Goal: Task Accomplishment & Management: Manage account settings

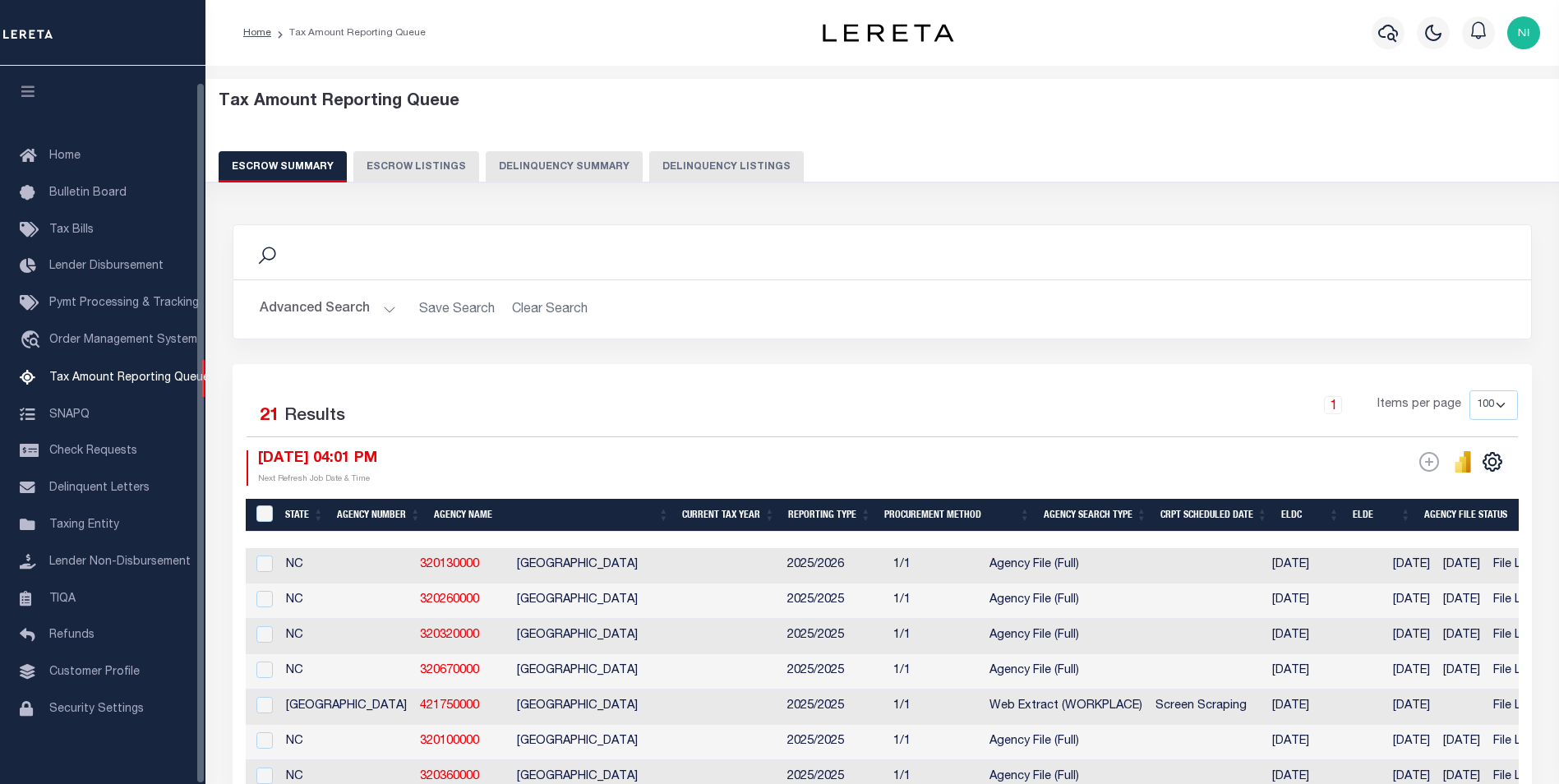
select select "100"
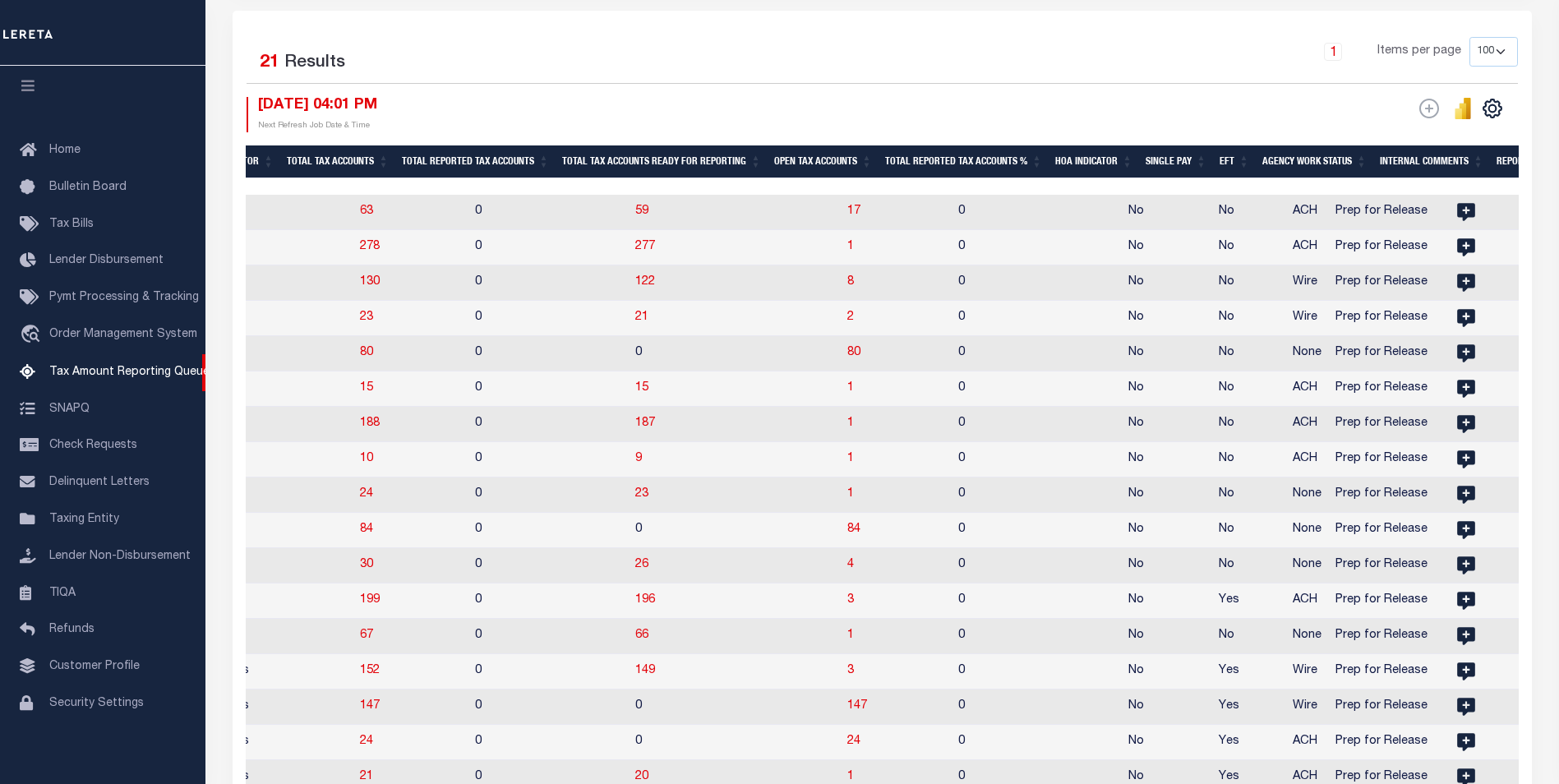
drag, startPoint x: 866, startPoint y: 181, endPoint x: 772, endPoint y: 194, distance: 94.9
click at [772, 194] on div "State Agency Number Agency Name Current Tax Year Reporting Type Procurement Met…" at bounding box center [882, 541] width 1273 height 792
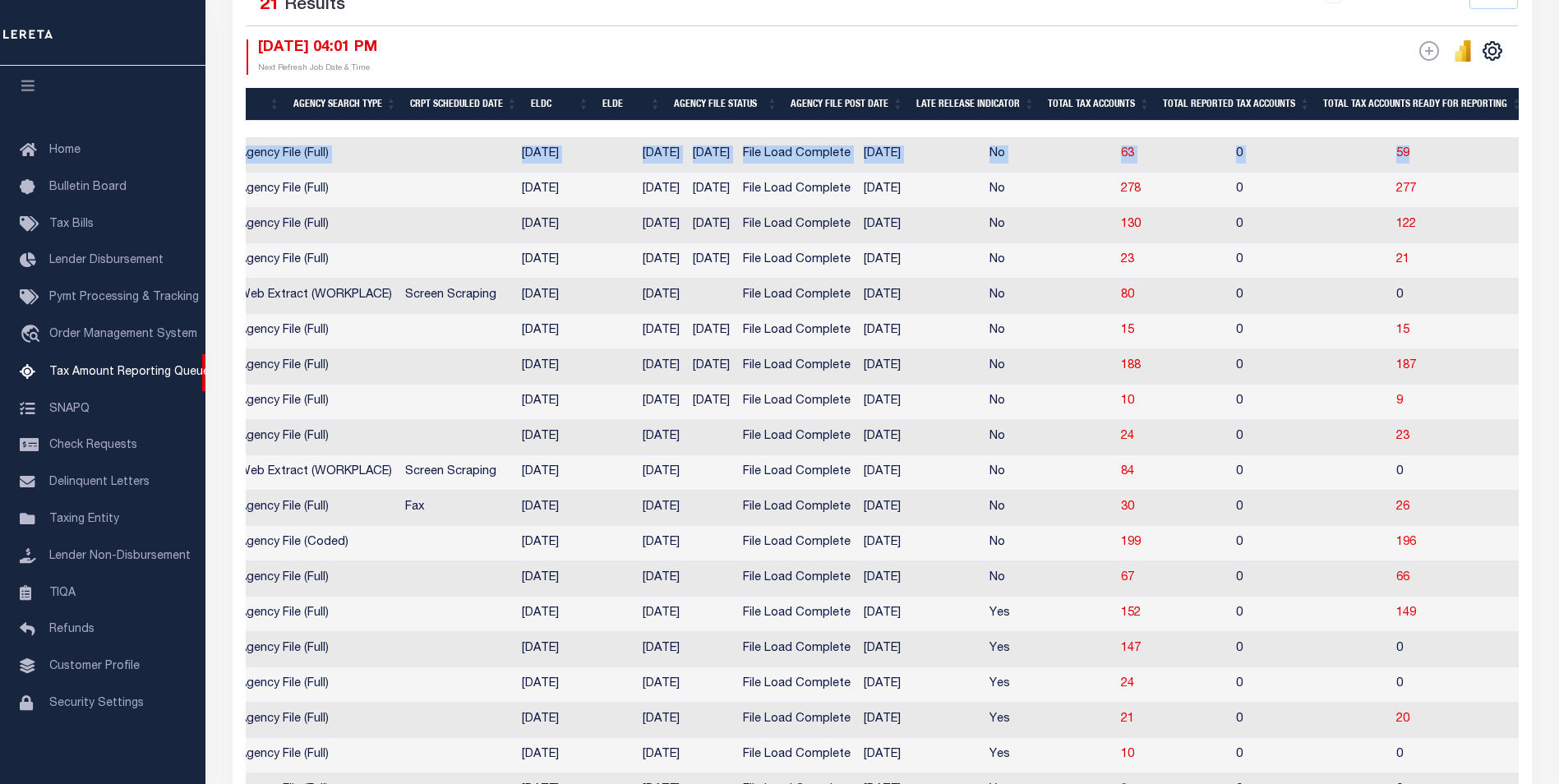
scroll to position [0, 718]
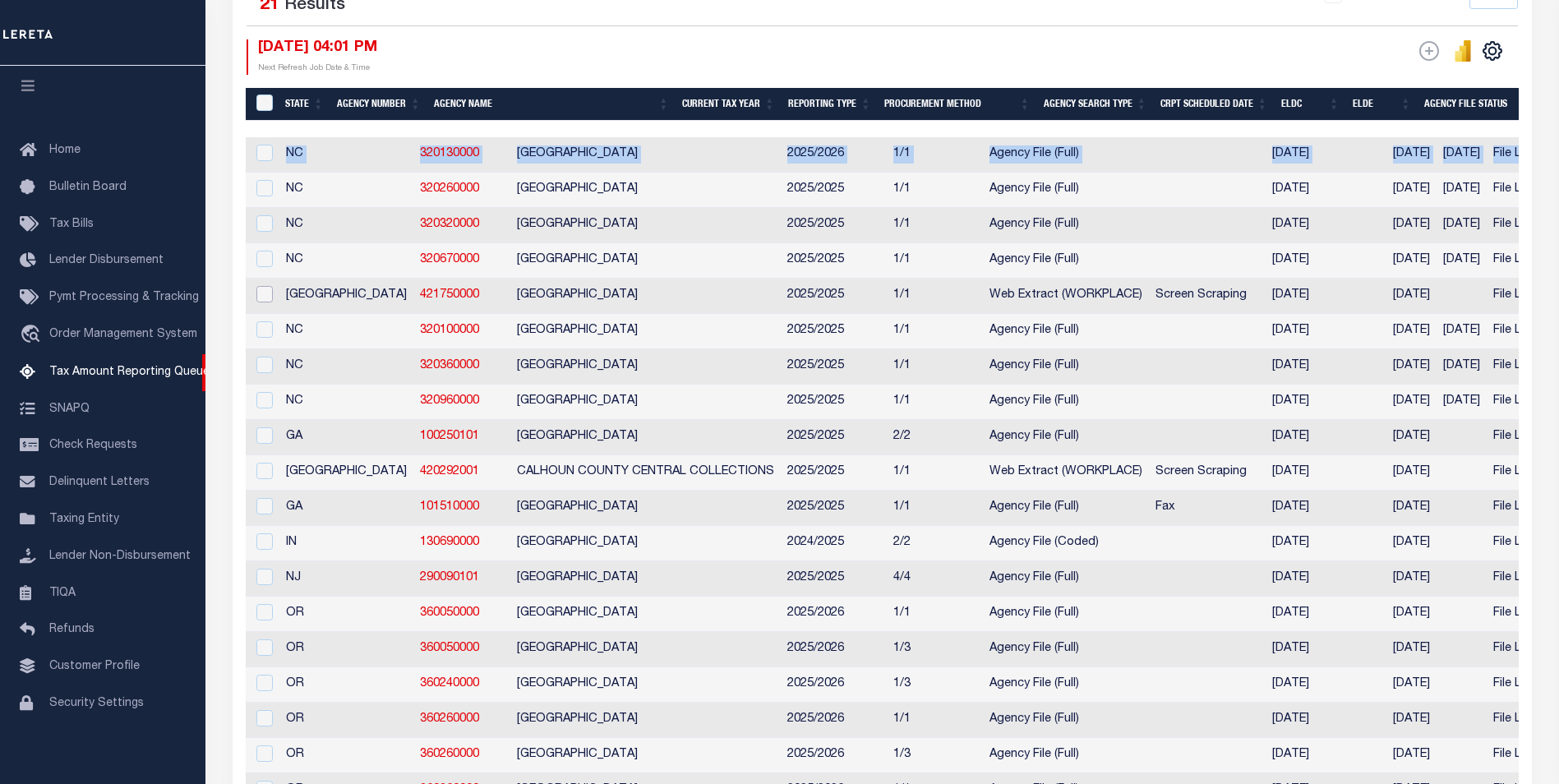
click at [265, 299] on input "checkbox" at bounding box center [264, 293] width 16 height 16
checkbox input "true"
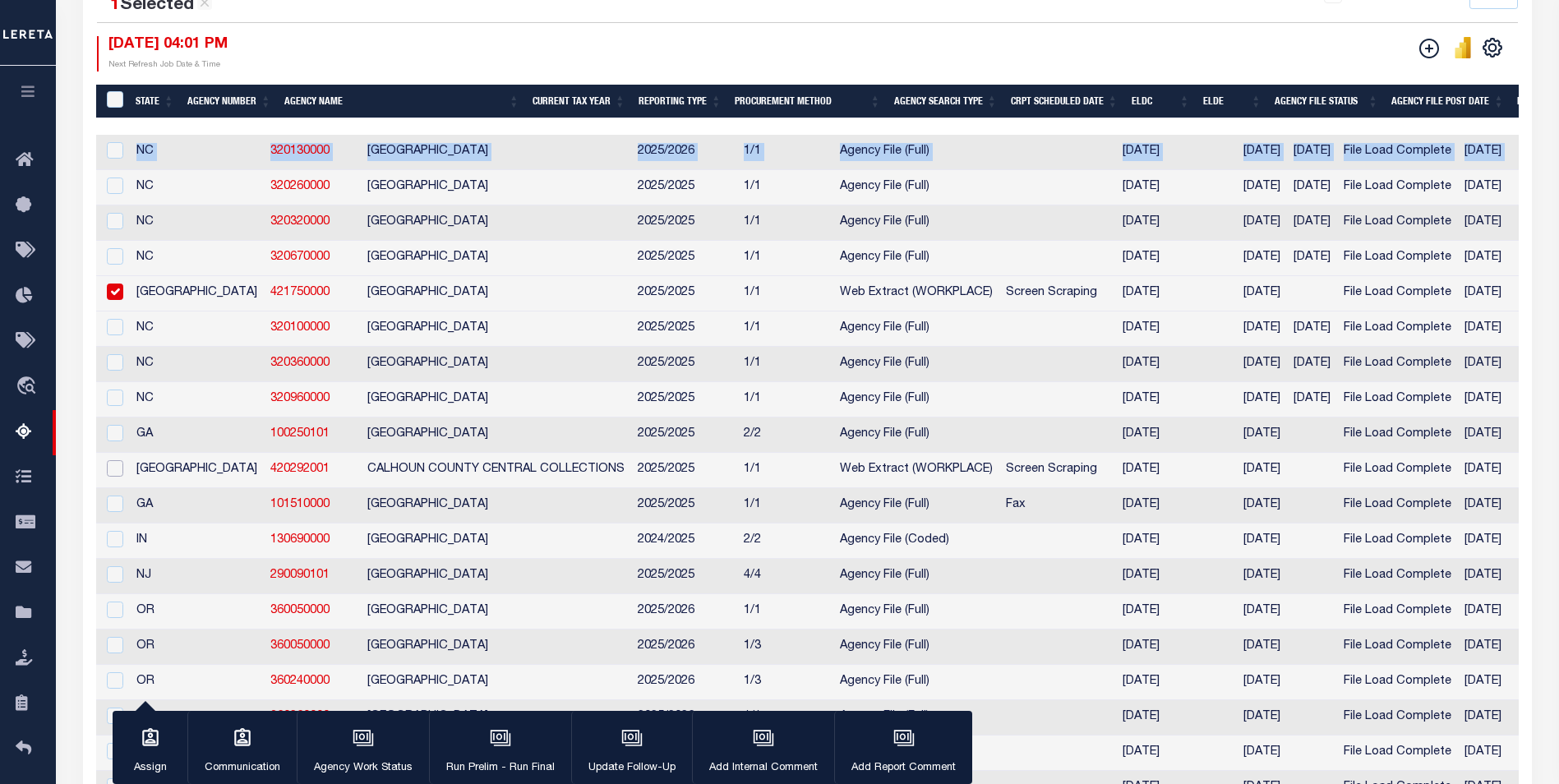
click at [116, 476] on input "checkbox" at bounding box center [115, 468] width 16 height 16
checkbox input "true"
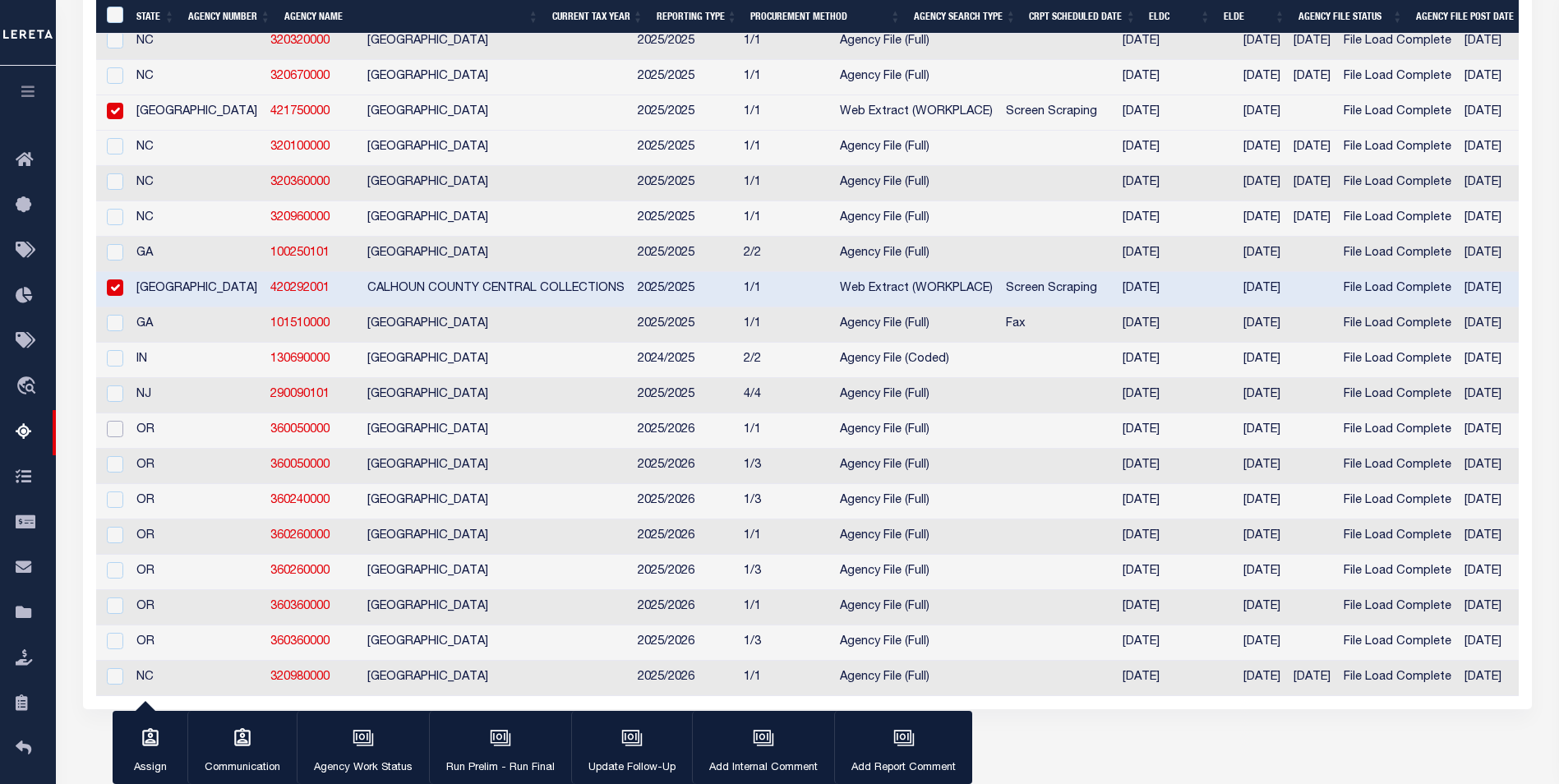
click at [110, 437] on input "checkbox" at bounding box center [115, 428] width 16 height 16
checkbox input "true"
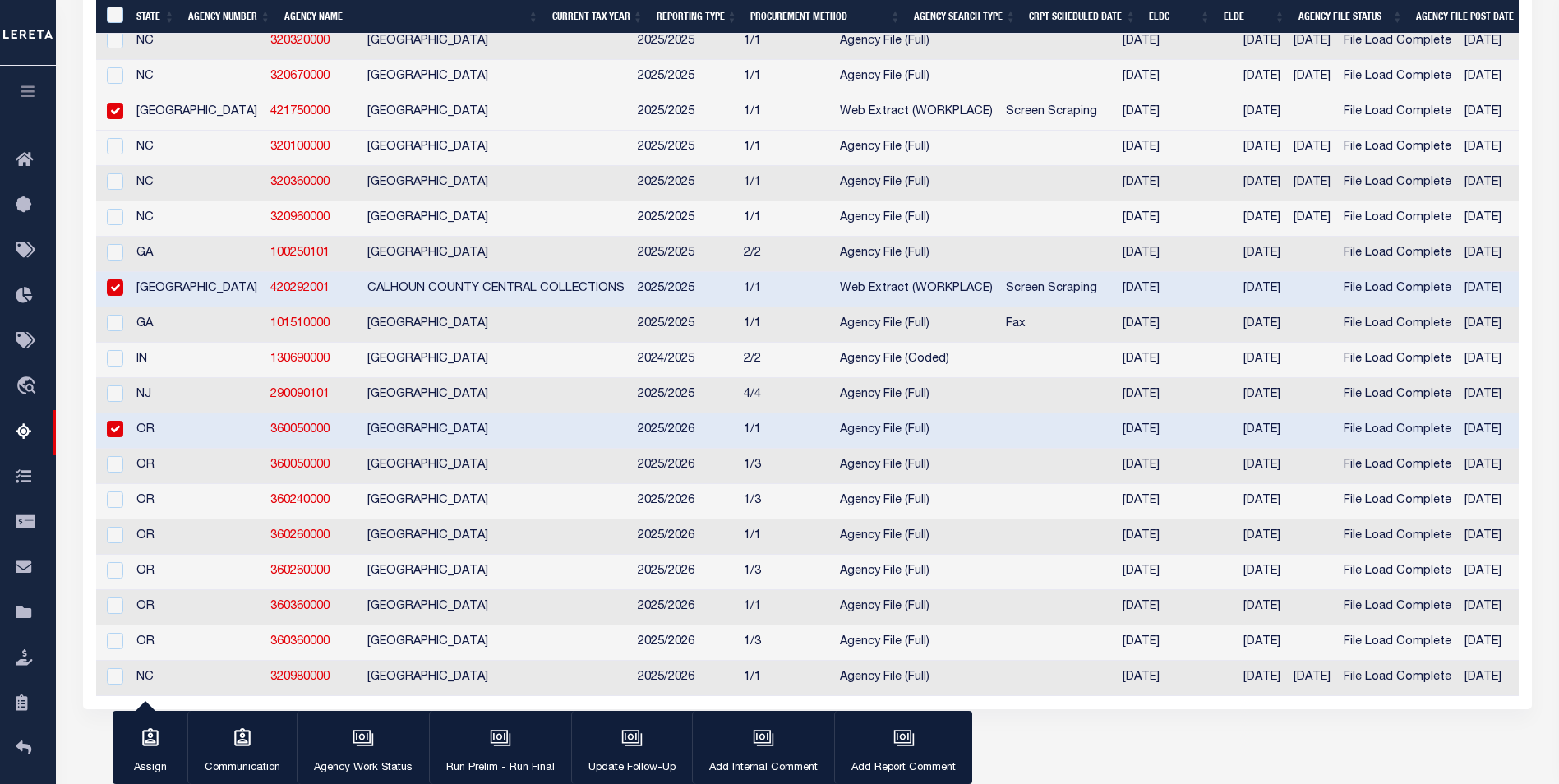
click at [107, 469] on div at bounding box center [113, 465] width 21 height 18
checkbox input "true"
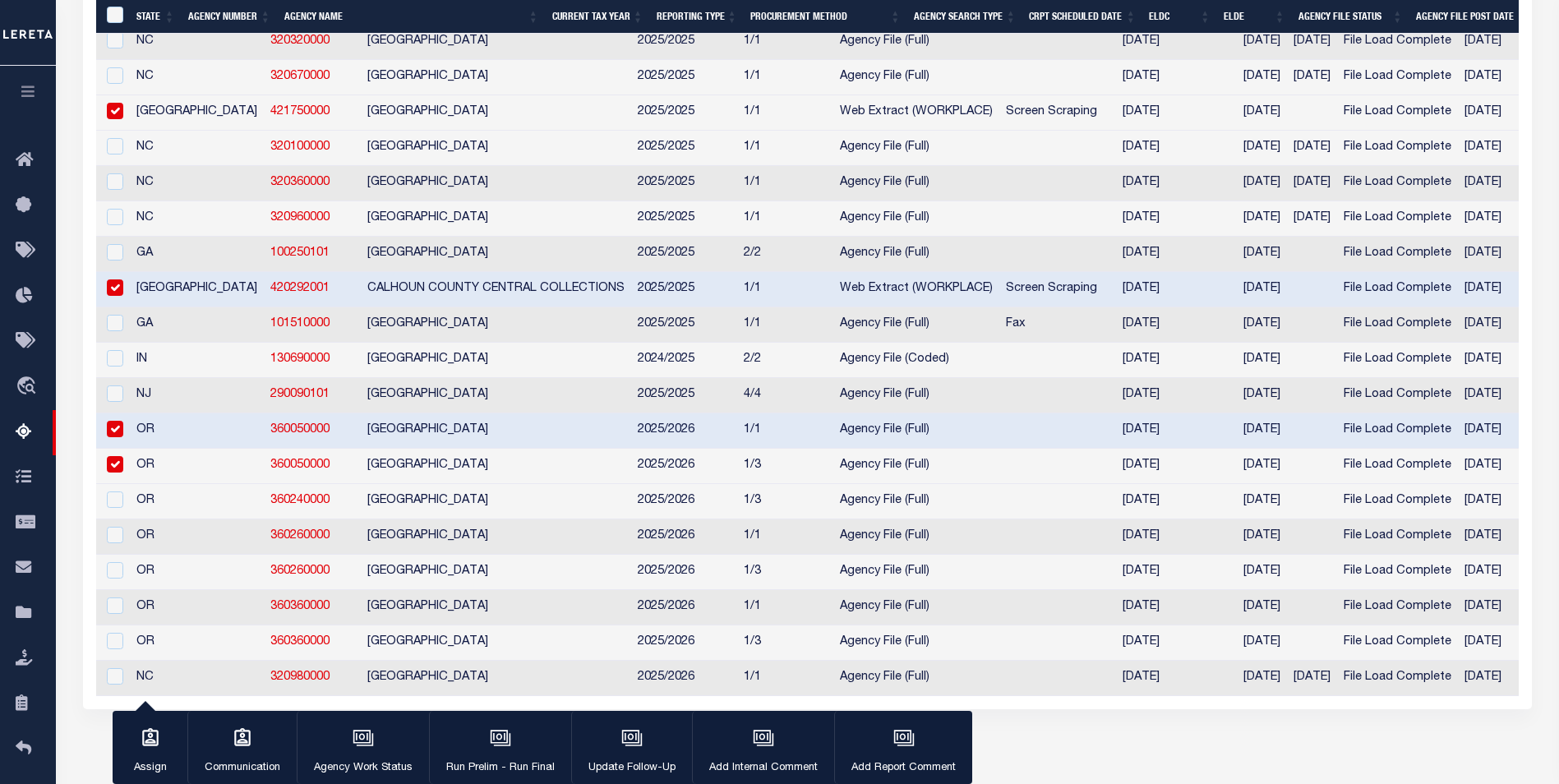
click at [123, 588] on td at bounding box center [113, 572] width 34 height 36
checkbox input "true"
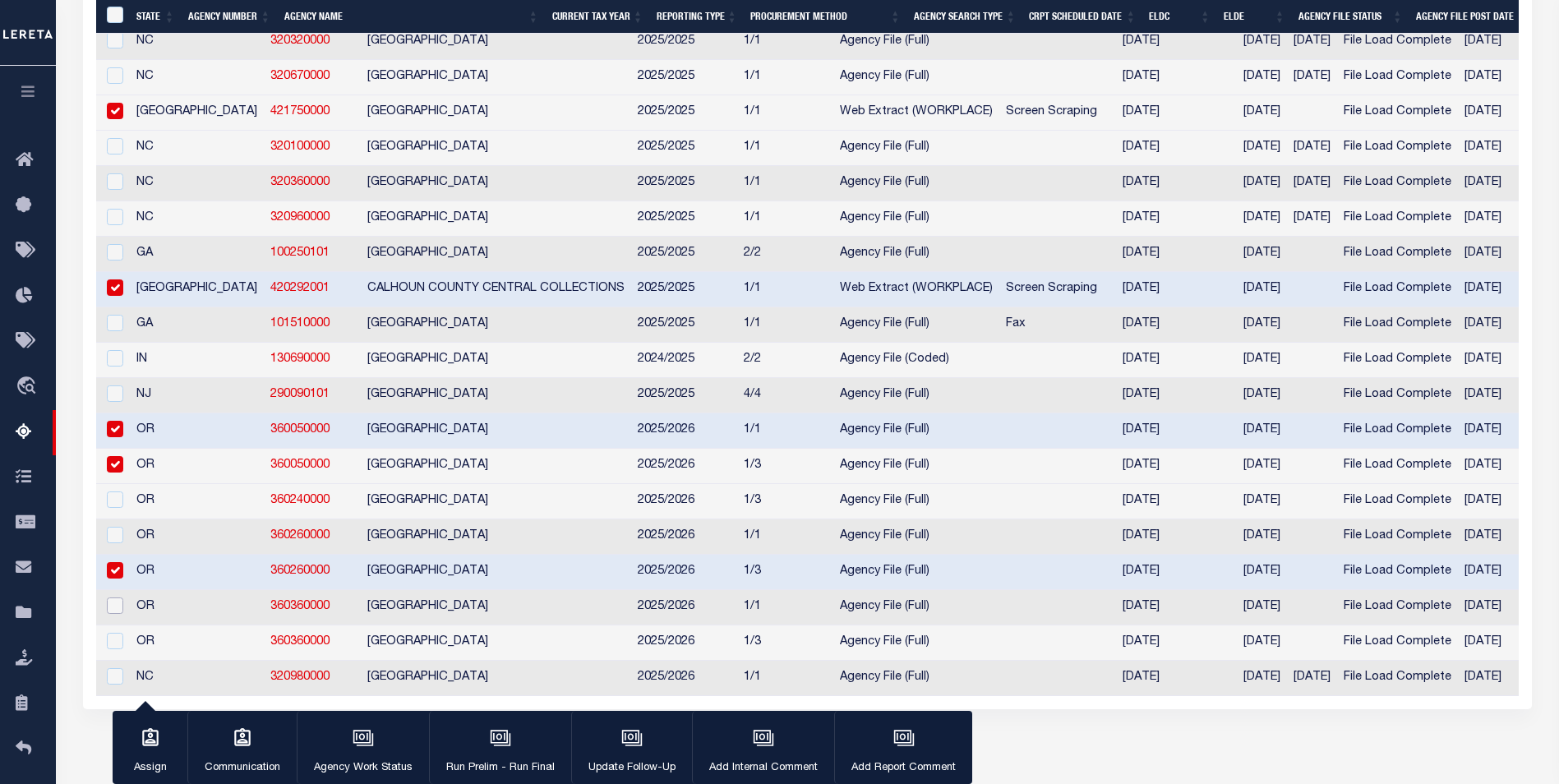
click at [116, 613] on input "checkbox" at bounding box center [115, 605] width 16 height 16
checkbox input "true"
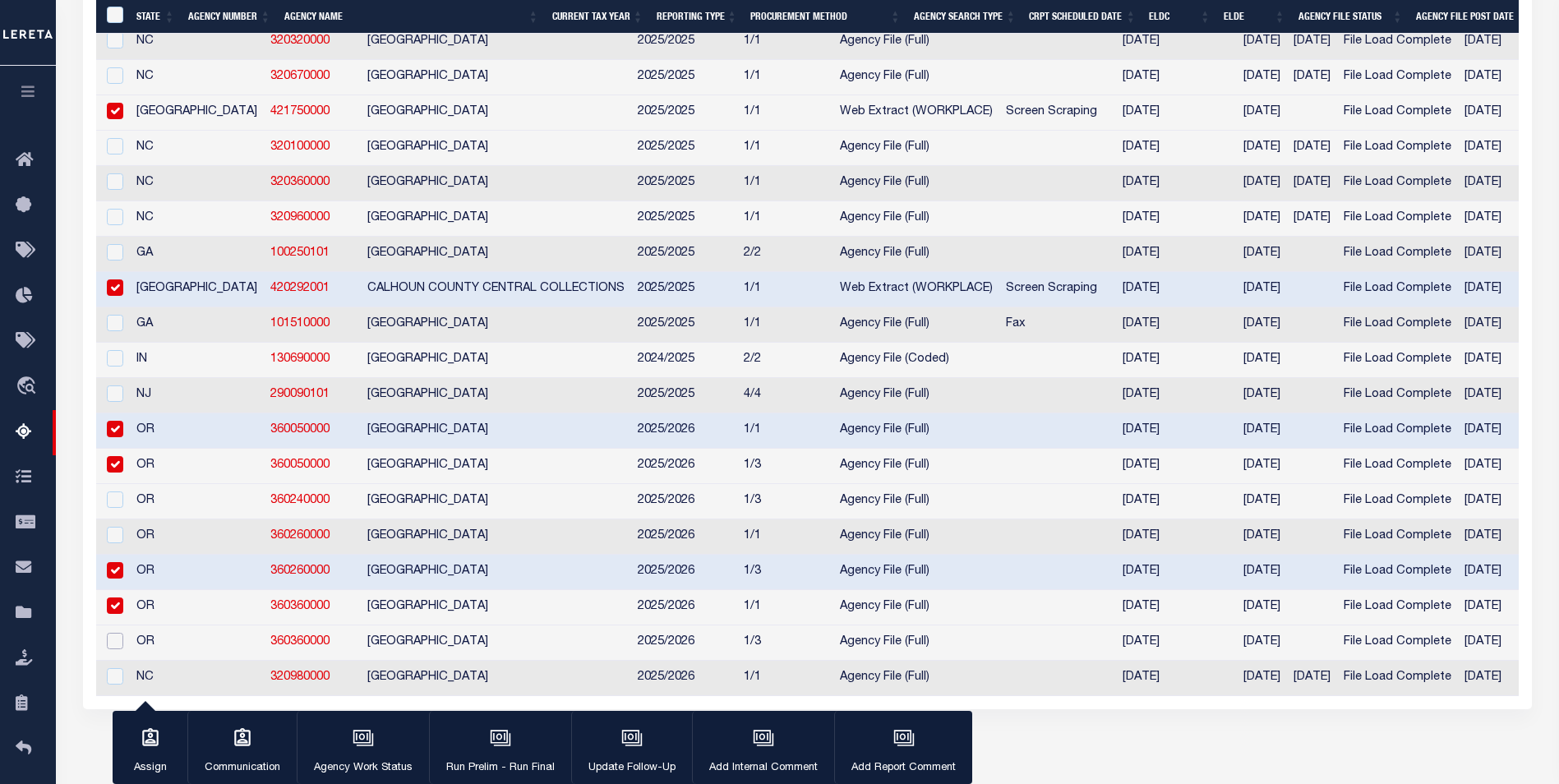
click at [112, 649] on input "checkbox" at bounding box center [115, 640] width 16 height 16
checkbox input "true"
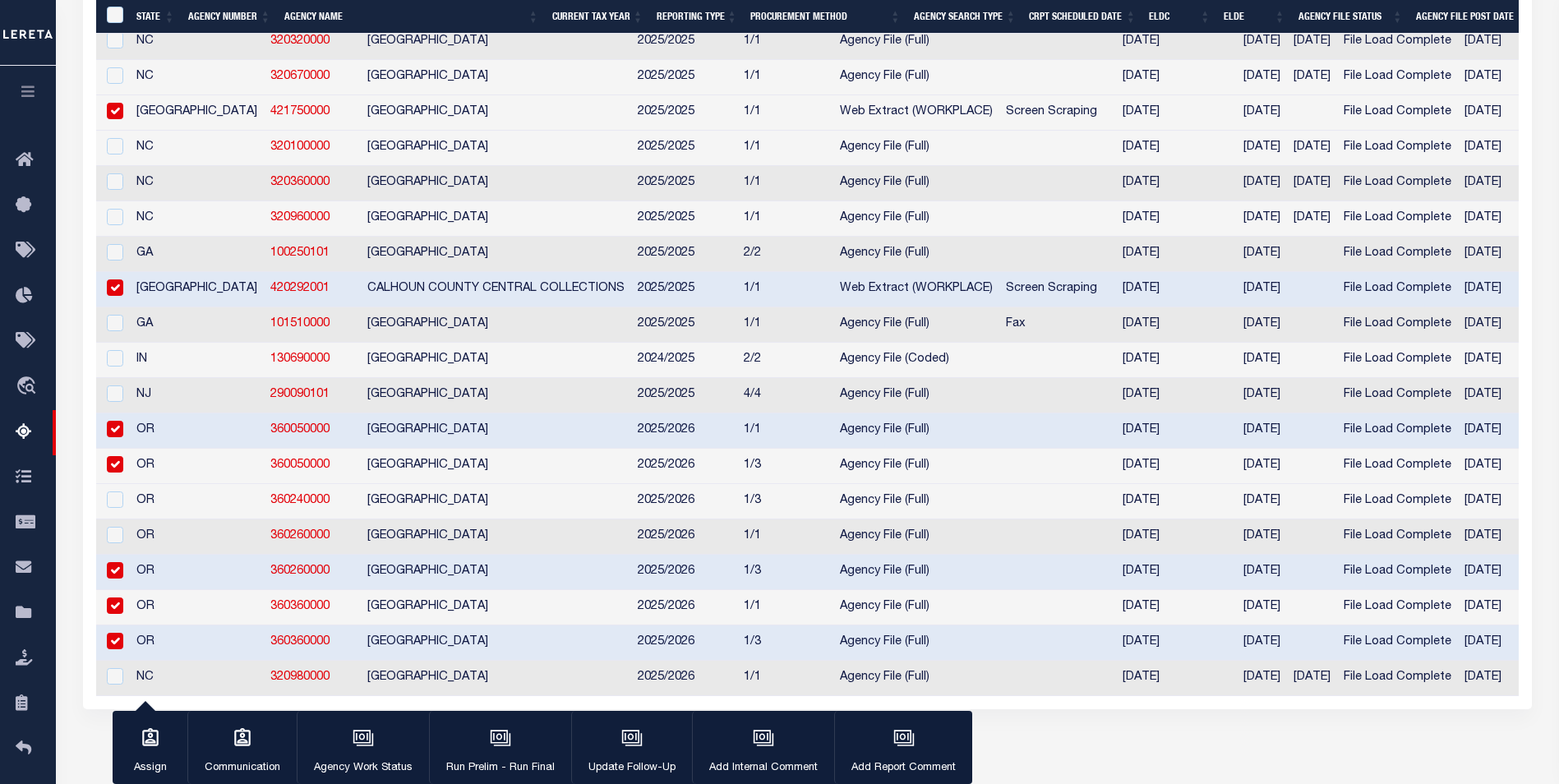
click at [1087, 758] on div "Search Advanced Search Save Search Clear Search EscrowSummaryGridWrapper_dynami…" at bounding box center [808, 195] width 1471 height 1125
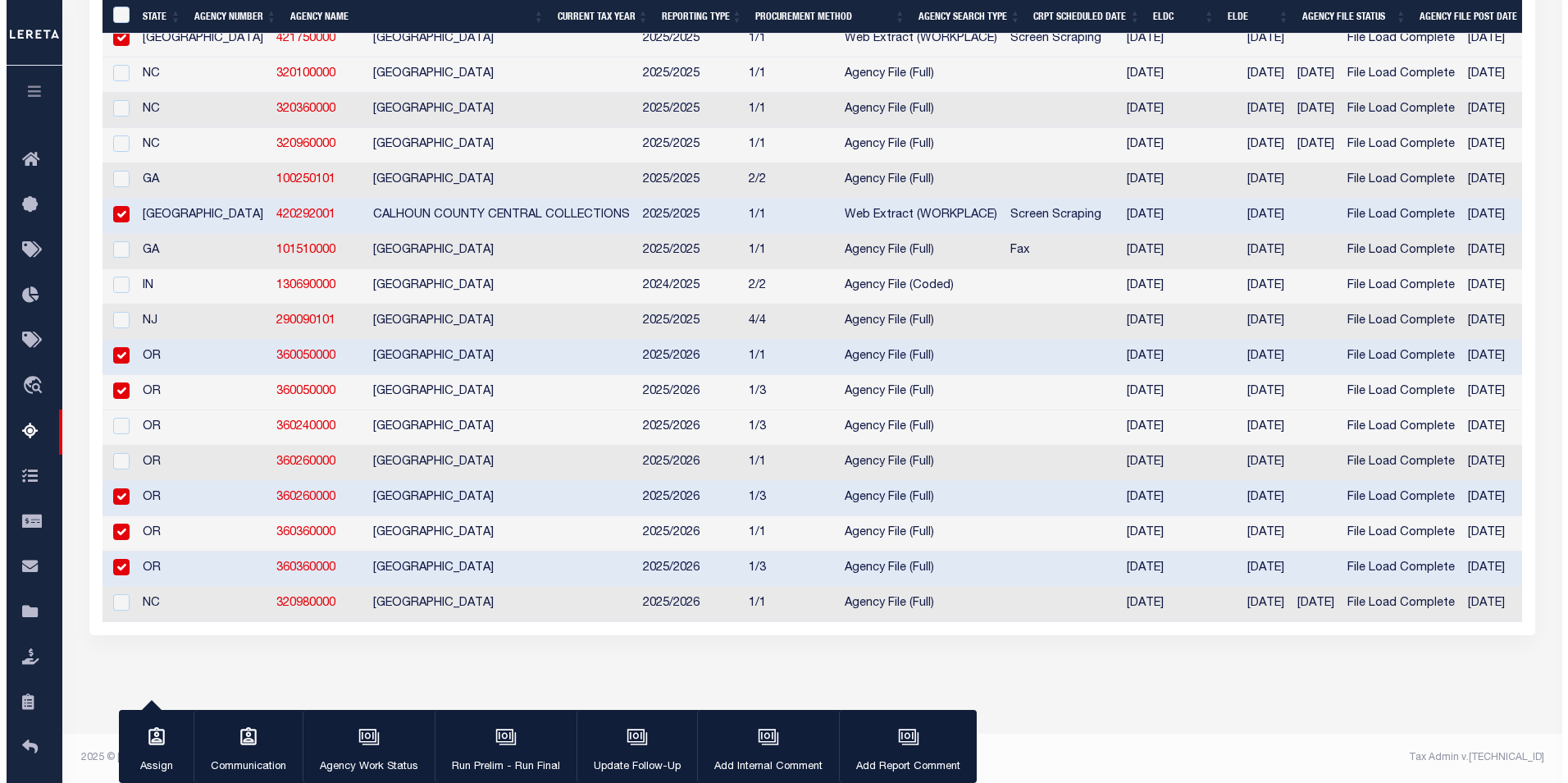
scroll to position [678, 0]
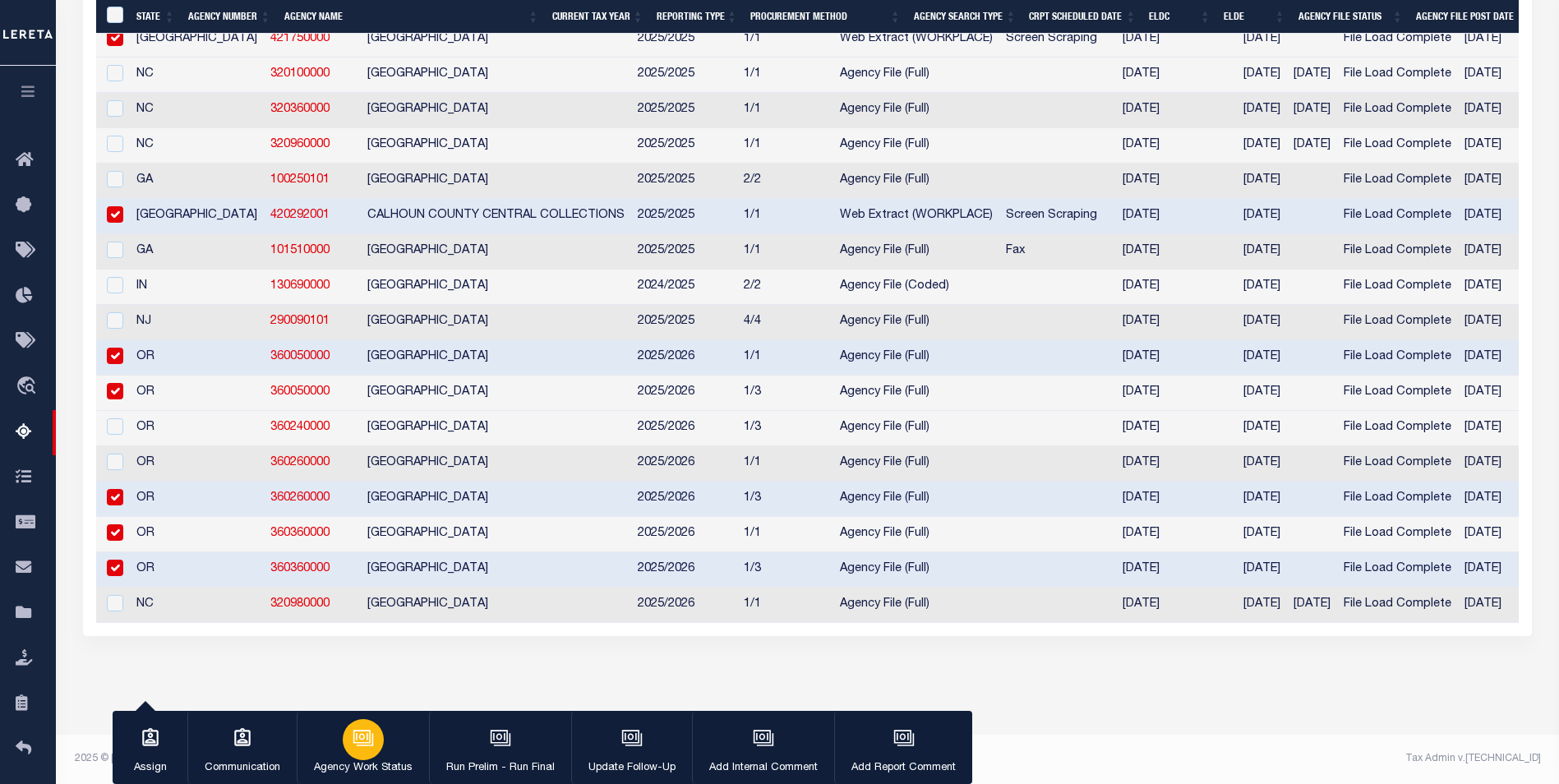
click at [369, 745] on icon "button" at bounding box center [364, 738] width 16 height 12
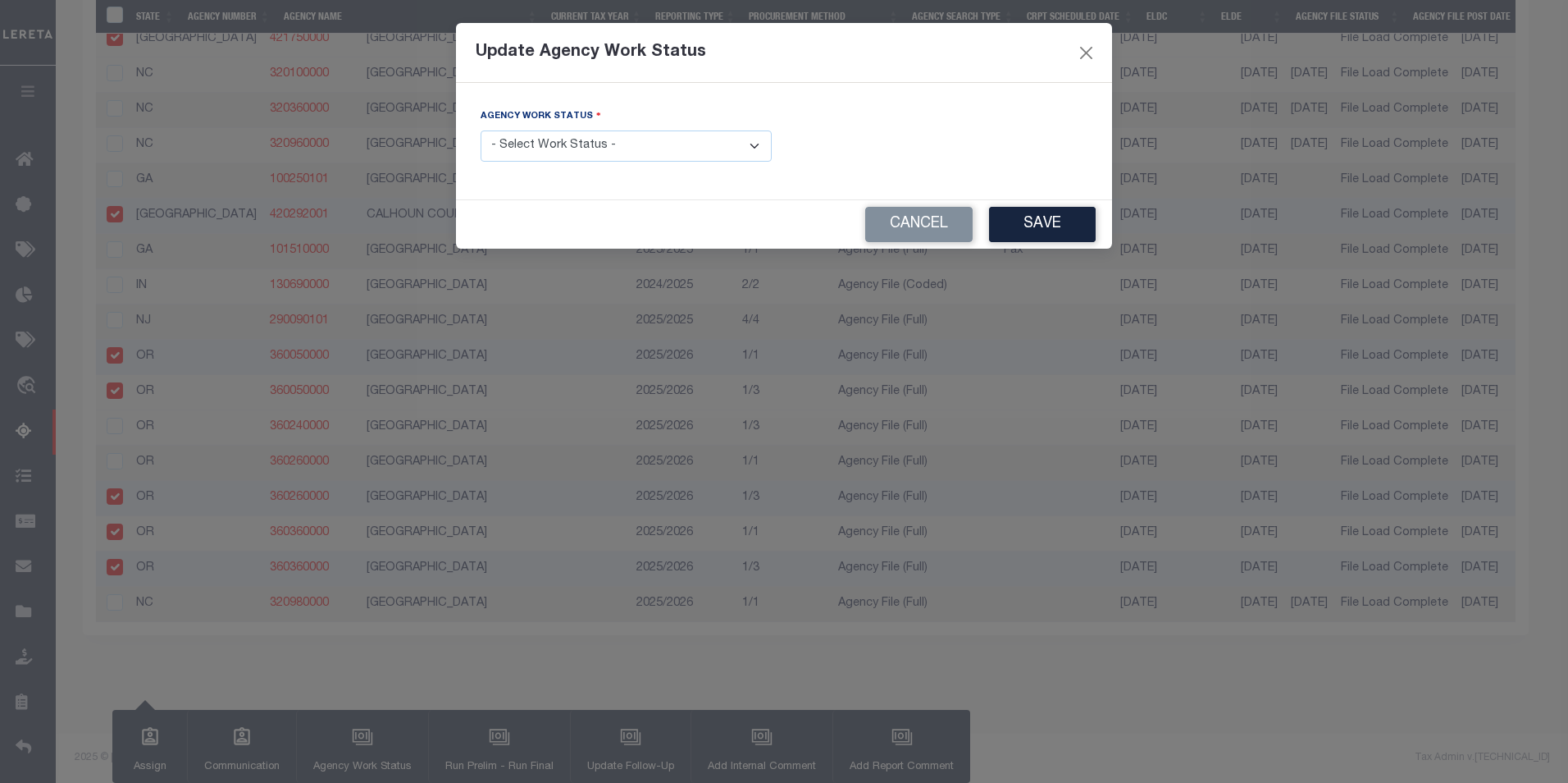
click at [757, 150] on select "- Select Work Status - New In Progress Pending Agency Follow-up Pending QC Read…" at bounding box center [626, 146] width 291 height 32
select select "1"
click at [481, 130] on select "- Select Work Status - New In Progress Pending Agency Follow-up Pending QC Read…" at bounding box center [626, 146] width 291 height 32
click at [1029, 216] on button "Save" at bounding box center [1042, 224] width 107 height 36
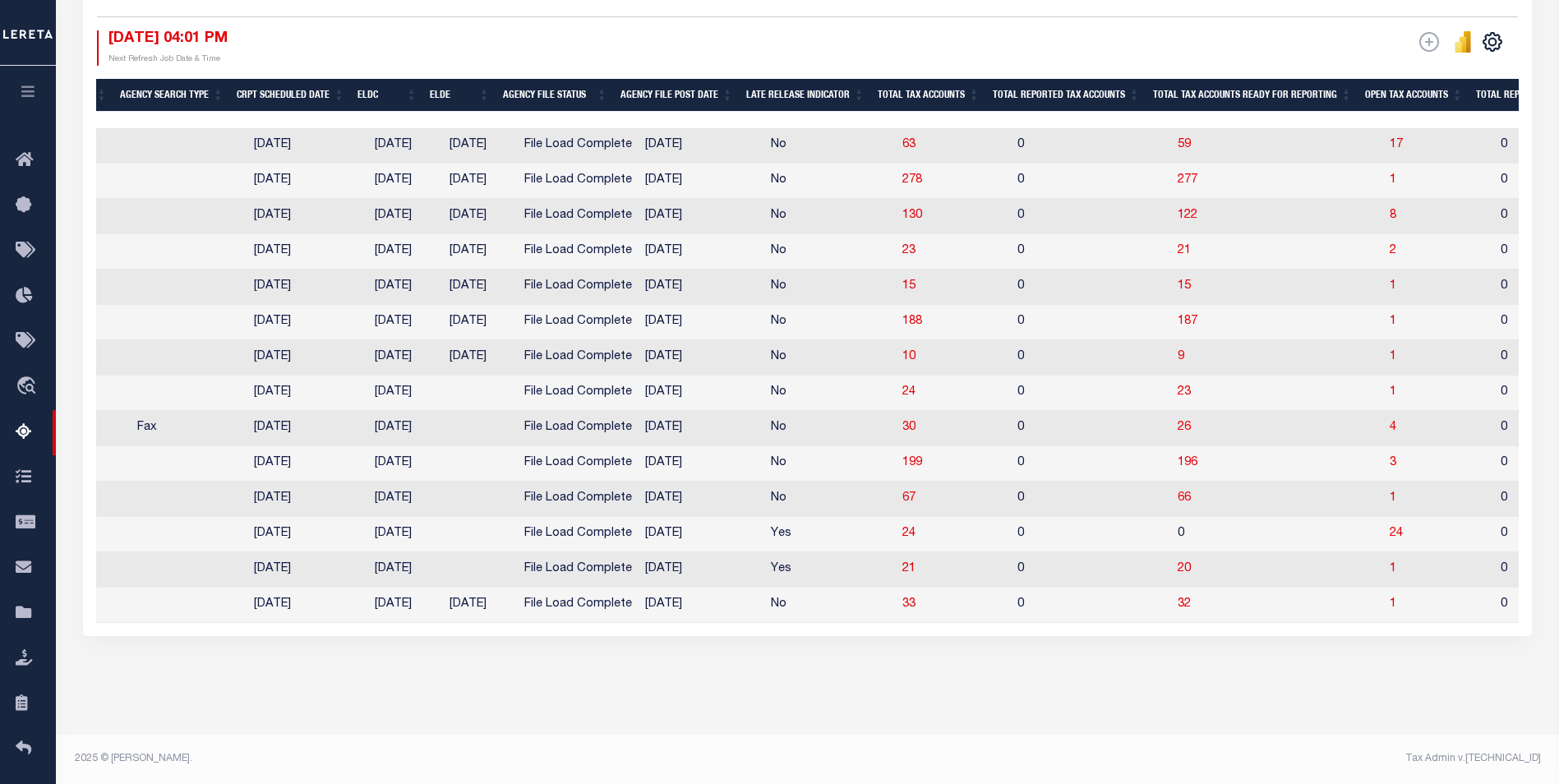
scroll to position [0, 984]
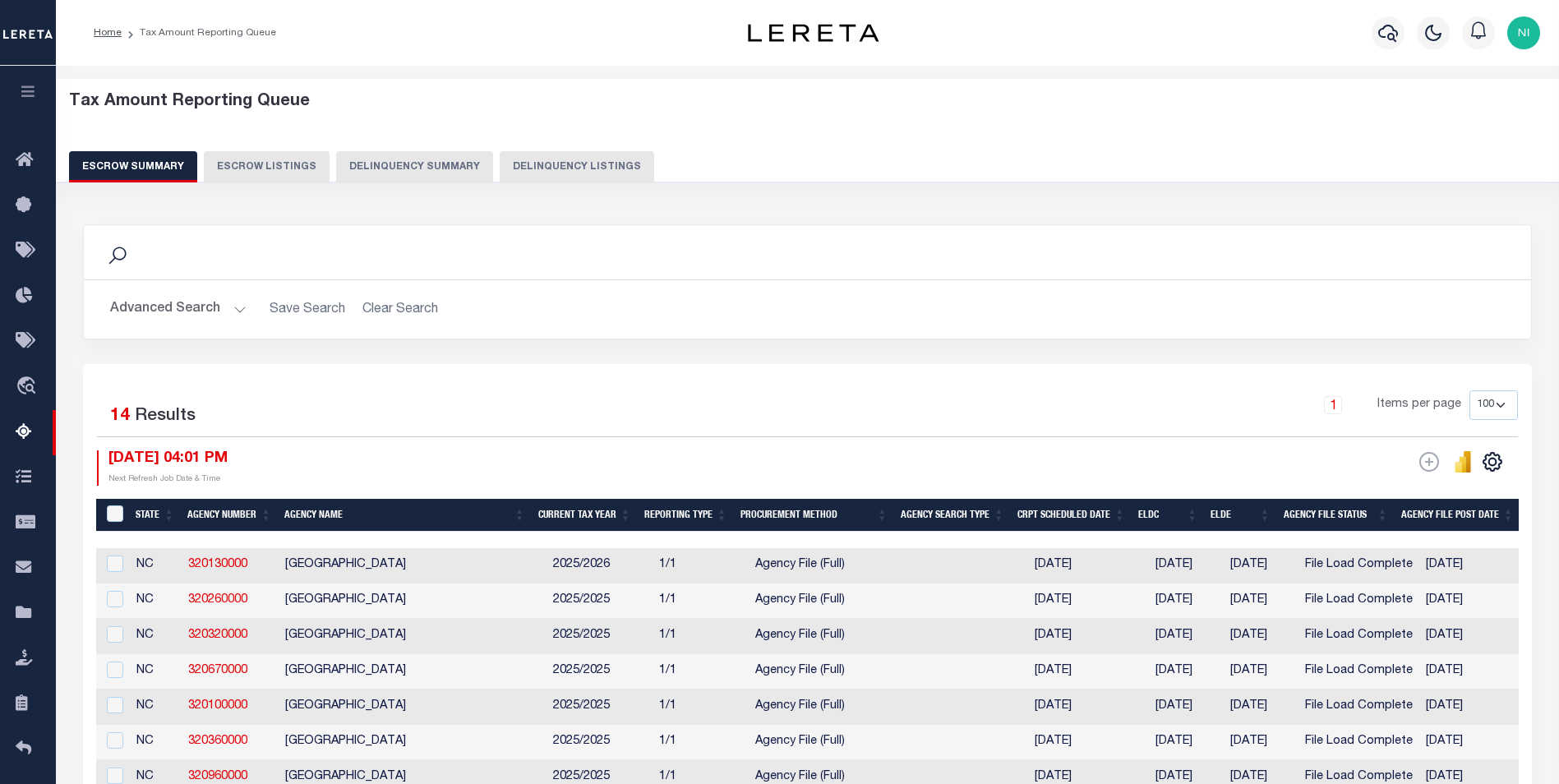
click at [232, 307] on button "Advanced Search" at bounding box center [178, 309] width 136 height 32
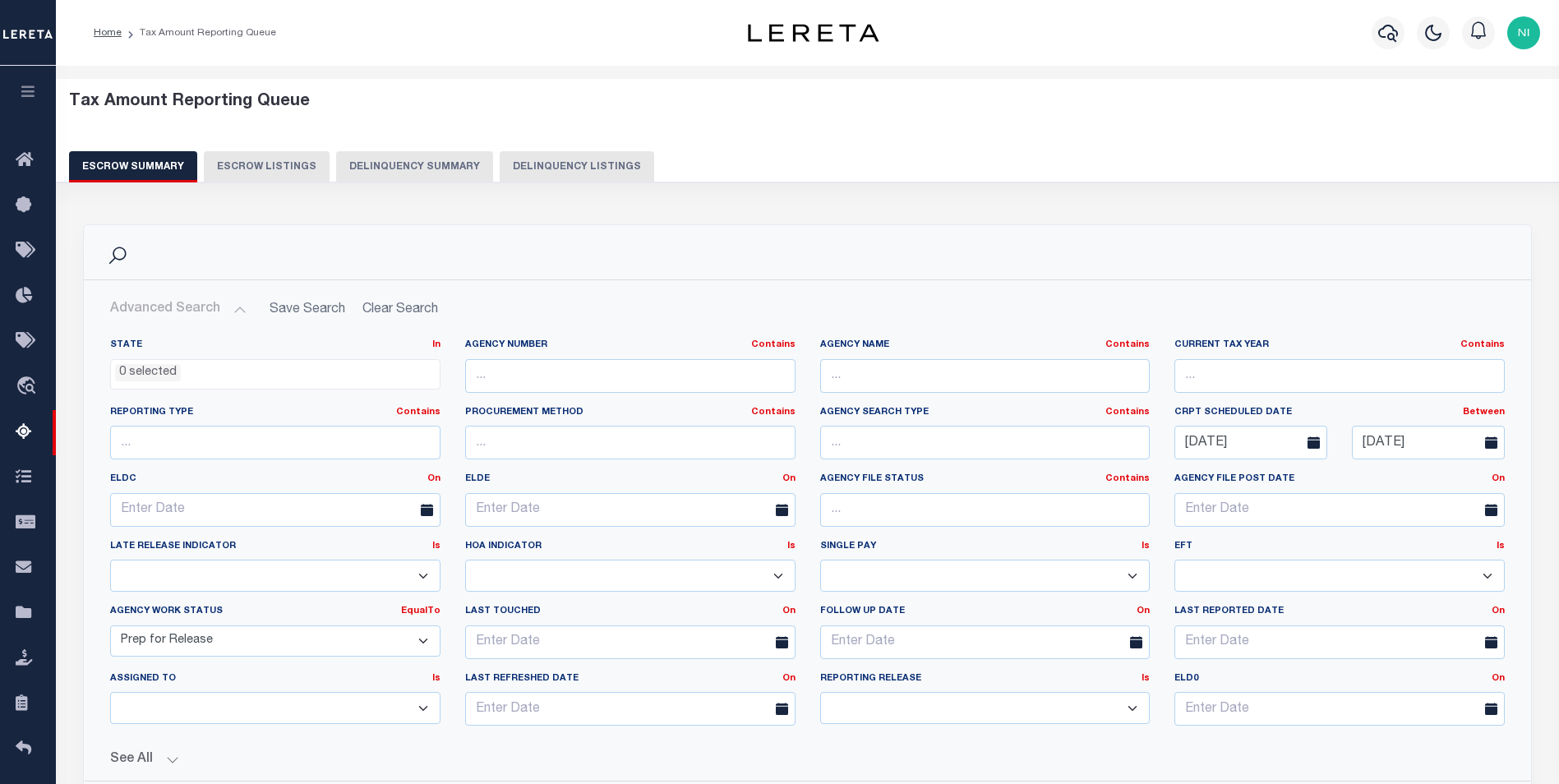
click at [1496, 438] on icon at bounding box center [1490, 442] width 12 height 12
click at [1489, 443] on icon at bounding box center [1490, 442] width 12 height 12
click at [1428, 443] on input "10-24-2025" at bounding box center [1428, 442] width 153 height 34
click at [1301, 663] on span "27" at bounding box center [1305, 662] width 32 height 32
type input "[DATE]"
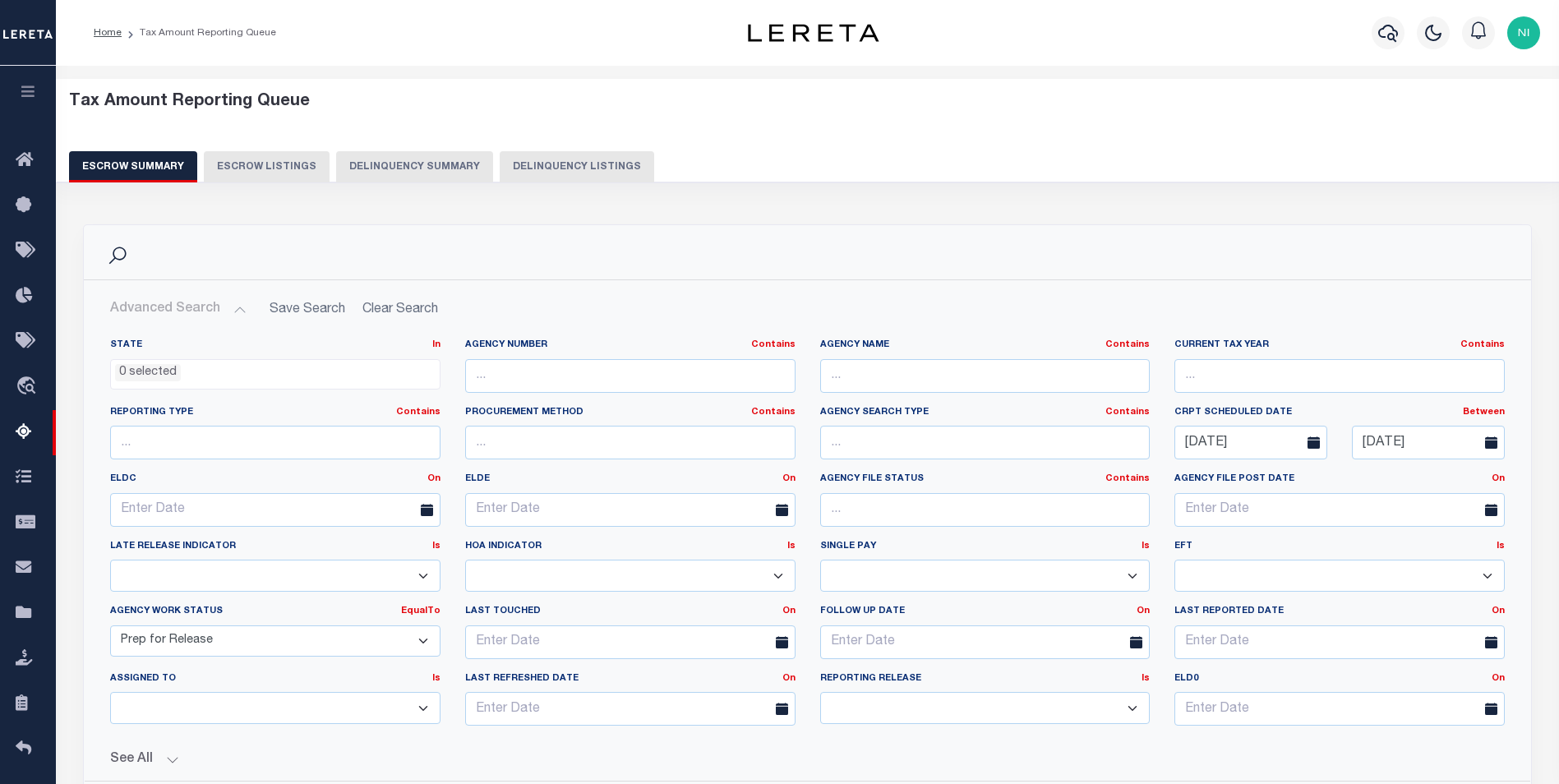
click at [427, 641] on select "New In Progress Pending Agency Follow-up Pending QC Ready for Release Prep for …" at bounding box center [275, 641] width 331 height 32
click at [110, 625] on select "New In Progress Pending Agency Follow-up Pending QC Ready for Release Prep for …" at bounding box center [275, 641] width 331 height 32
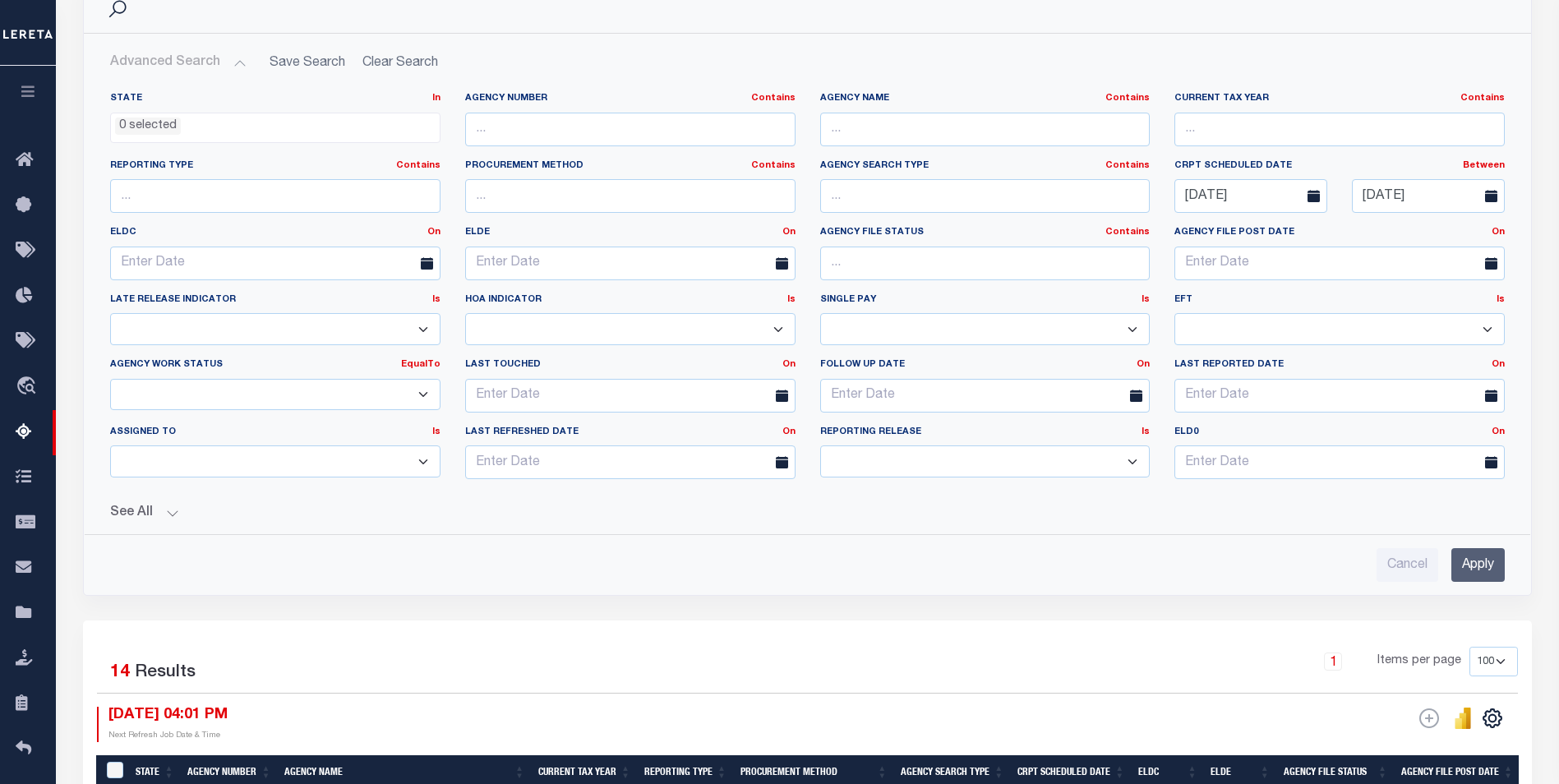
click at [1473, 565] on input "Apply" at bounding box center [1477, 565] width 54 height 34
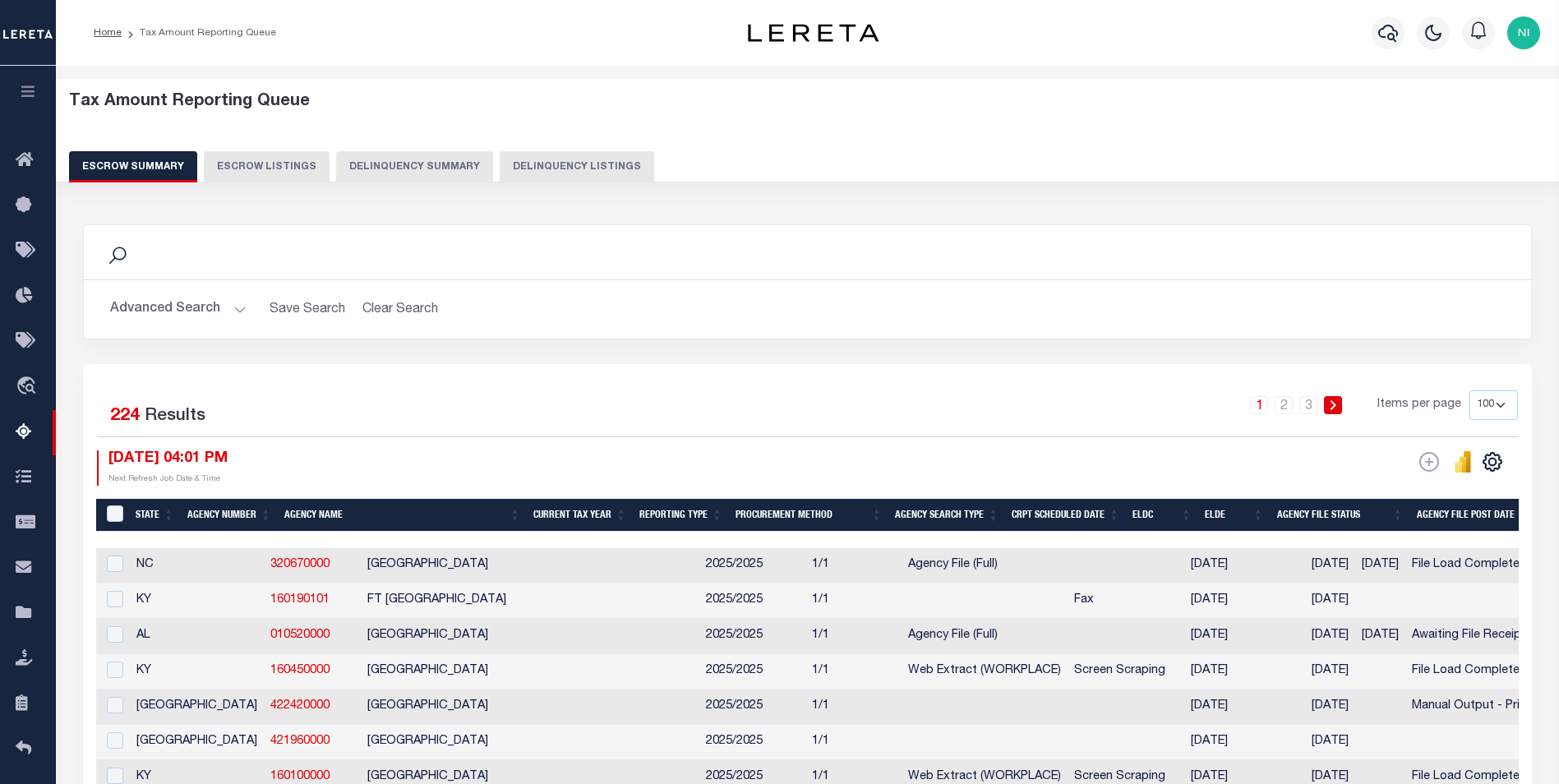
click at [232, 311] on button "Advanced Search" at bounding box center [178, 309] width 136 height 32
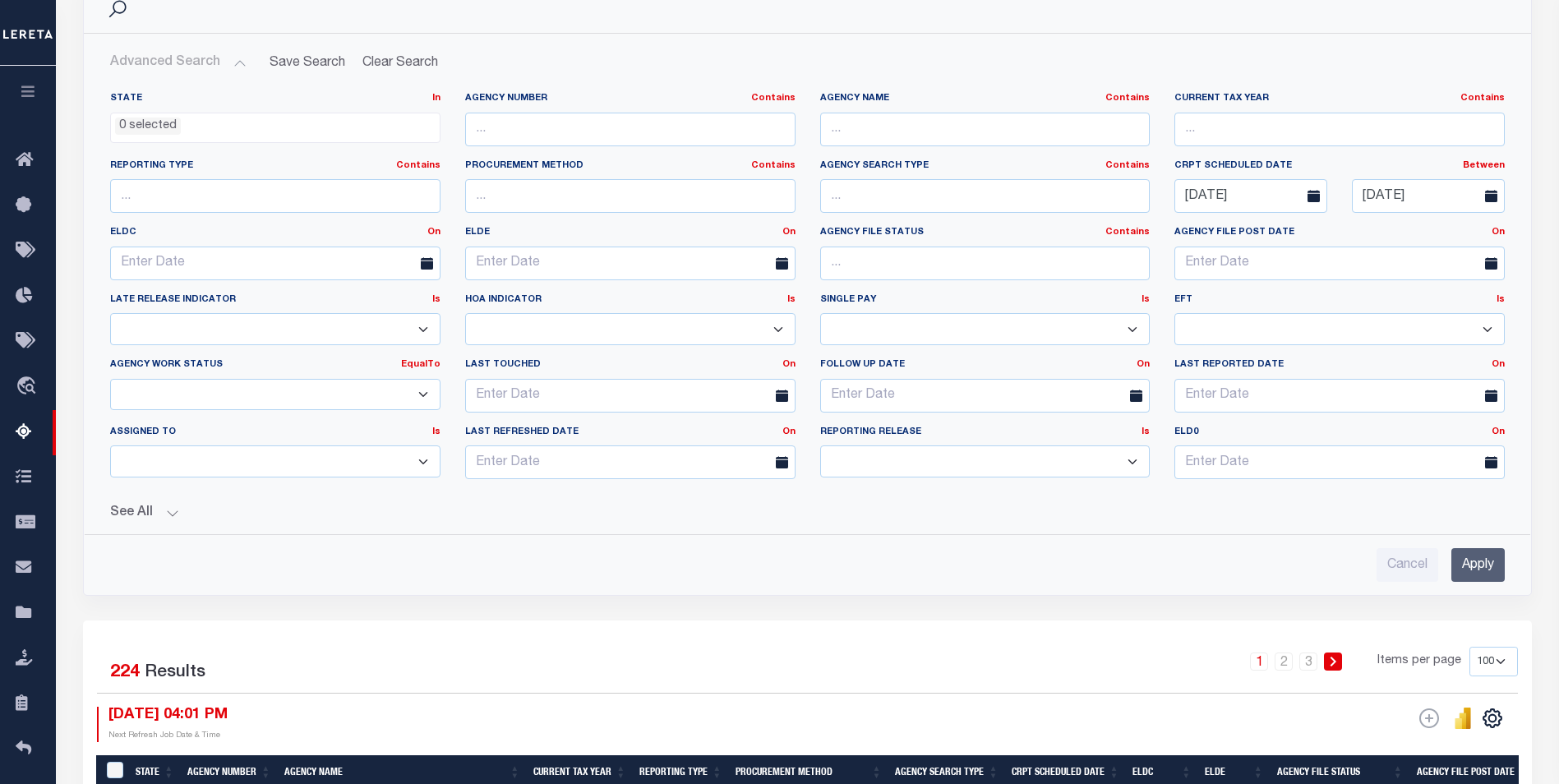
click at [174, 512] on button "See All" at bounding box center [807, 513] width 1395 height 16
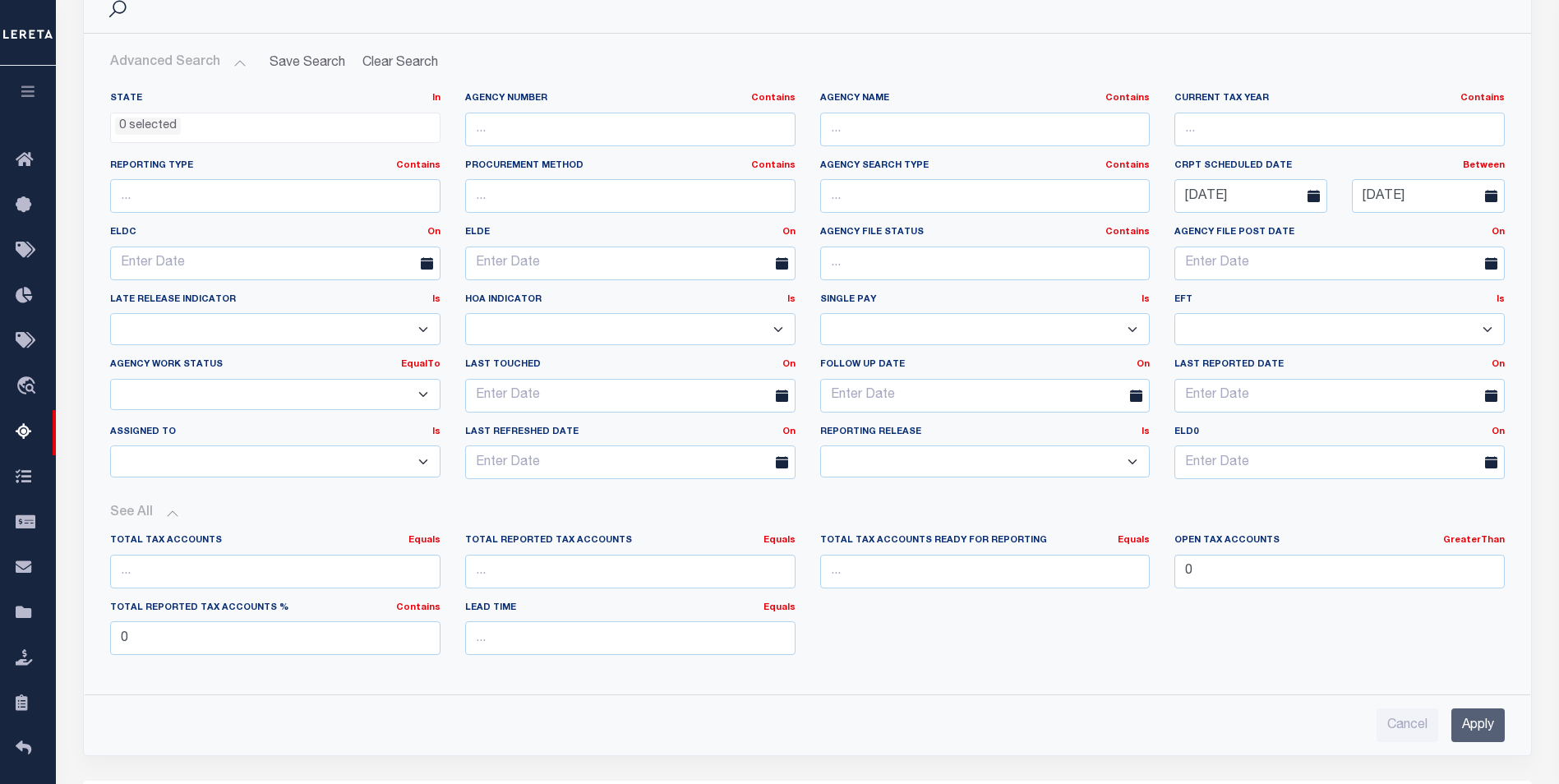
click at [1030, 664] on div "Total Tax Accounts Equals Equals Is Not Equal To Is Greater Than Is Less Than T…" at bounding box center [807, 601] width 1419 height 134
click at [426, 395] on select "New In Progress Pending Agency Follow-up Pending QC Ready for Release Prep for …" at bounding box center [275, 394] width 331 height 32
select select "7"
click at [110, 378] on select "New In Progress Pending Agency Follow-up Pending QC Ready for Release Prep for …" at bounding box center [275, 394] width 331 height 32
click at [1487, 713] on input "Apply" at bounding box center [1477, 725] width 54 height 34
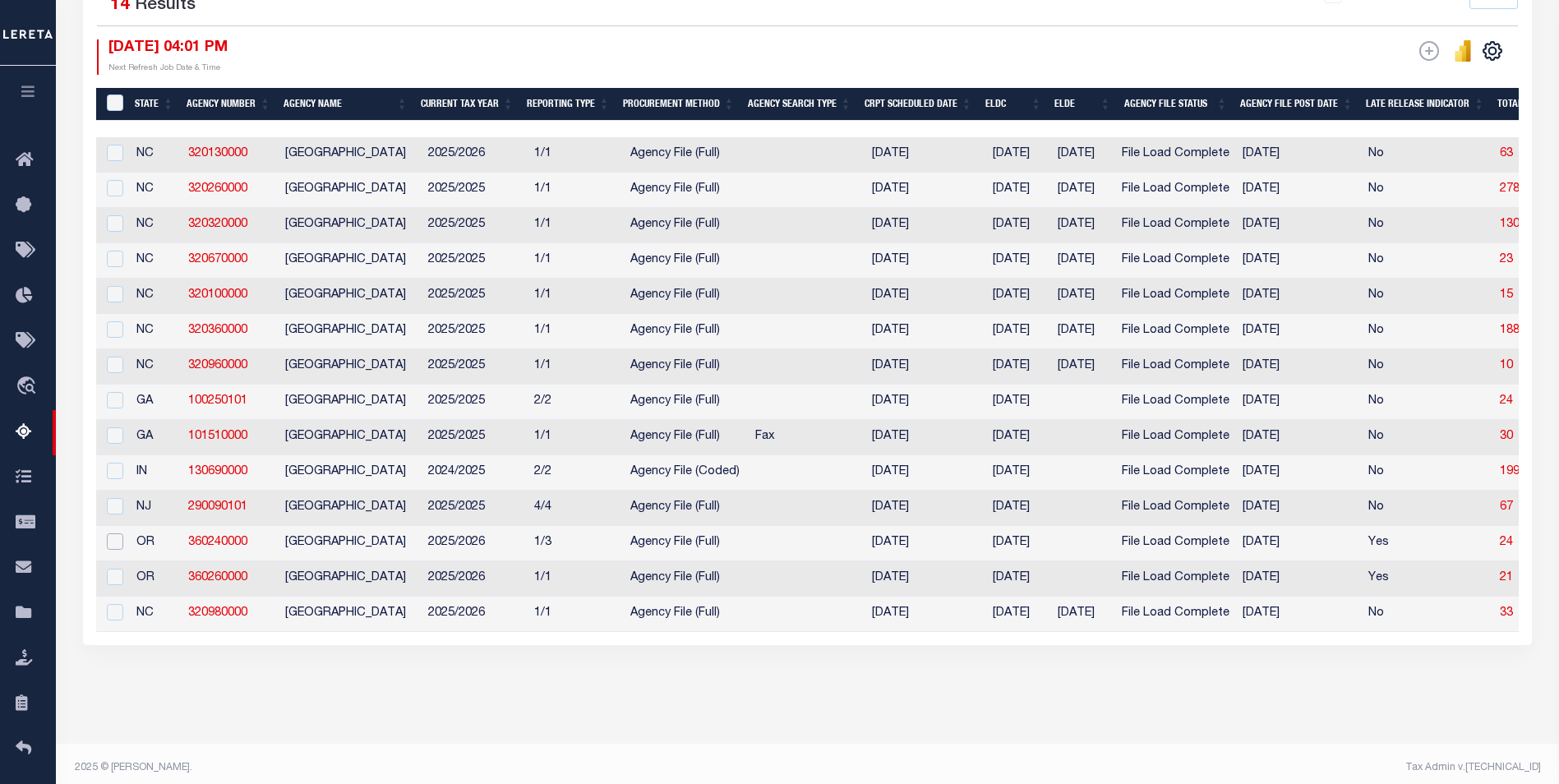
click at [116, 549] on input "checkbox" at bounding box center [115, 541] width 16 height 16
checkbox input "true"
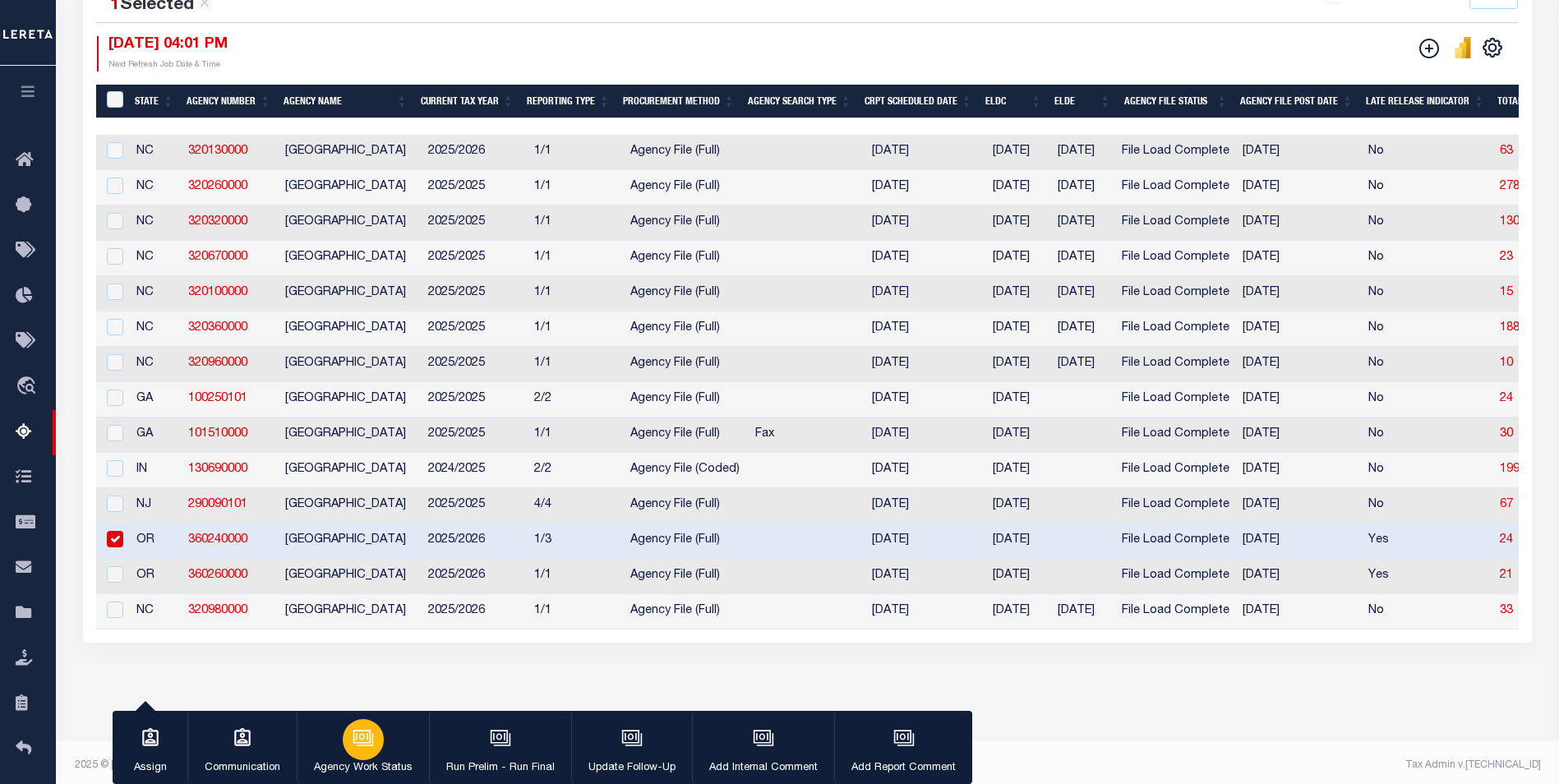
click at [364, 745] on icon "button" at bounding box center [364, 738] width 16 height 12
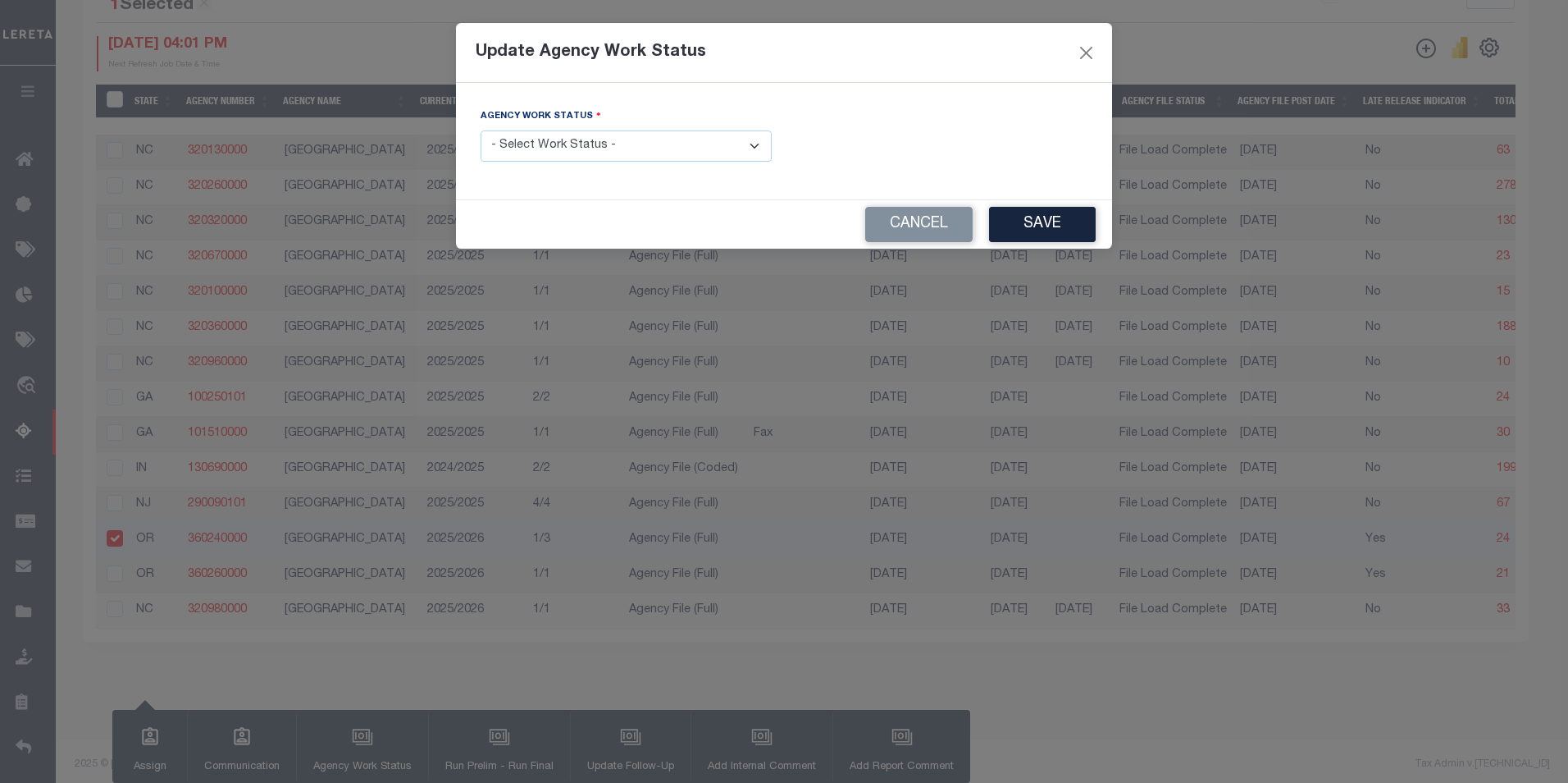
click at [753, 143] on select "- Select Work Status - New In Progress Pending Agency Follow-up Pending QC Read…" at bounding box center [626, 146] width 291 height 32
select select "1"
click at [481, 130] on select "- Select Work Status - New In Progress Pending Agency Follow-up Pending QC Read…" at bounding box center [626, 146] width 291 height 32
click at [1015, 219] on button "Save" at bounding box center [1042, 224] width 107 height 36
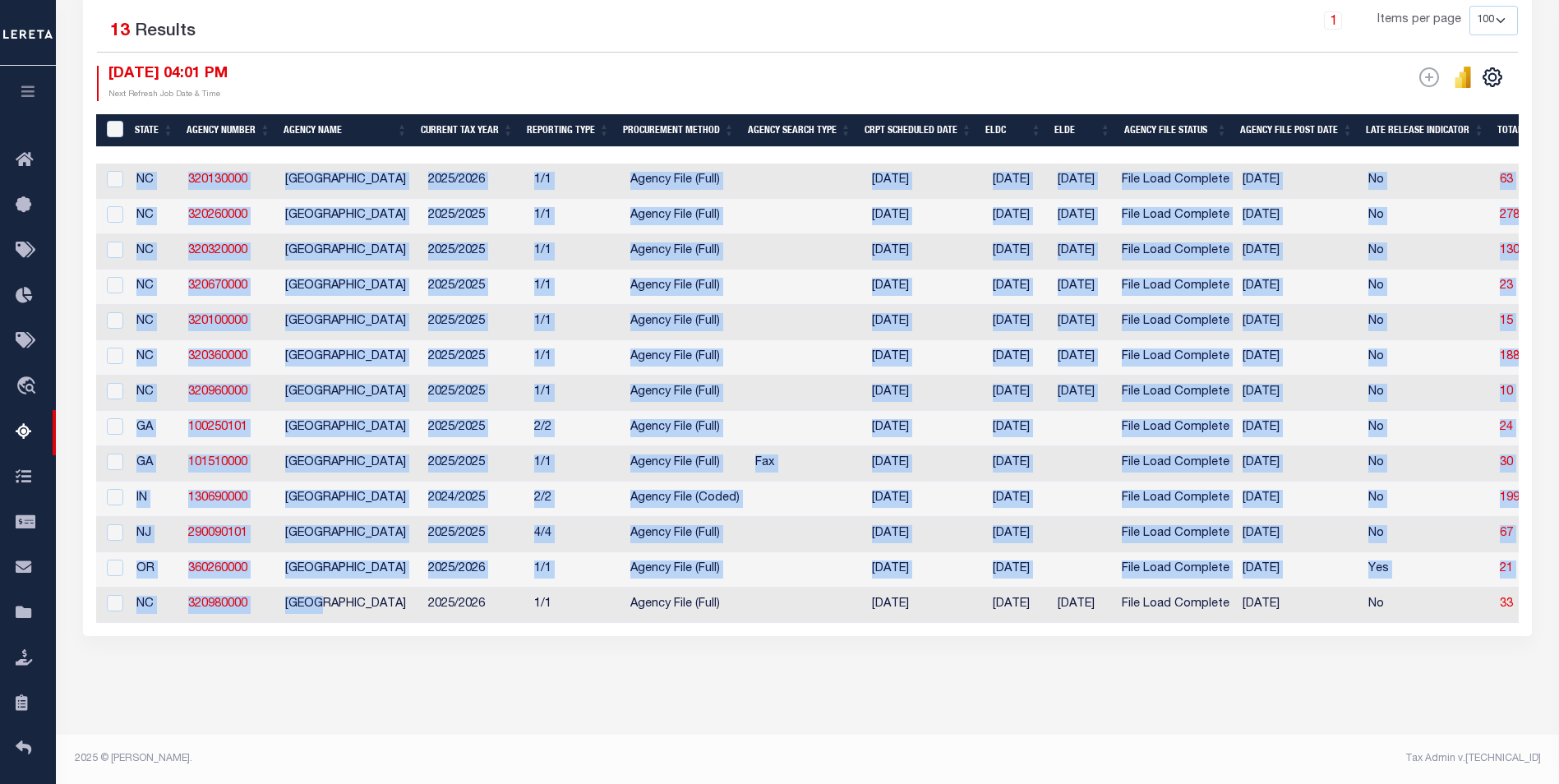
drag, startPoint x: 318, startPoint y: 611, endPoint x: 527, endPoint y: 613, distance: 209.0
click at [527, 613] on div "State Agency Number Agency Name Current Tax Year Reporting Type Procurement Met…" at bounding box center [807, 392] width 1422 height 459
click at [749, 668] on div "Search Advanced Search Save Search Clear Search EscrowSummaryGridWrapper_dynami…" at bounding box center [808, 254] width 1471 height 862
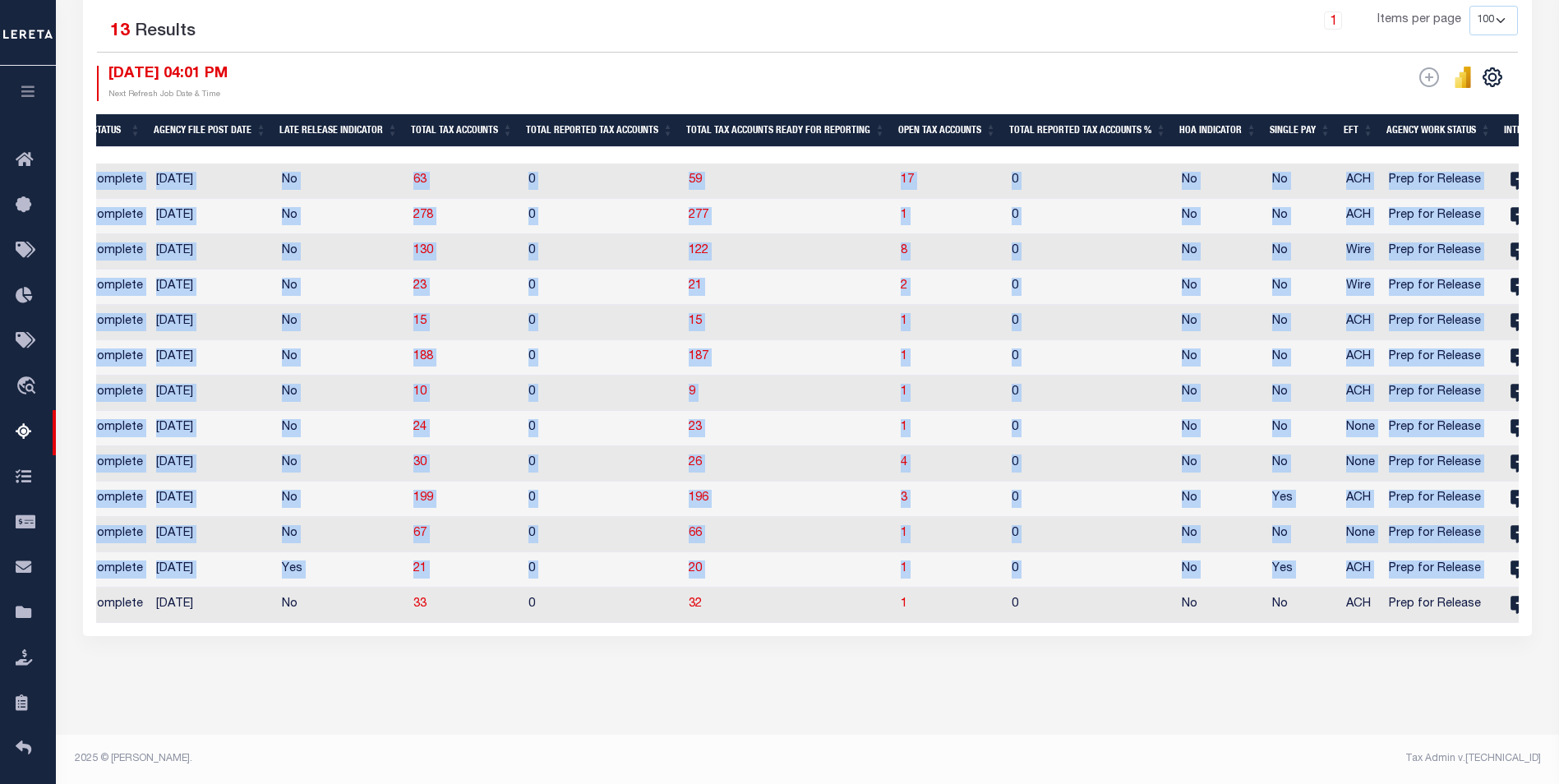
click at [1073, 679] on div "Search Advanced Search Save Search Clear Search EscrowSummaryGridWrapper_dynami…" at bounding box center [808, 254] width 1471 height 862
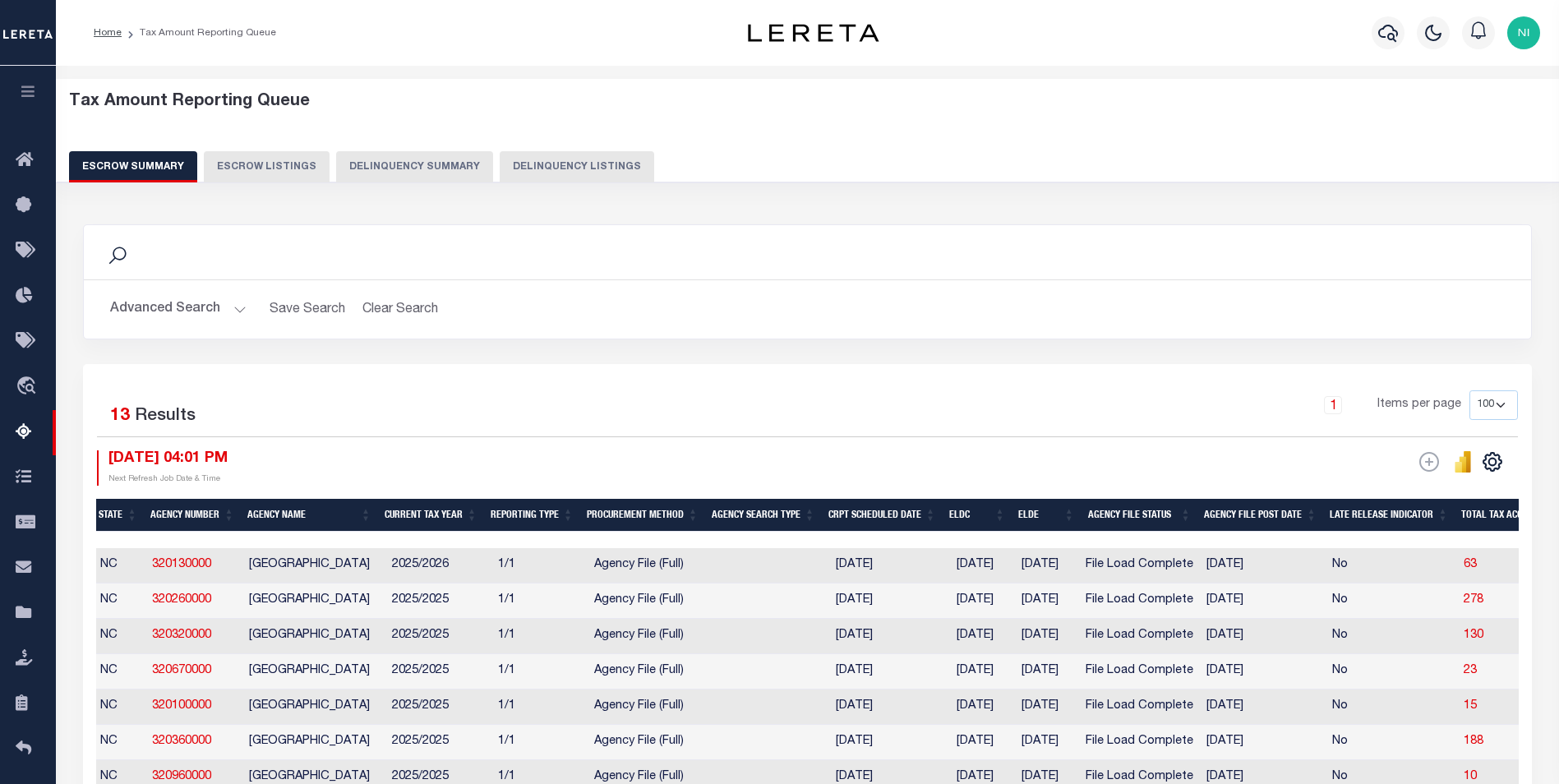
click at [231, 305] on button "Advanced Search" at bounding box center [178, 309] width 136 height 32
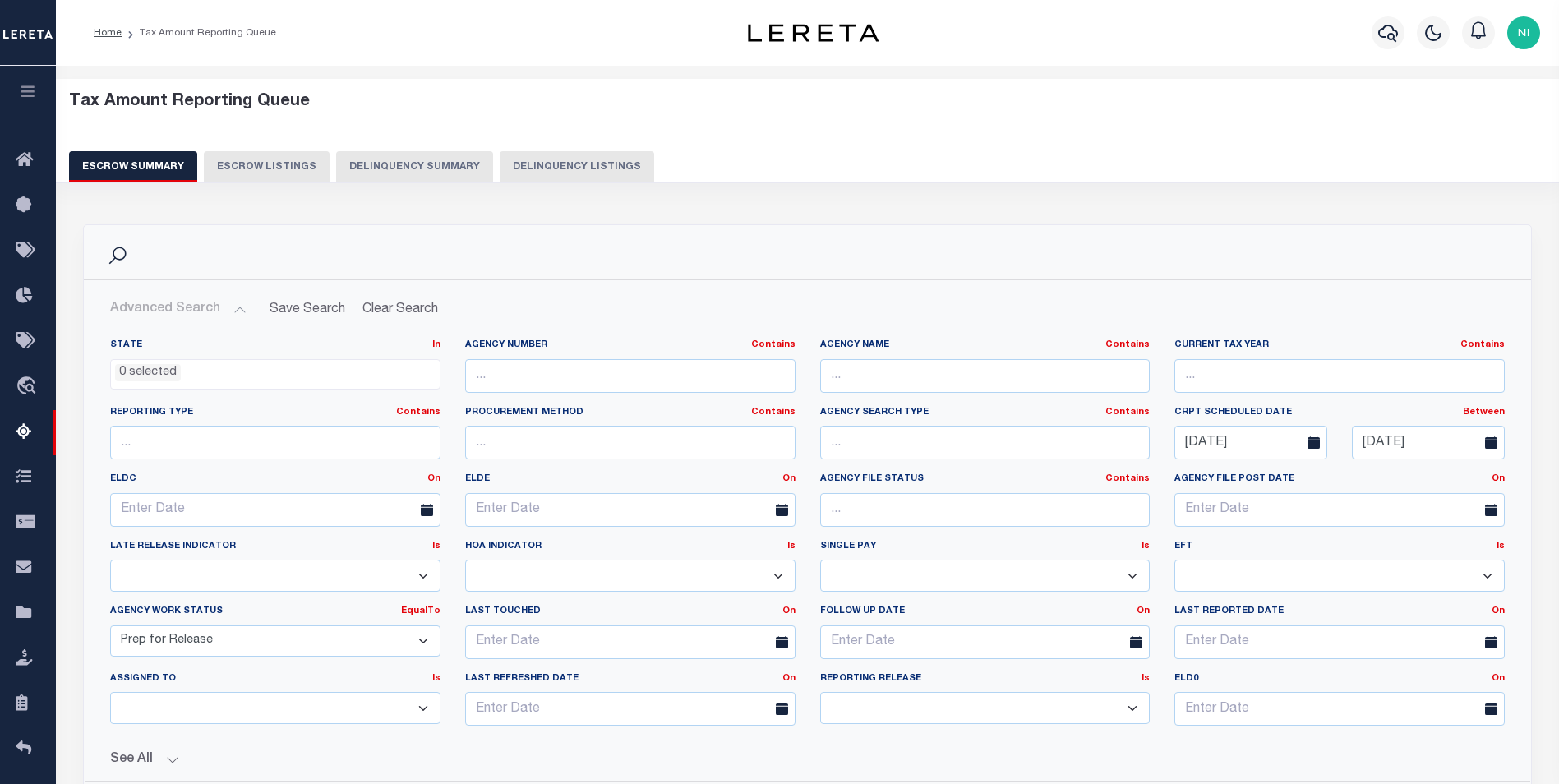
click at [426, 640] on select "New In Progress Pending Agency Follow-up Pending QC Ready for Release Prep for …" at bounding box center [275, 641] width 331 height 32
select select "1"
click at [110, 625] on select "New In Progress Pending Agency Follow-up Pending QC Ready for Release Prep for …" at bounding box center [275, 641] width 331 height 32
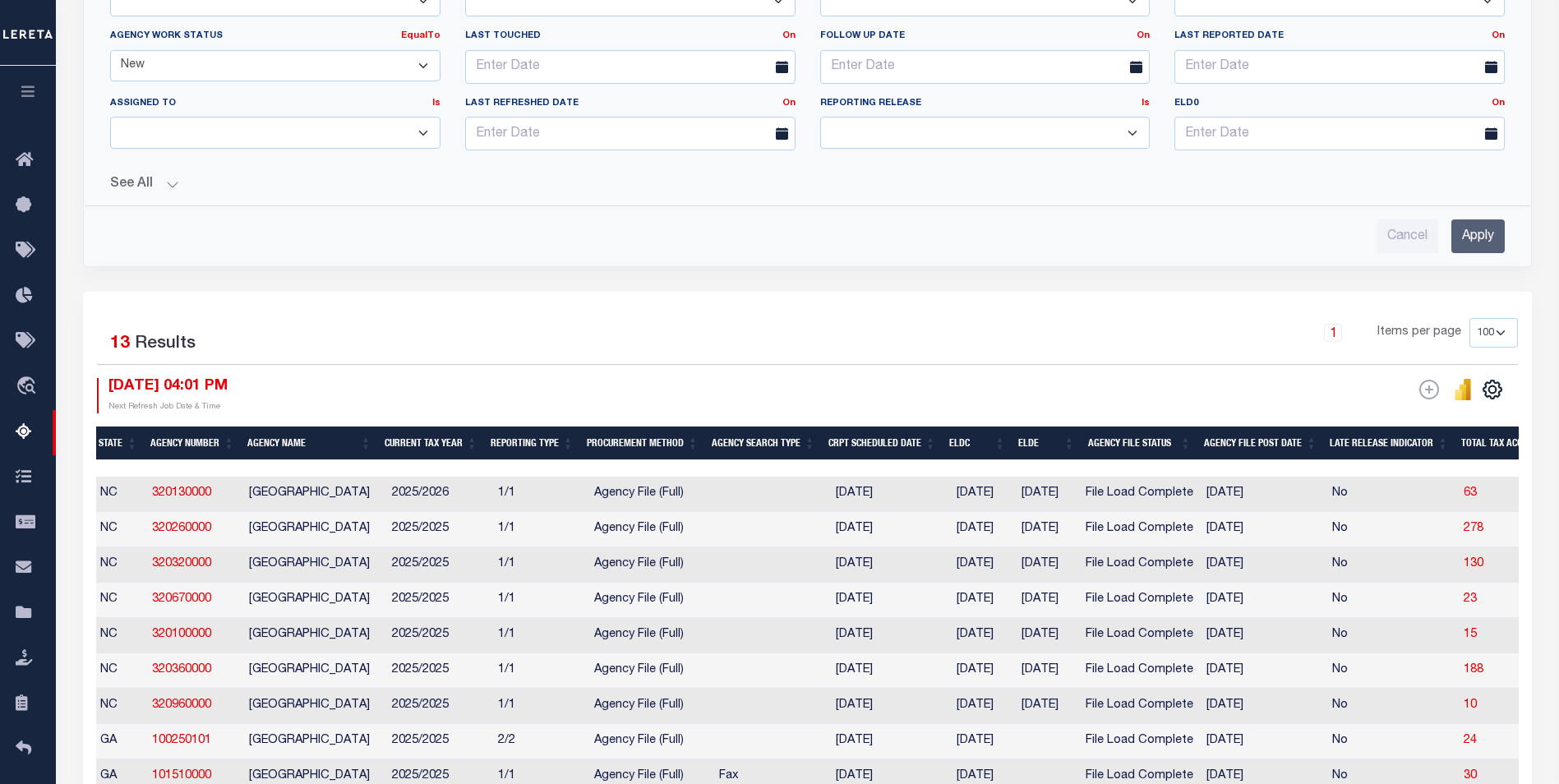
click at [1480, 229] on input "Apply" at bounding box center [1477, 237] width 54 height 34
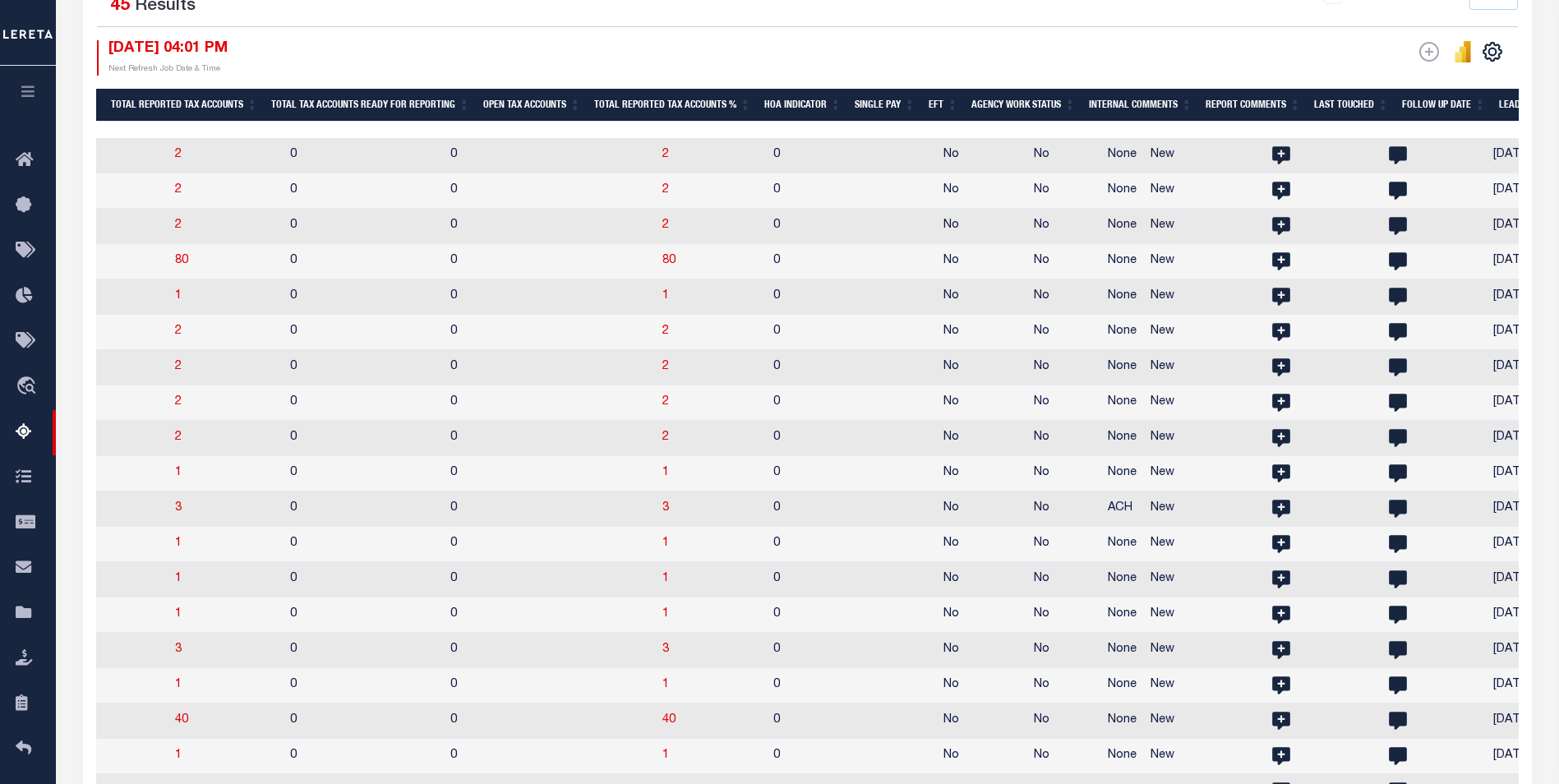
click at [1337, 108] on th "Last Touched" at bounding box center [1351, 105] width 88 height 34
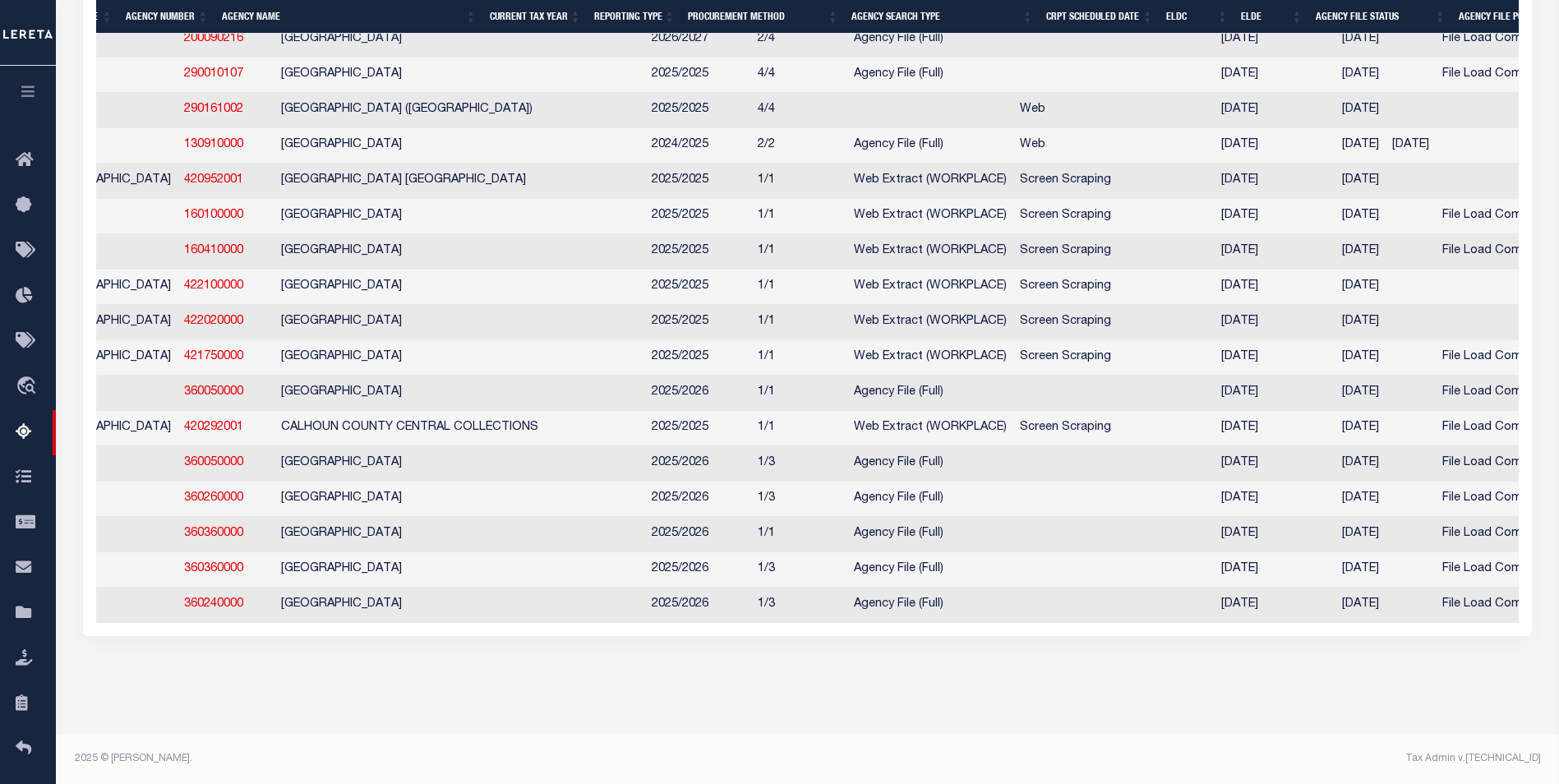
scroll to position [0, 86]
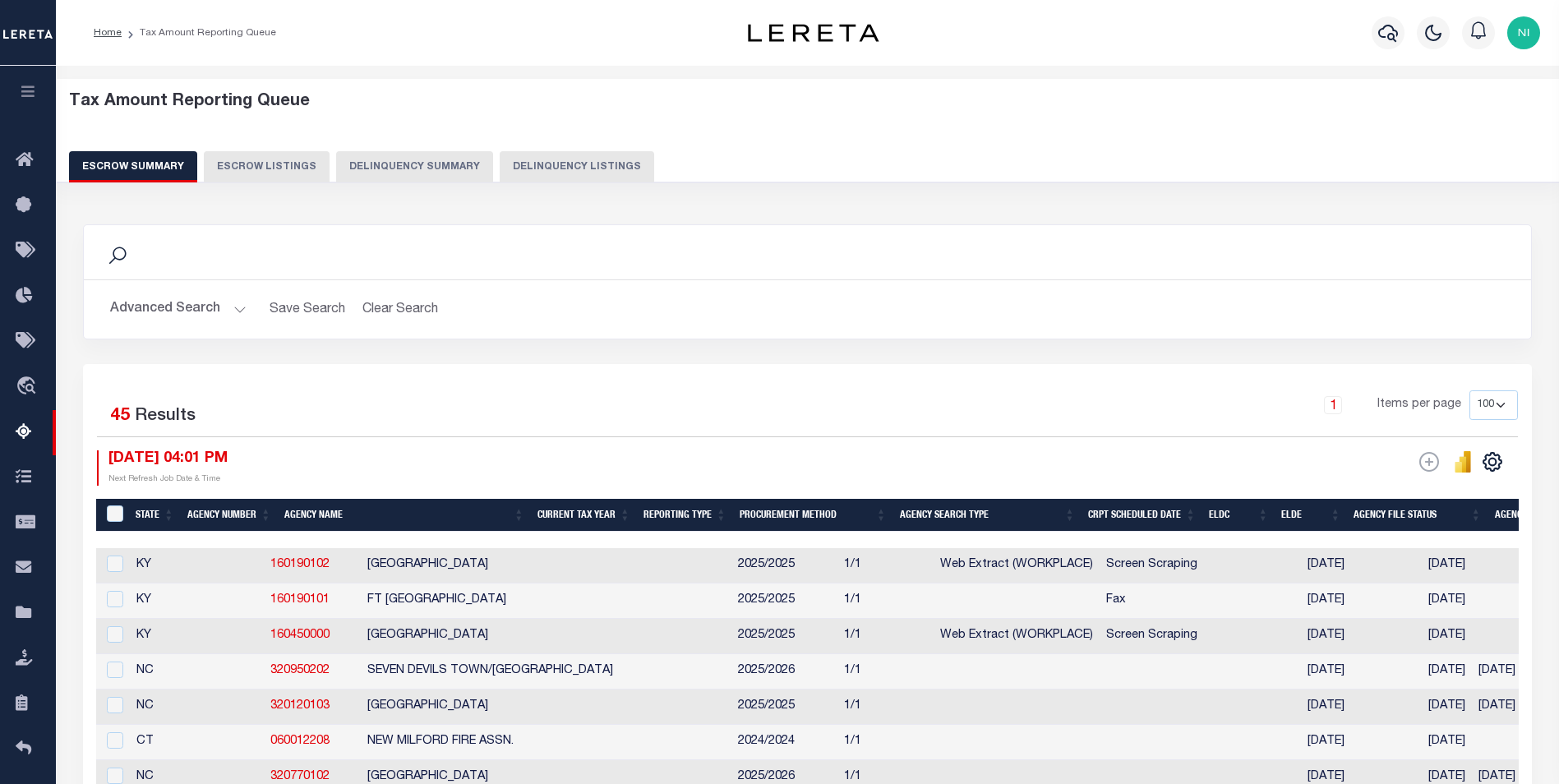
click at [233, 307] on button "Advanced Search" at bounding box center [178, 309] width 136 height 32
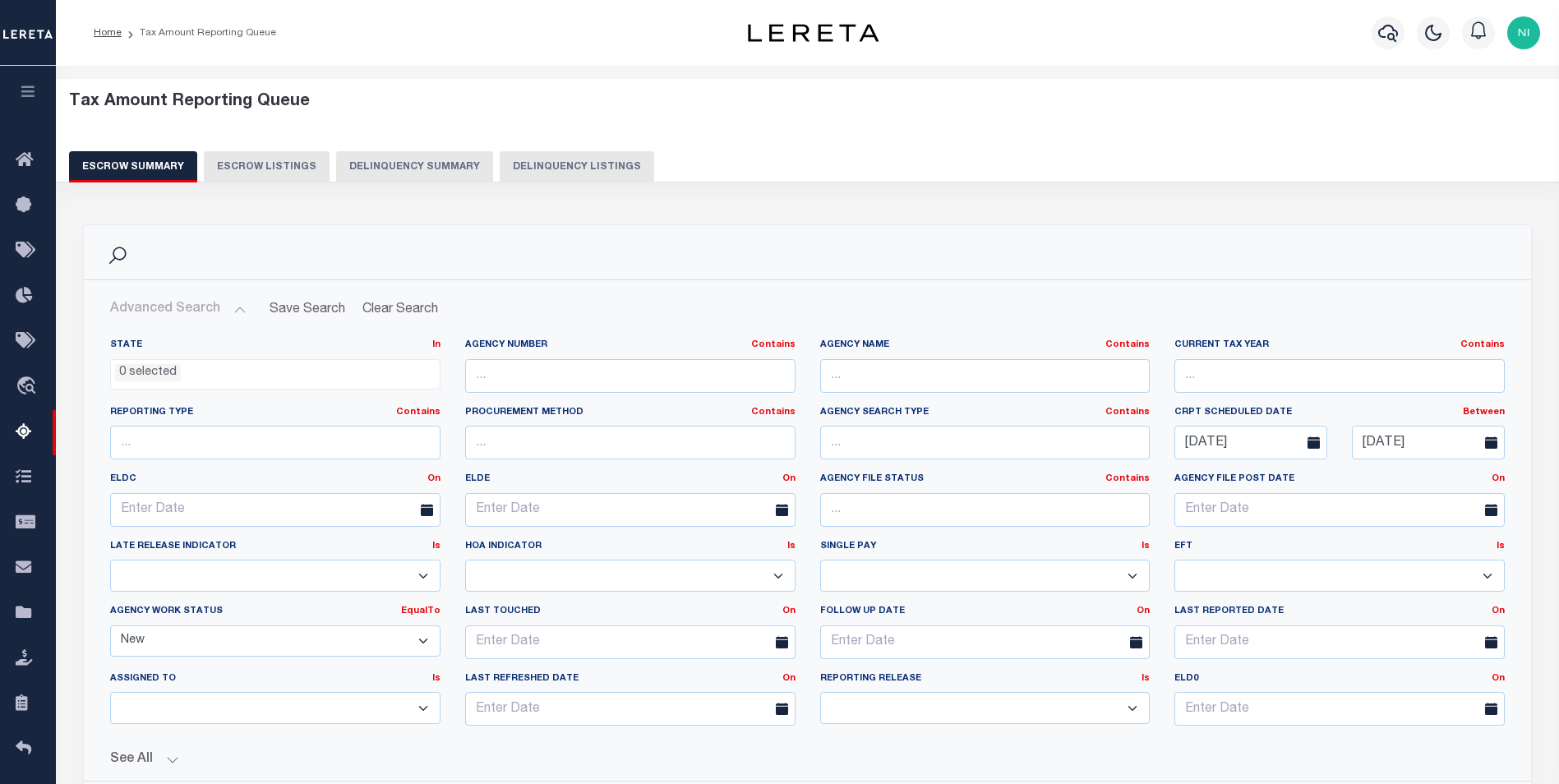
click at [426, 638] on select "New In Progress Pending Agency Follow-up Pending QC Ready for Release Prep for …" at bounding box center [275, 641] width 331 height 32
select select
click at [110, 625] on select "New In Progress Pending Agency Follow-up Pending QC Ready for Release Prep for …" at bounding box center [275, 641] width 331 height 32
click at [1129, 707] on select "Prelim Final" at bounding box center [985, 708] width 331 height 32
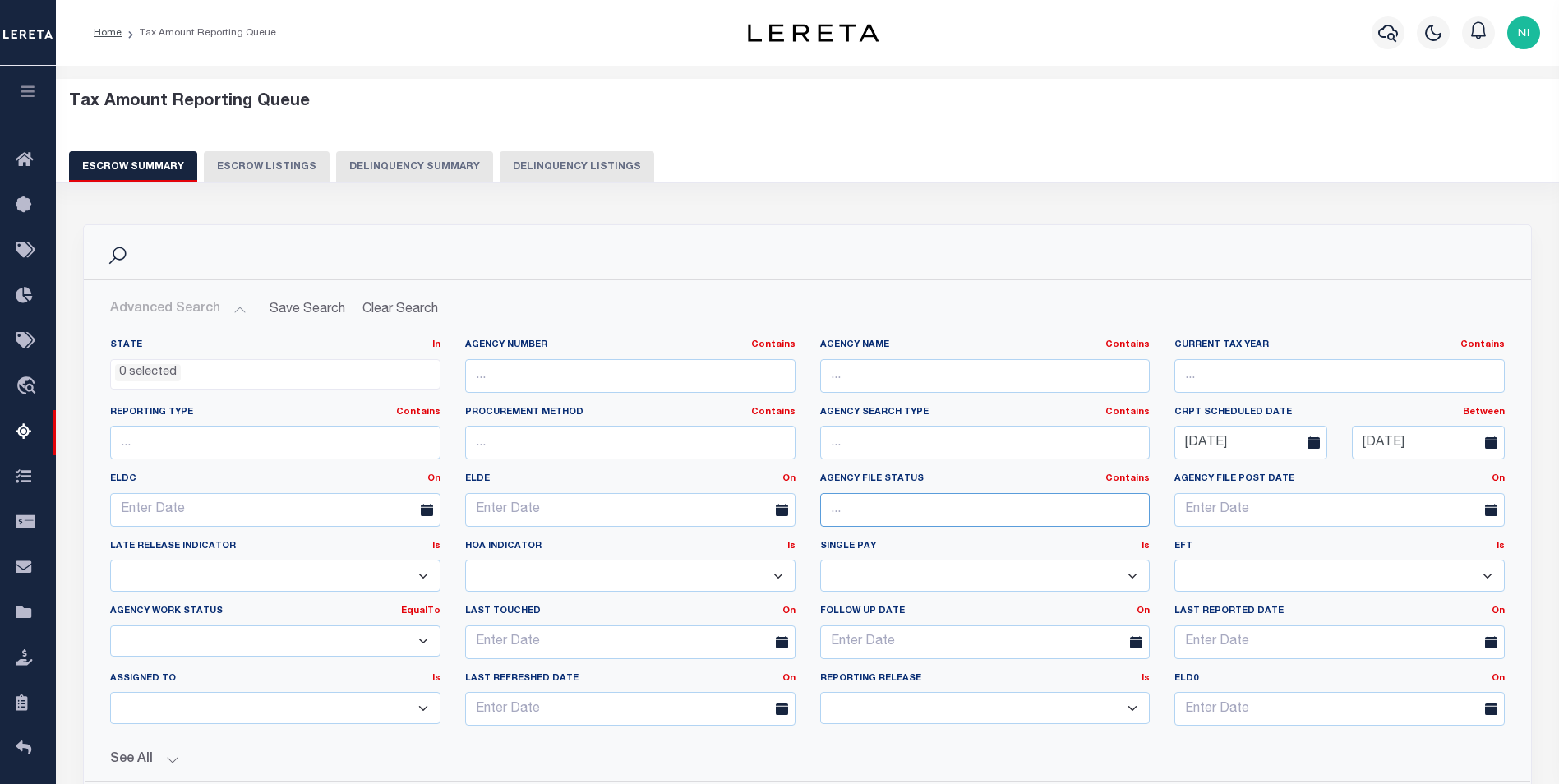
click at [883, 511] on input "text" at bounding box center [985, 510] width 331 height 34
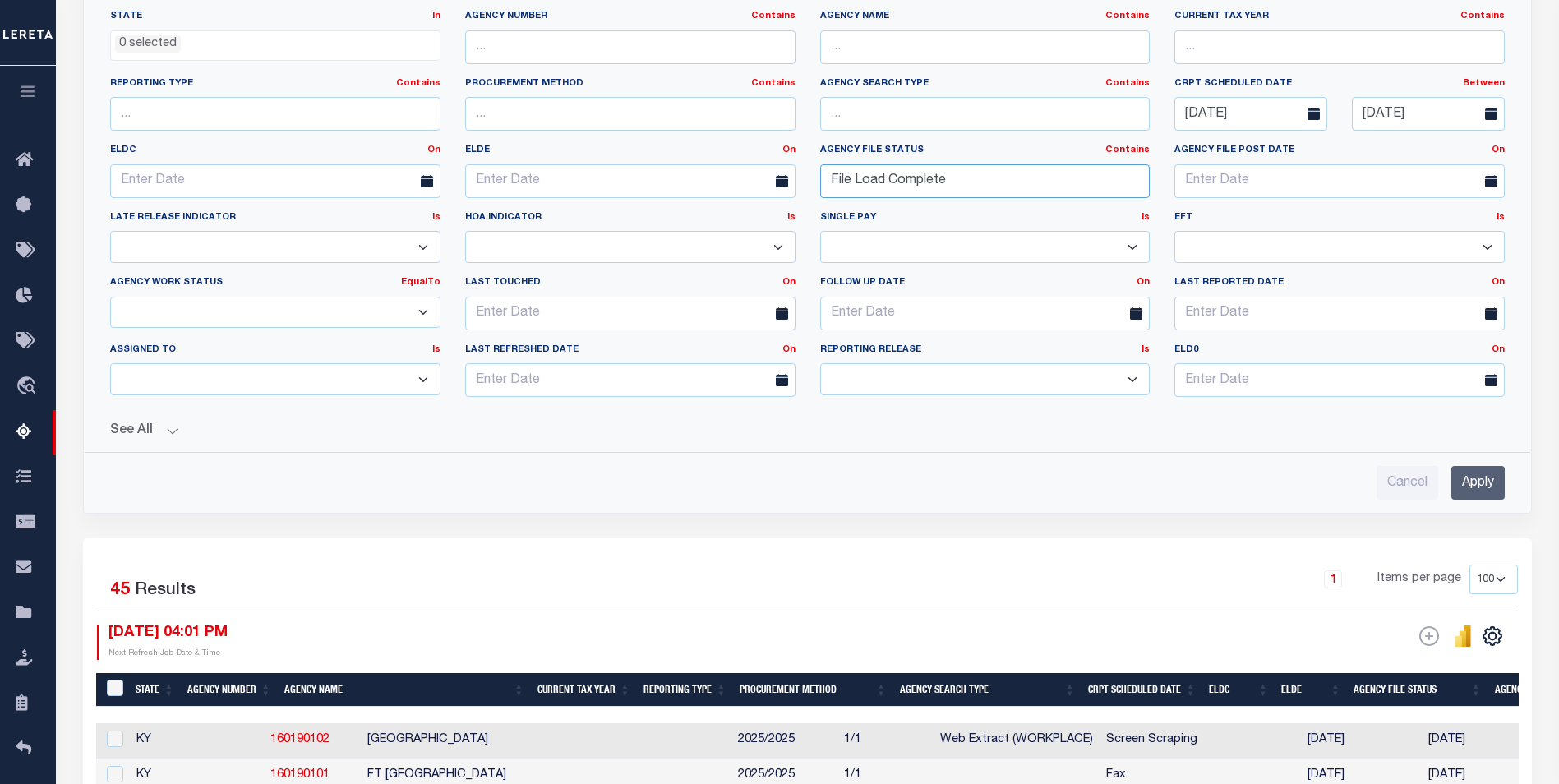
scroll to position [657, 0]
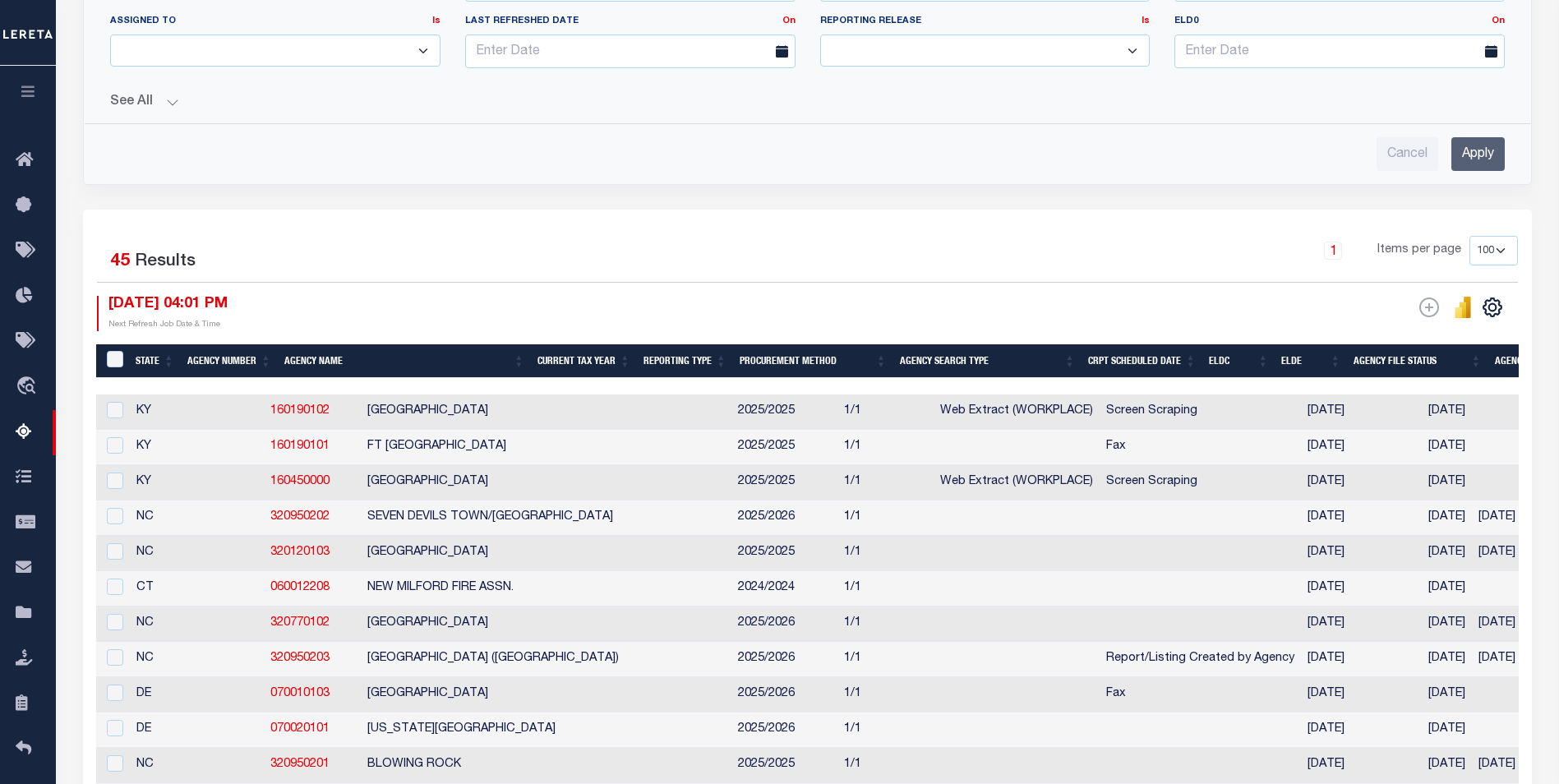
type input "File Load Complete"
click at [1483, 159] on input "Apply" at bounding box center [1477, 154] width 54 height 34
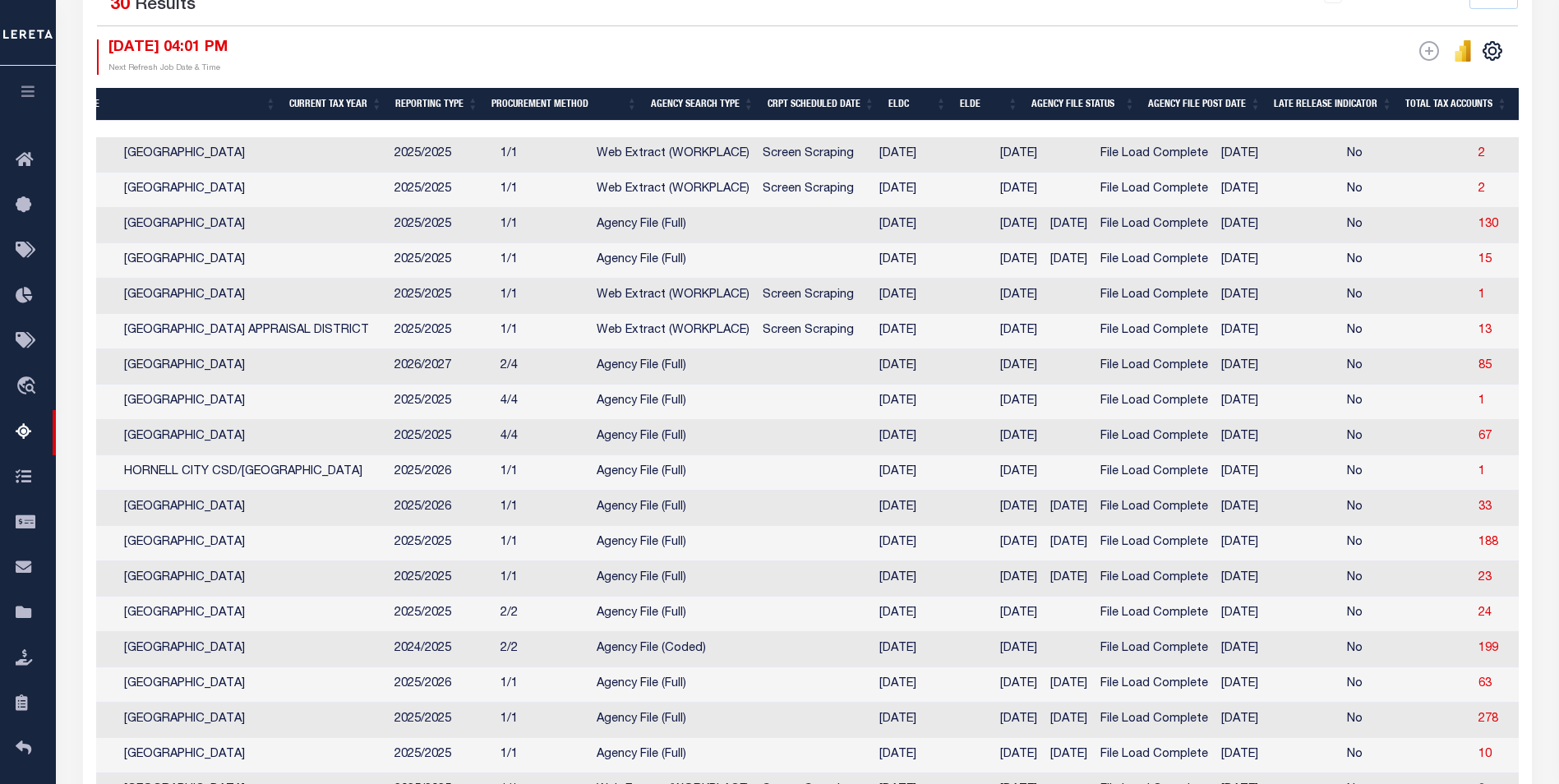
scroll to position [0, 425]
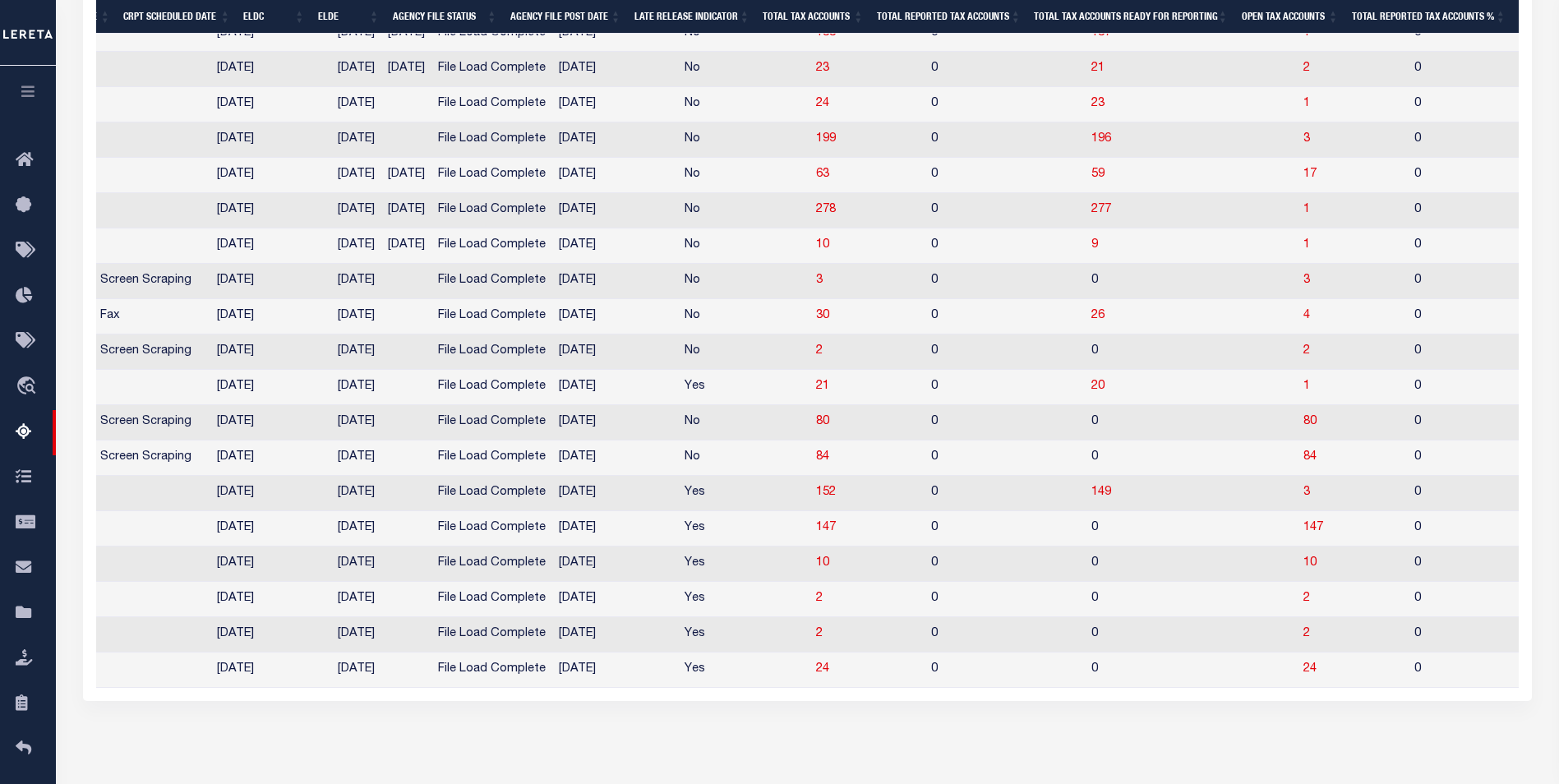
click at [1087, 750] on div "Search Advanced Search Save Search Clear Search EscrowSummaryGridWrapper_dynami…" at bounding box center [808, 27] width 1471 height 1446
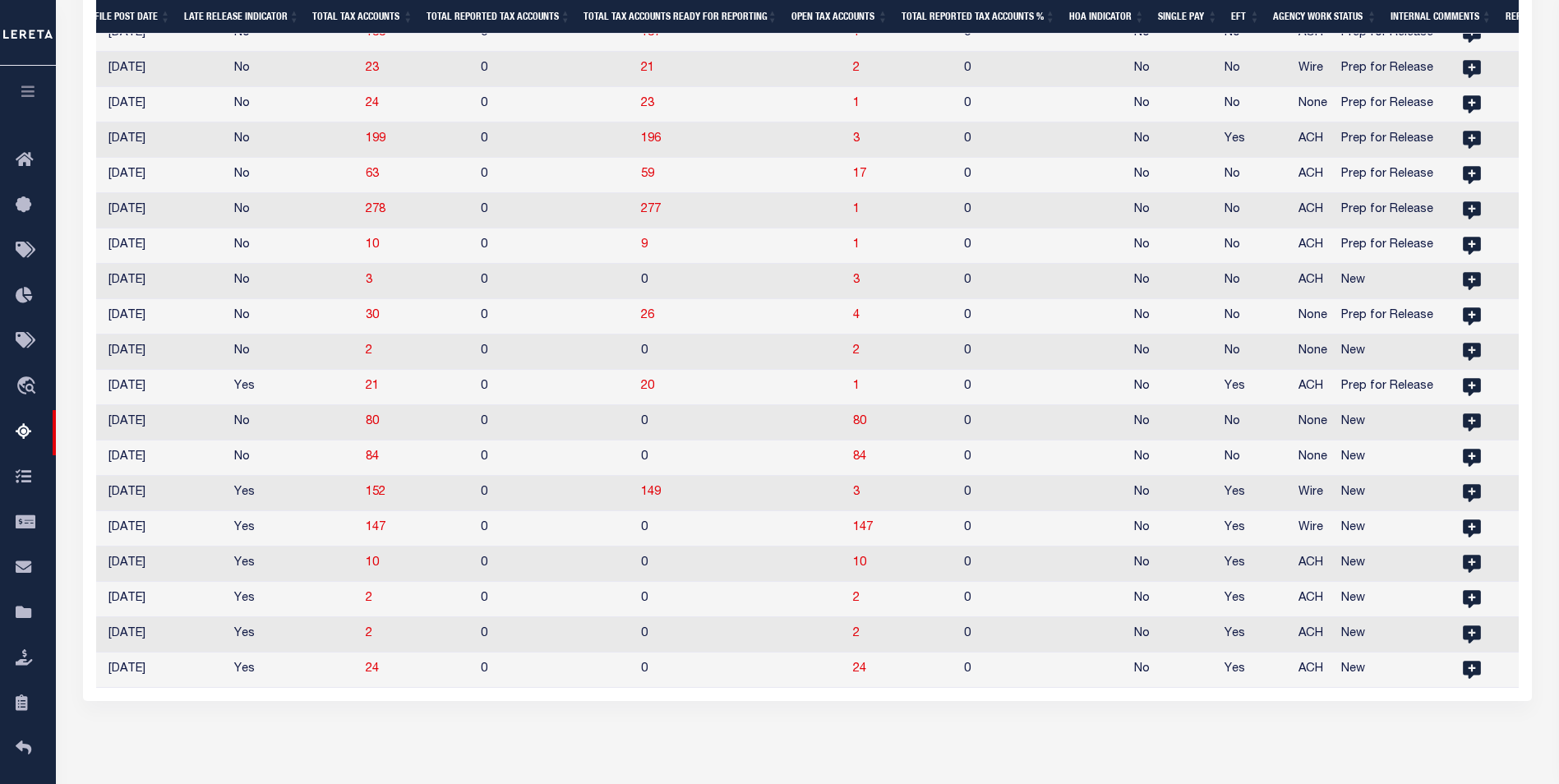
click at [887, 750] on div "Search Advanced Search Save Search Clear Search EscrowSummaryGridWrapper_dynami…" at bounding box center [808, 27] width 1471 height 1446
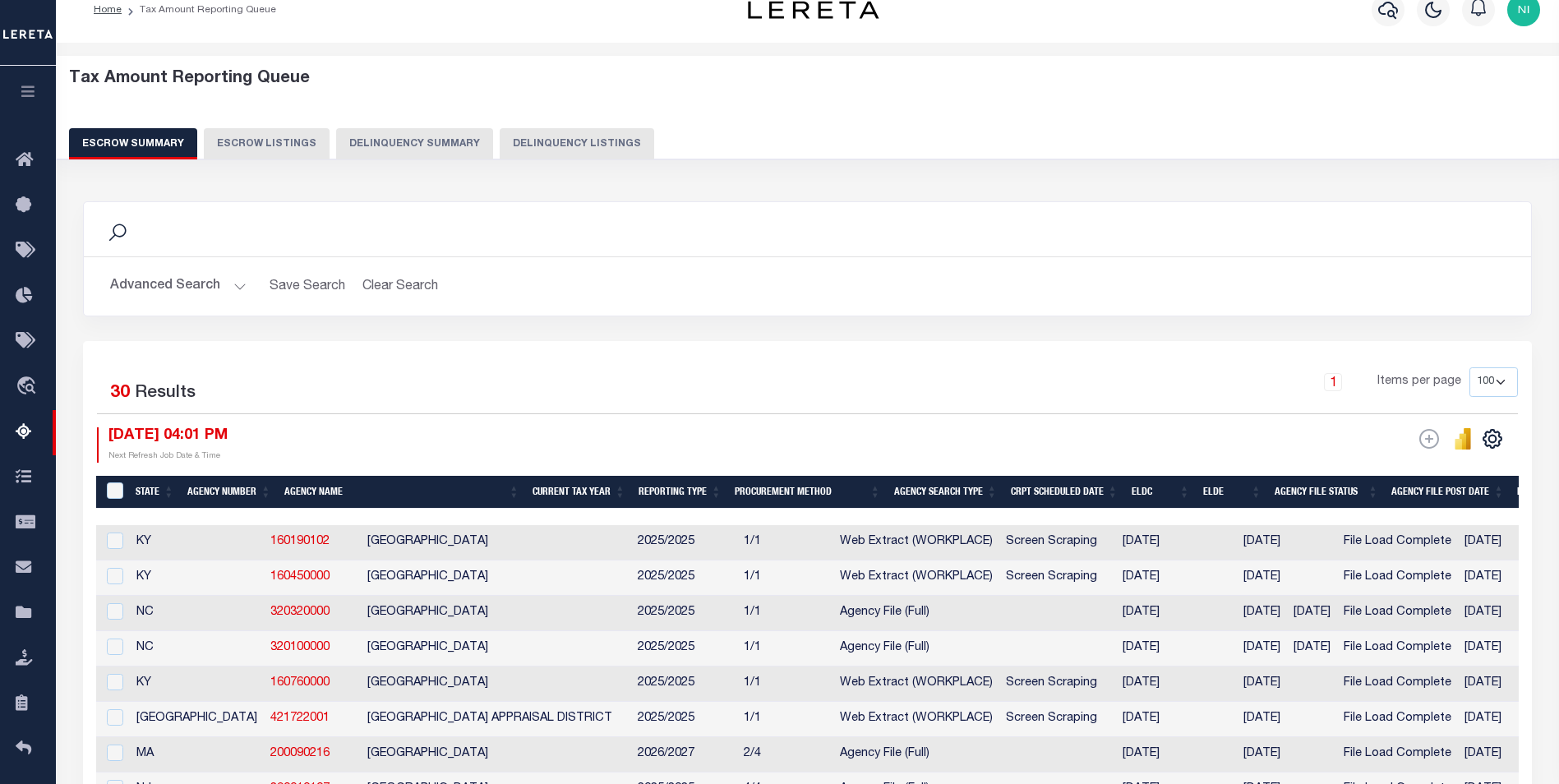
scroll to position [0, 0]
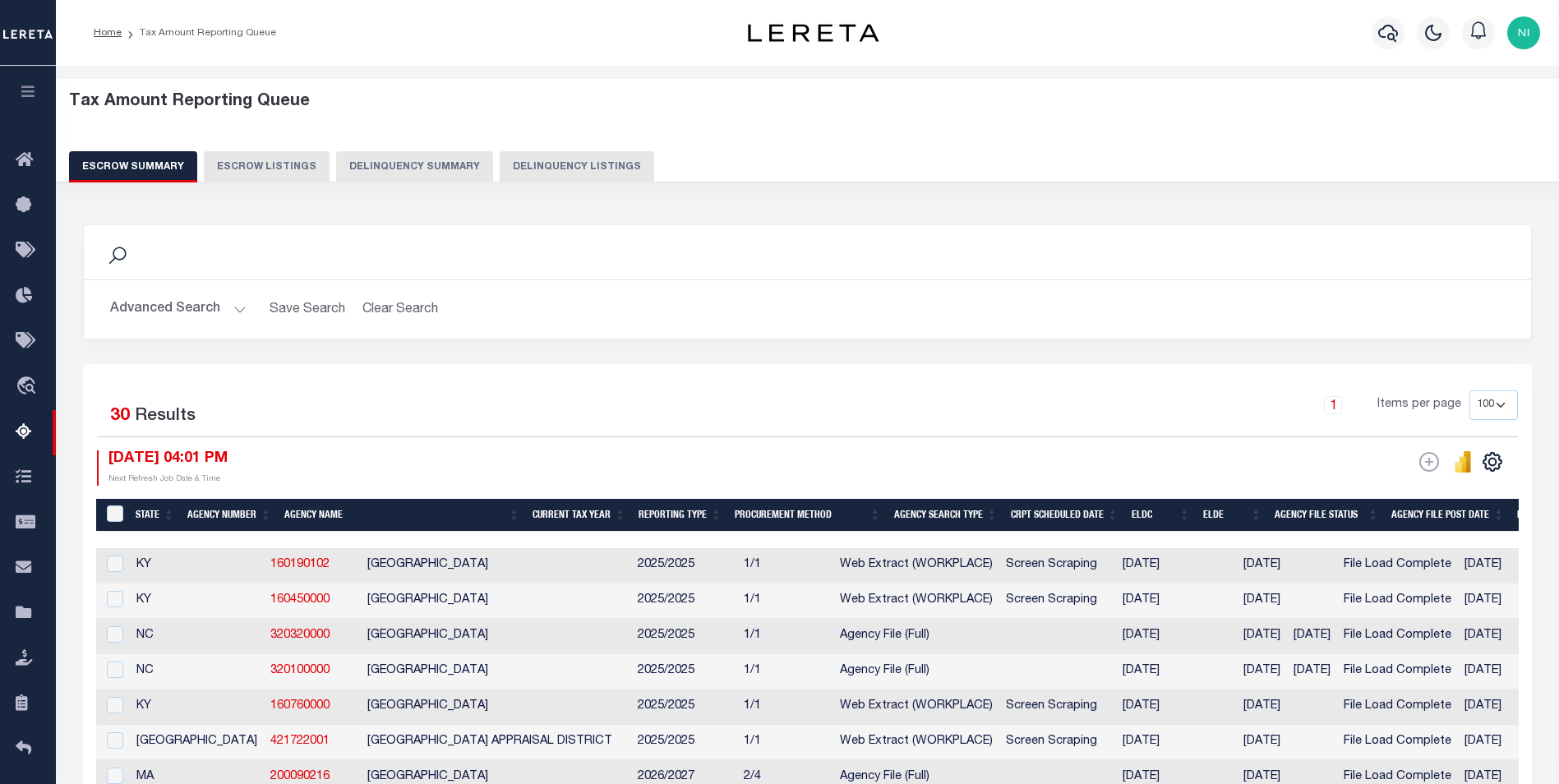
click at [239, 303] on button "Advanced Search" at bounding box center [178, 309] width 136 height 32
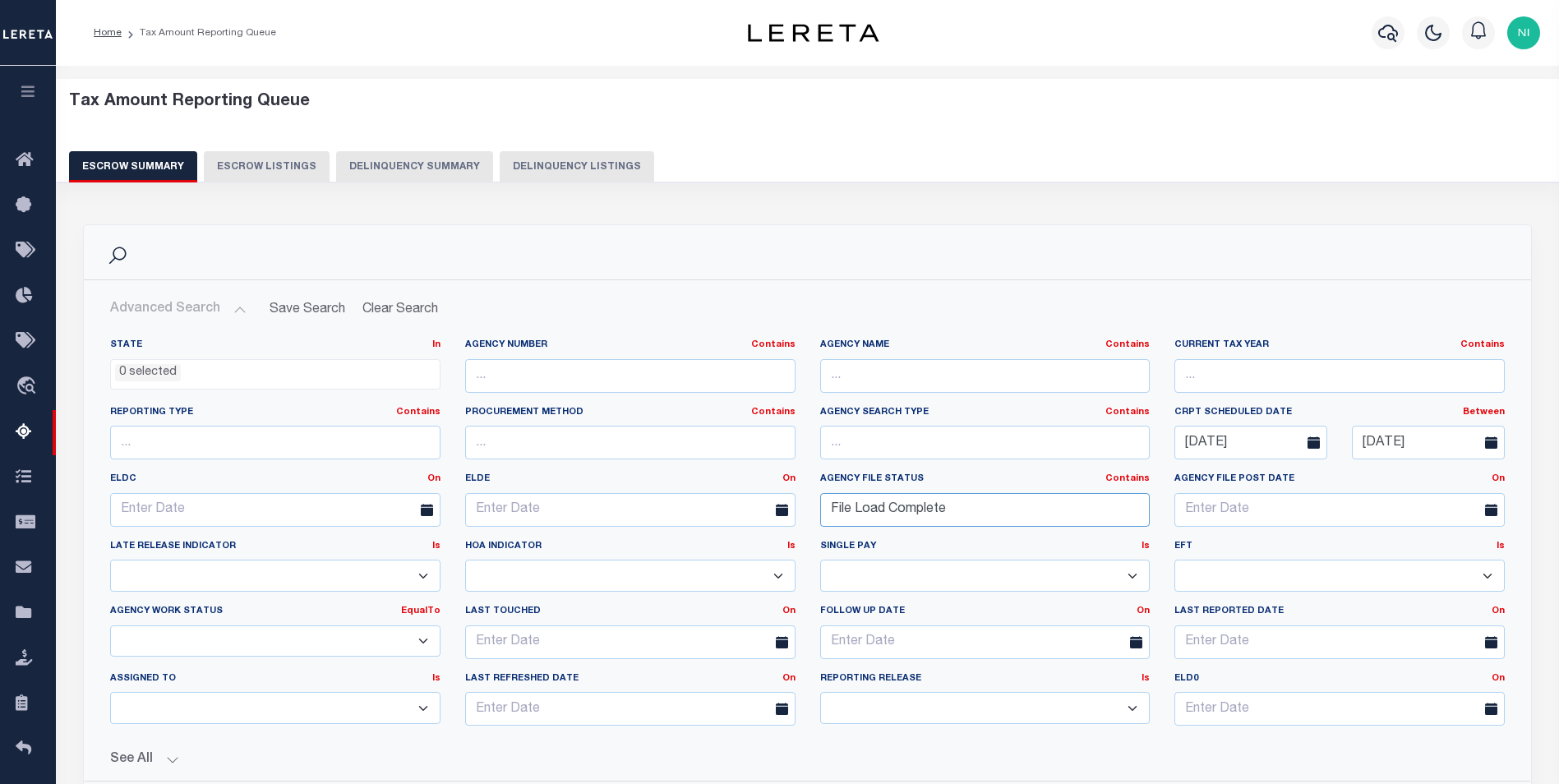
drag, startPoint x: 968, startPoint y: 506, endPoint x: 810, endPoint y: 508, distance: 158.0
click at [810, 508] on div "Agency File Status Contains Contains Is File Load Complete" at bounding box center [985, 506] width 355 height 68
click at [427, 638] on select "New In Progress Pending Agency Follow-up Pending QC Ready for Release Prep for …" at bounding box center [275, 641] width 331 height 32
select select "7"
click at [110, 625] on select "New In Progress Pending Agency Follow-up Pending QC Ready for Release Prep for …" at bounding box center [275, 641] width 331 height 32
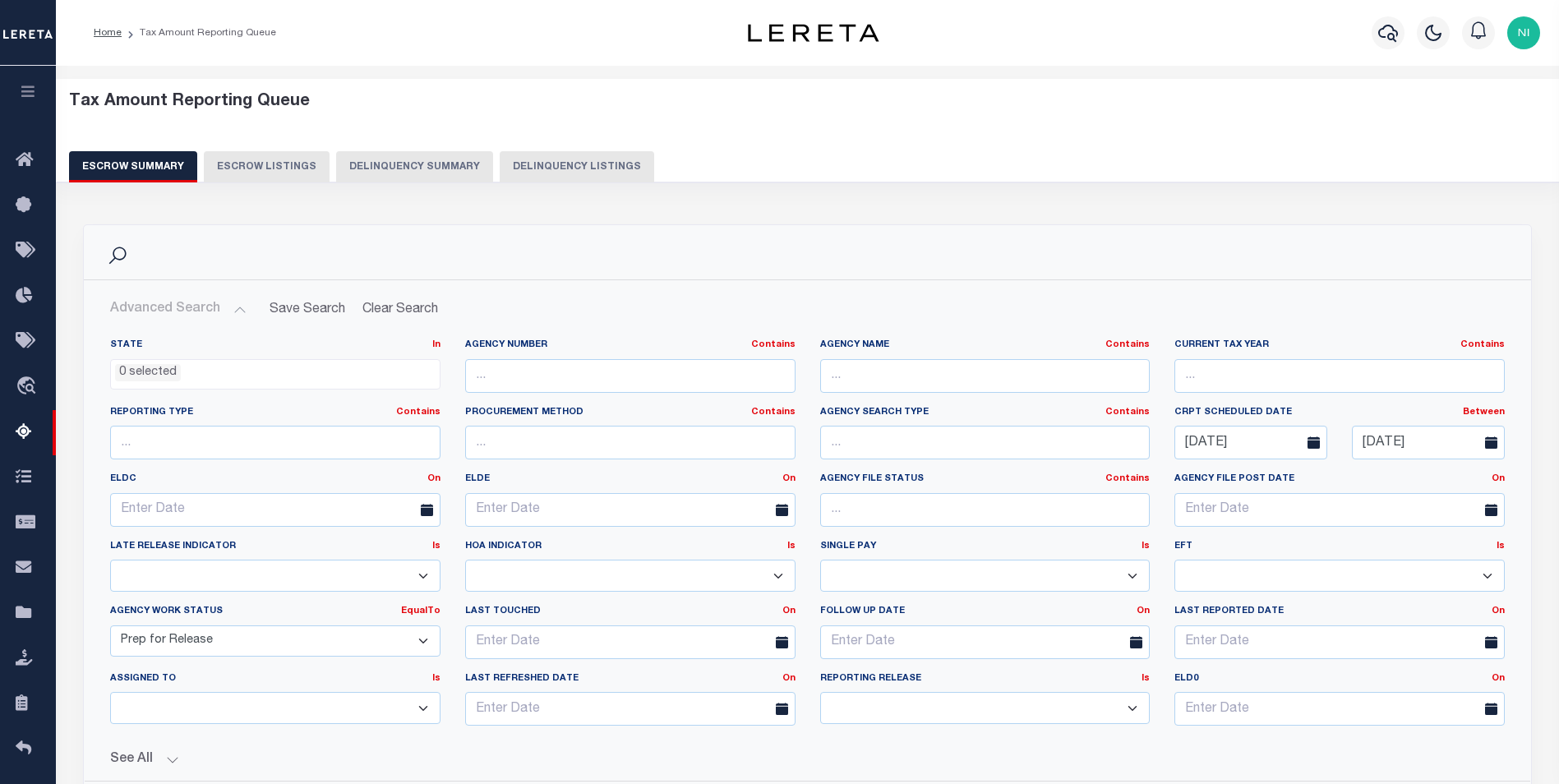
click at [915, 238] on div "Search" at bounding box center [807, 253] width 1421 height 28
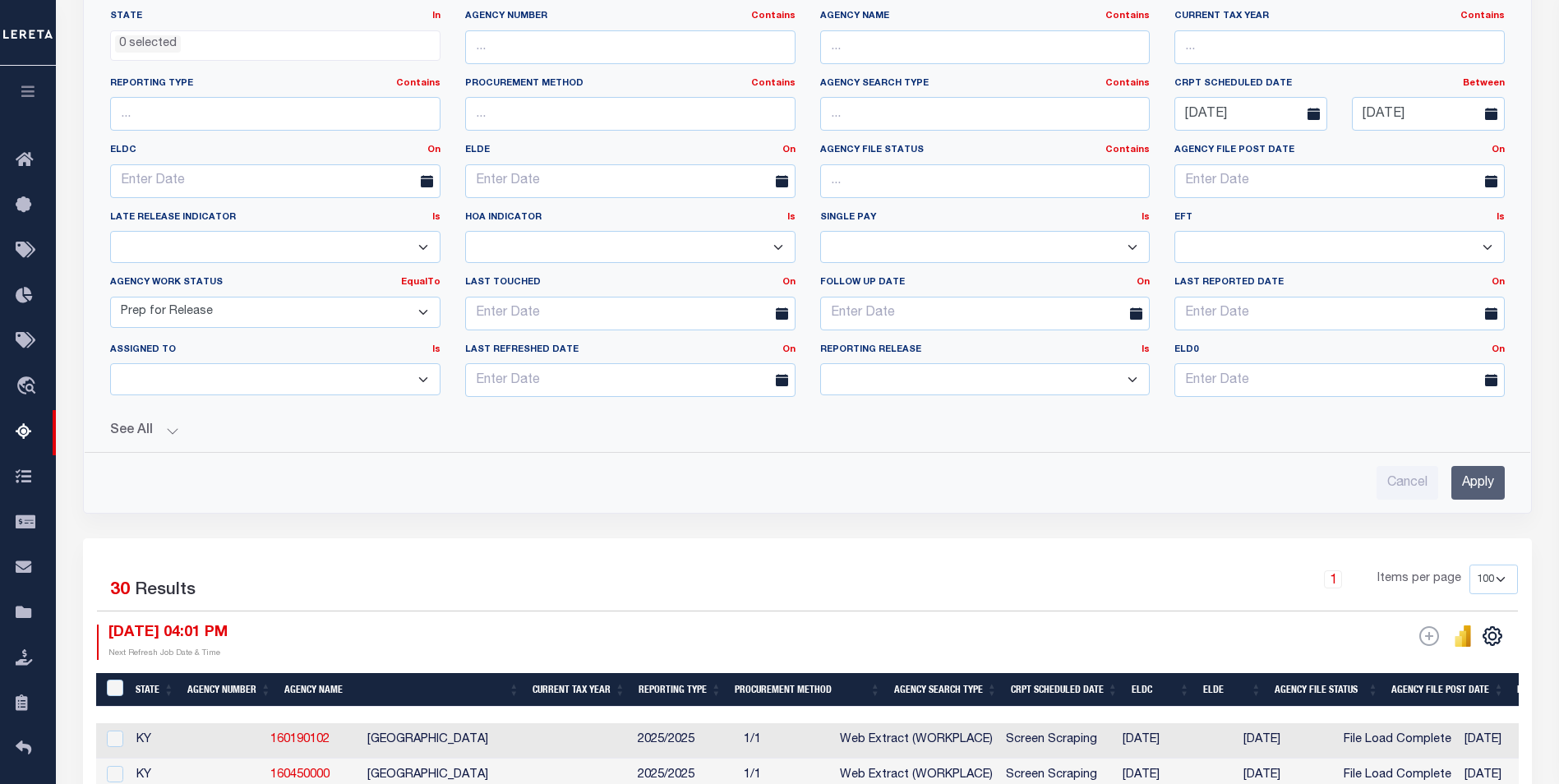
scroll to position [575, 0]
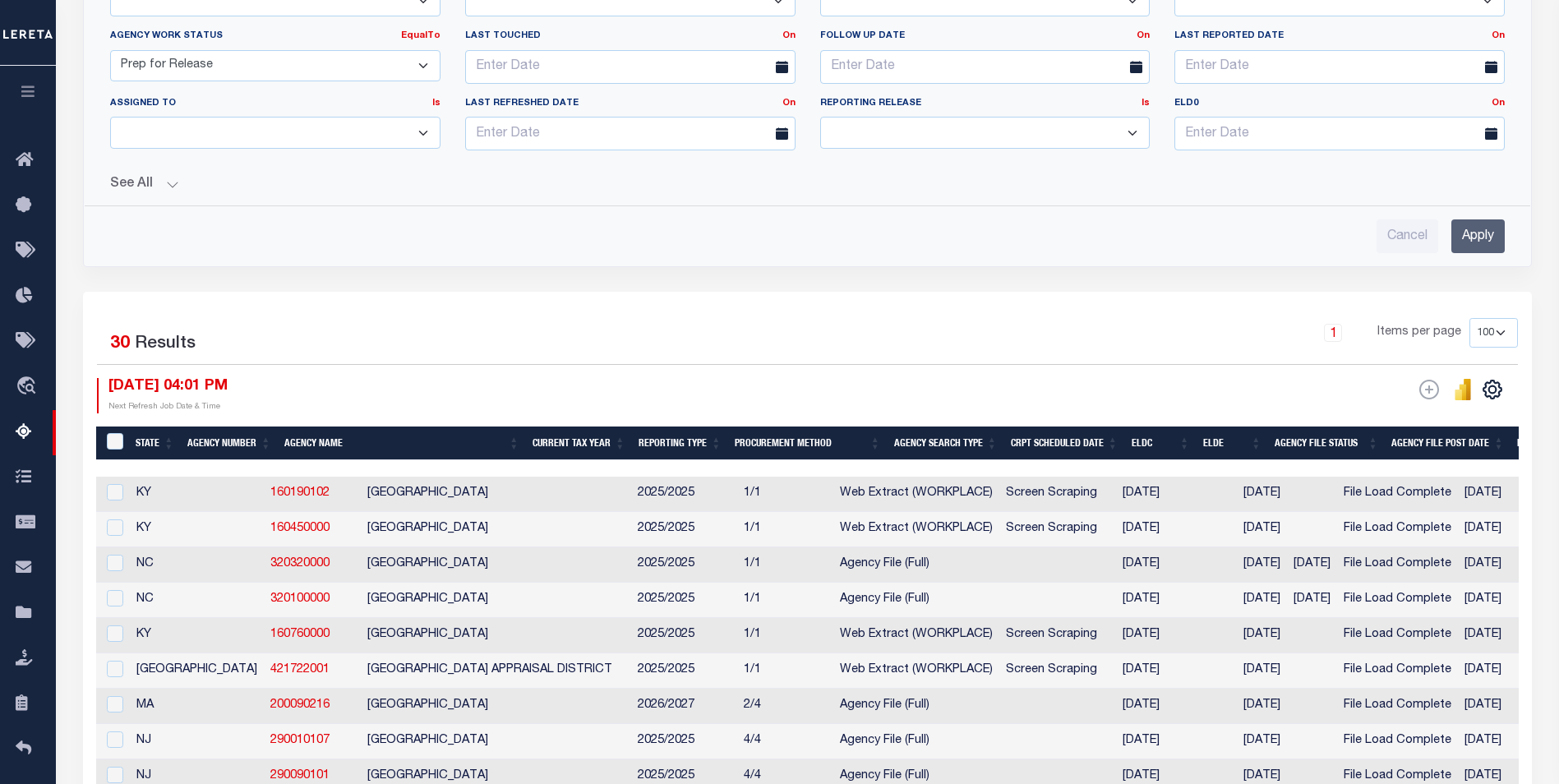
click at [1484, 229] on input "Apply" at bounding box center [1477, 237] width 54 height 34
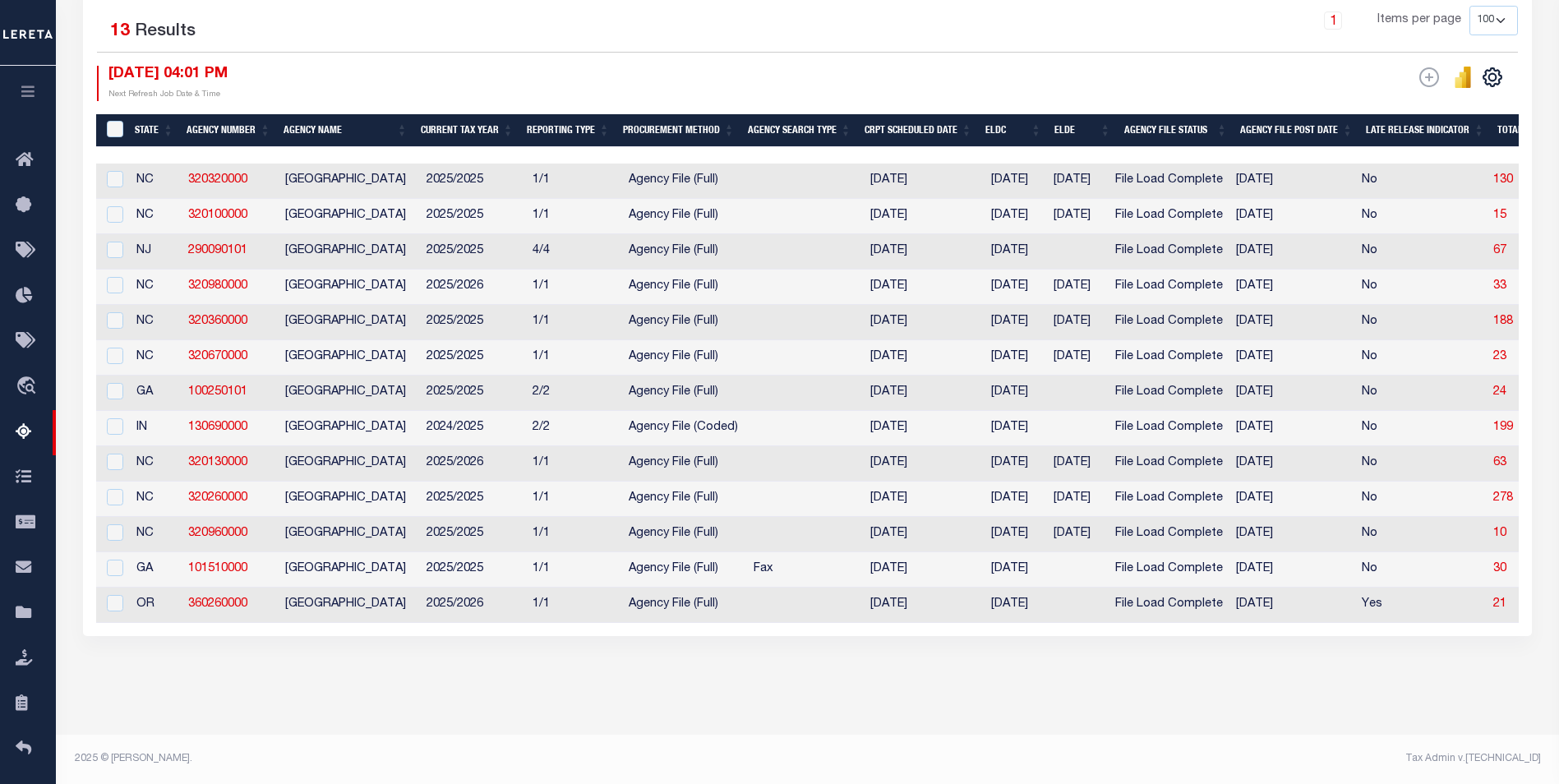
scroll to position [407, 0]
click at [921, 678] on div "Search Advanced Search Save Search Clear Search EscrowSummaryGridWrapper_dynami…" at bounding box center [808, 254] width 1471 height 862
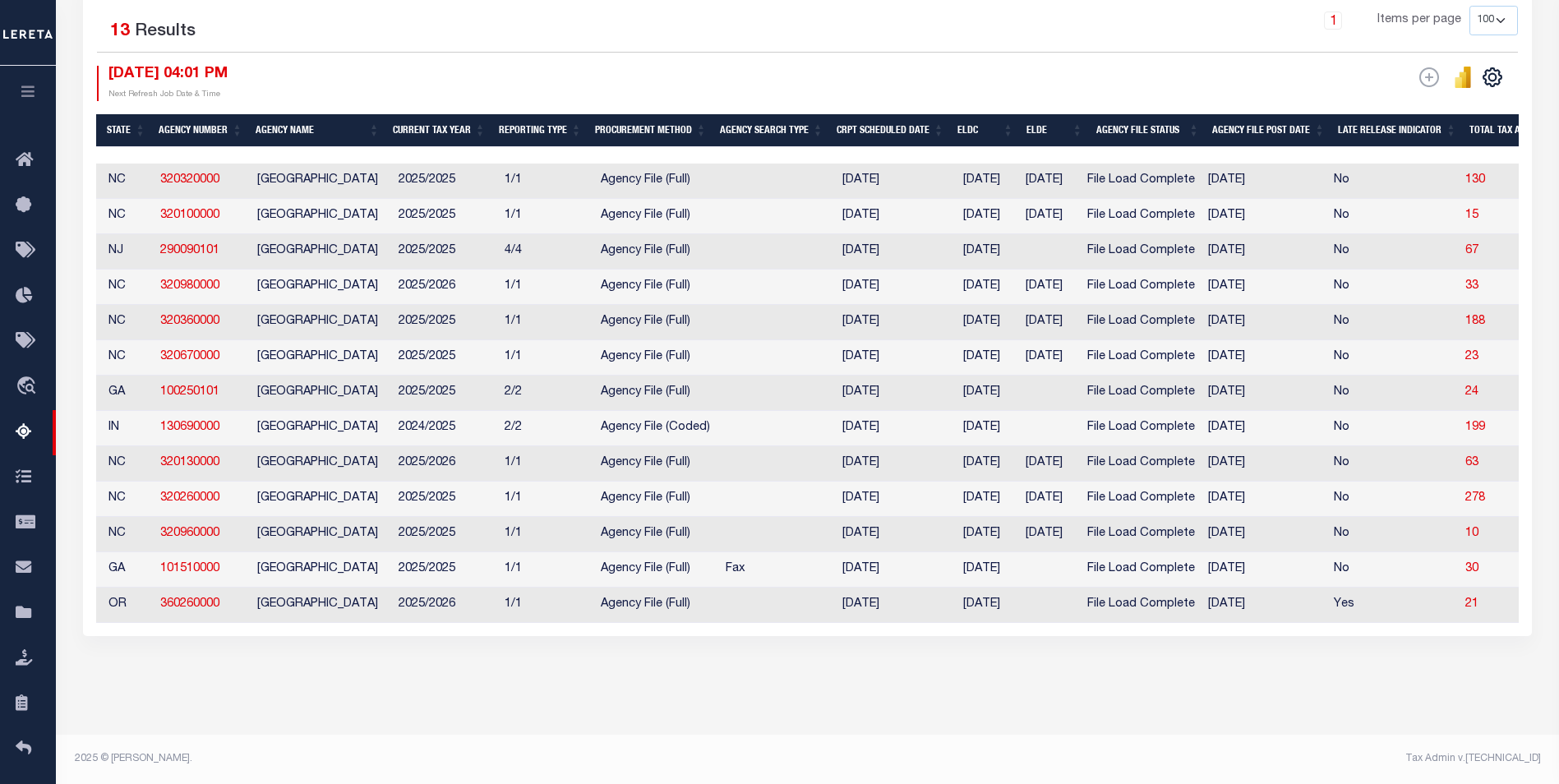
scroll to position [0, 85]
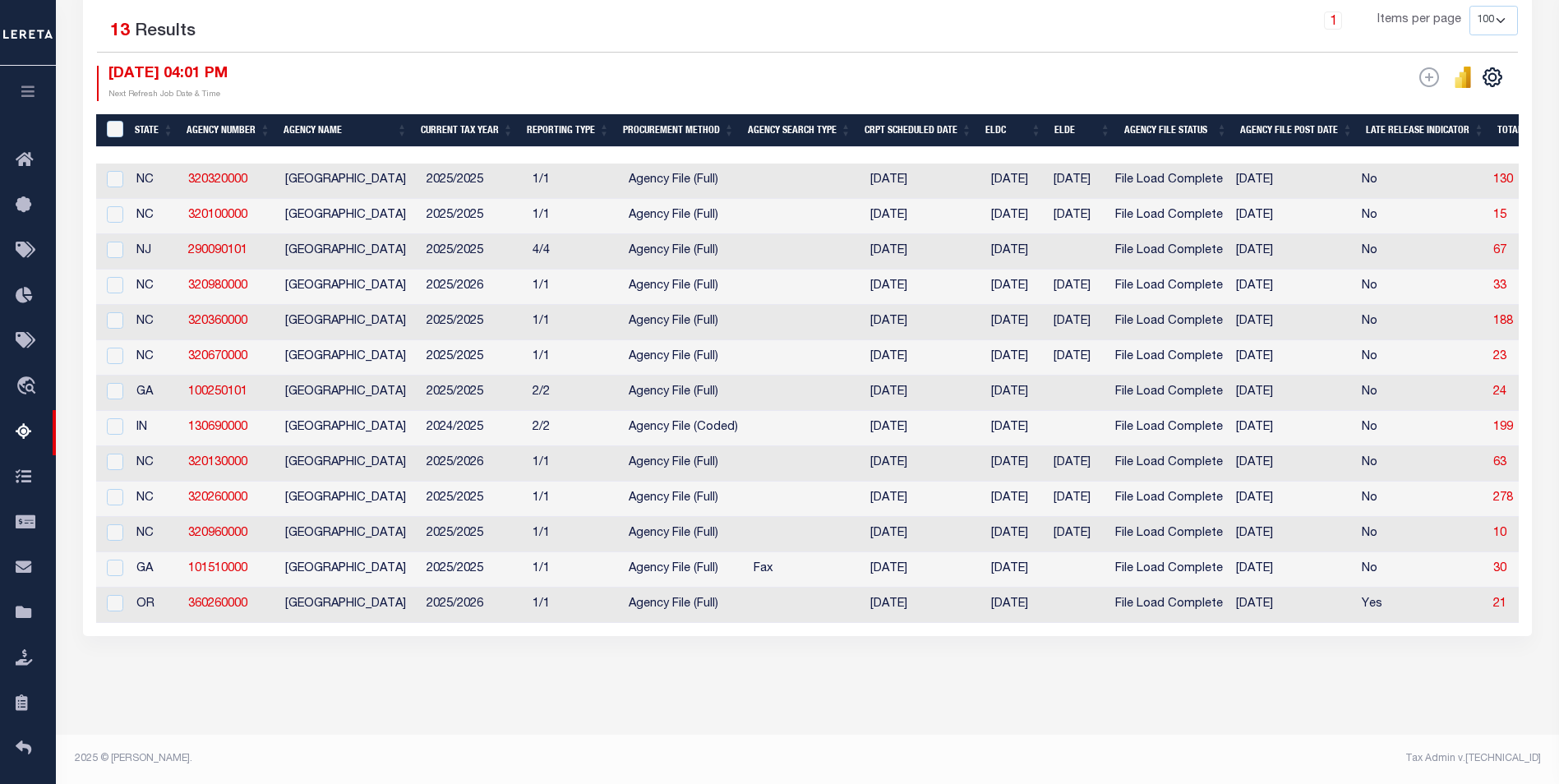
click at [373, 672] on div "Search Advanced Search Save Search Clear Search EscrowSummaryGridWrapper_dynami…" at bounding box center [808, 254] width 1471 height 862
click at [278, 715] on div "Tax Amount Reporting Queue Escrow Summary Escrow Listings In" at bounding box center [808, 216] width 1493 height 1037
drag, startPoint x: 110, startPoint y: 223, endPoint x: 1405, endPoint y: 235, distance: 1295.1
click at [113, 241] on input "checkbox" at bounding box center [115, 249] width 16 height 16
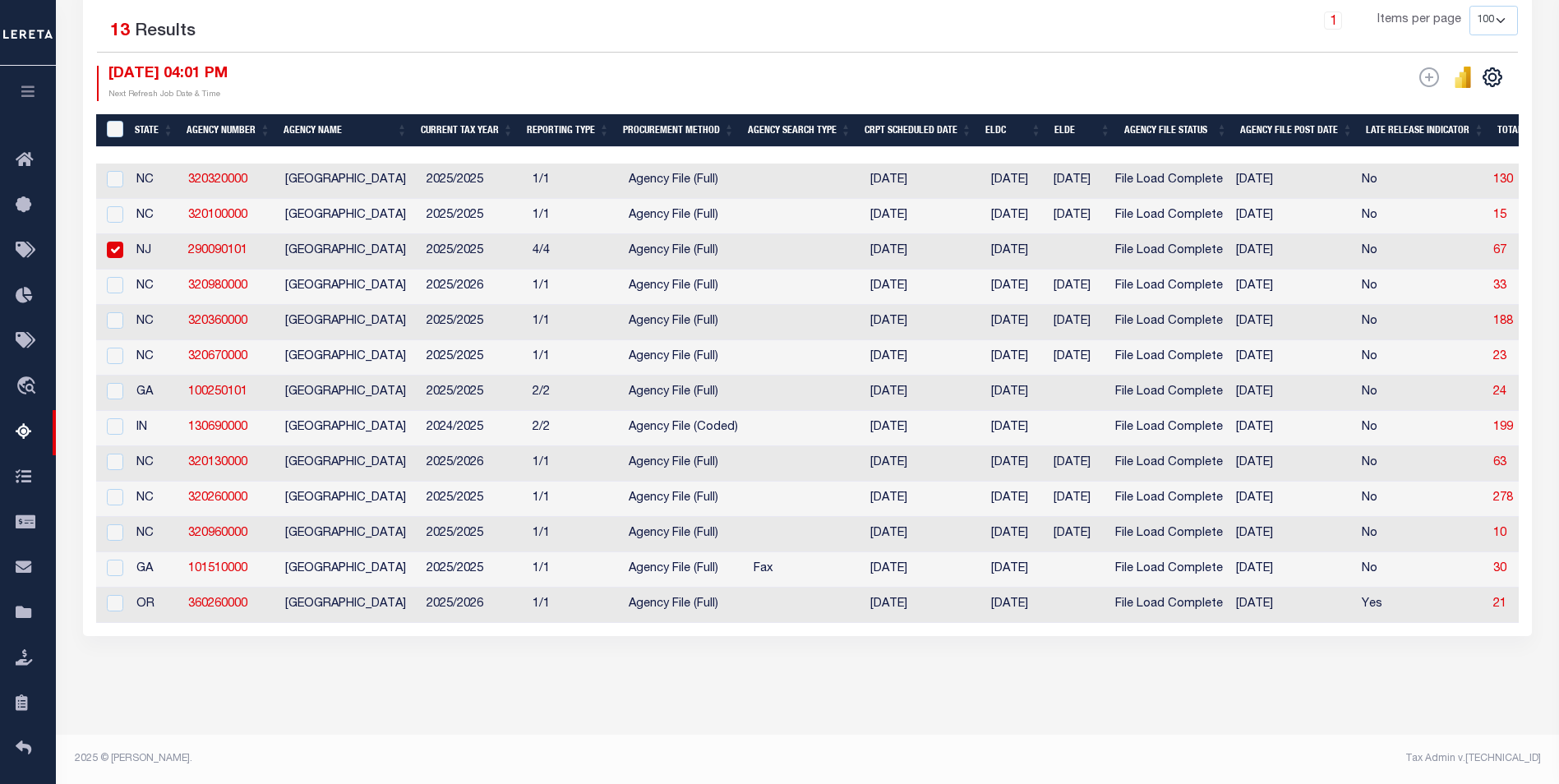
checkbox input "true"
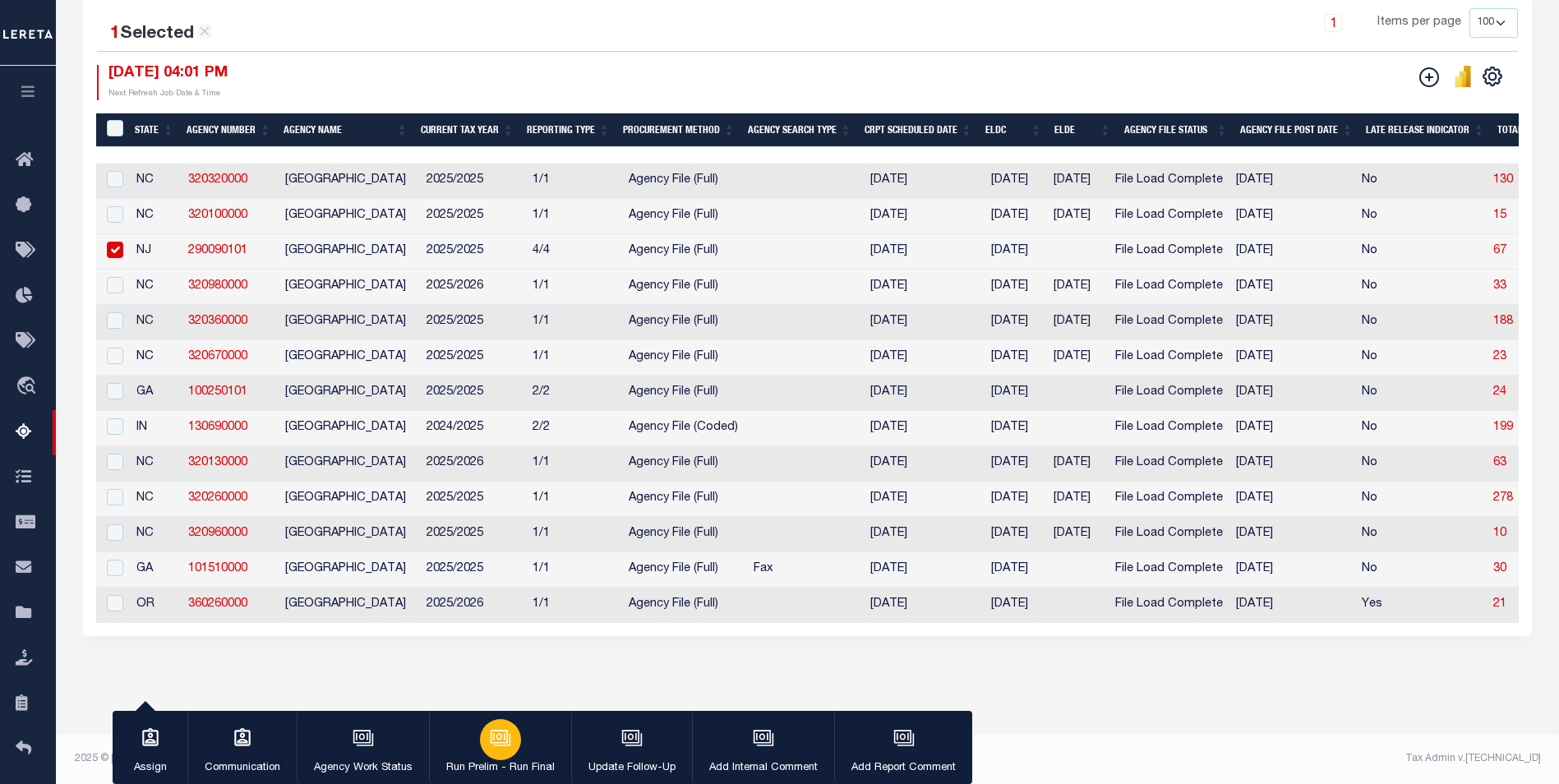
click at [492, 763] on p "Run Prelim - Run Final" at bounding box center [500, 767] width 108 height 16
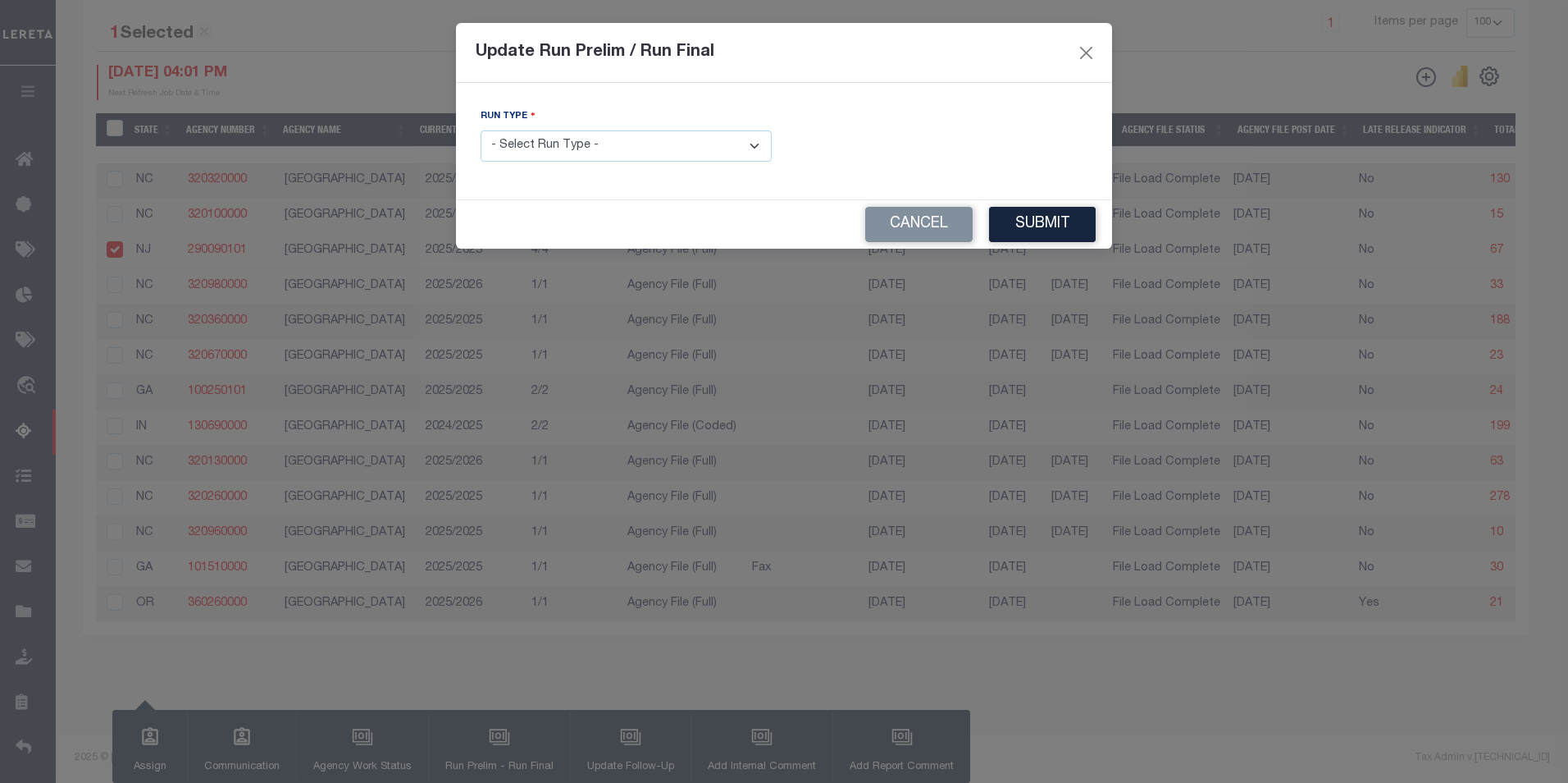
click at [757, 143] on select "- Select Run Type - Prelim Run Final Run" at bounding box center [626, 146] width 291 height 32
select select "P"
click at [481, 130] on select "- Select Run Type - Prelim Run Final Run" at bounding box center [626, 146] width 291 height 32
click at [1032, 220] on button "Submit" at bounding box center [1042, 224] width 107 height 36
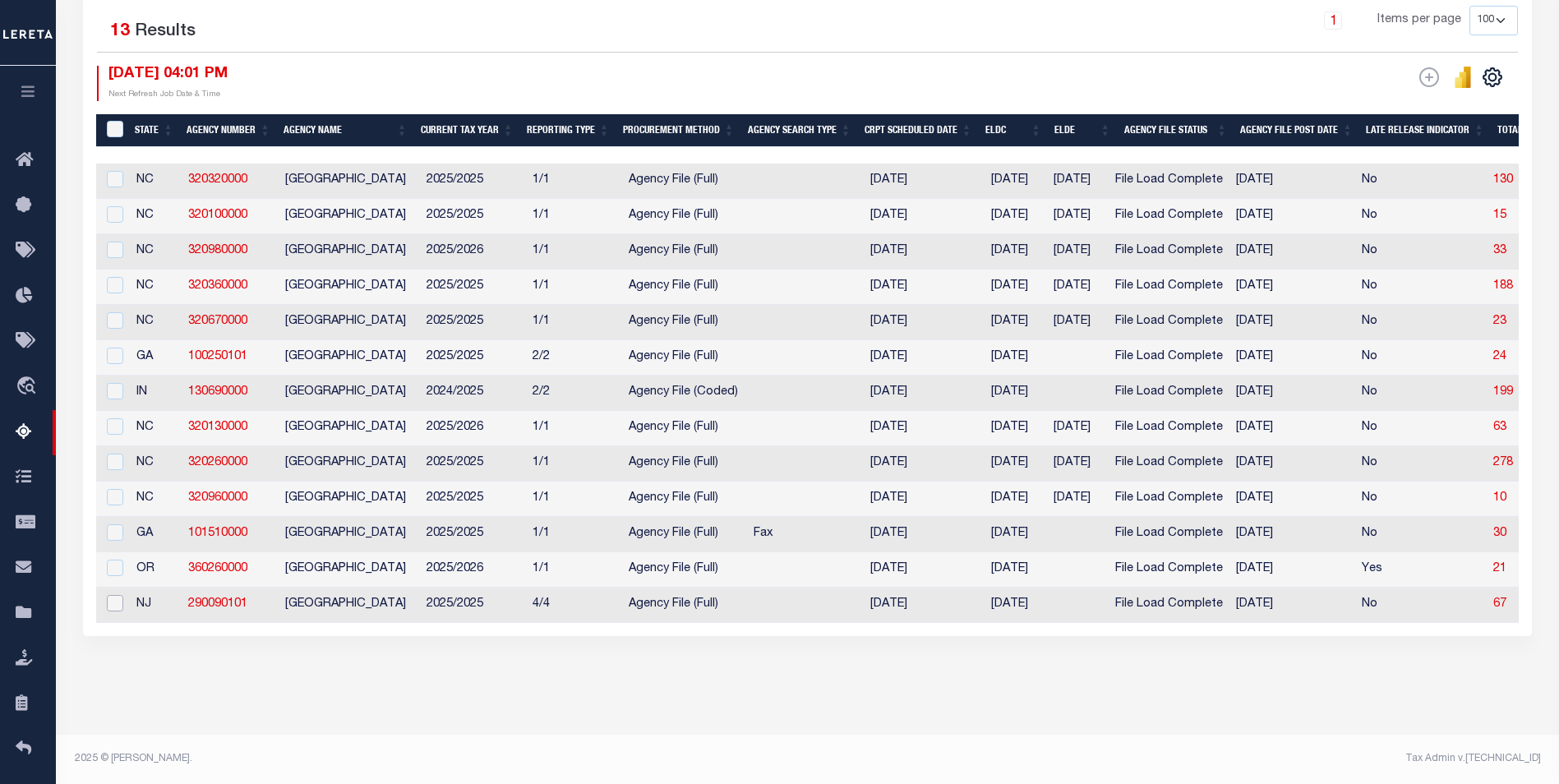
click at [115, 598] on input "checkbox" at bounding box center [115, 602] width 16 height 16
checkbox input "true"
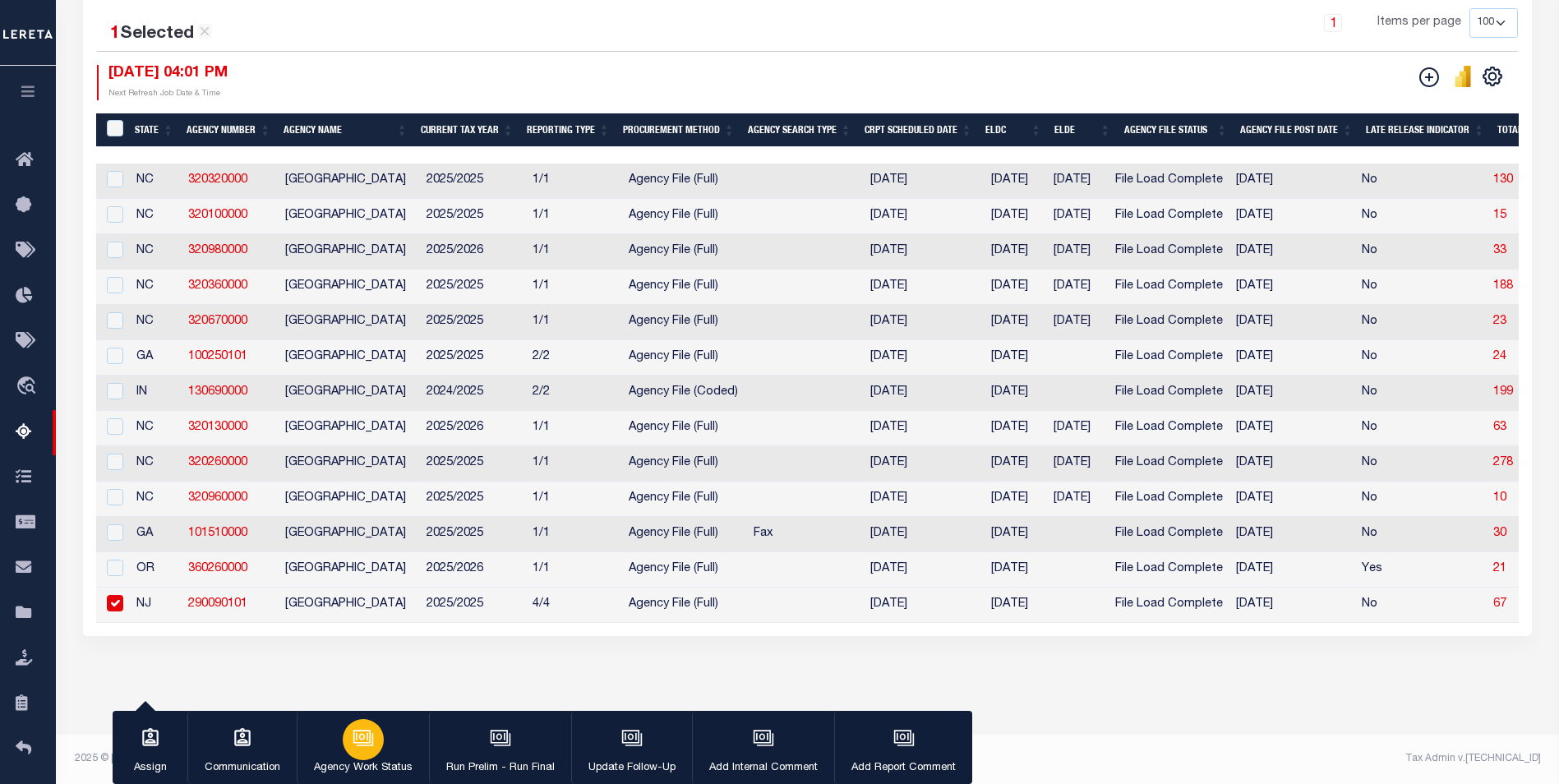
click at [363, 739] on icon "button" at bounding box center [362, 736] width 12 height 8
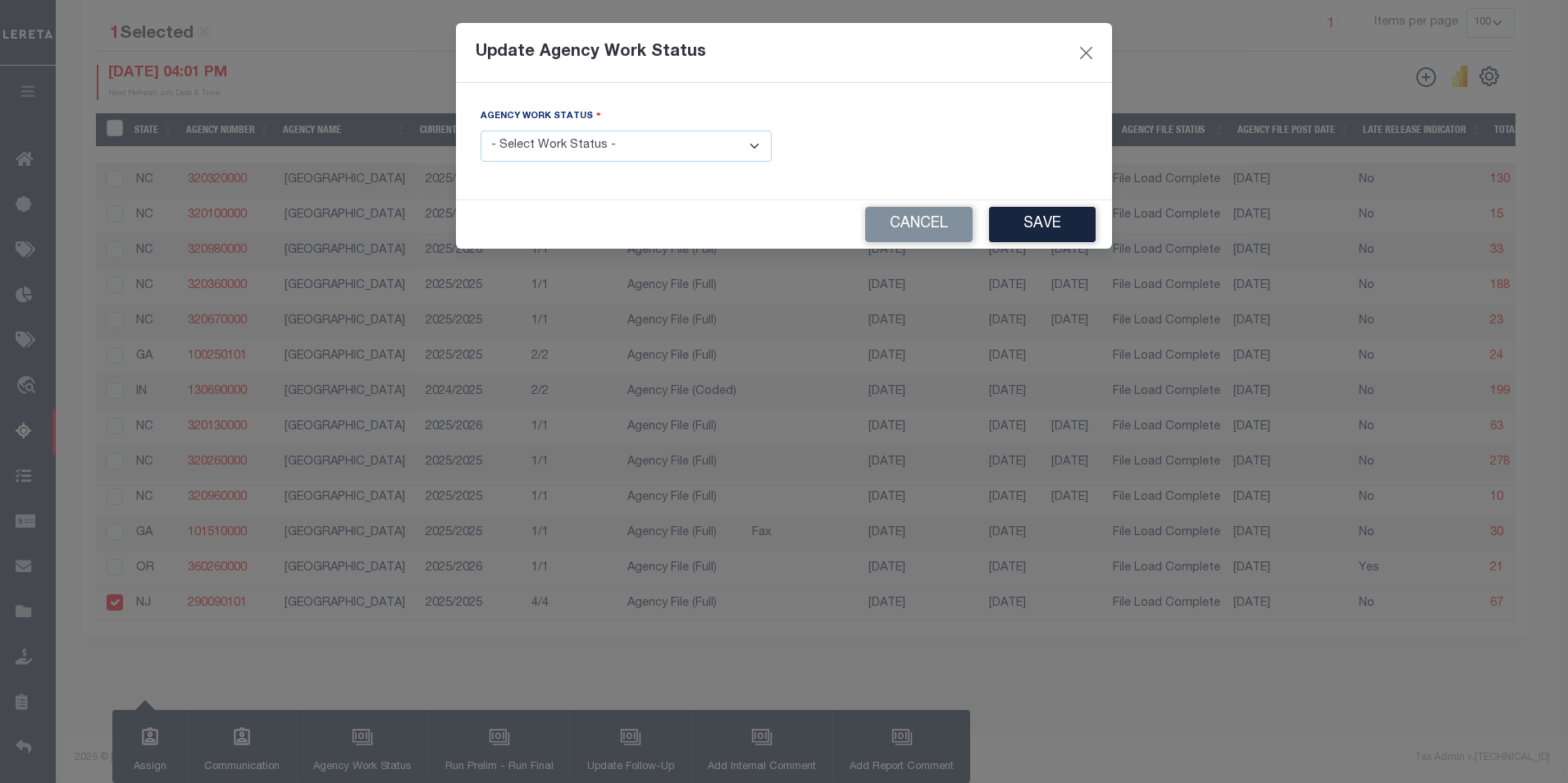
click at [753, 151] on select "- Select Work Status - New In Progress Pending Agency Follow-up Pending QC Read…" at bounding box center [626, 146] width 291 height 32
select select "6"
click at [481, 130] on select "- Select Work Status - New In Progress Pending Agency Follow-up Pending QC Read…" at bounding box center [626, 146] width 291 height 32
click at [1054, 233] on button "Save" at bounding box center [1042, 224] width 107 height 36
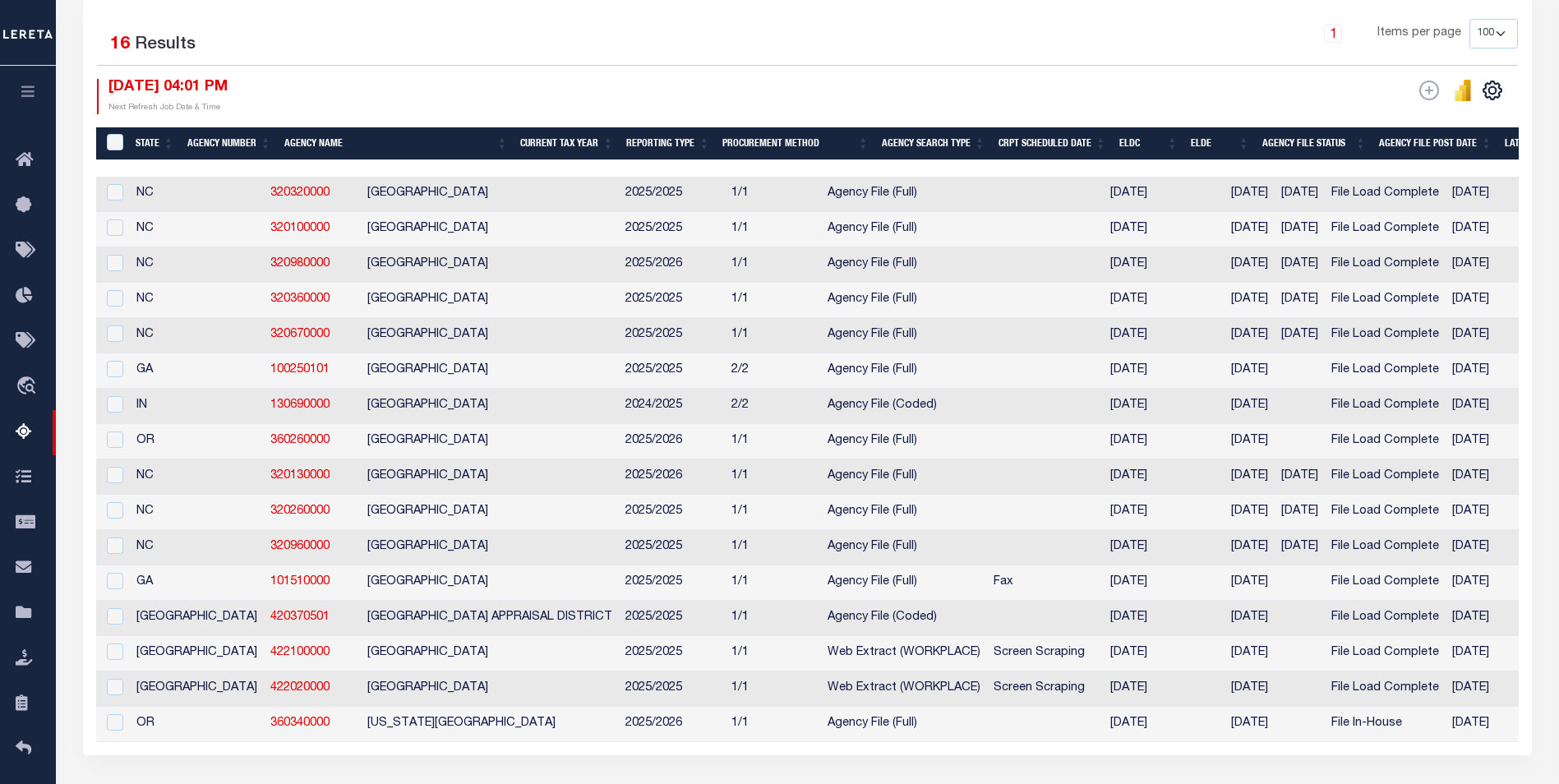
scroll to position [493, 0]
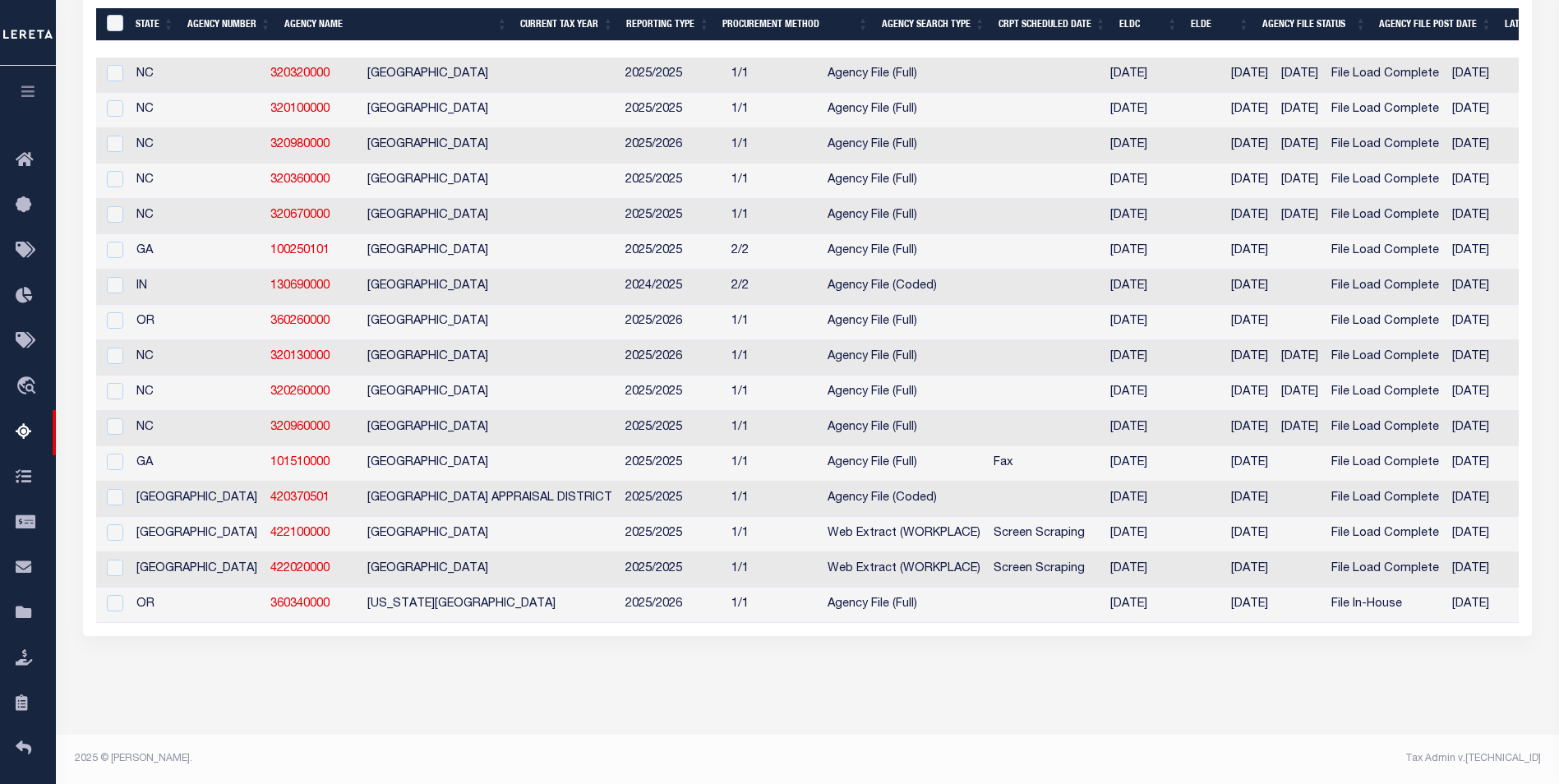
click at [619, 623] on td "2025/2026" at bounding box center [671, 605] width 106 height 36
checkbox input "true"
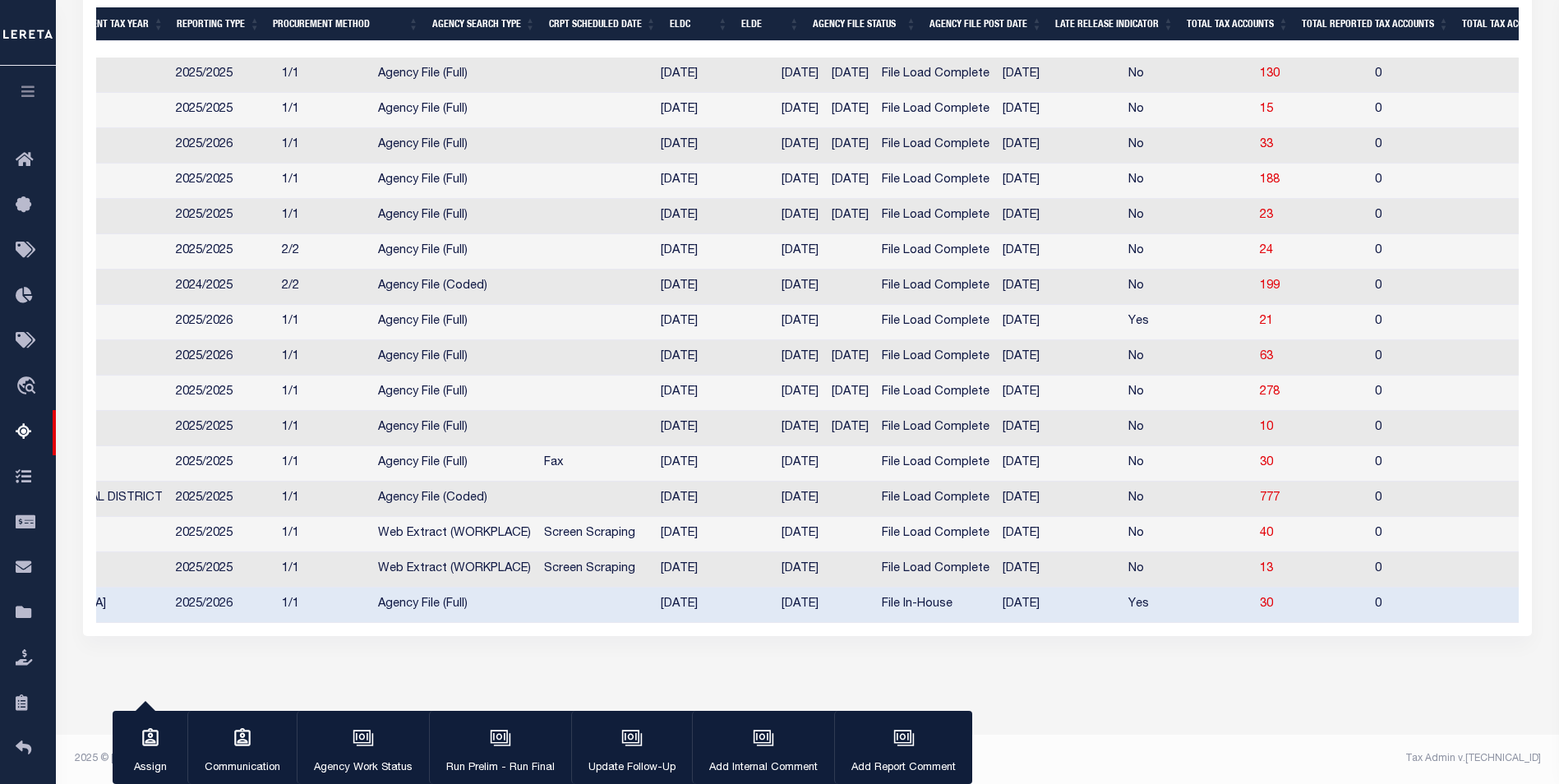
scroll to position [0, 489]
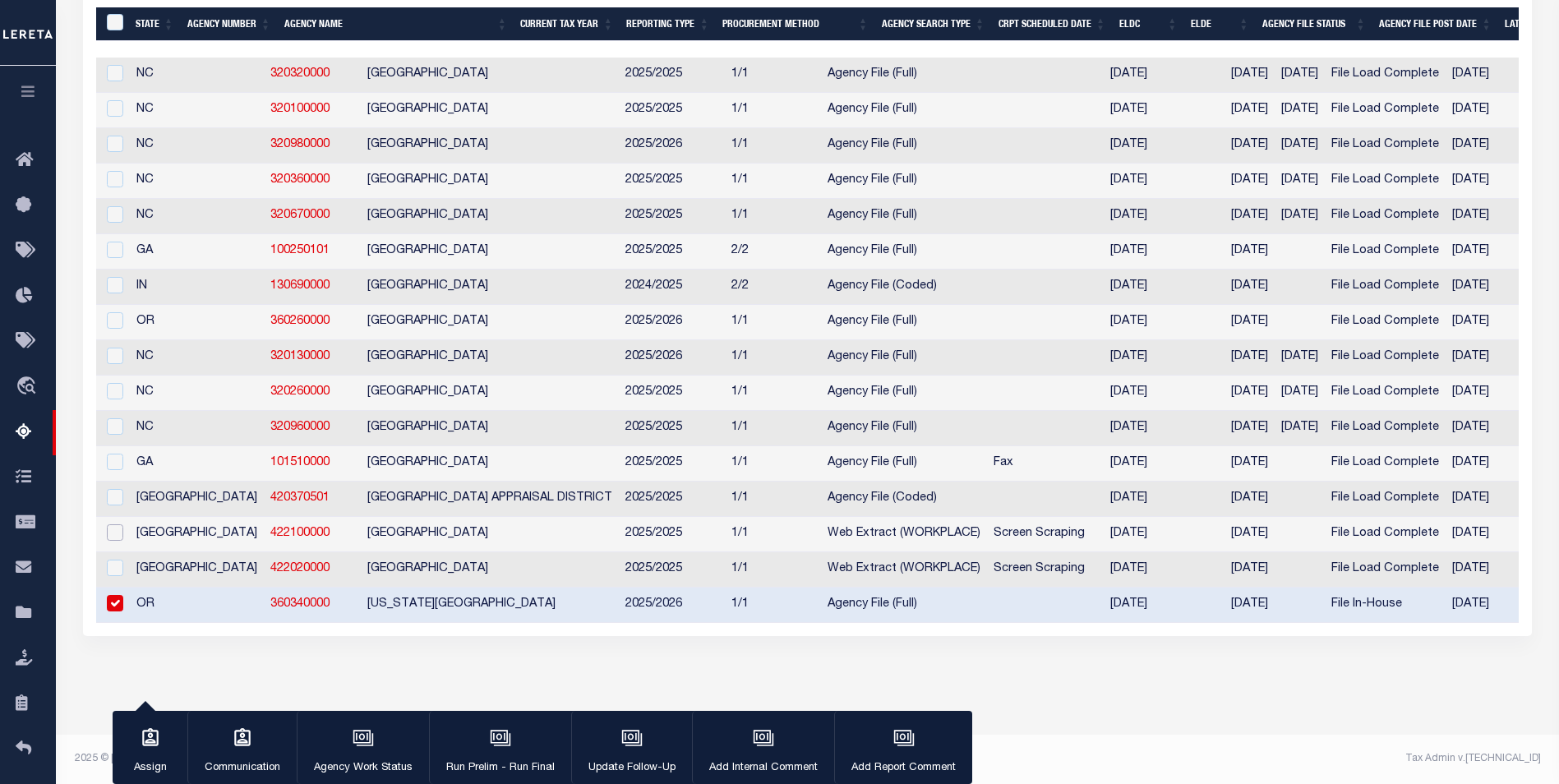
drag, startPoint x: 115, startPoint y: 538, endPoint x: 115, endPoint y: 548, distance: 10.0
click at [115, 538] on input "checkbox" at bounding box center [115, 531] width 16 height 16
checkbox input "true"
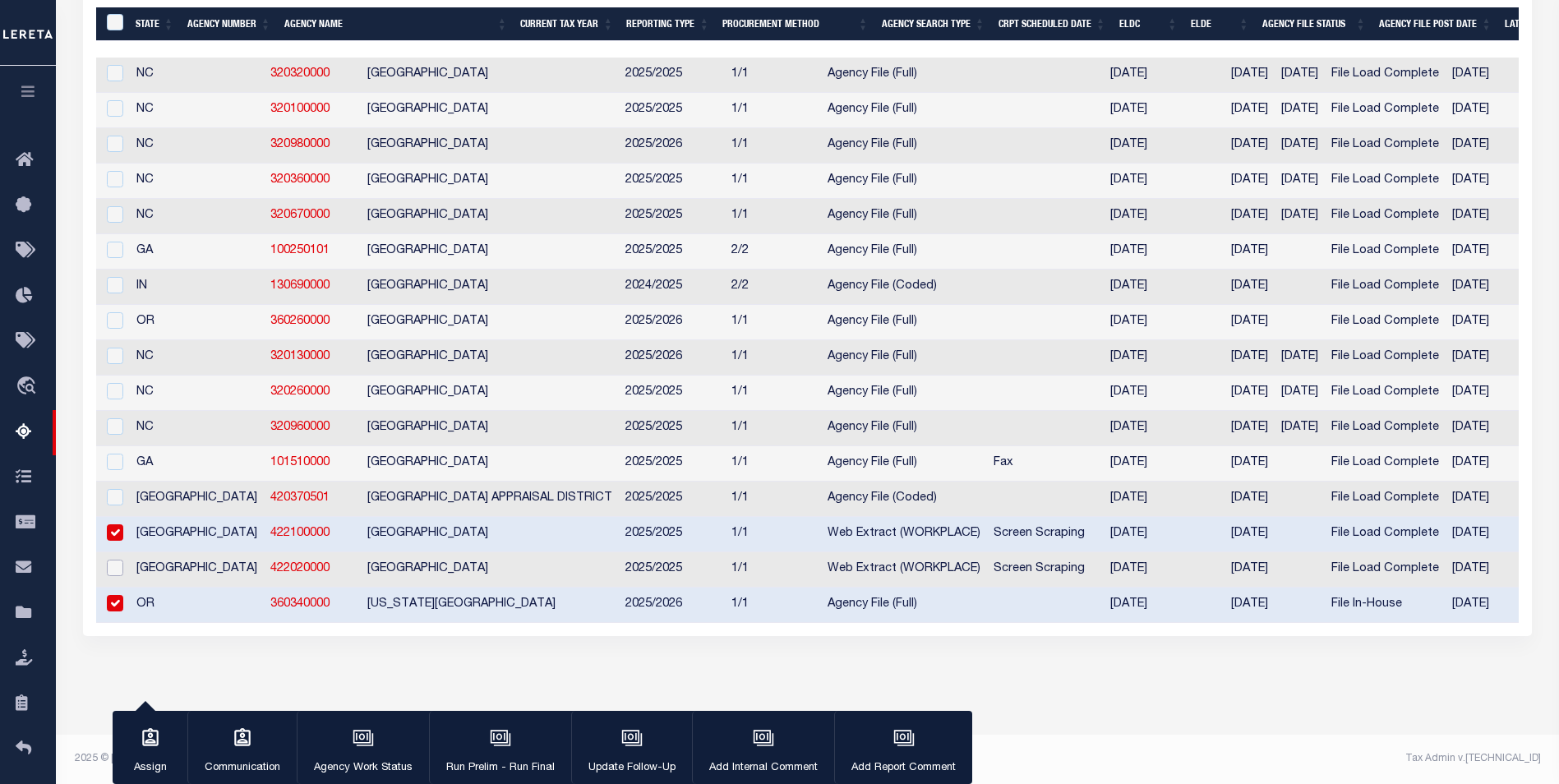
click at [118, 573] on input "checkbox" at bounding box center [115, 567] width 16 height 16
checkbox input "true"
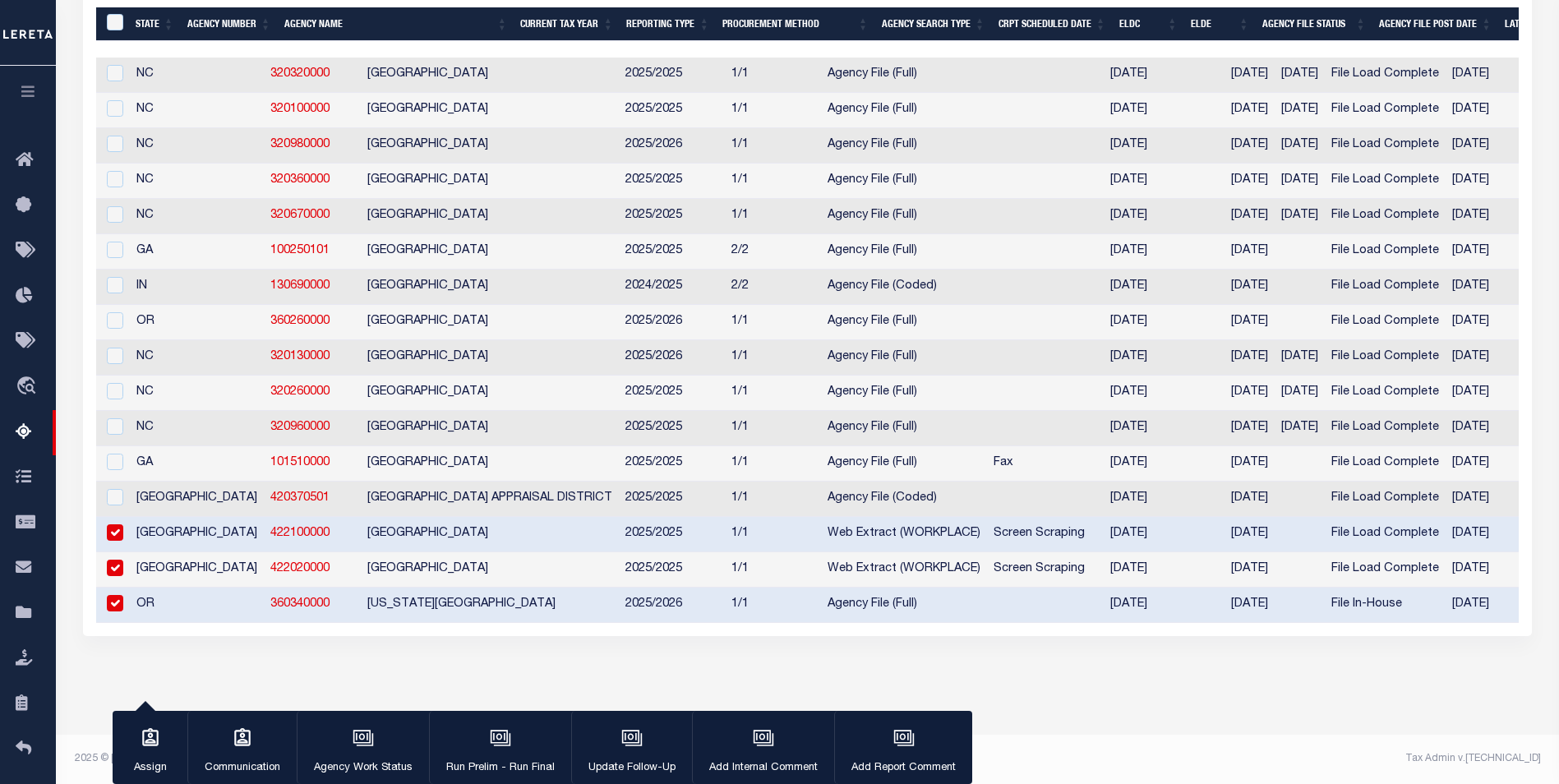
click at [123, 615] on td at bounding box center [113, 605] width 34 height 36
checkbox input "false"
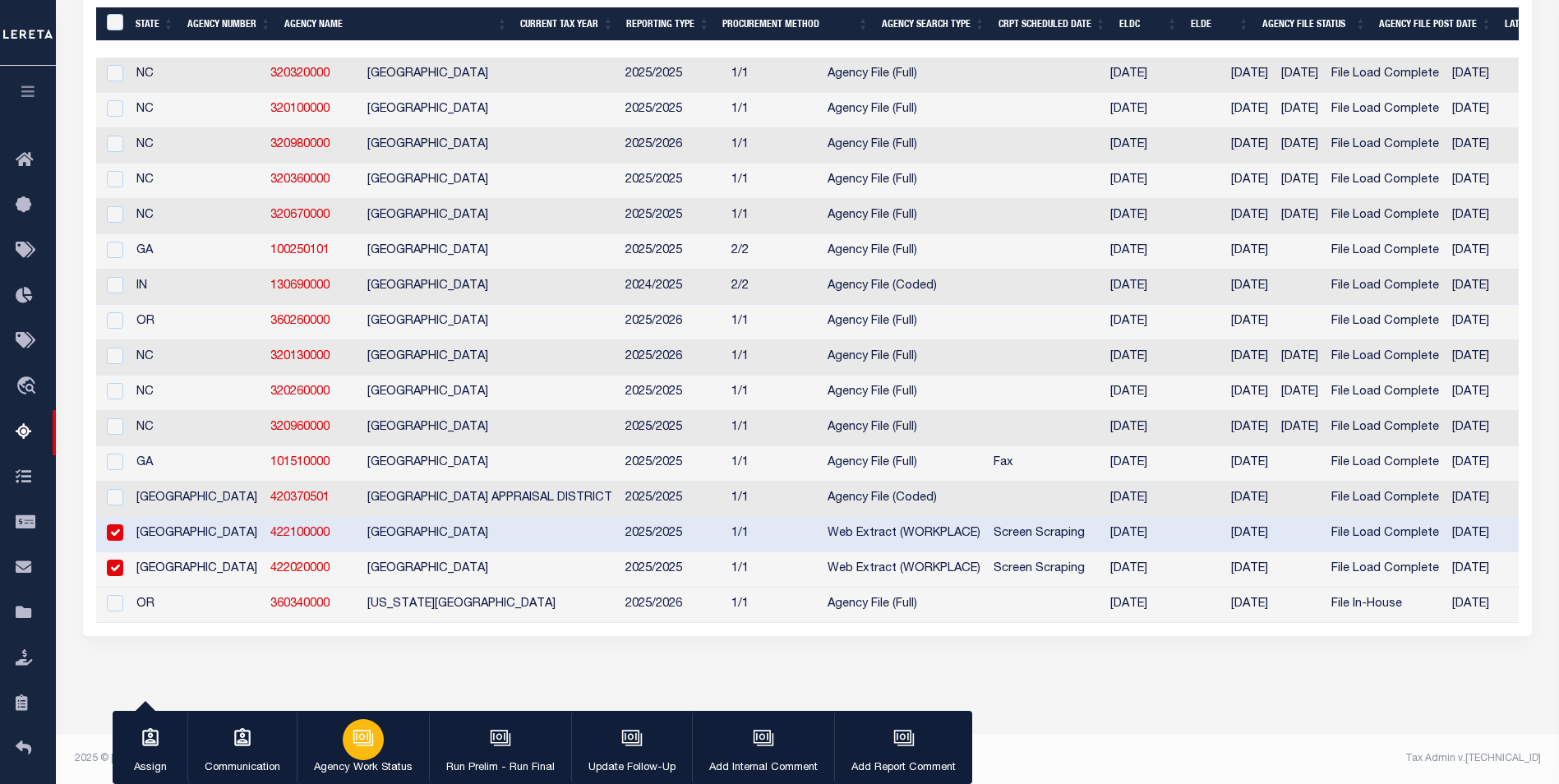
click at [378, 745] on div "button" at bounding box center [363, 739] width 41 height 41
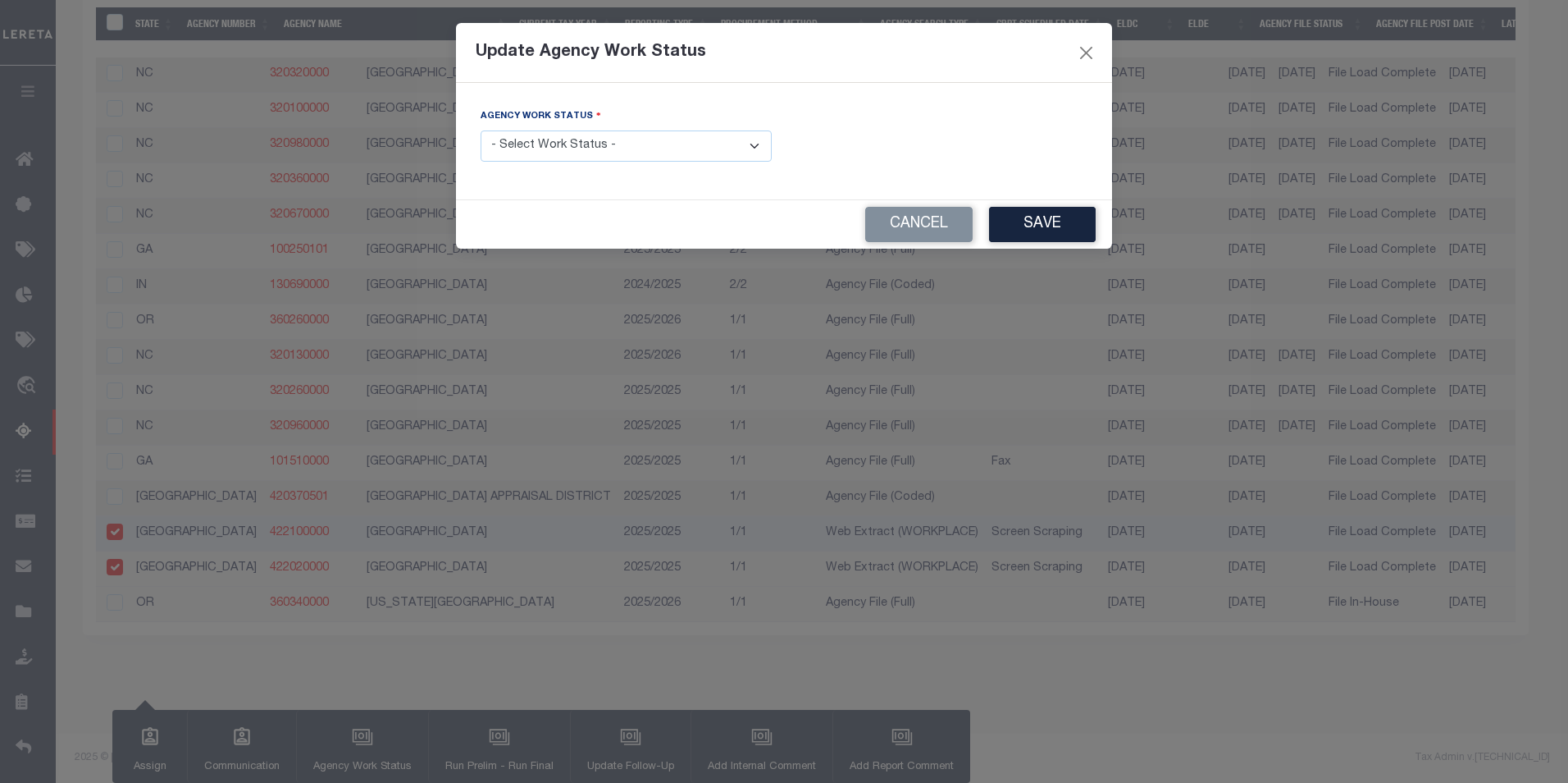
click at [750, 148] on select "- Select Work Status - New In Progress Pending Agency Follow-up Pending QC Read…" at bounding box center [626, 146] width 291 height 32
select select "1"
click at [481, 130] on select "- Select Work Status - New In Progress Pending Agency Follow-up Pending QC Read…" at bounding box center [626, 146] width 291 height 32
click at [1058, 235] on button "Save" at bounding box center [1042, 224] width 107 height 36
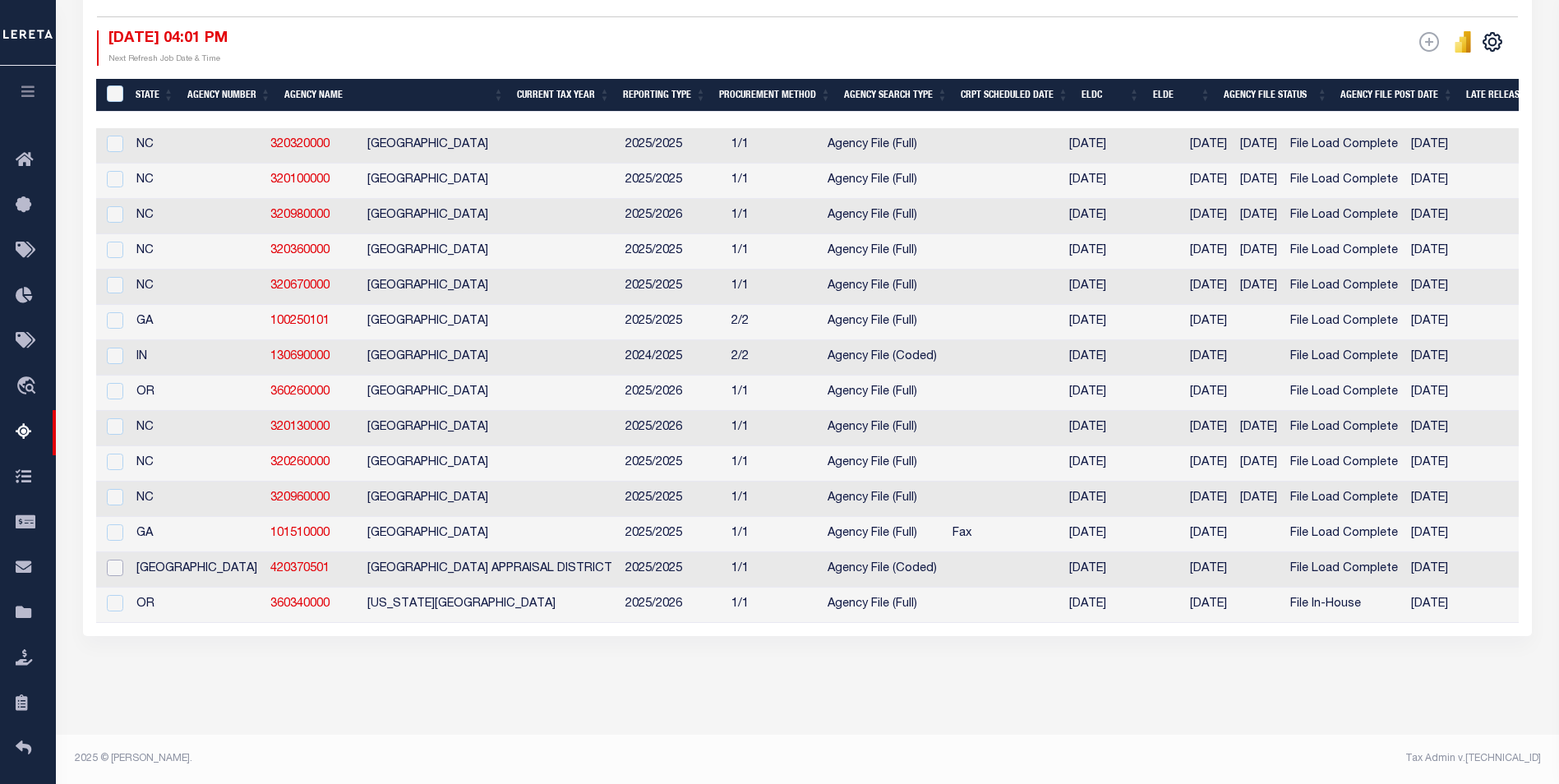
click at [118, 560] on input "checkbox" at bounding box center [115, 567] width 16 height 16
checkbox input "true"
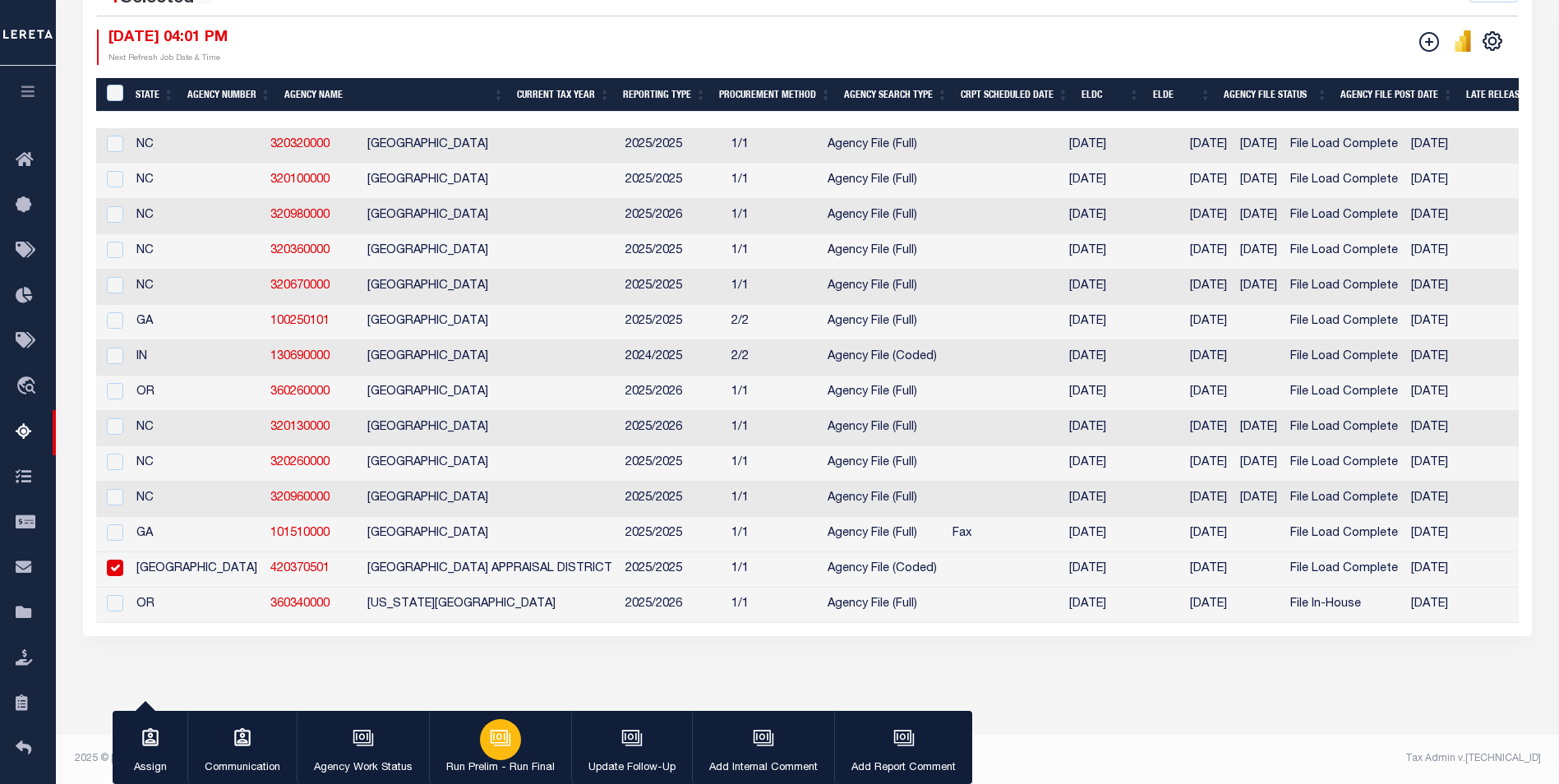
click at [506, 757] on div "button" at bounding box center [501, 739] width 41 height 41
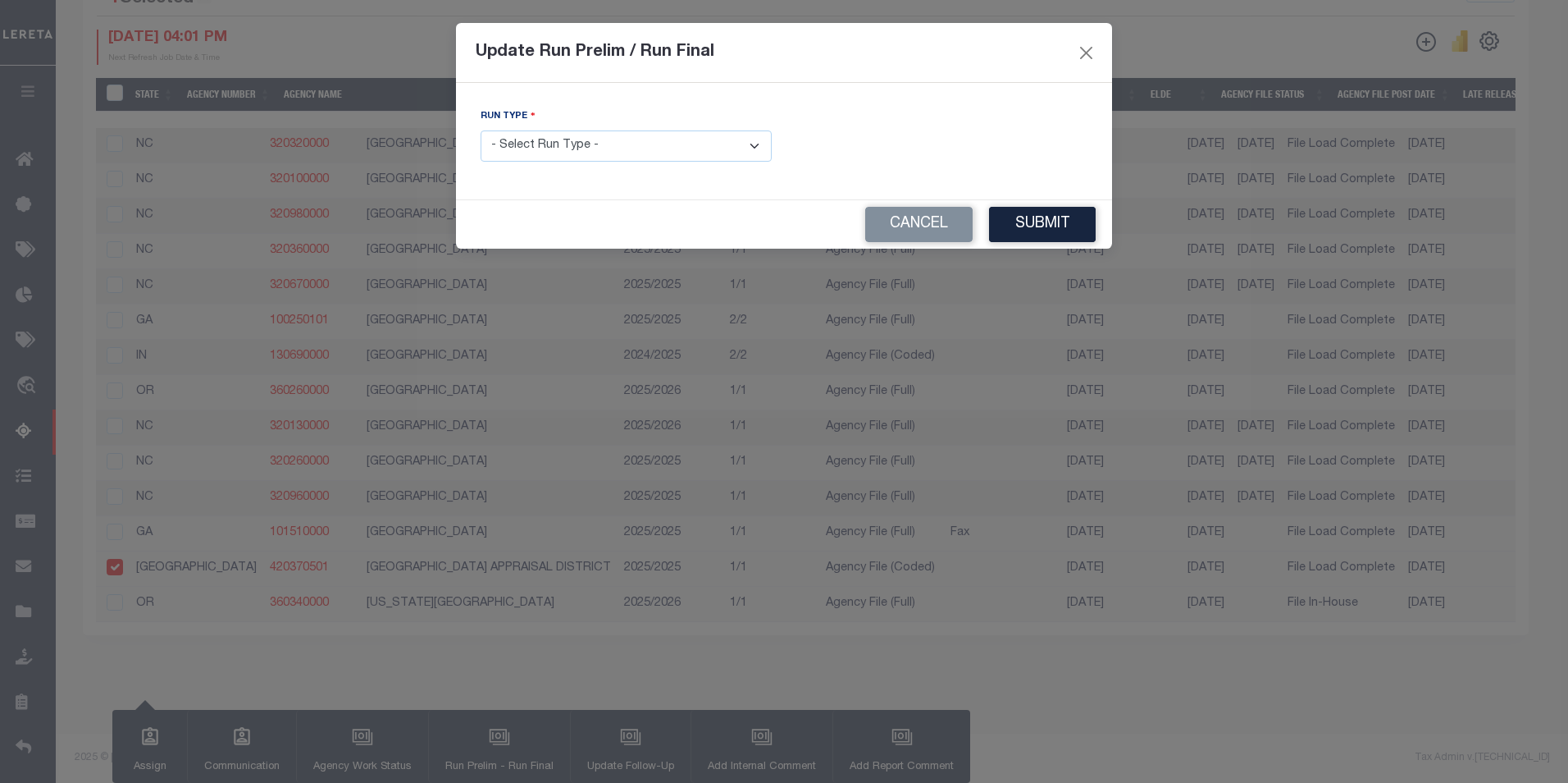
click at [759, 153] on select "- Select Run Type - Prelim Run Final Run" at bounding box center [626, 146] width 291 height 32
select select "P"
click at [481, 130] on select "- Select Run Type - Prelim Run Final Run" at bounding box center [626, 146] width 291 height 32
click at [1048, 227] on button "Submit" at bounding box center [1042, 224] width 107 height 36
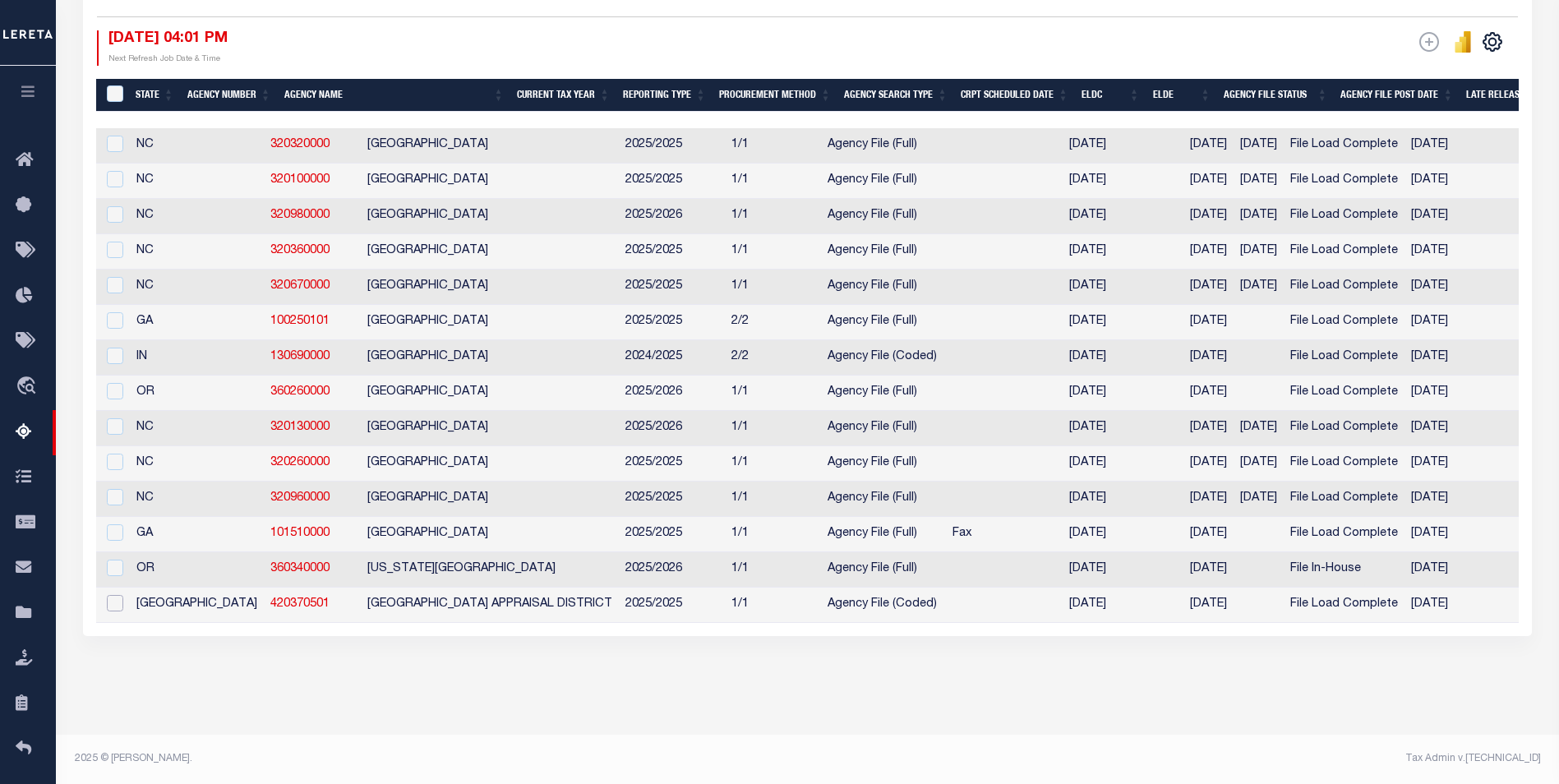
click at [114, 596] on input "checkbox" at bounding box center [115, 602] width 16 height 16
checkbox input "true"
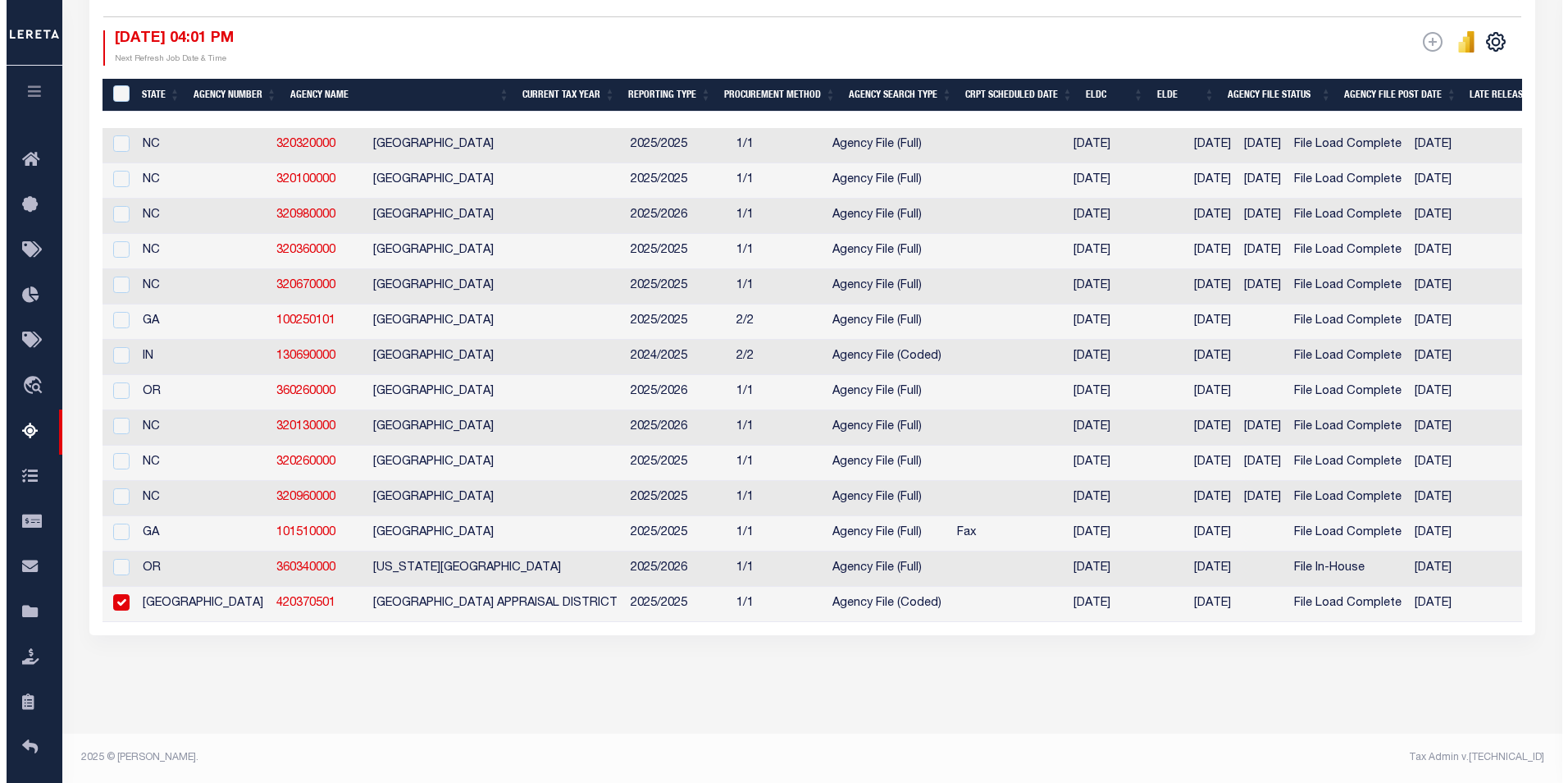
scroll to position [441, 0]
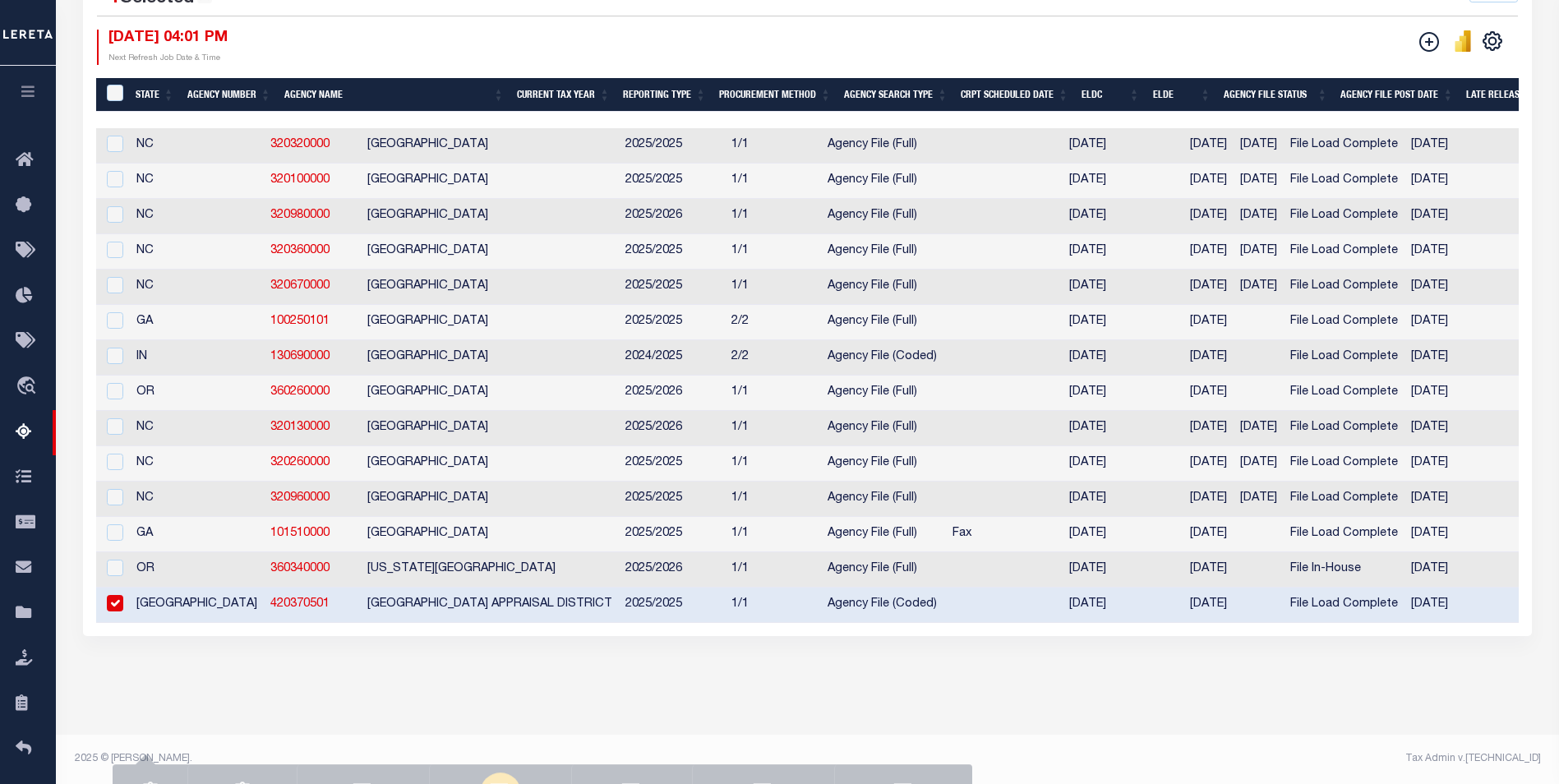
click at [504, 752] on div "button" at bounding box center [501, 739] width 41 height 41
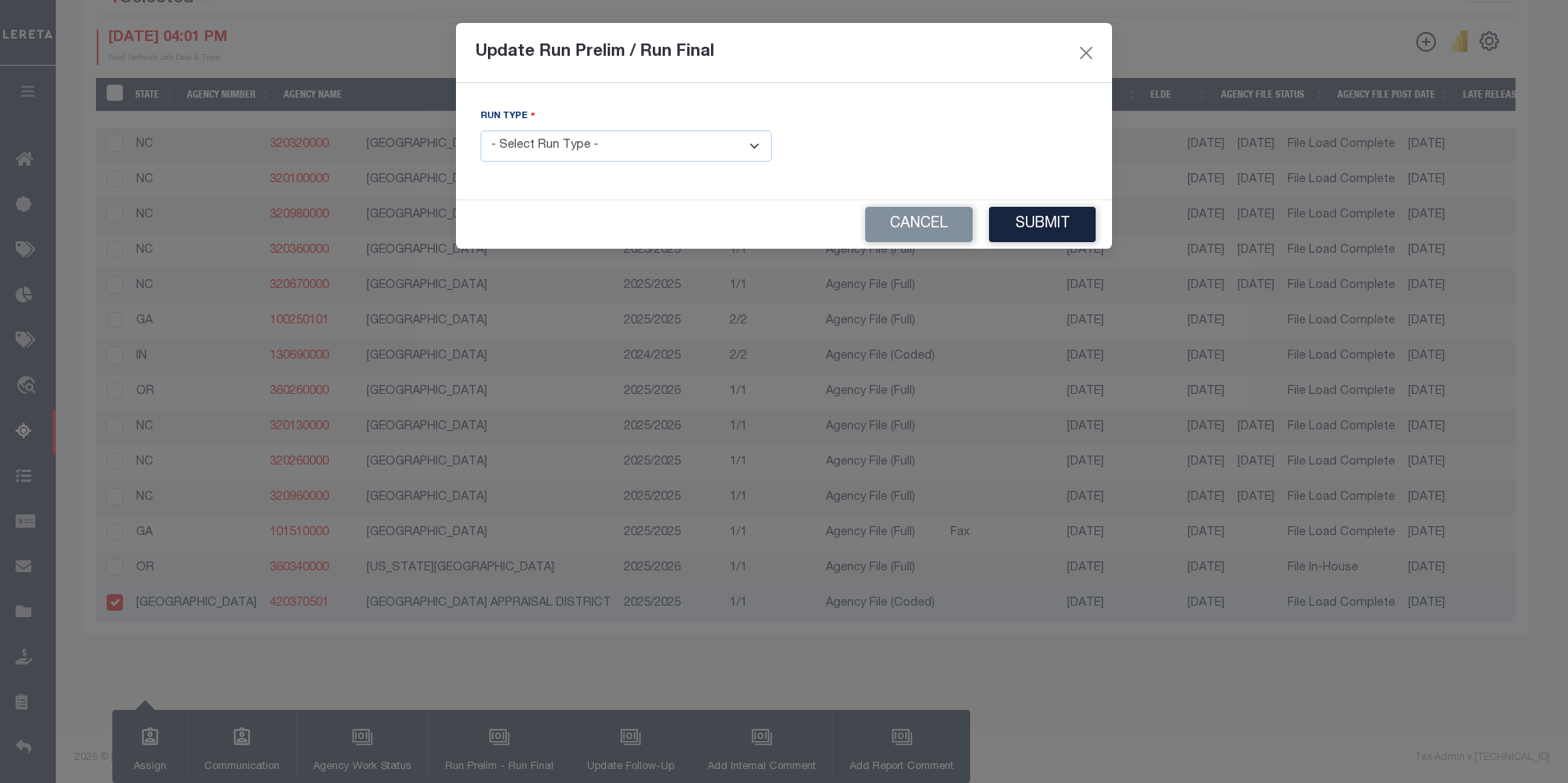
click at [763, 155] on select "- Select Run Type - Prelim Run Final Run" at bounding box center [626, 146] width 291 height 32
click at [403, 763] on div "Update Run Prelim / Run Final Run Type - Select Run Type - Prelim Run Final Run…" at bounding box center [784, 391] width 1568 height 783
click at [938, 227] on button "Cancel" at bounding box center [918, 224] width 108 height 36
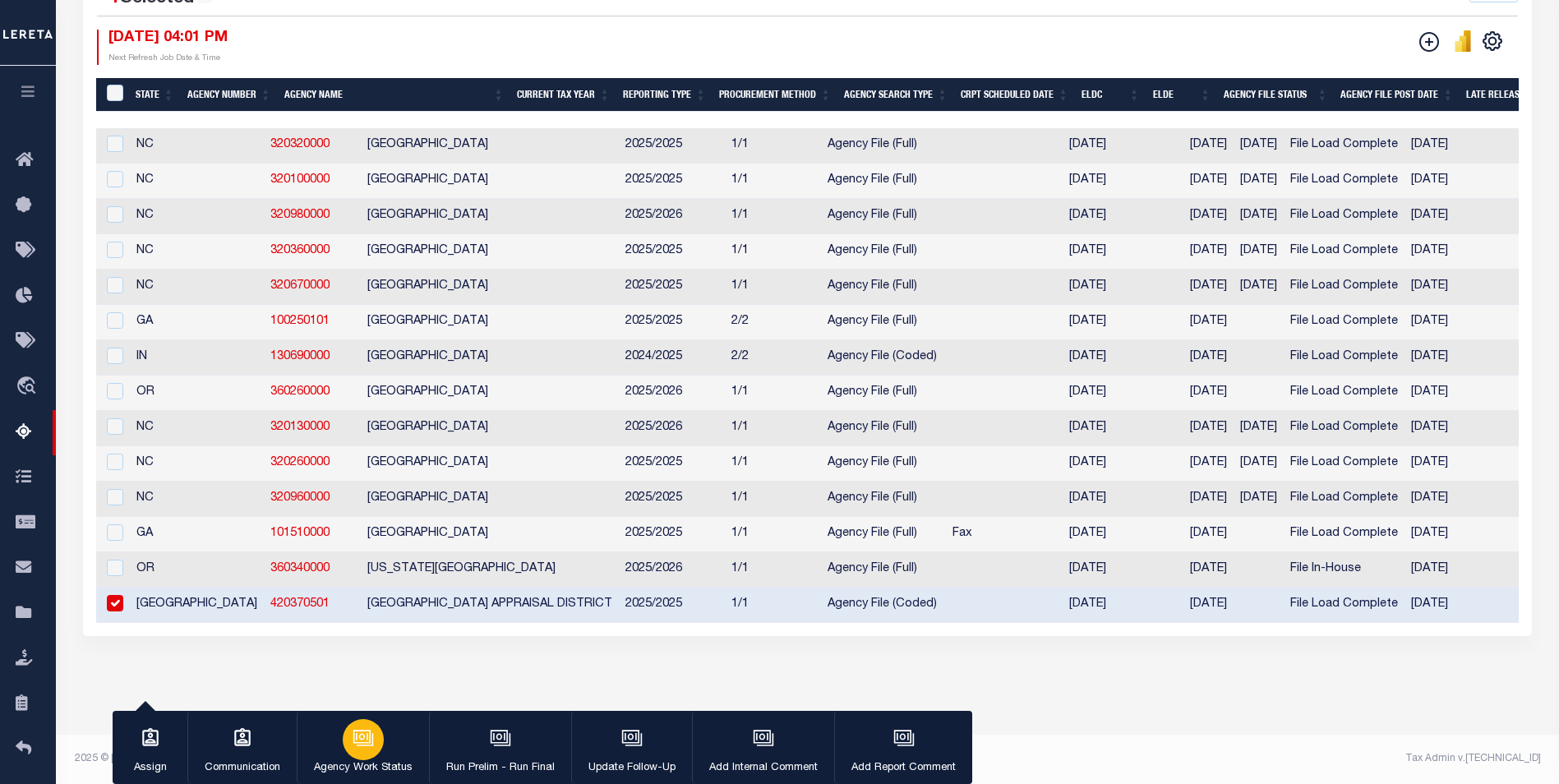
click at [367, 773] on p "Agency Work Status" at bounding box center [363, 767] width 99 height 16
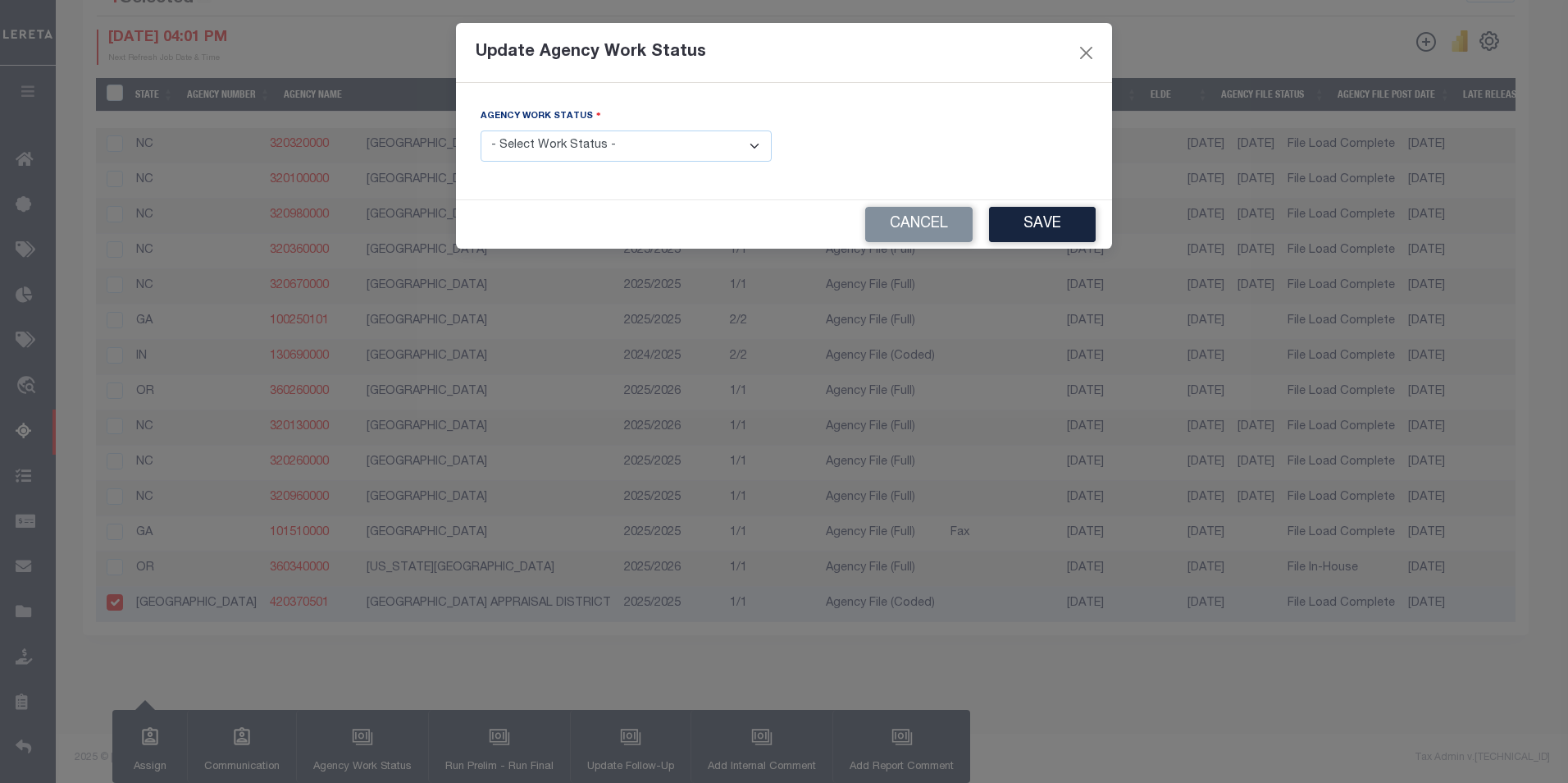
click at [764, 143] on select "- Select Work Status - New In Progress Pending Agency Follow-up Pending QC Read…" at bounding box center [626, 146] width 291 height 32
select select "6"
click at [481, 130] on select "- Select Work Status - New In Progress Pending Agency Follow-up Pending QC Read…" at bounding box center [626, 146] width 291 height 32
click at [1015, 213] on button "Save" at bounding box center [1042, 224] width 107 height 36
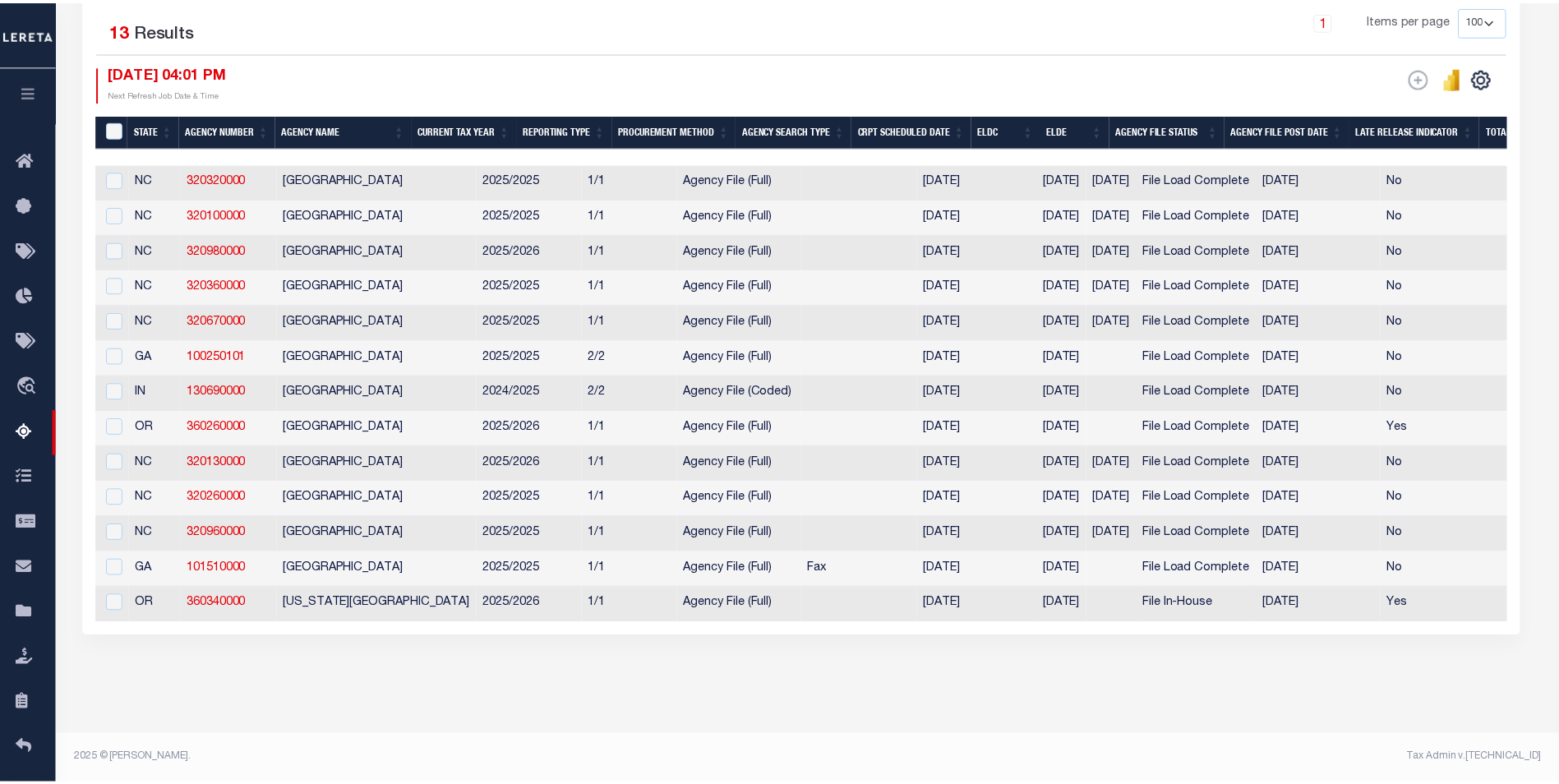
scroll to position [407, 0]
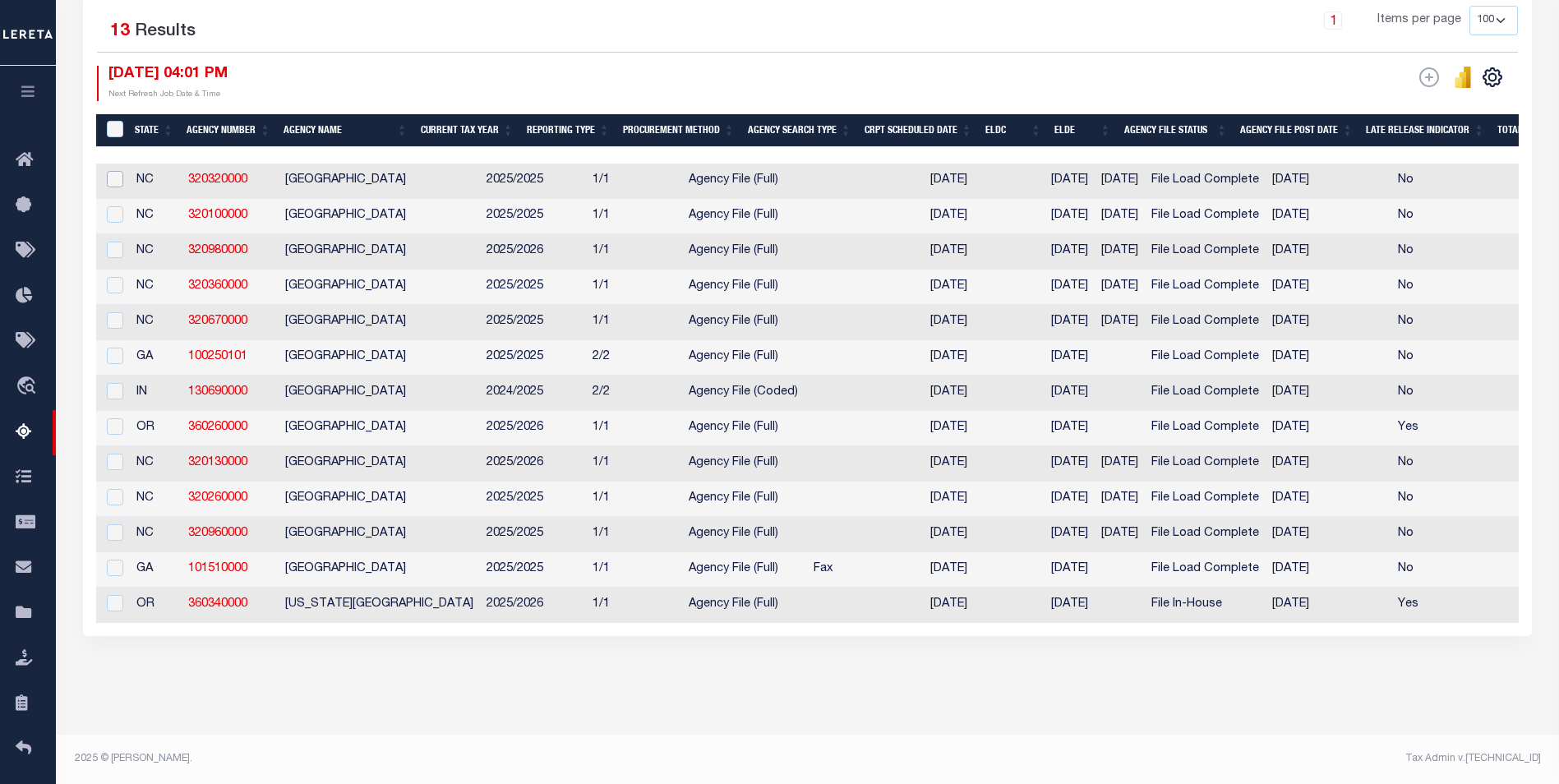
click at [121, 171] on input "checkbox" at bounding box center [115, 178] width 16 height 16
checkbox input "true"
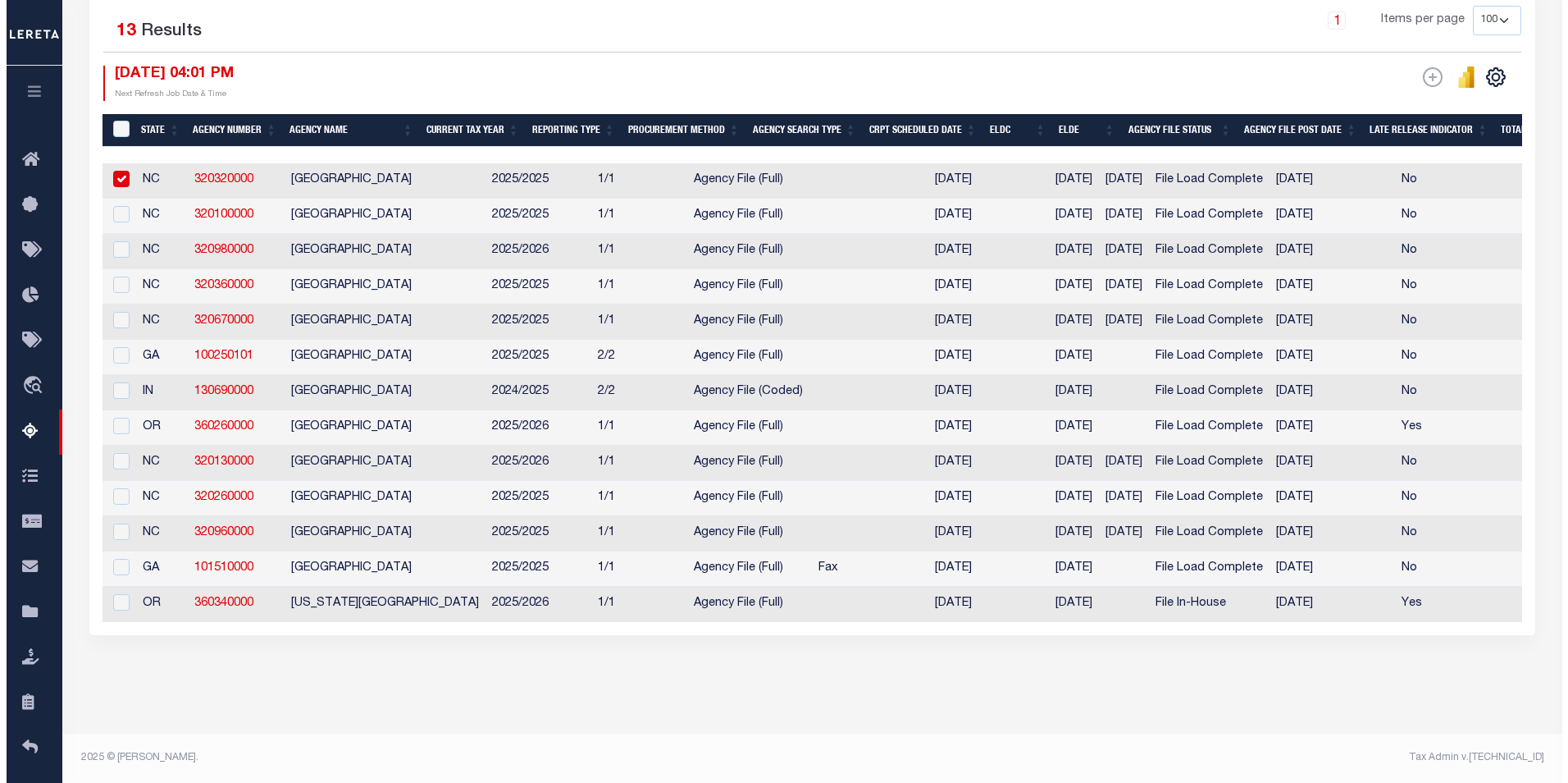
scroll to position [404, 0]
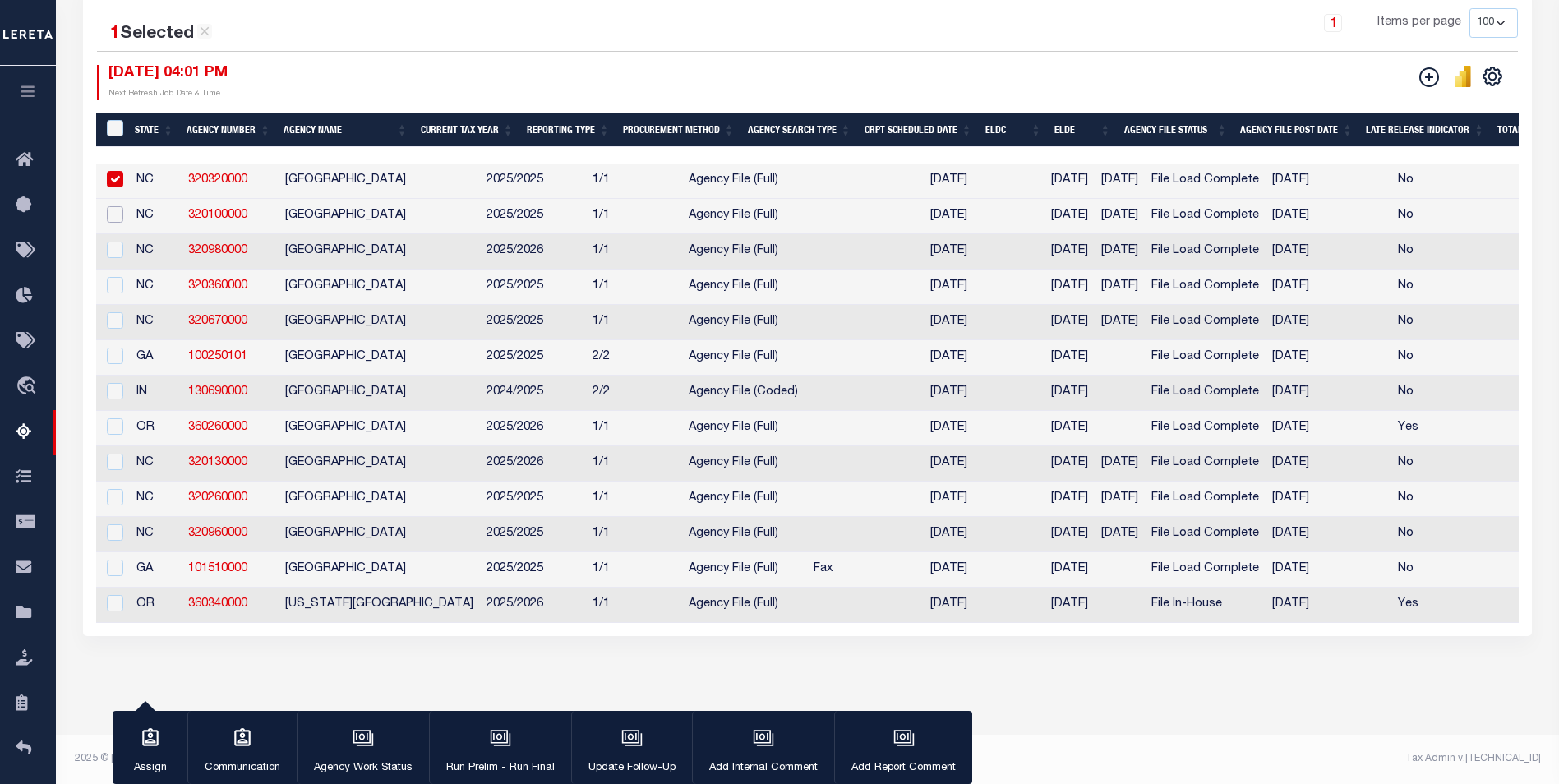
click at [118, 207] on input "checkbox" at bounding box center [115, 214] width 16 height 16
checkbox input "true"
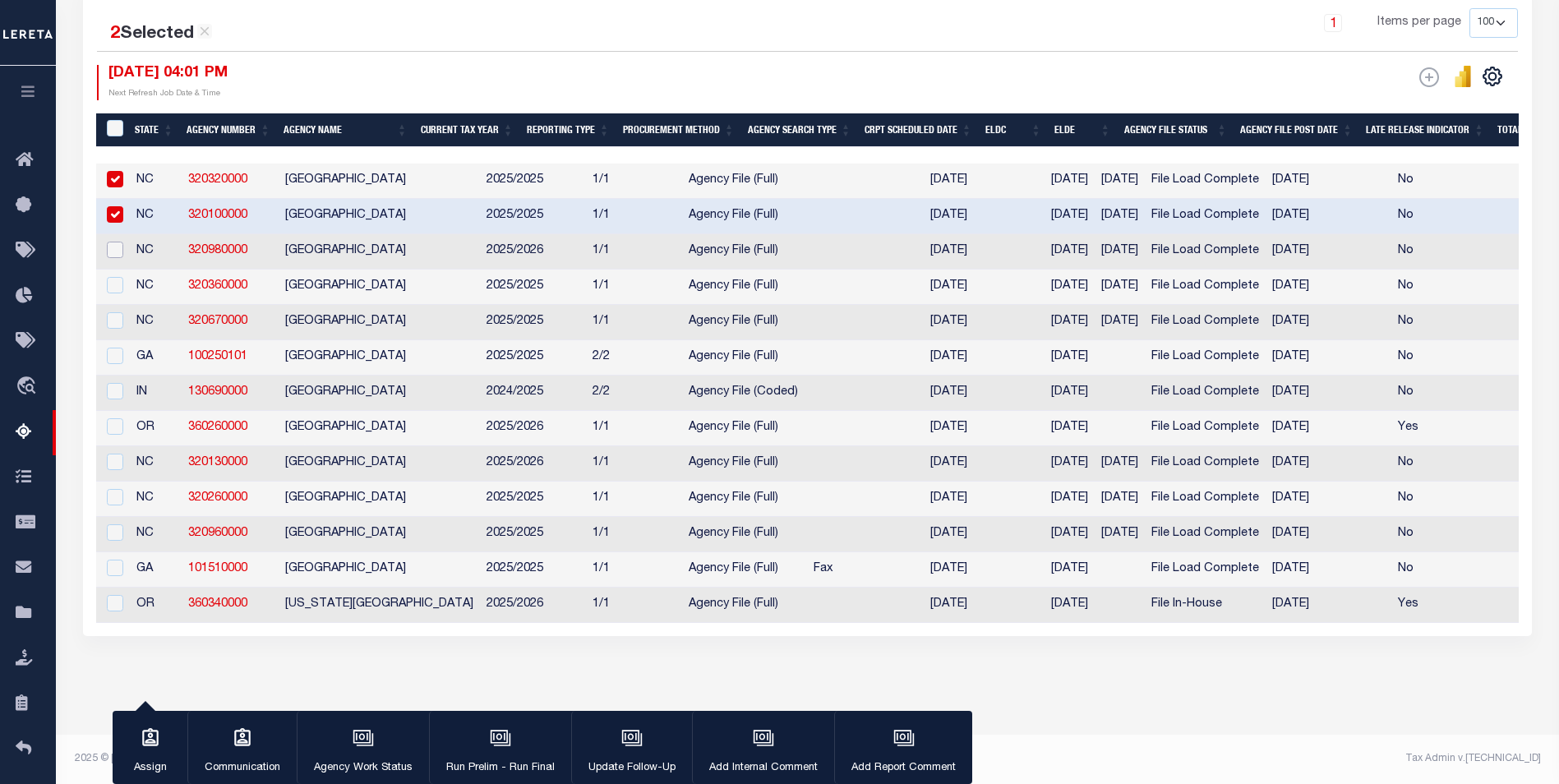
click at [121, 241] on input "checkbox" at bounding box center [115, 249] width 16 height 16
checkbox input "true"
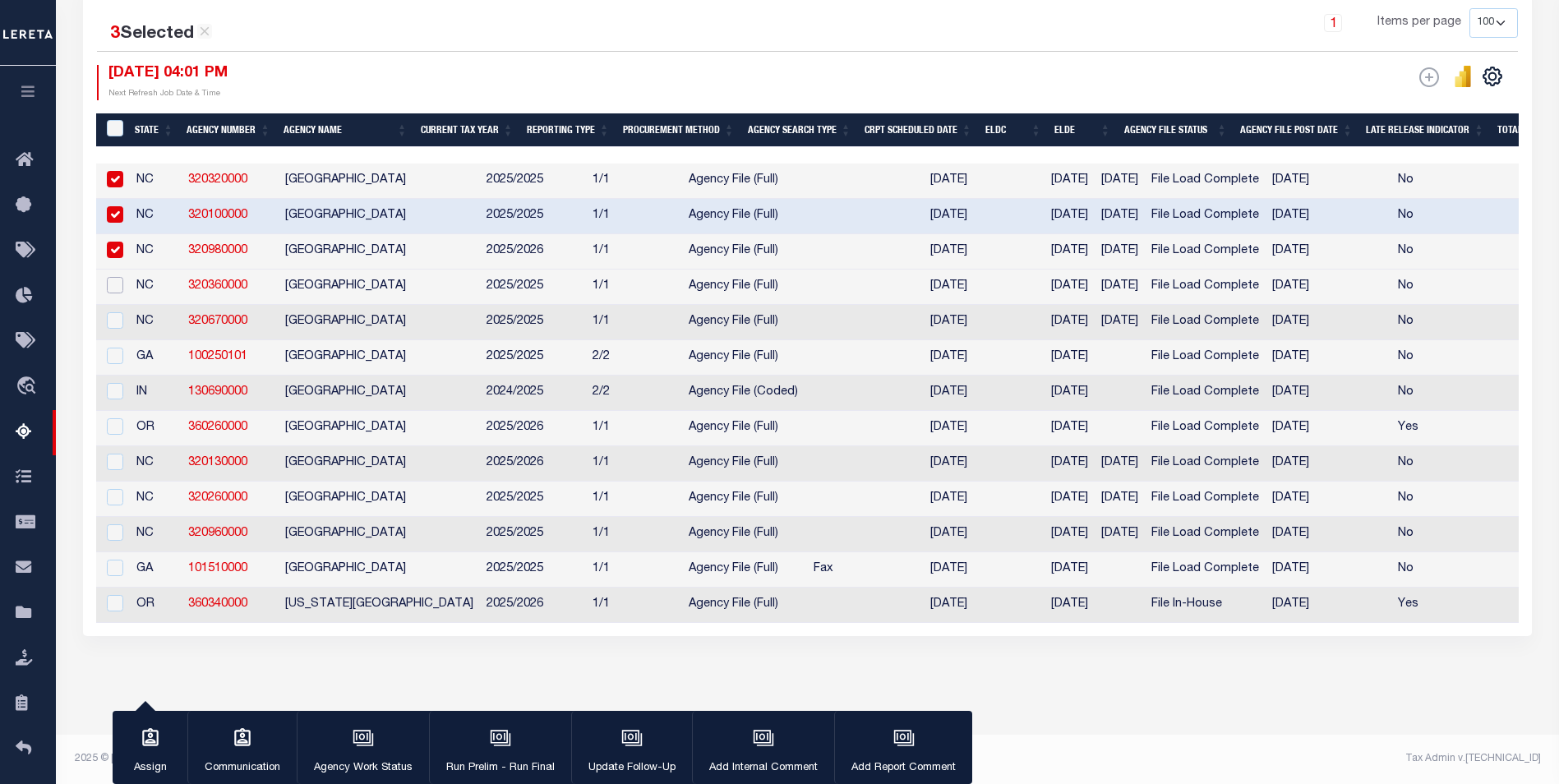
click at [115, 277] on input "checkbox" at bounding box center [115, 284] width 16 height 16
checkbox input "true"
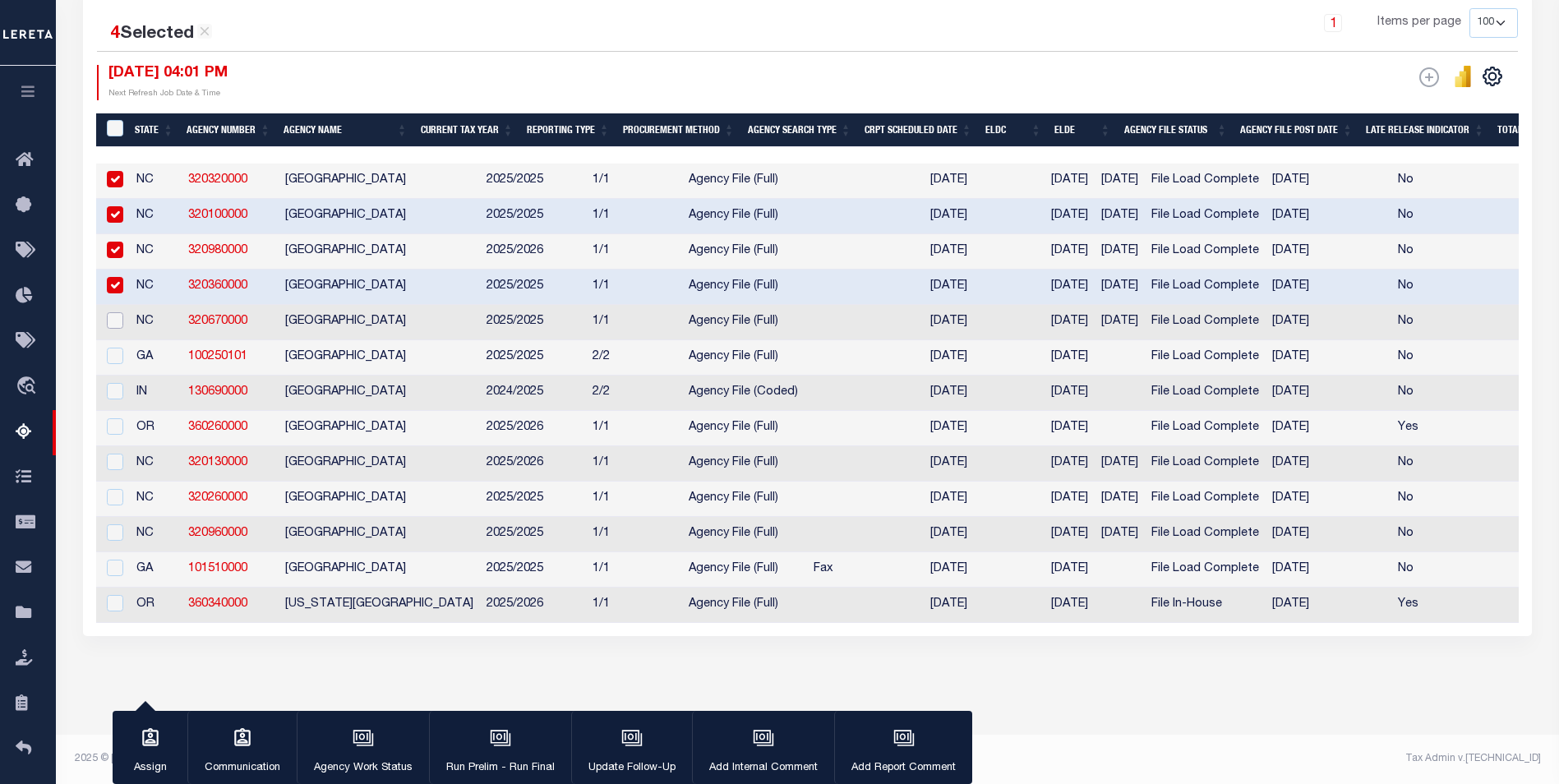
click at [111, 312] on input "checkbox" at bounding box center [115, 319] width 16 height 16
checkbox input "true"
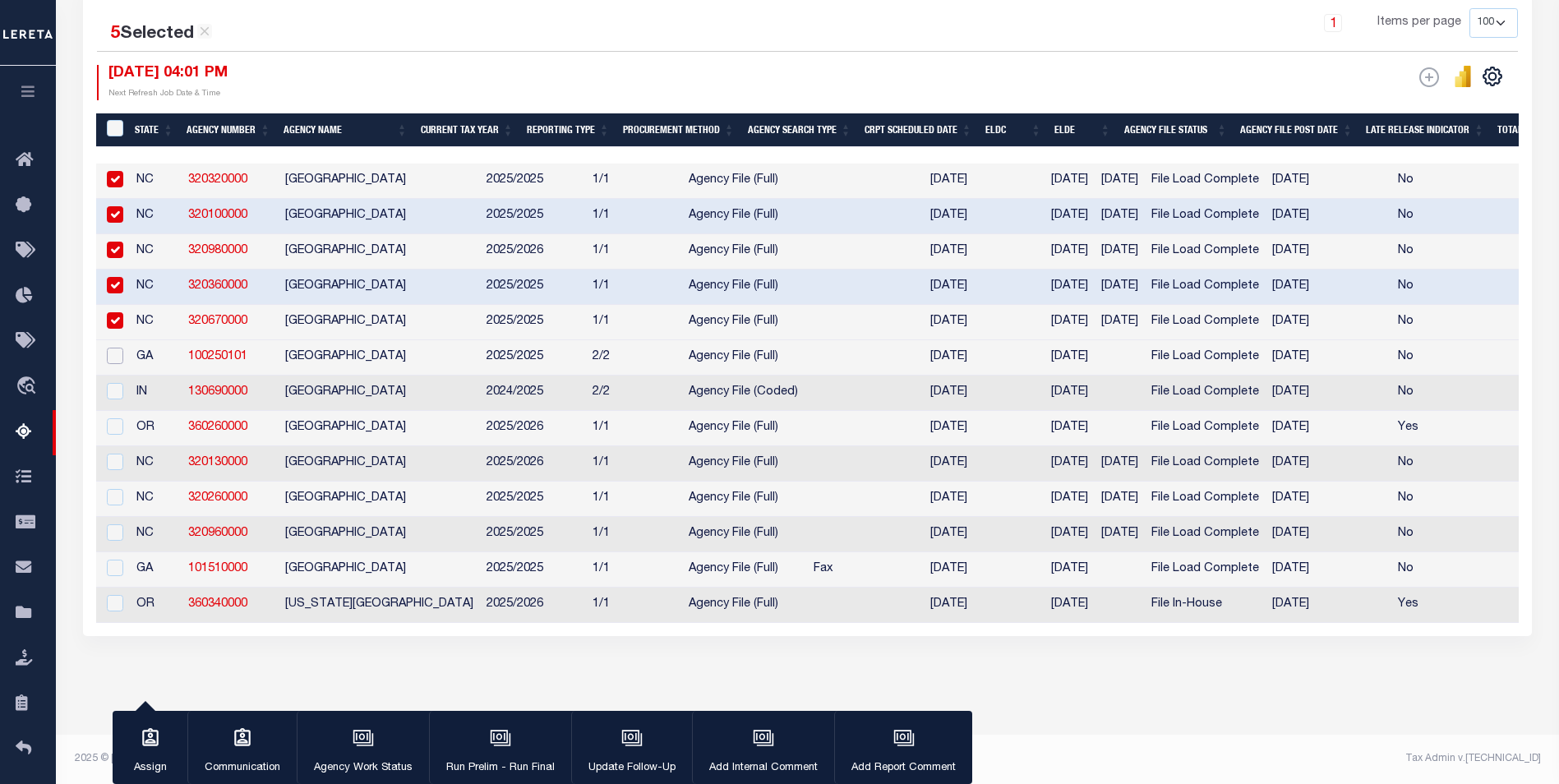
click at [121, 347] on input "checkbox" at bounding box center [115, 355] width 16 height 16
checkbox input "true"
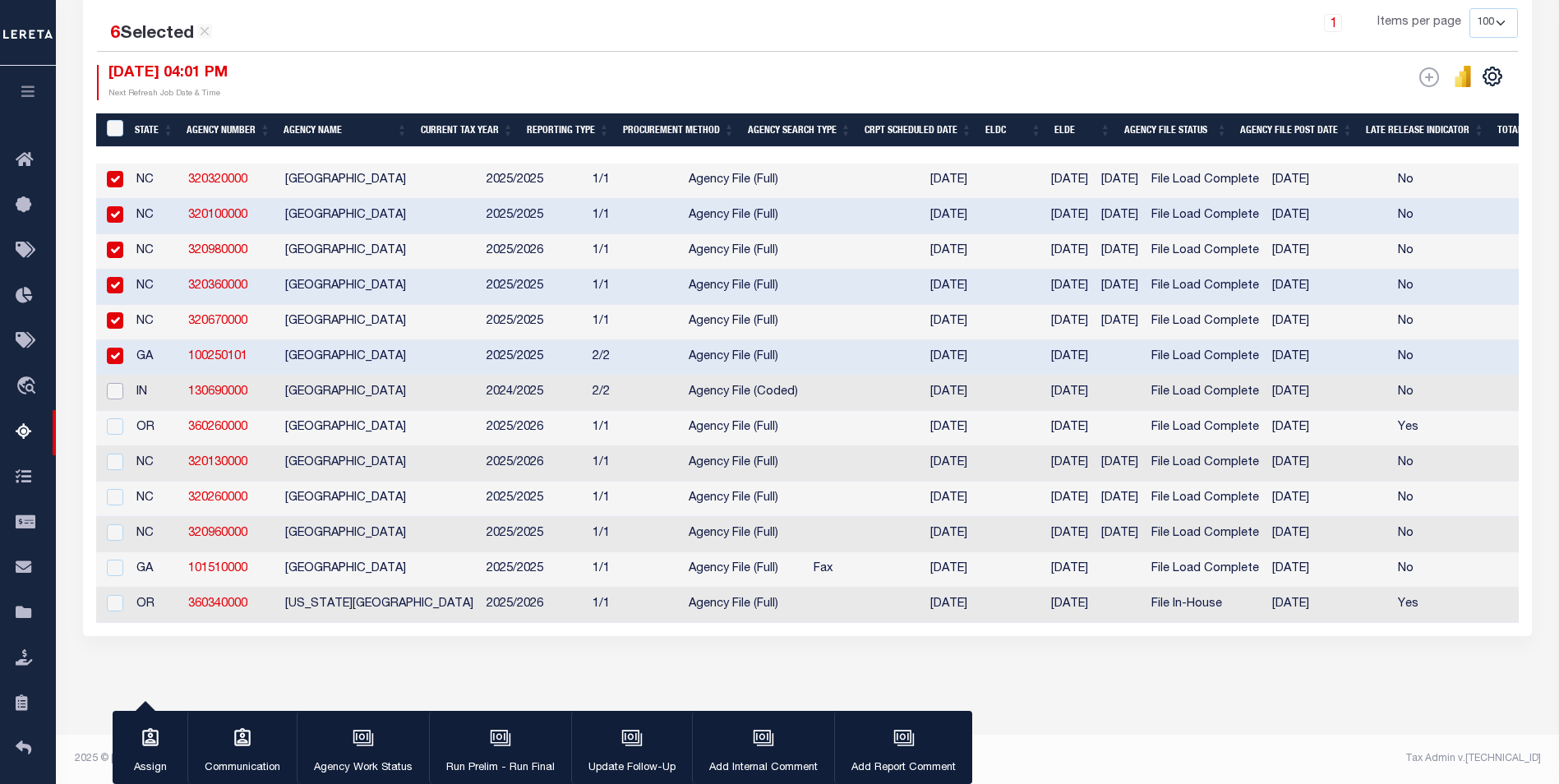
click at [114, 383] on input "checkbox" at bounding box center [115, 391] width 16 height 16
checkbox input "true"
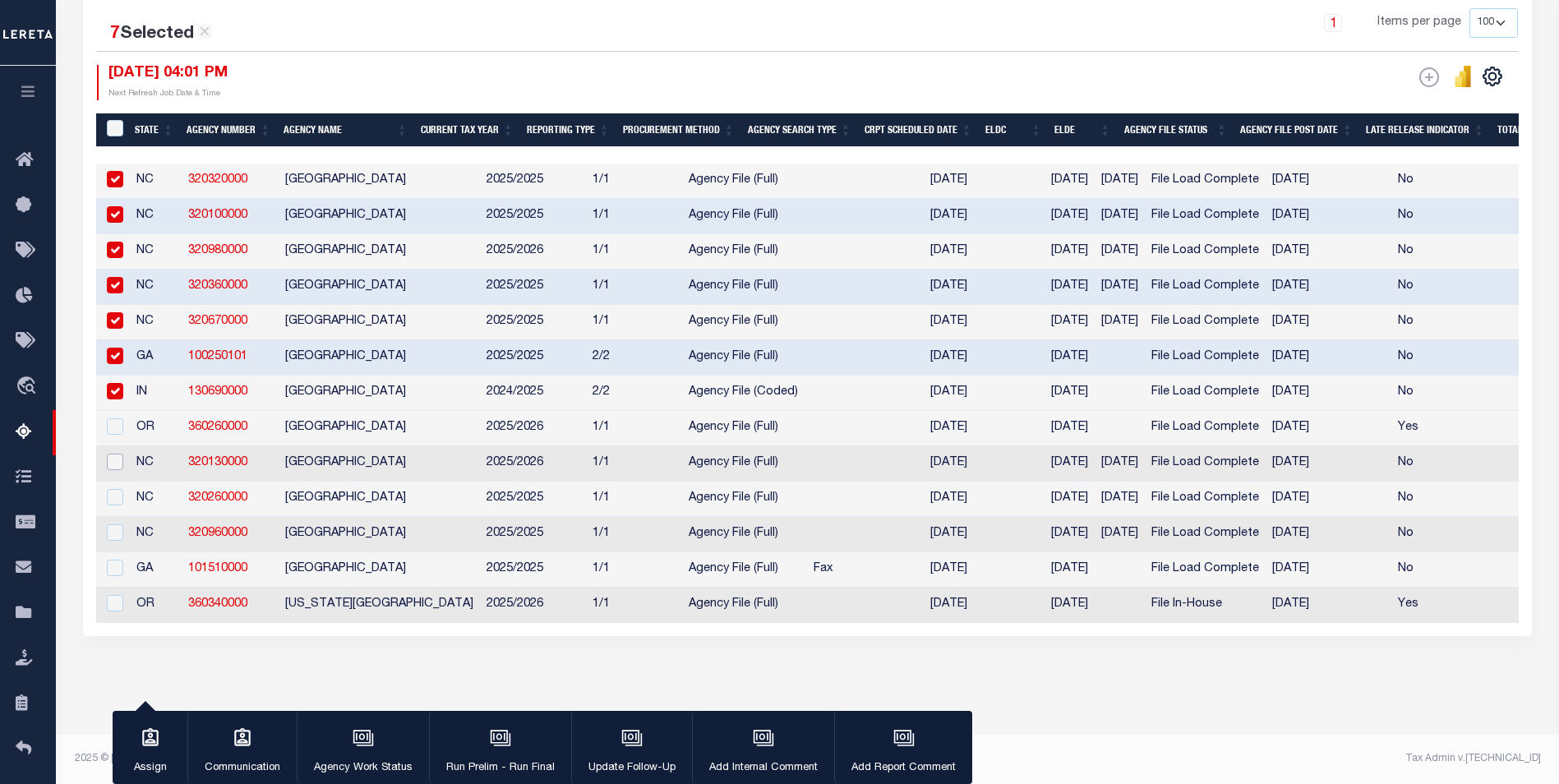
click at [116, 453] on input "checkbox" at bounding box center [115, 461] width 16 height 16
checkbox input "true"
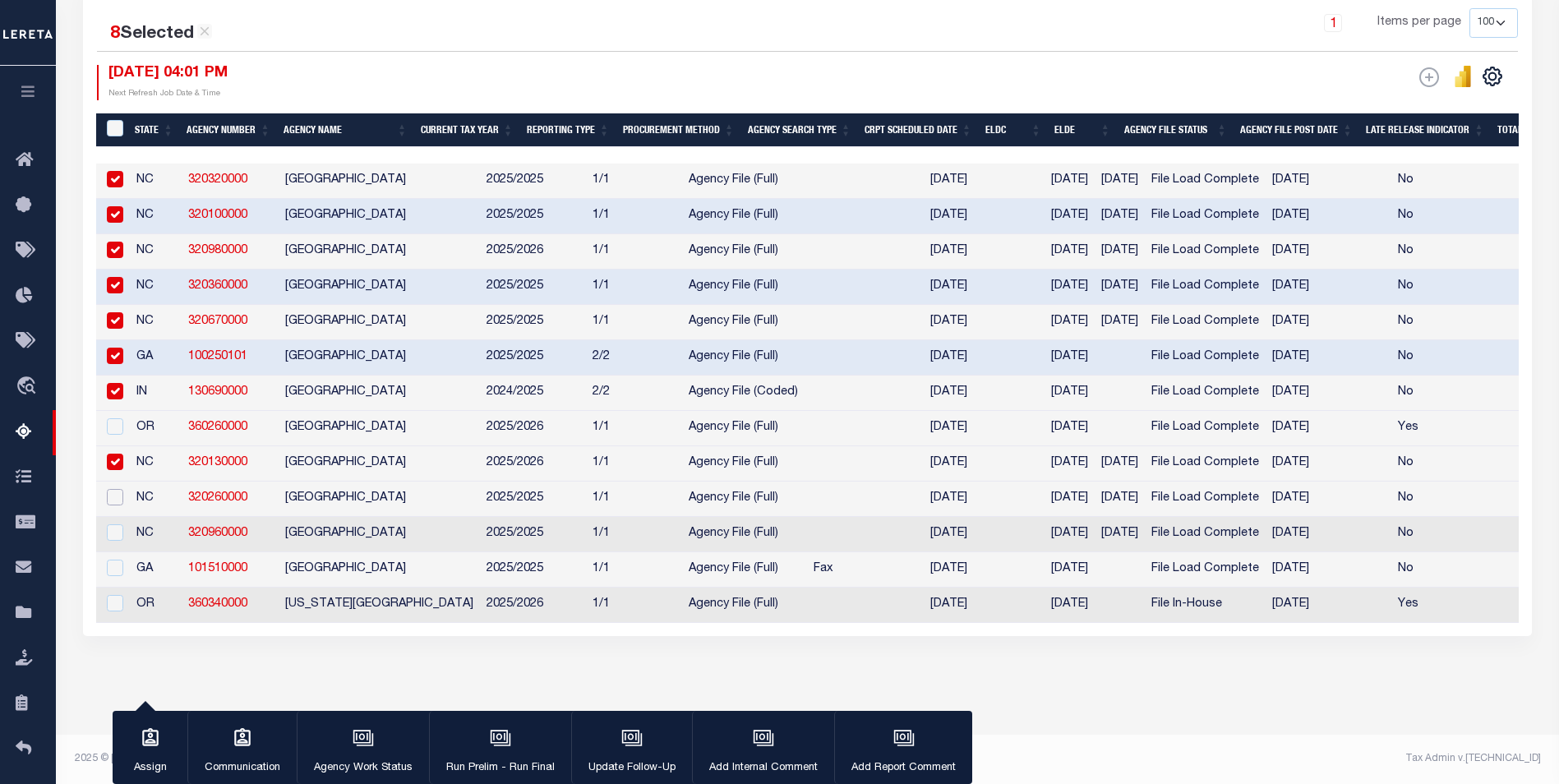
drag, startPoint x: 110, startPoint y: 482, endPoint x: 112, endPoint y: 504, distance: 22.1
click at [110, 489] on input "checkbox" at bounding box center [115, 497] width 16 height 16
checkbox input "true"
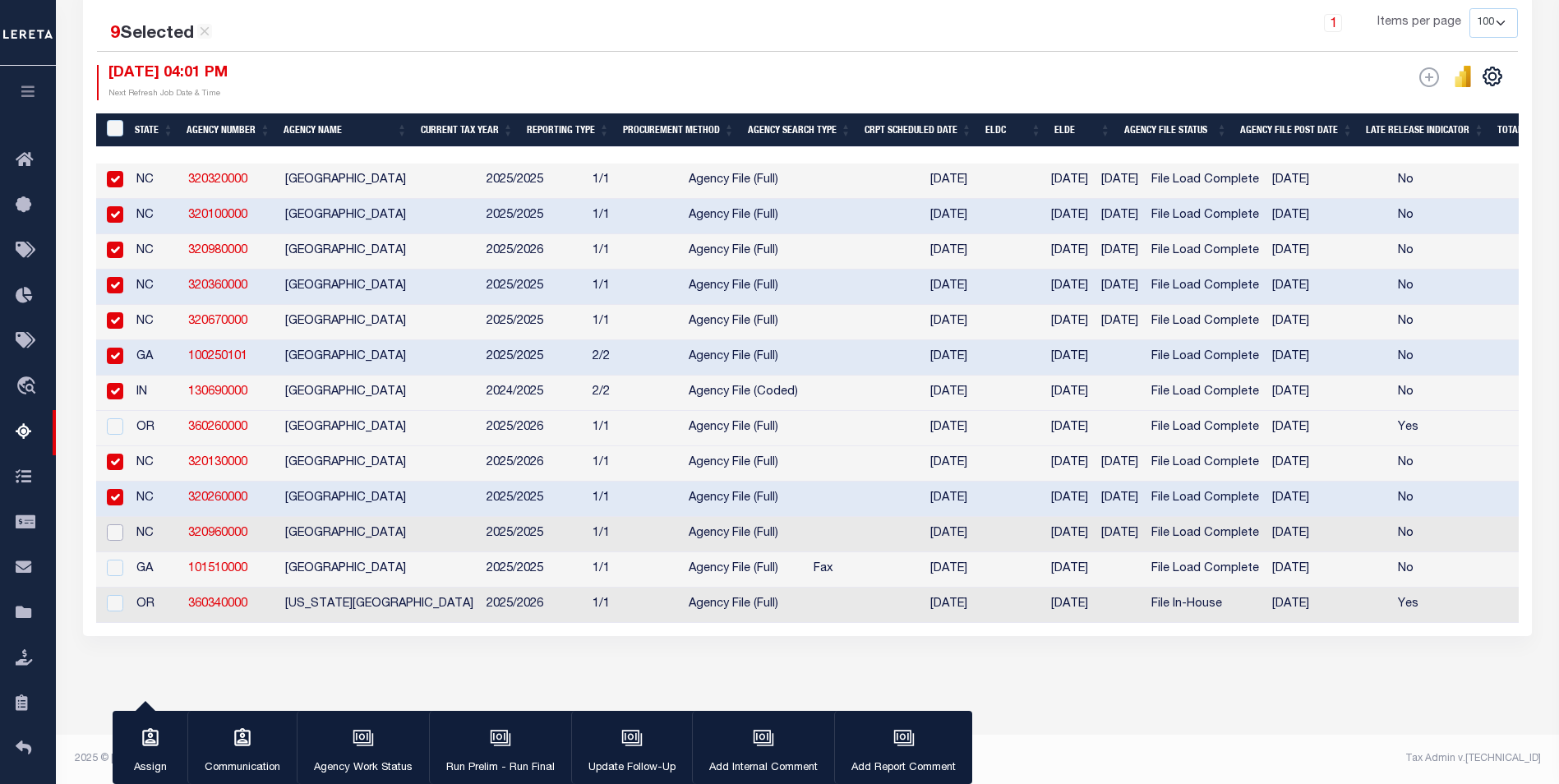
drag, startPoint x: 112, startPoint y: 522, endPoint x: 115, endPoint y: 539, distance: 17.3
click at [112, 524] on input "checkbox" at bounding box center [115, 531] width 16 height 16
checkbox input "true"
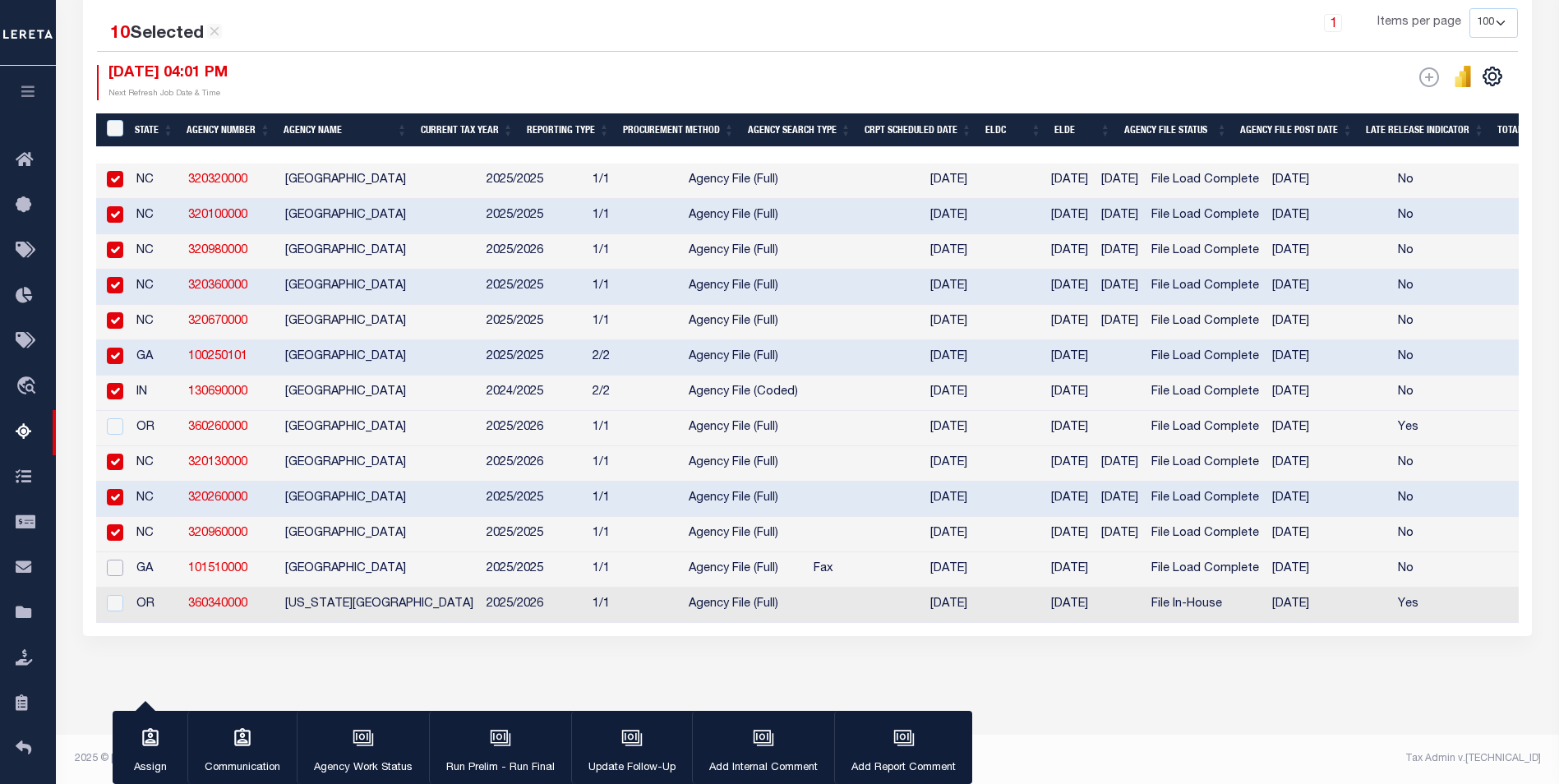
drag, startPoint x: 115, startPoint y: 554, endPoint x: 136, endPoint y: 568, distance: 25.2
click at [116, 560] on input "checkbox" at bounding box center [115, 567] width 16 height 16
checkbox input "true"
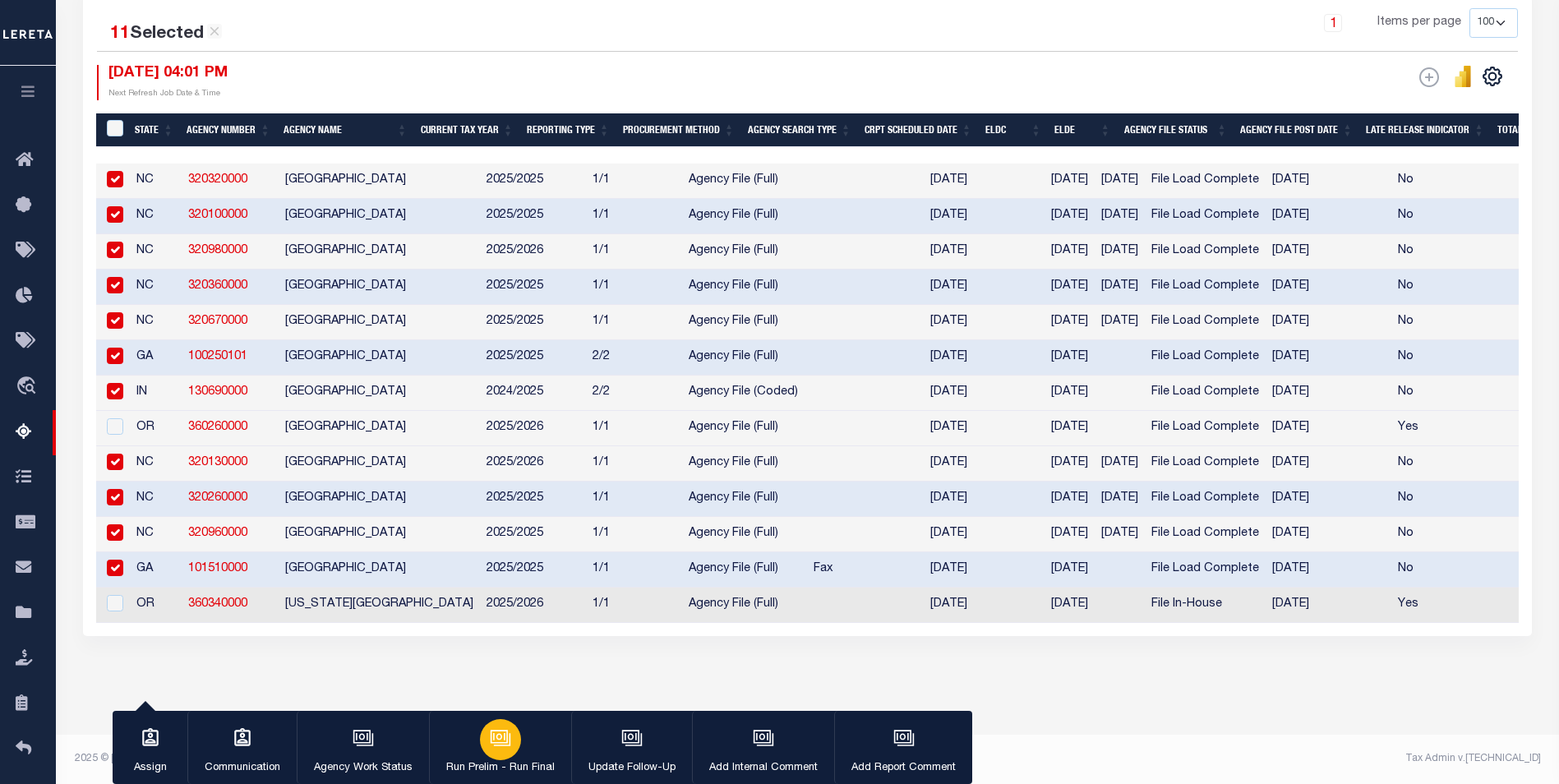
click at [504, 760] on p "Run Prelim - Run Final" at bounding box center [500, 767] width 108 height 16
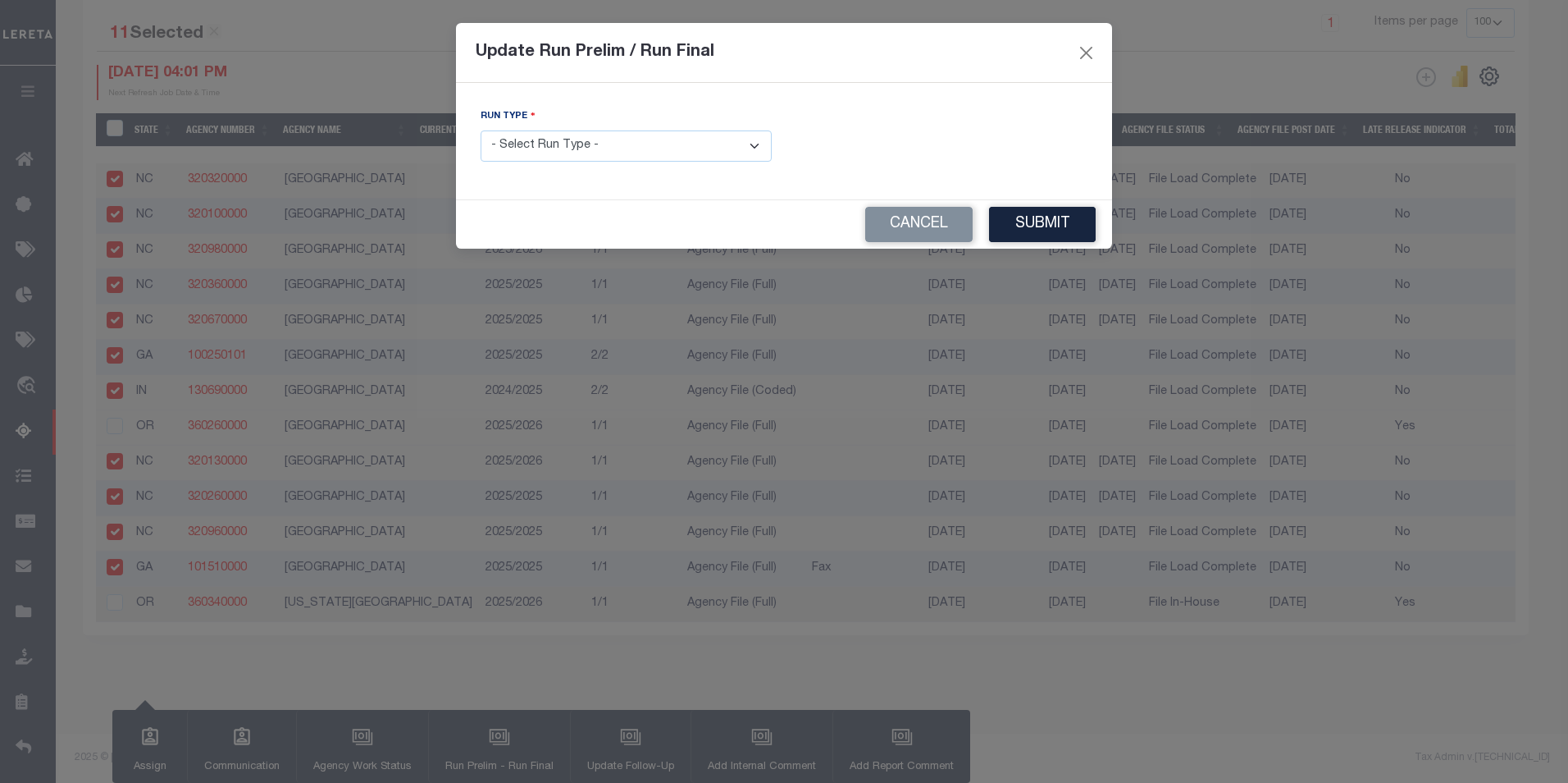
click at [759, 142] on select "- Select Run Type - Prelim Run Final Run" at bounding box center [626, 146] width 291 height 32
select select "P"
click at [481, 130] on select "- Select Run Type - Prelim Run Final Run" at bounding box center [626, 146] width 291 height 32
click at [1056, 226] on button "Submit" at bounding box center [1042, 224] width 107 height 36
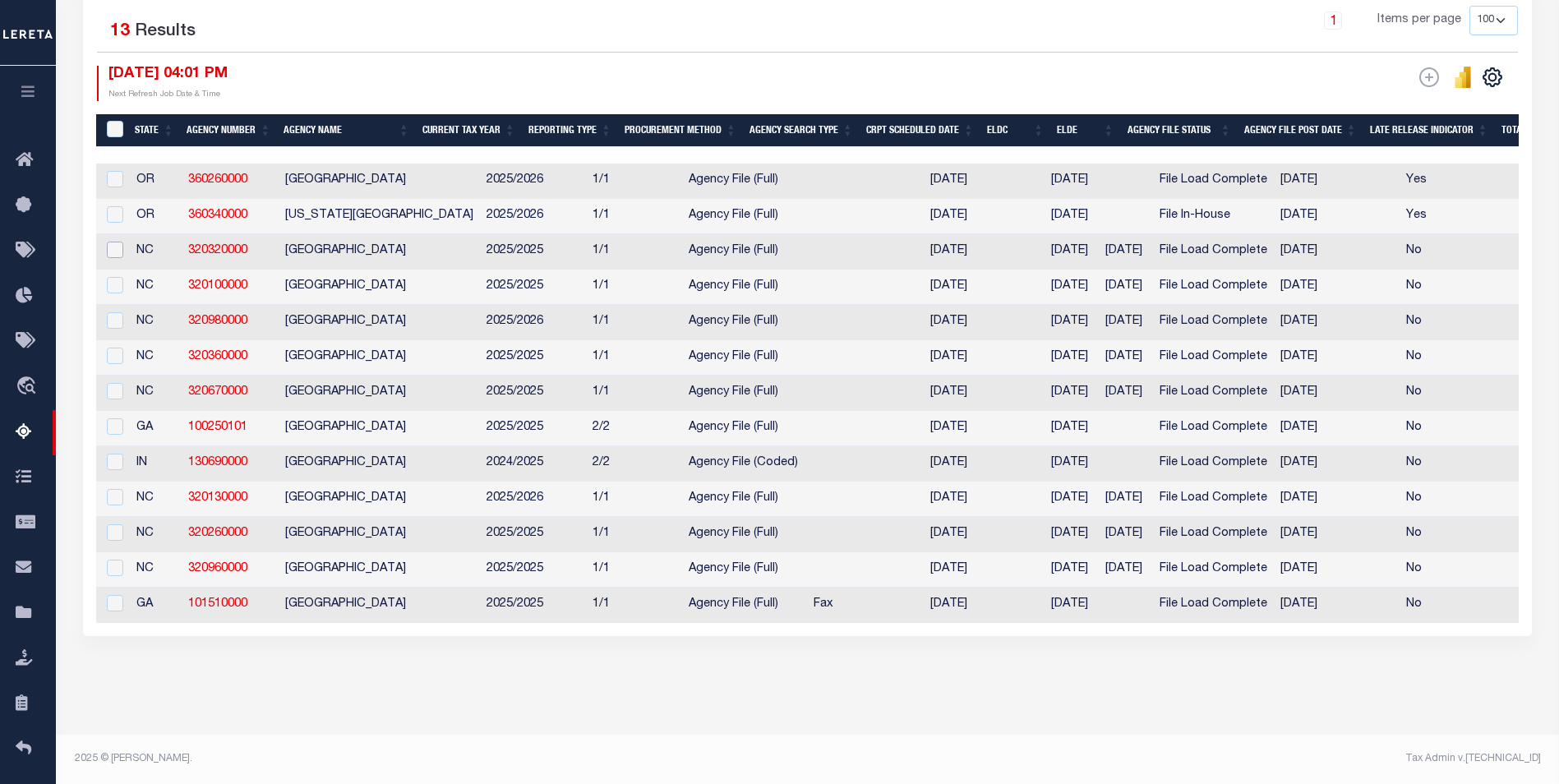
click at [116, 241] on input "checkbox" at bounding box center [115, 249] width 16 height 16
checkbox input "true"
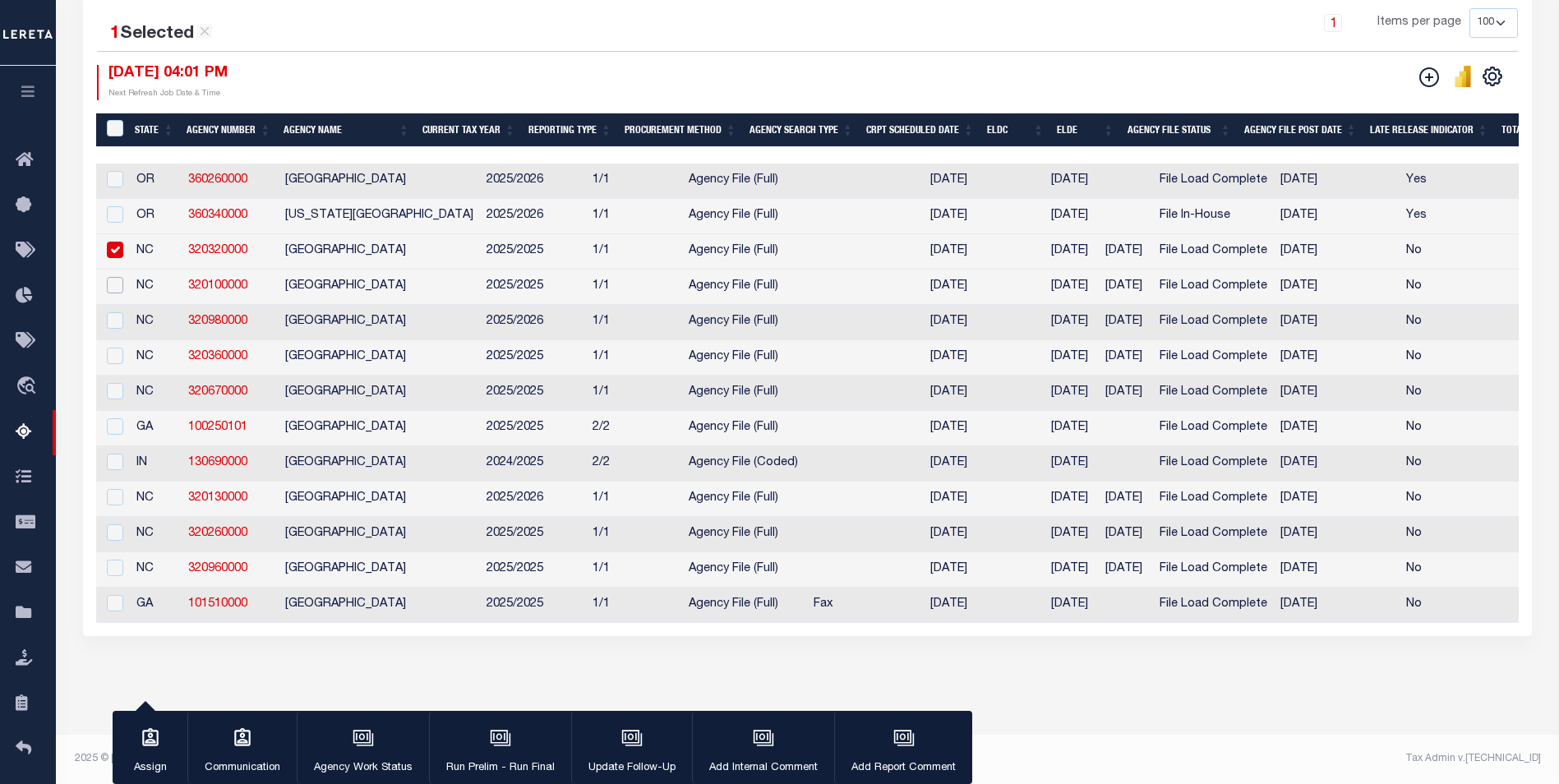
click at [113, 277] on input "checkbox" at bounding box center [115, 284] width 16 height 16
checkbox input "true"
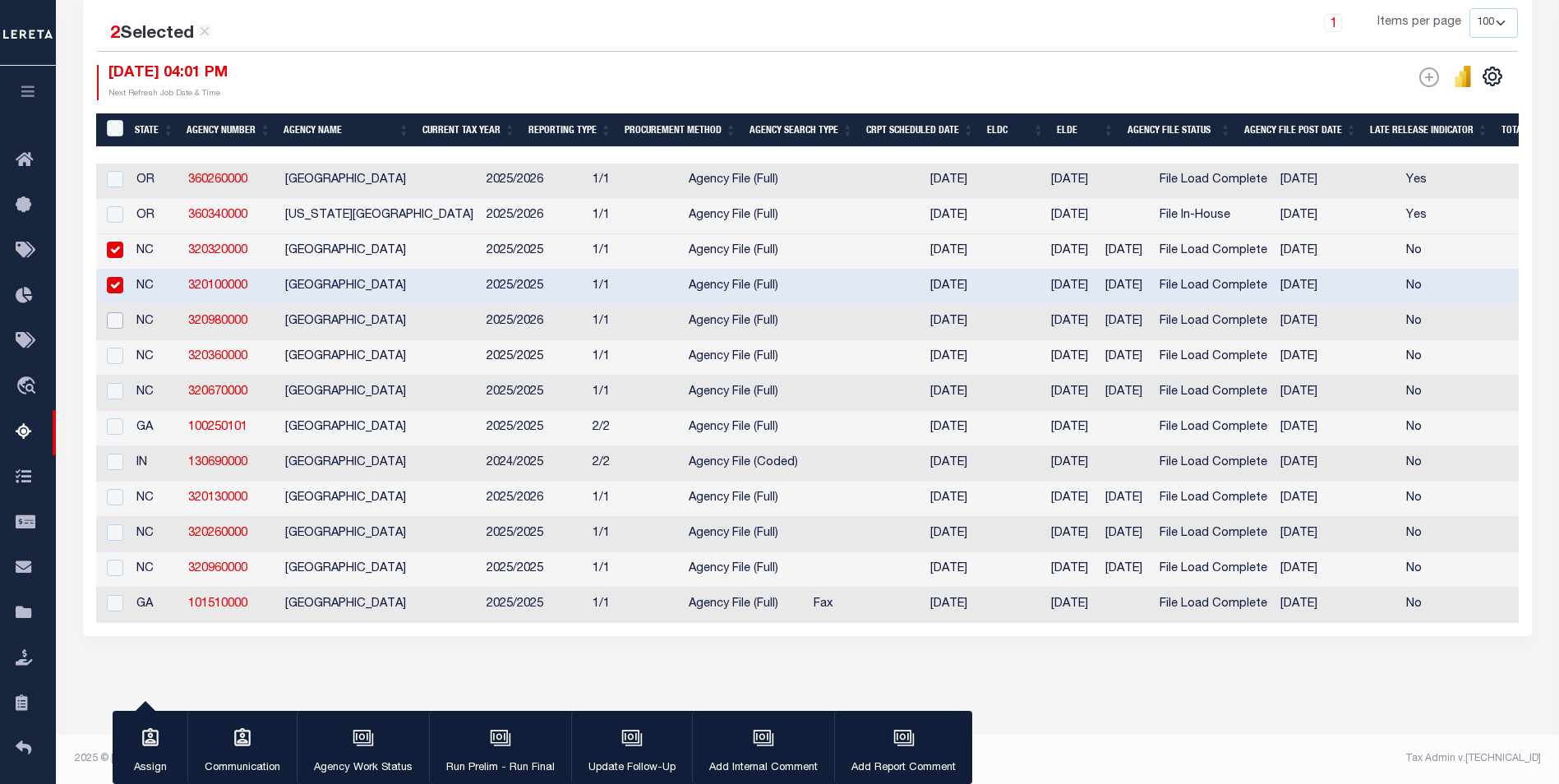
click at [116, 312] on input "checkbox" at bounding box center [115, 319] width 16 height 16
checkbox input "true"
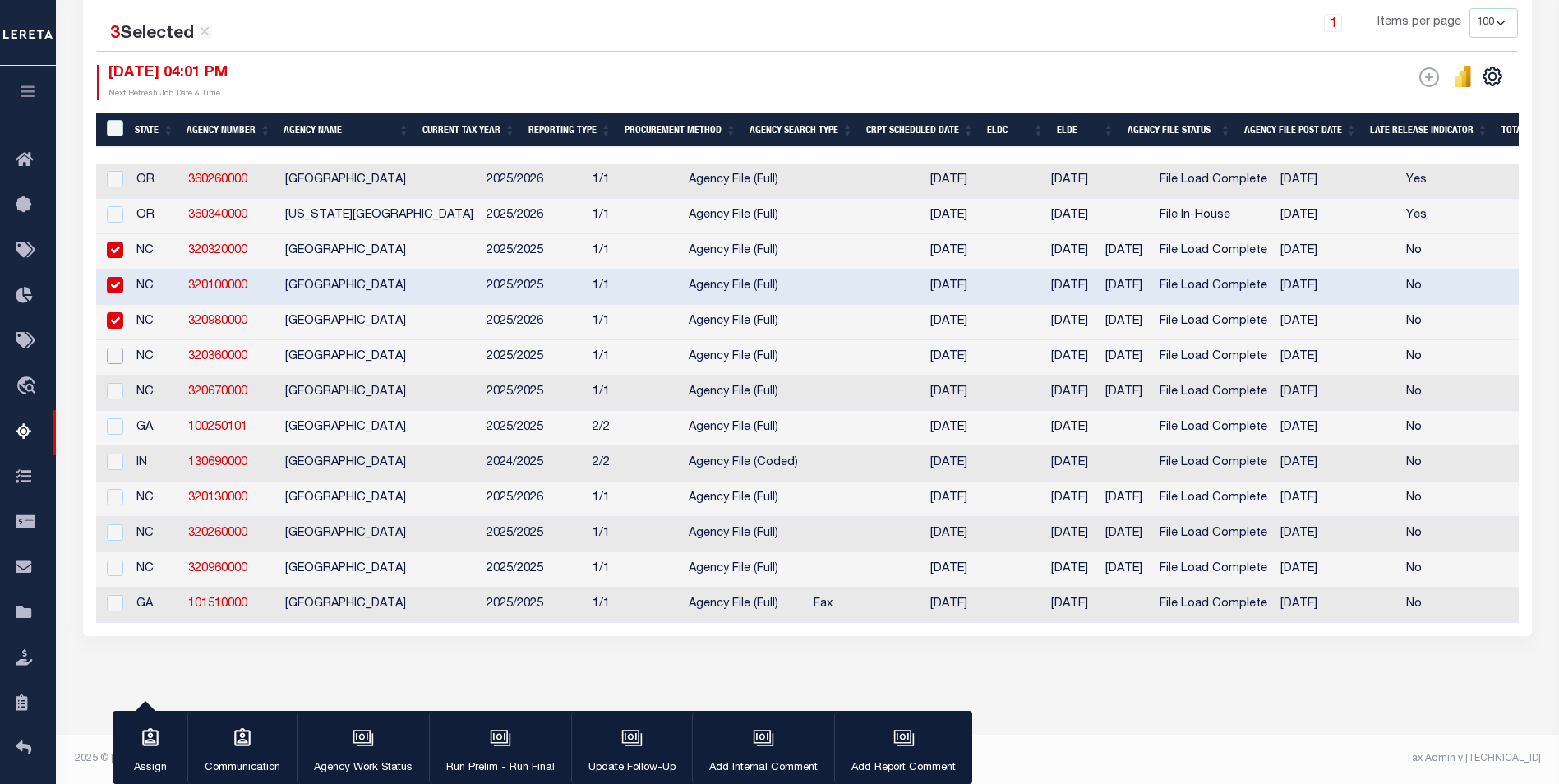
click at [115, 347] on input "checkbox" at bounding box center [115, 355] width 16 height 16
checkbox input "true"
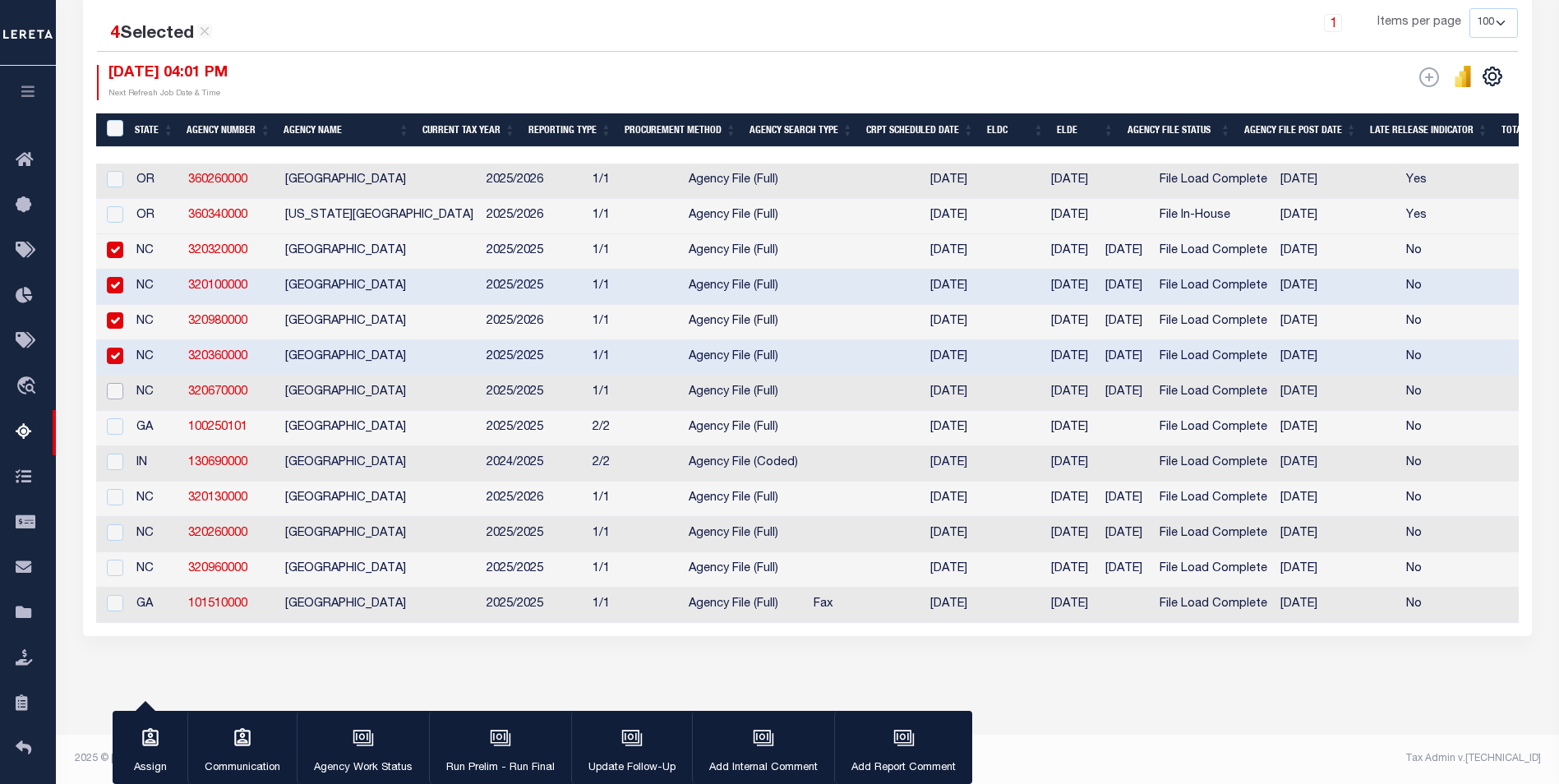
click at [117, 383] on input "checkbox" at bounding box center [115, 391] width 16 height 16
checkbox input "true"
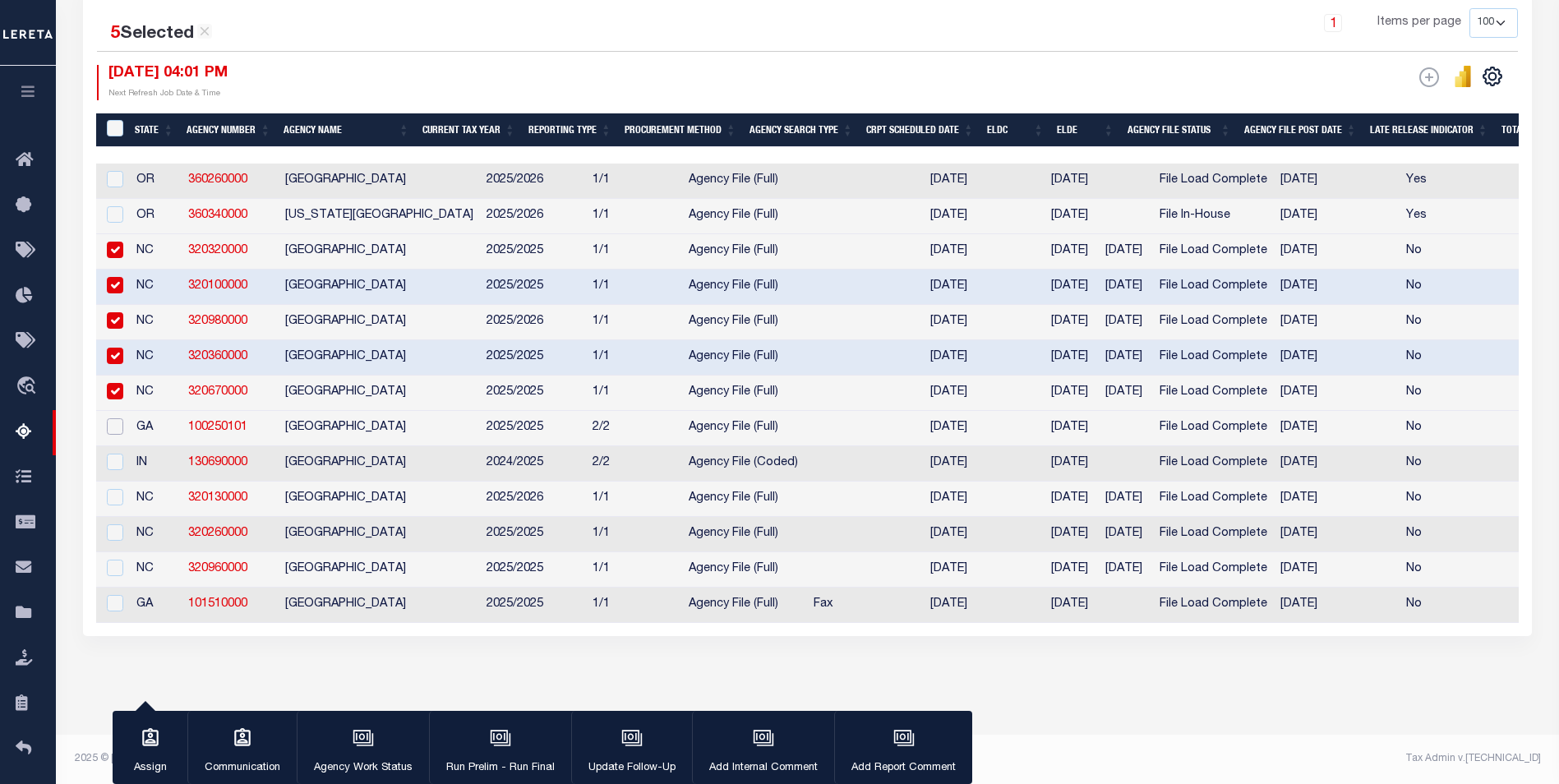
click at [115, 418] on input "checkbox" at bounding box center [115, 425] width 16 height 16
checkbox input "true"
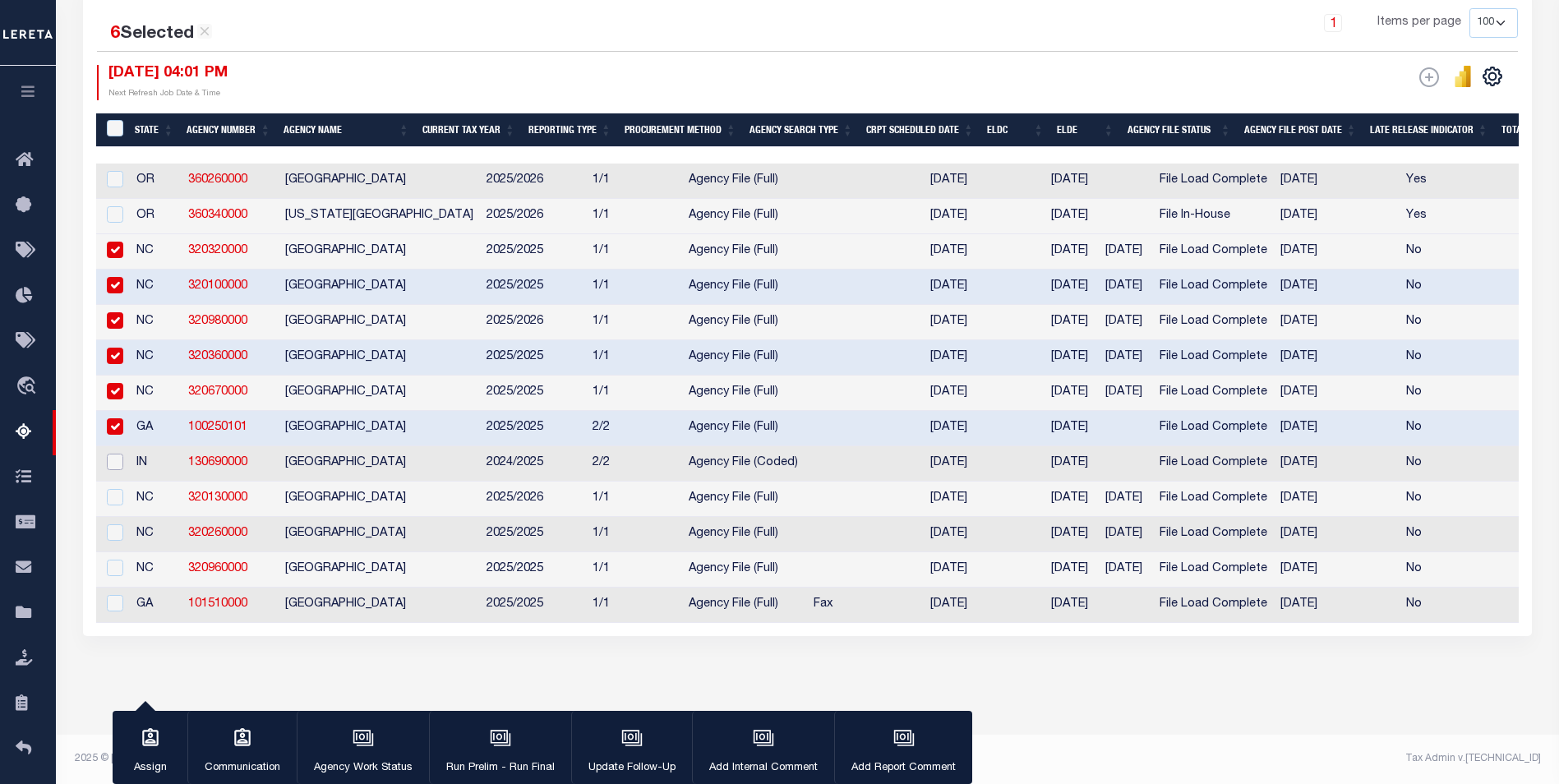
click at [116, 454] on input "checkbox" at bounding box center [115, 461] width 16 height 16
checkbox input "true"
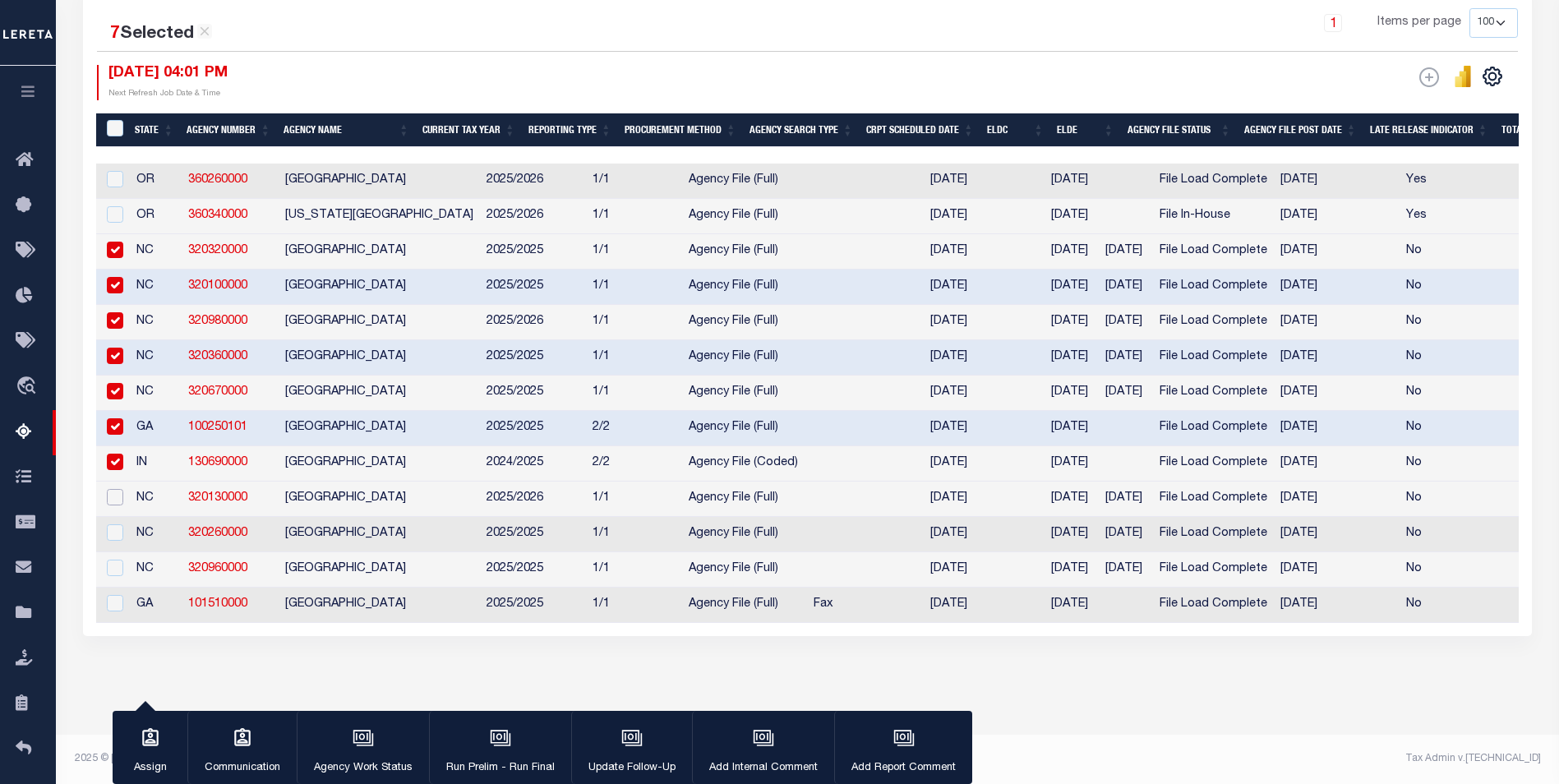
click at [115, 489] on input "checkbox" at bounding box center [115, 497] width 16 height 16
checkbox input "true"
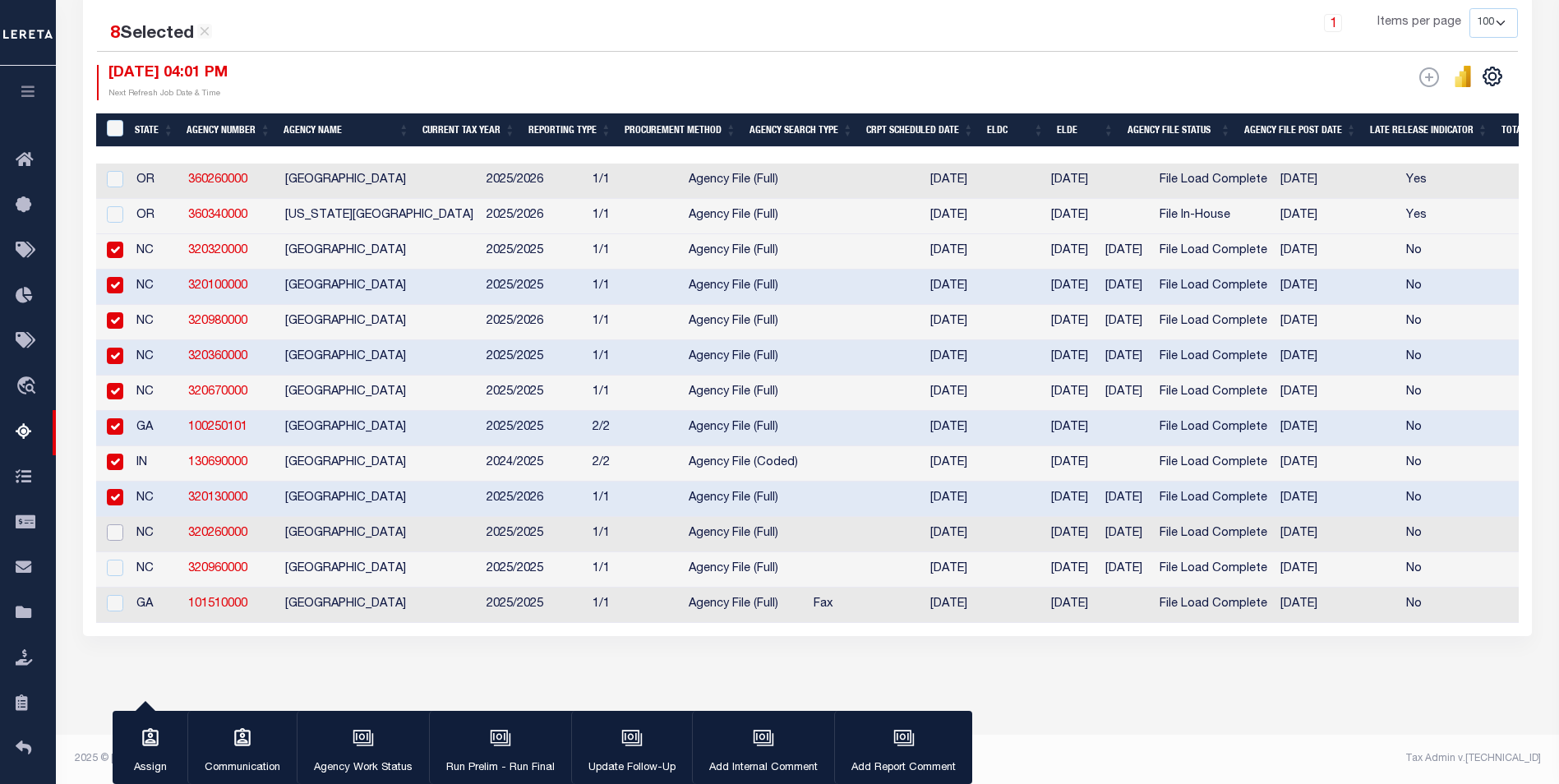
click at [114, 524] on input "checkbox" at bounding box center [115, 531] width 16 height 16
checkbox input "true"
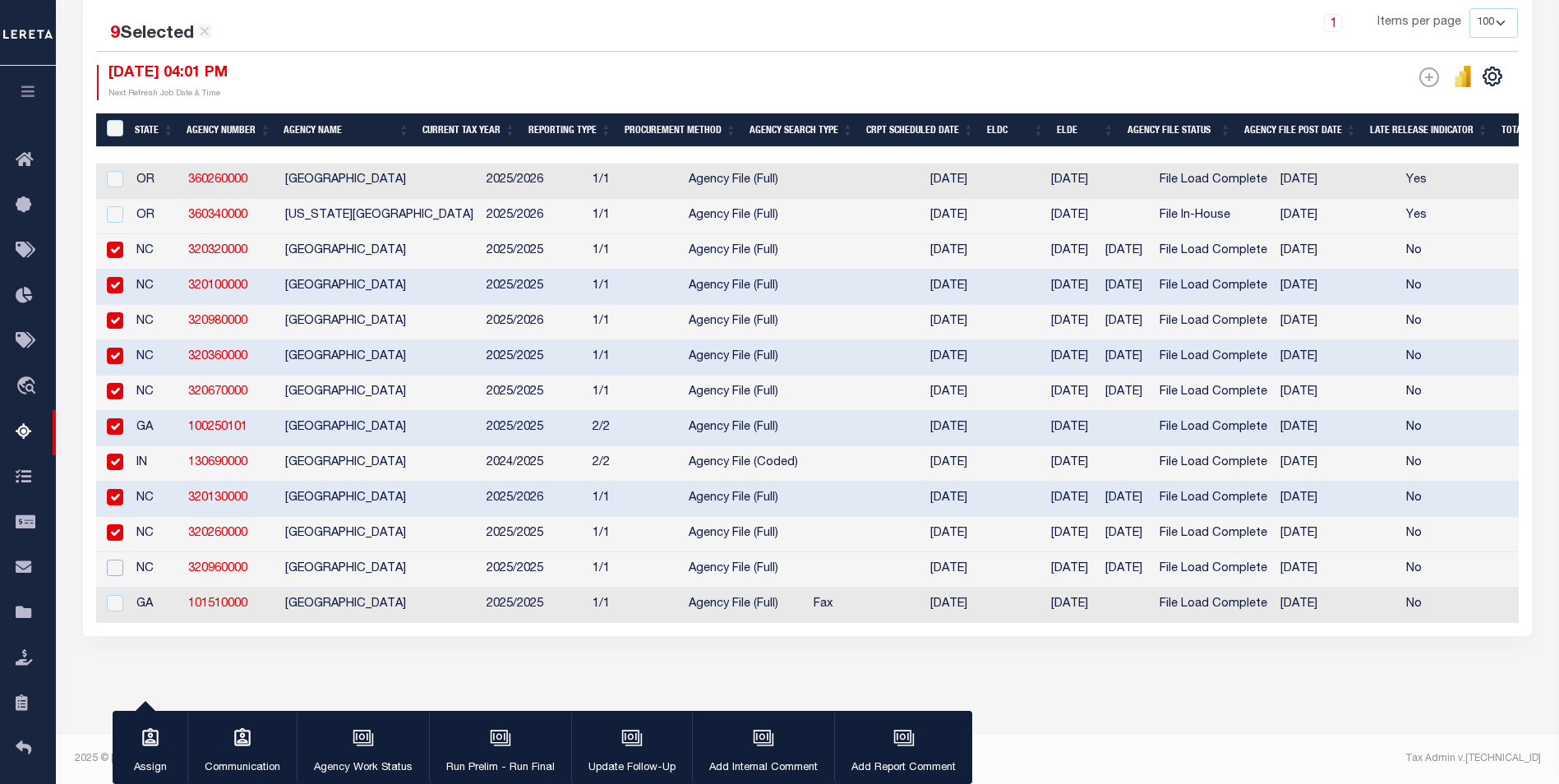
click at [114, 562] on input "checkbox" at bounding box center [115, 567] width 16 height 16
checkbox input "true"
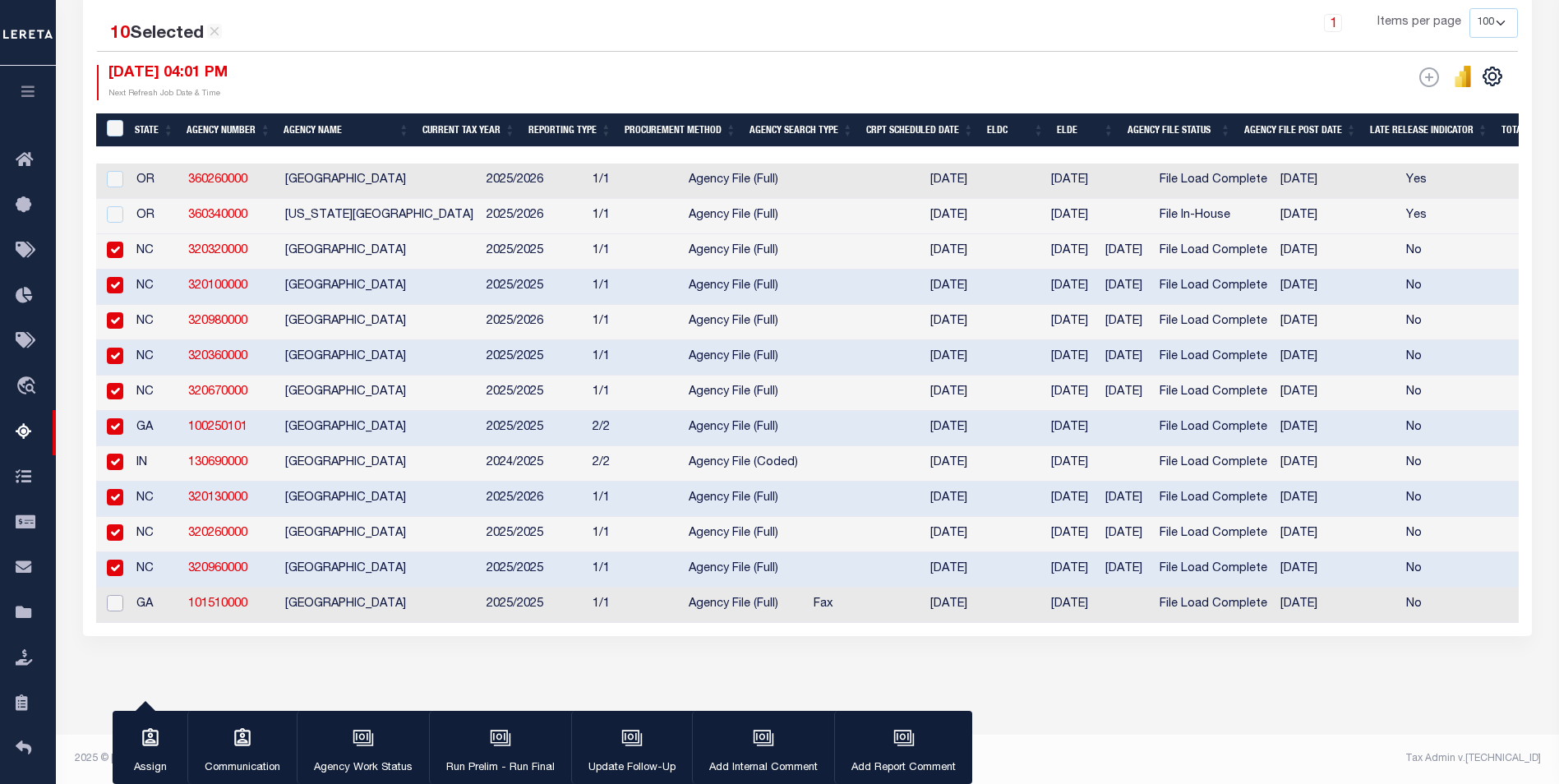
click at [115, 594] on input "checkbox" at bounding box center [115, 602] width 16 height 16
checkbox input "true"
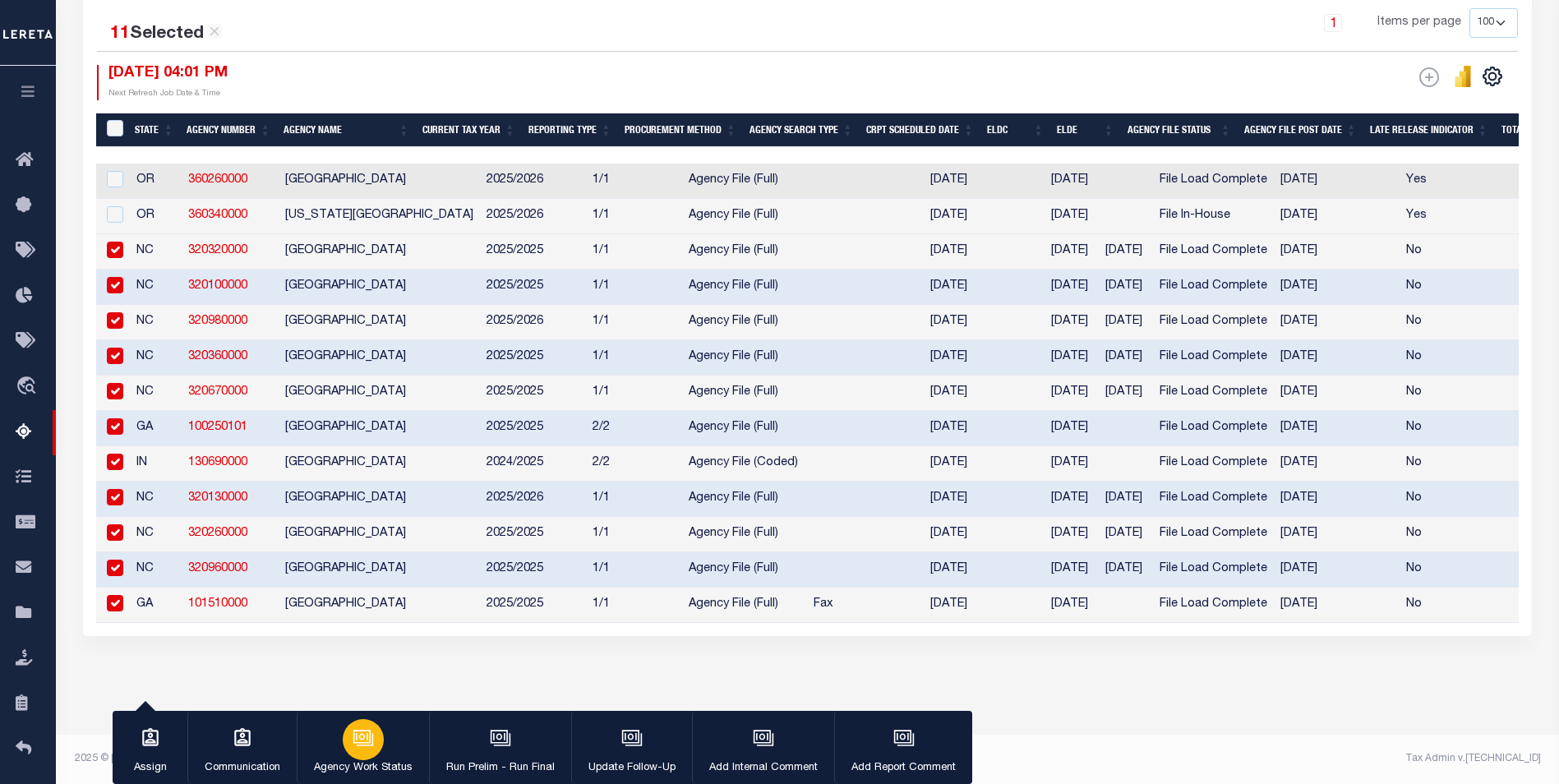
click at [371, 751] on div "button" at bounding box center [363, 739] width 41 height 41
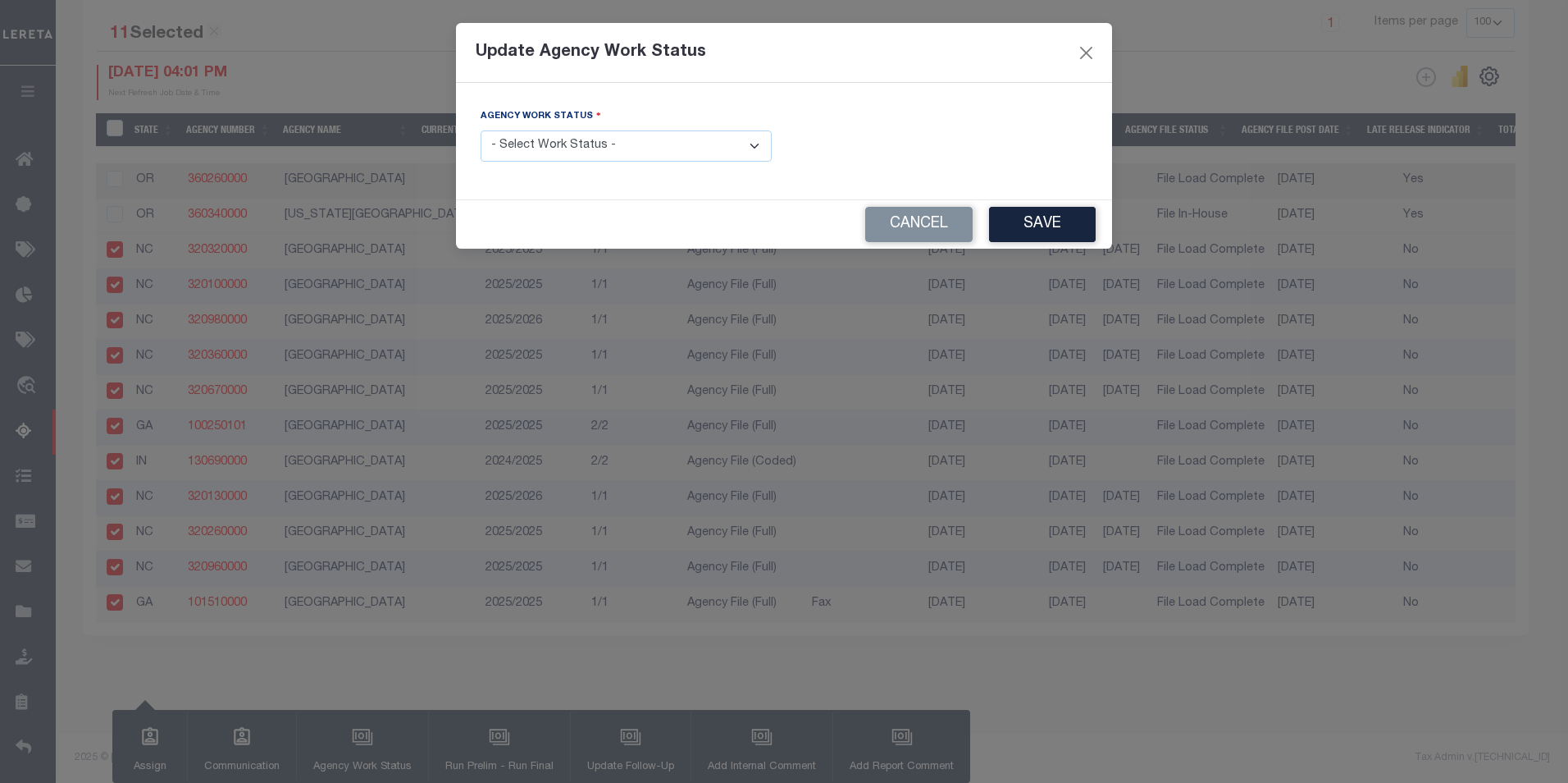
click at [756, 143] on select "- Select Work Status - New In Progress Pending Agency Follow-up Pending QC Read…" at bounding box center [626, 146] width 291 height 32
select select "6"
click at [481, 130] on select "- Select Work Status - New In Progress Pending Agency Follow-up Pending QC Read…" at bounding box center [626, 146] width 291 height 32
click at [1070, 226] on button "Save" at bounding box center [1042, 224] width 107 height 36
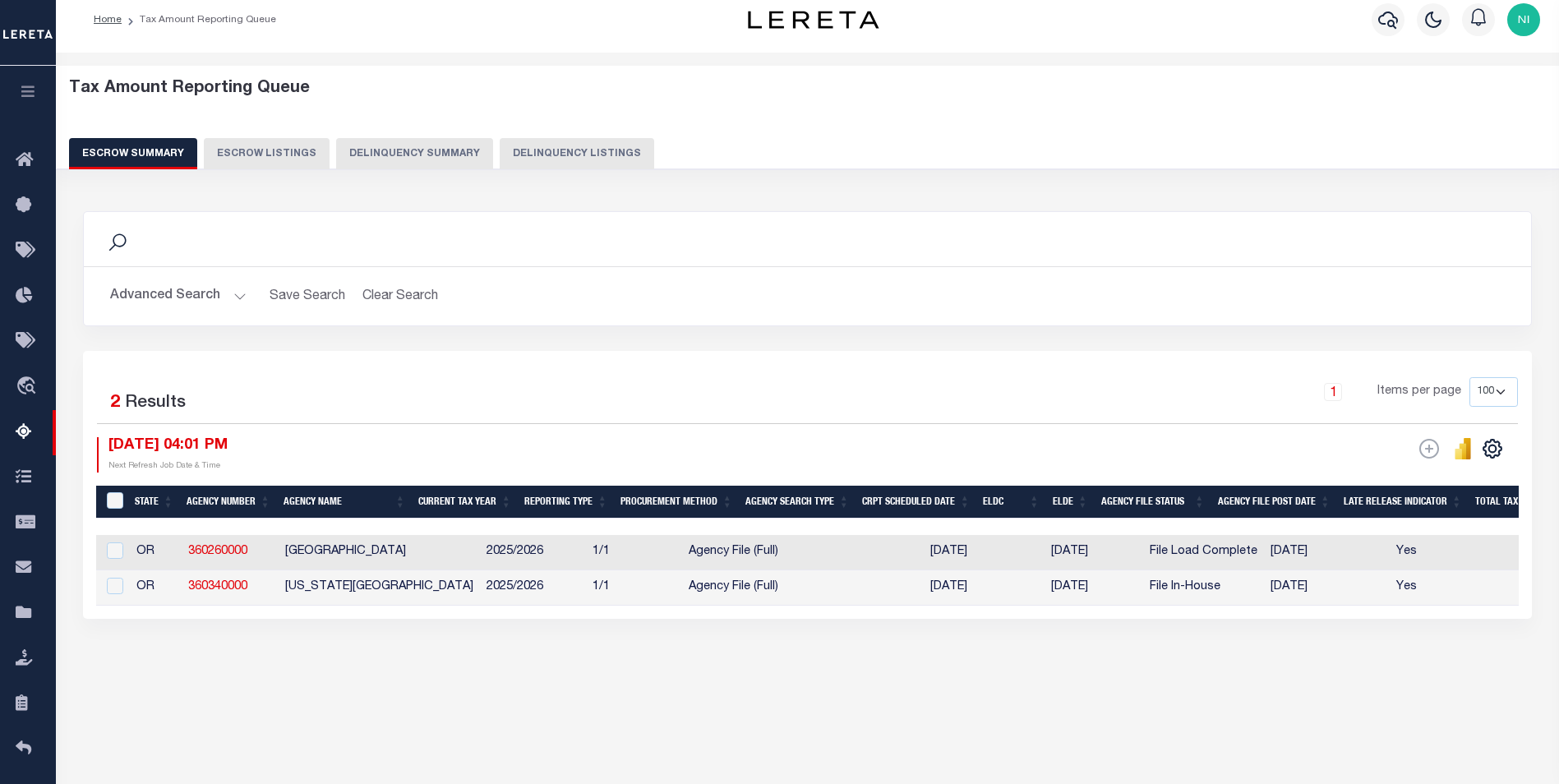
scroll to position [0, 0]
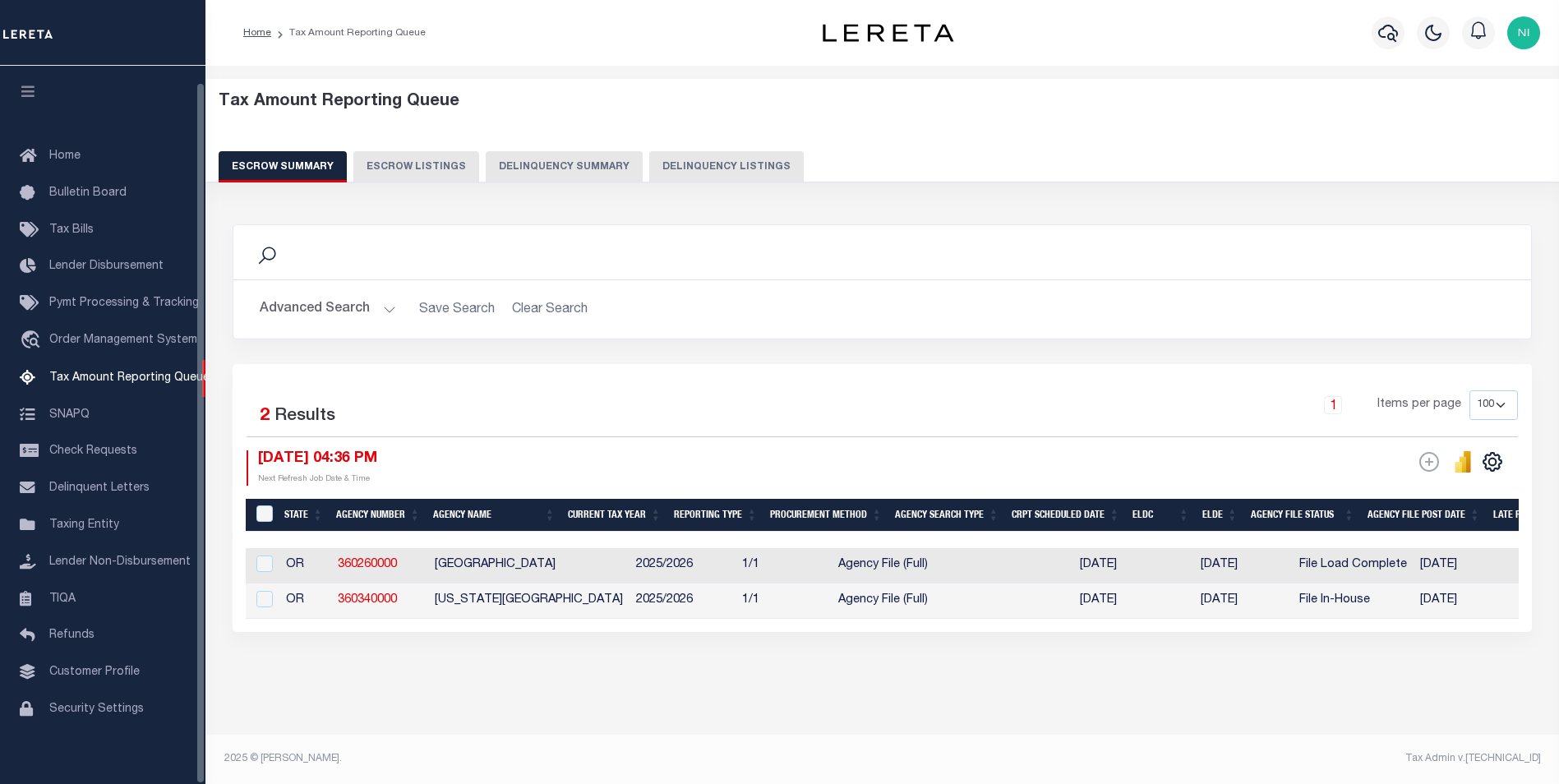
select select
select select "7"
select select "100"
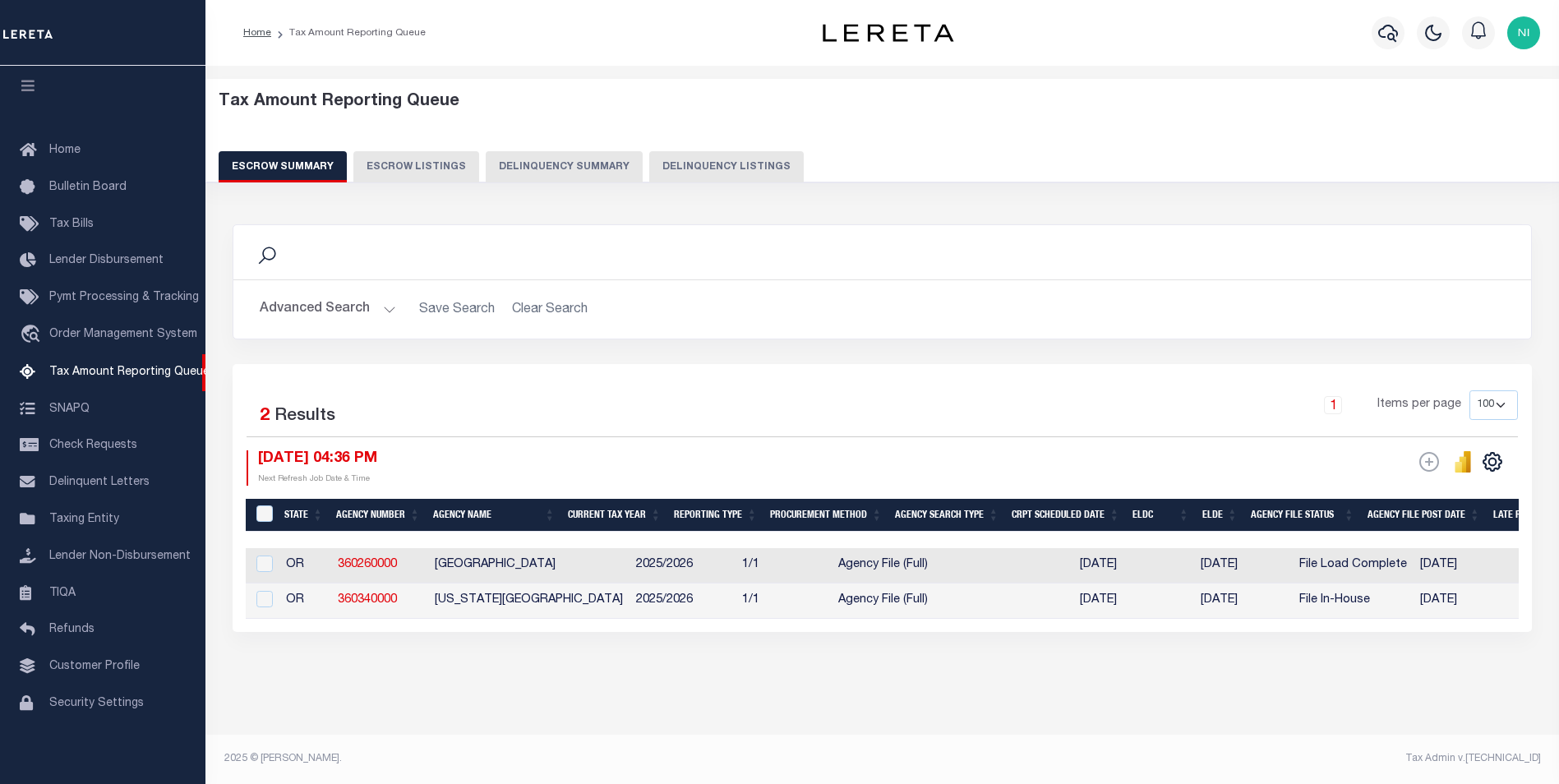
click at [394, 305] on h2 "Advanced Search Save Search Clear Search EscrowSummaryGridWrapper_dynamictable_…" at bounding box center [881, 309] width 1271 height 32
click at [389, 311] on button "Advanced Search" at bounding box center [327, 309] width 136 height 32
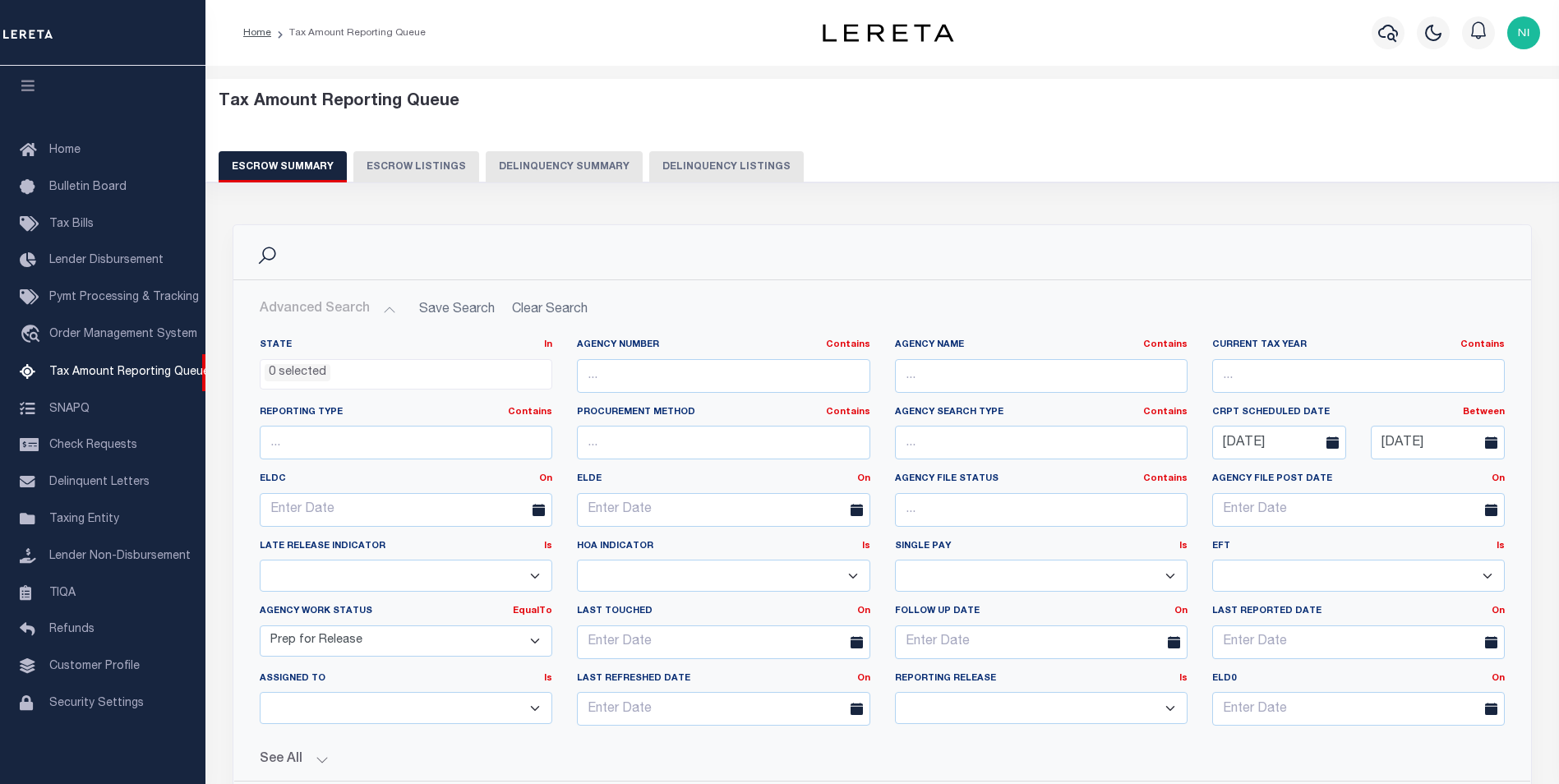
click at [538, 639] on select "New In Progress Pending Agency Follow-up Pending QC Ready for Release Prep for …" at bounding box center [405, 641] width 292 height 32
select select "6"
click at [259, 625] on select "New In Progress Pending Agency Follow-up Pending QC Ready for Release Prep for …" at bounding box center [405, 641] width 292 height 32
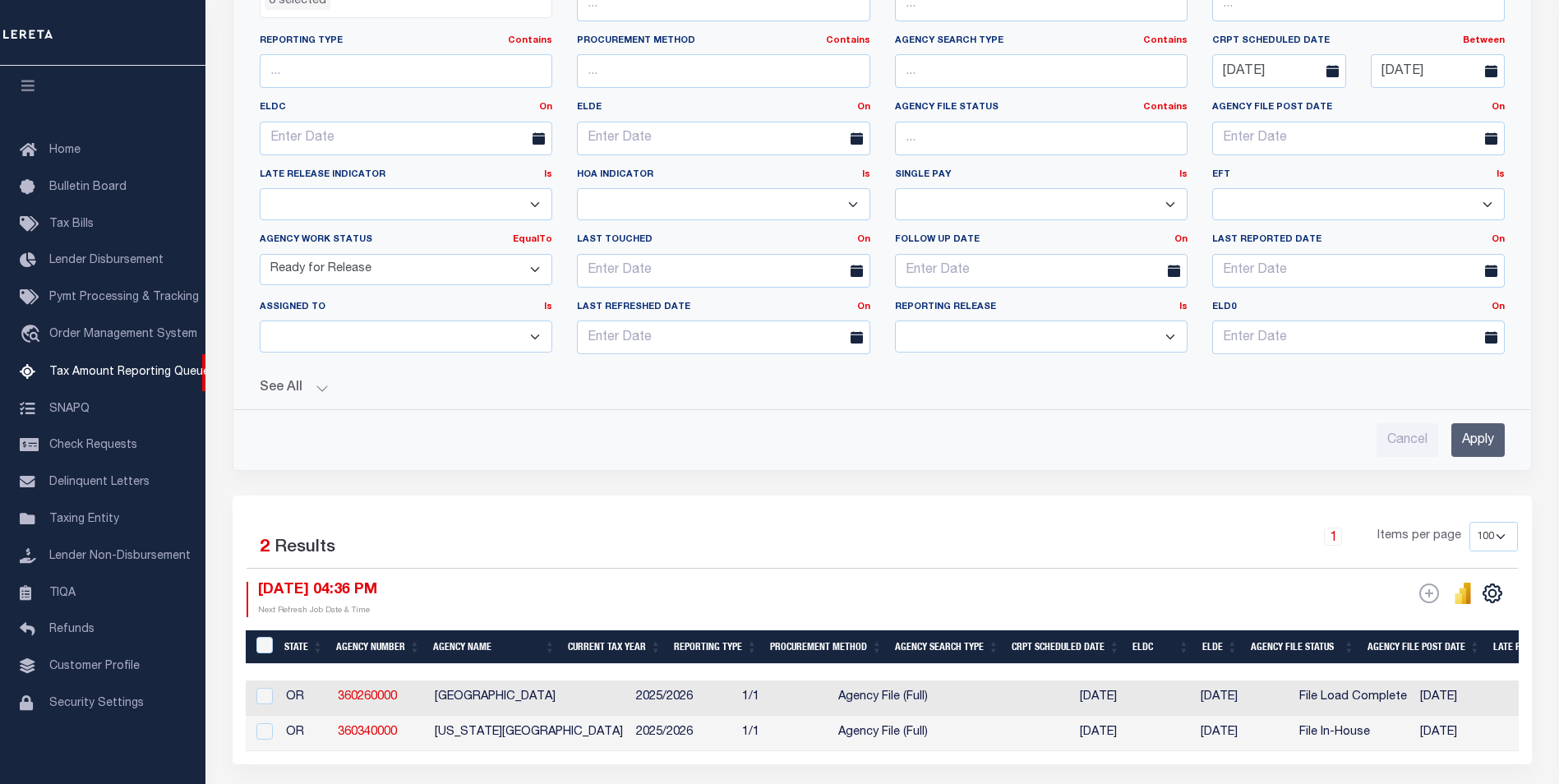
scroll to position [410, 0]
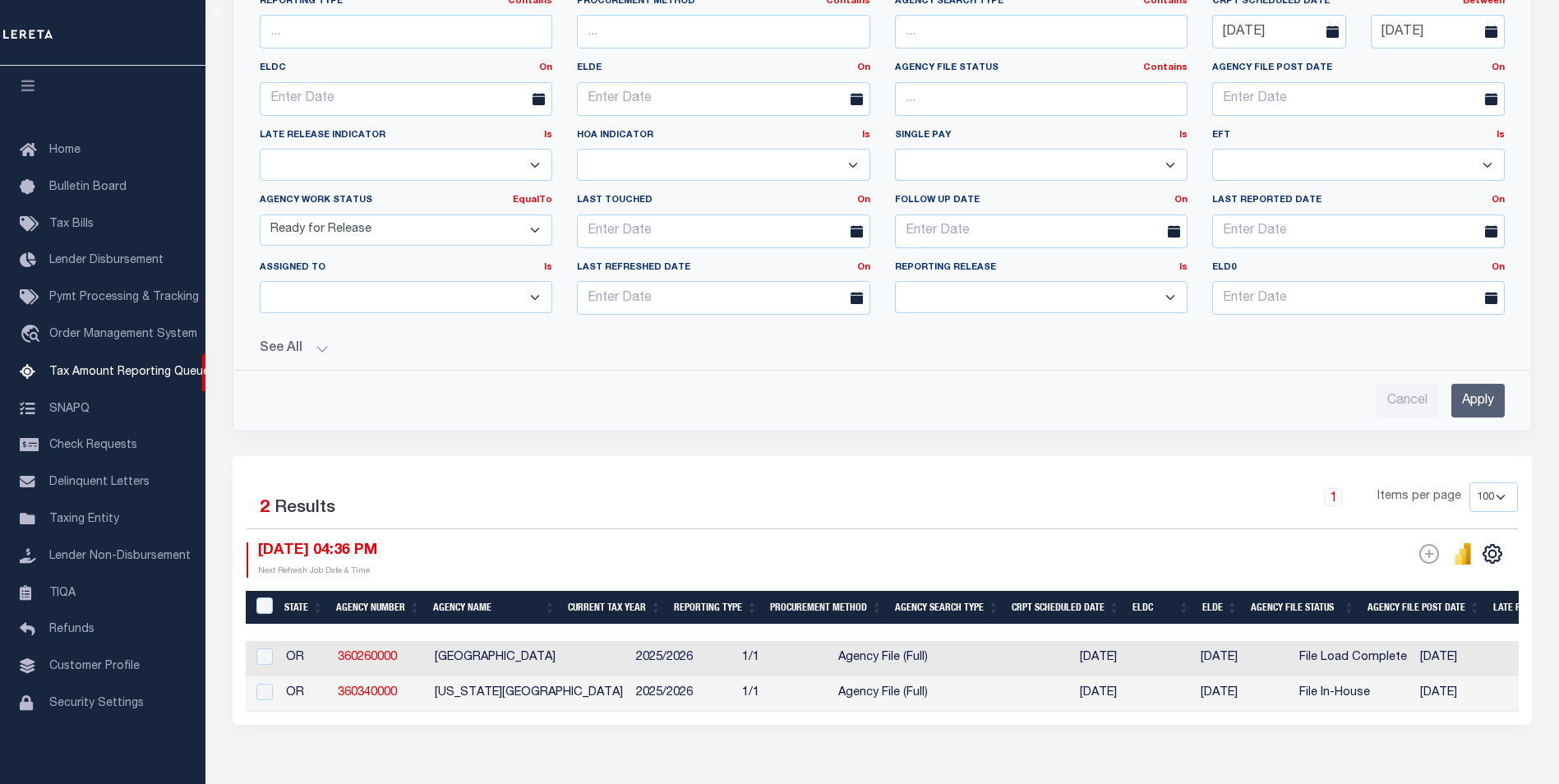
click at [1493, 402] on input "Apply" at bounding box center [1477, 401] width 54 height 34
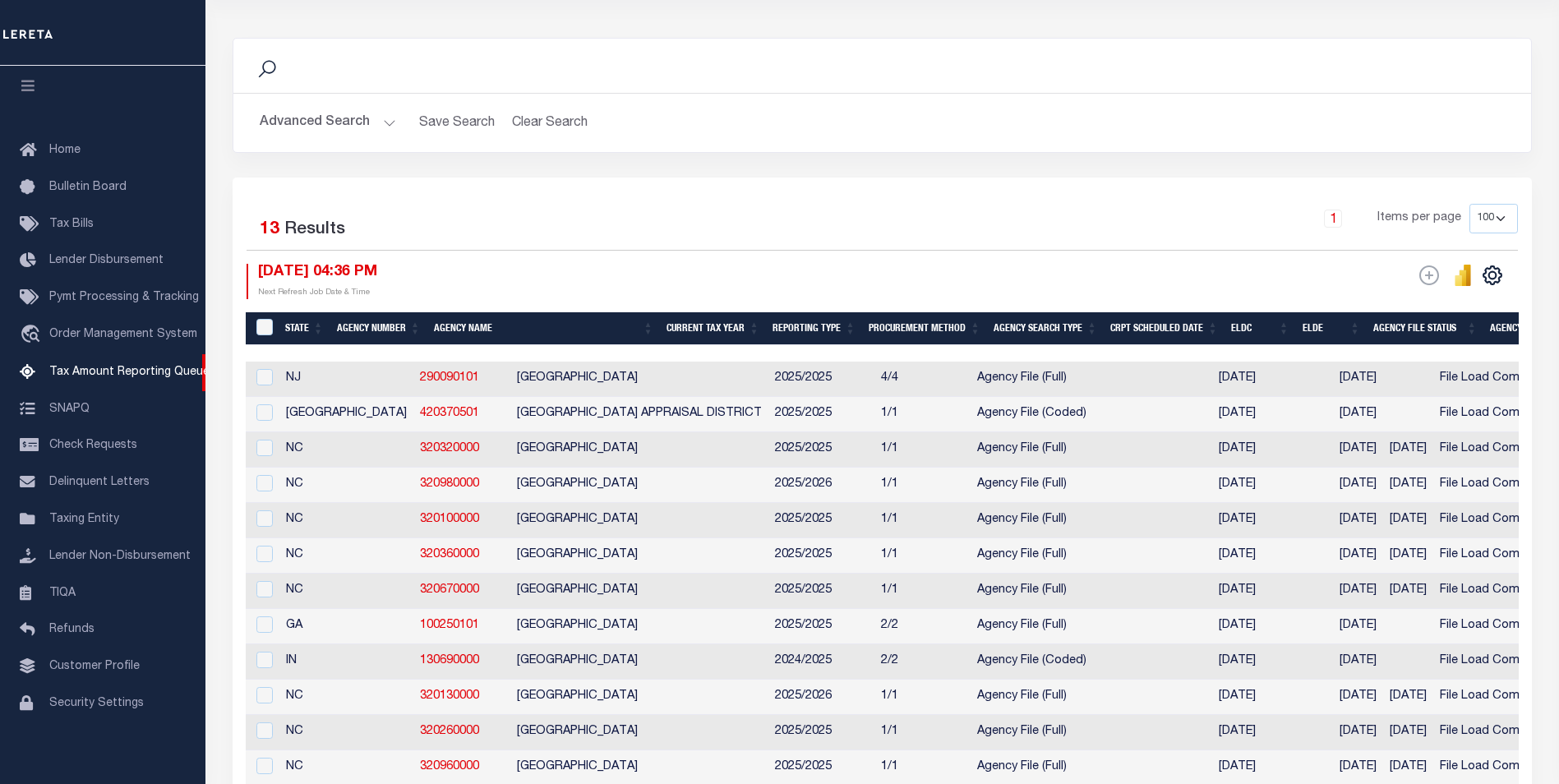
scroll to position [246, 0]
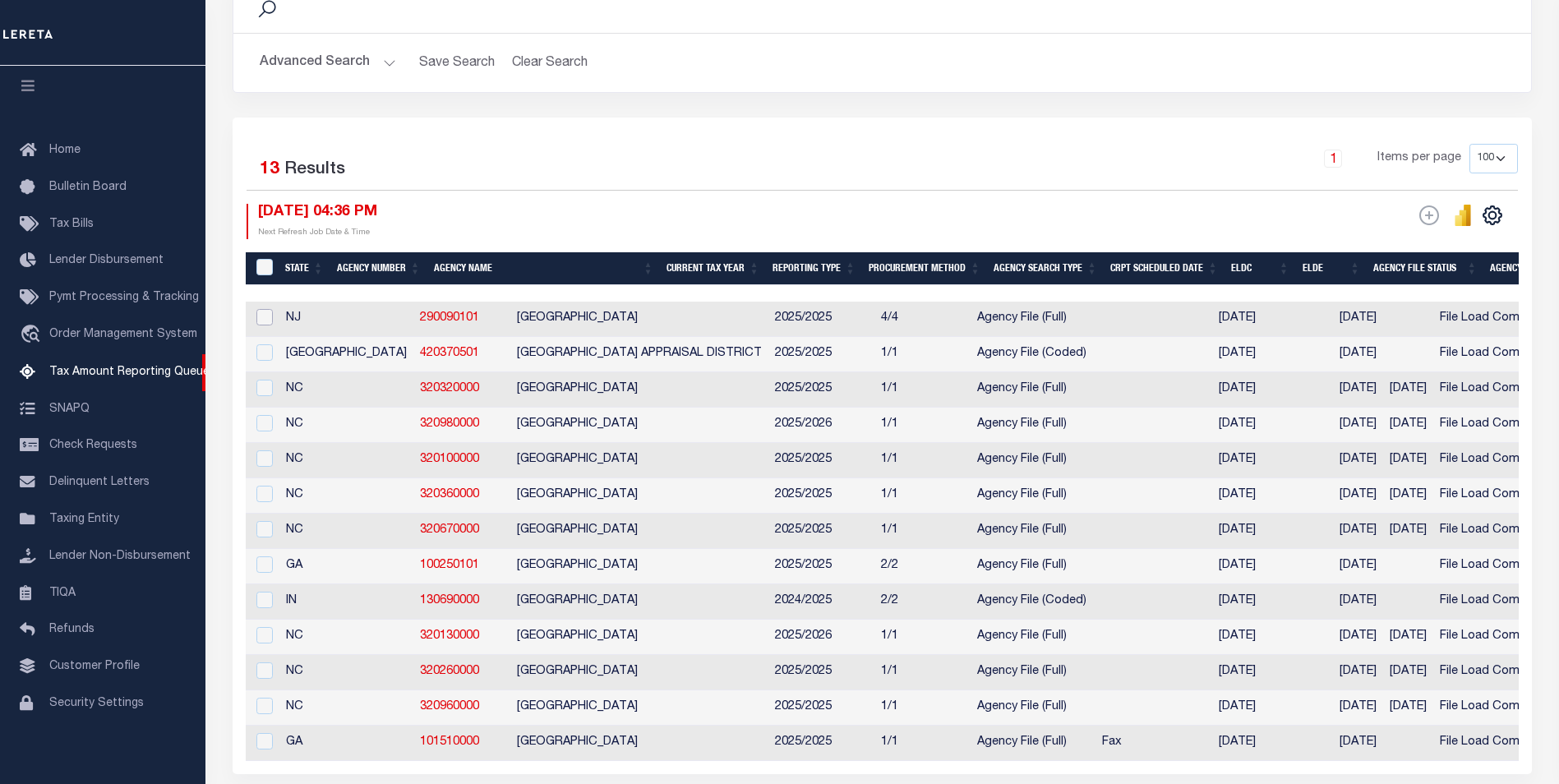
click at [268, 315] on input "checkbox" at bounding box center [264, 316] width 16 height 16
checkbox input "true"
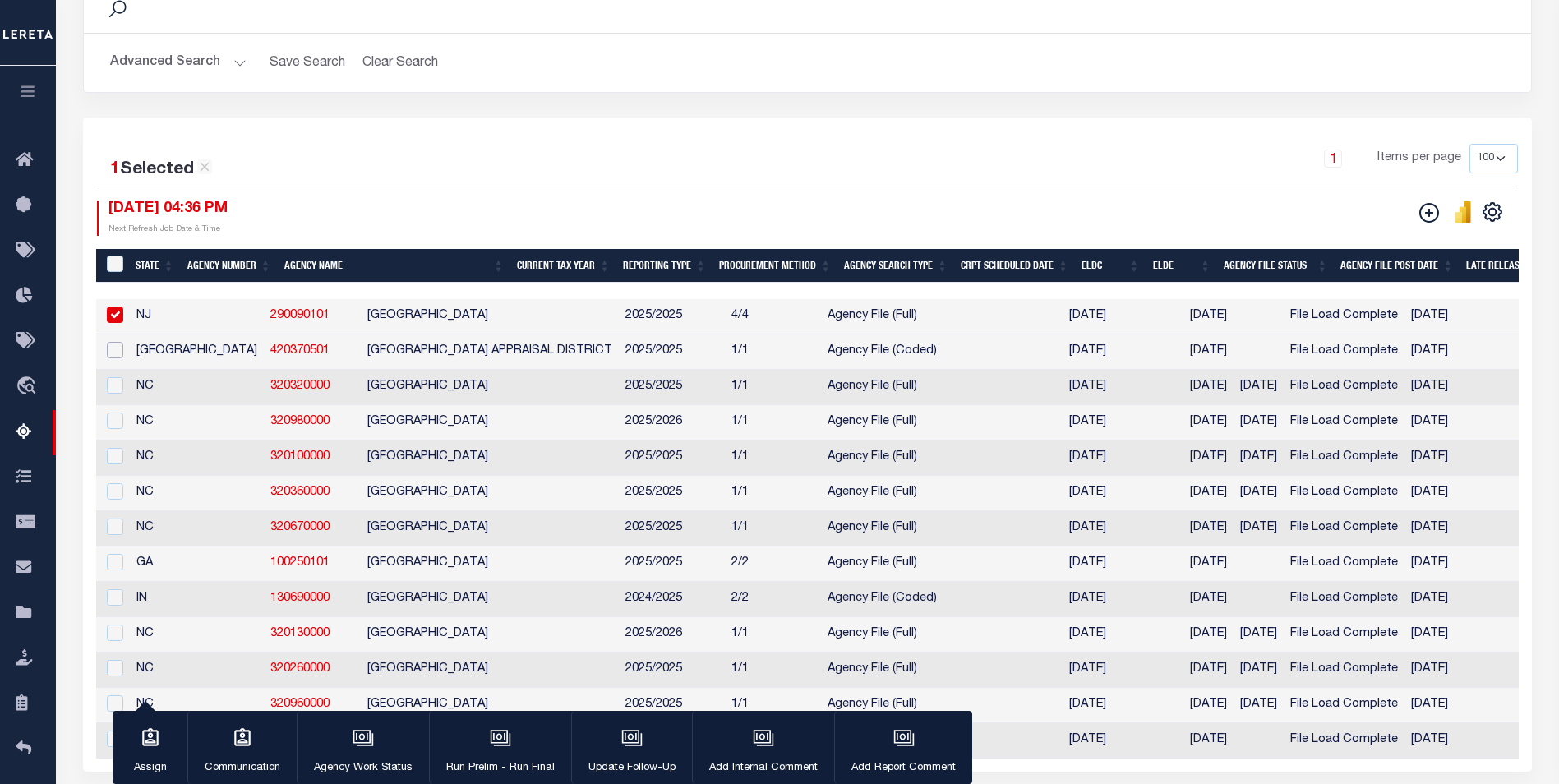
click at [116, 350] on input "checkbox" at bounding box center [115, 349] width 16 height 16
checkbox input "true"
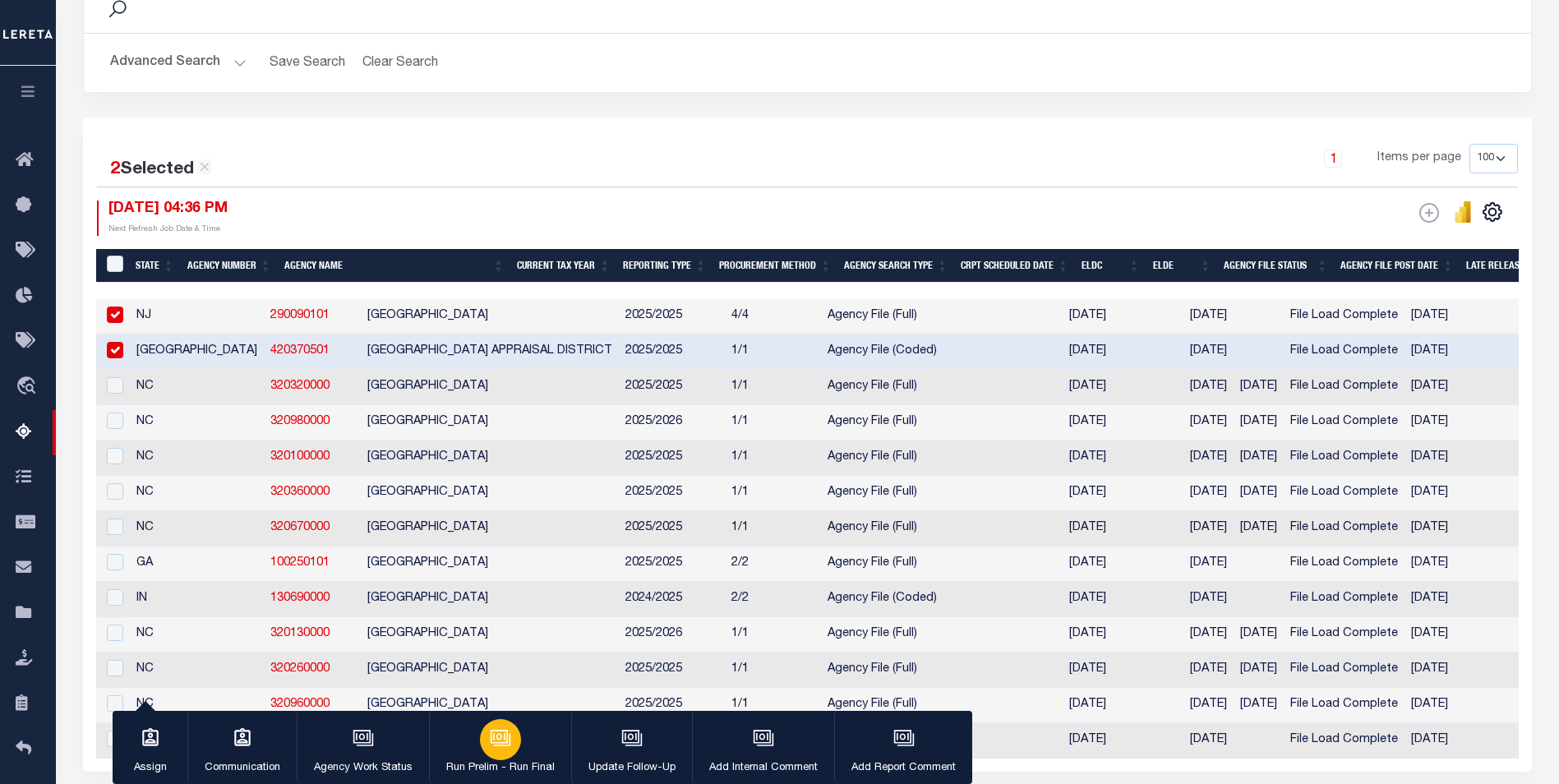
click at [508, 758] on button "Run Prelim - Run Final" at bounding box center [500, 747] width 142 height 74
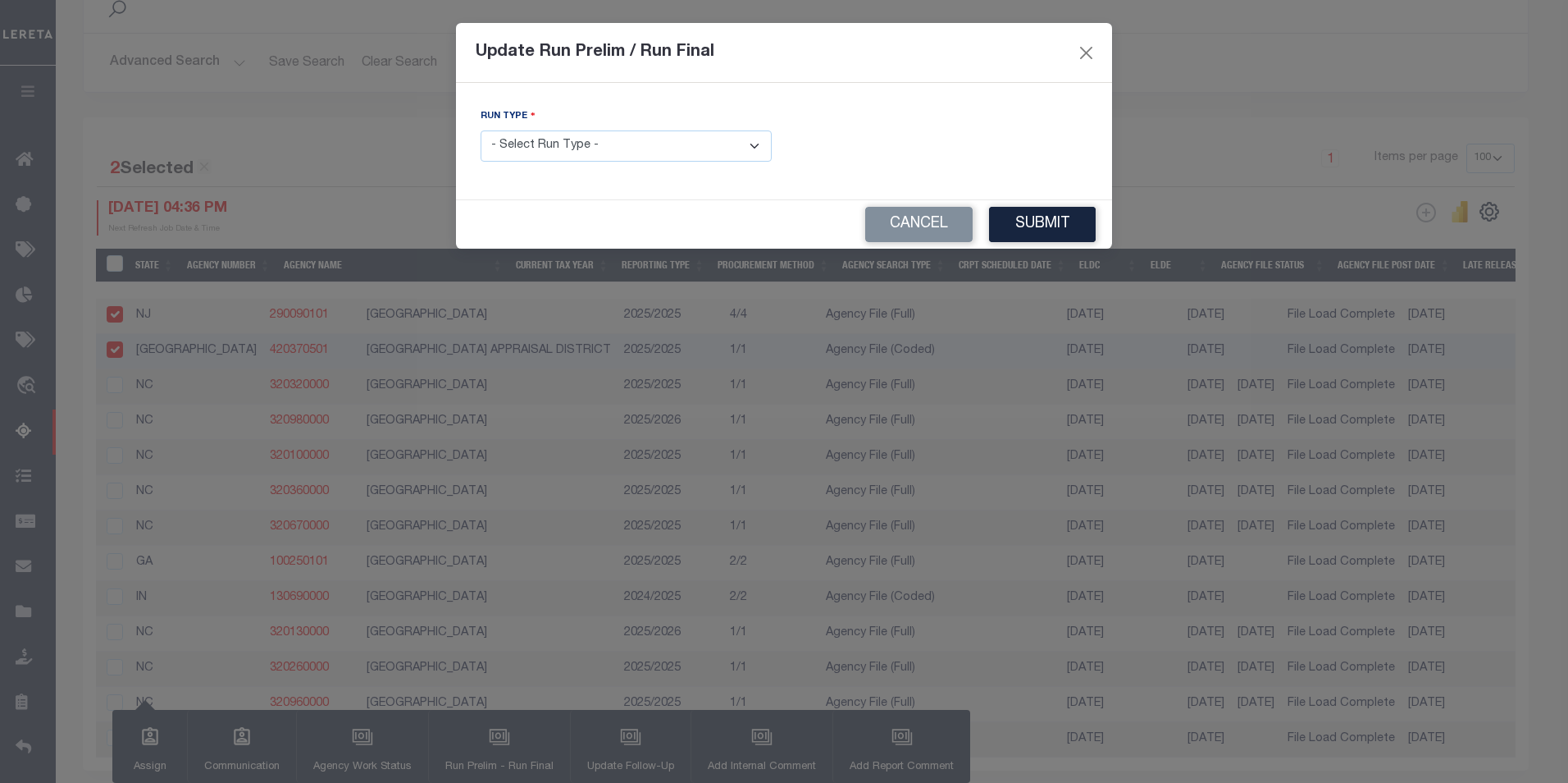
click at [754, 152] on select "- Select Run Type - Prelim Run Final Run" at bounding box center [626, 146] width 291 height 32
select select "F"
click at [481, 130] on select "- Select Run Type - Prelim Run Final Run" at bounding box center [626, 146] width 291 height 32
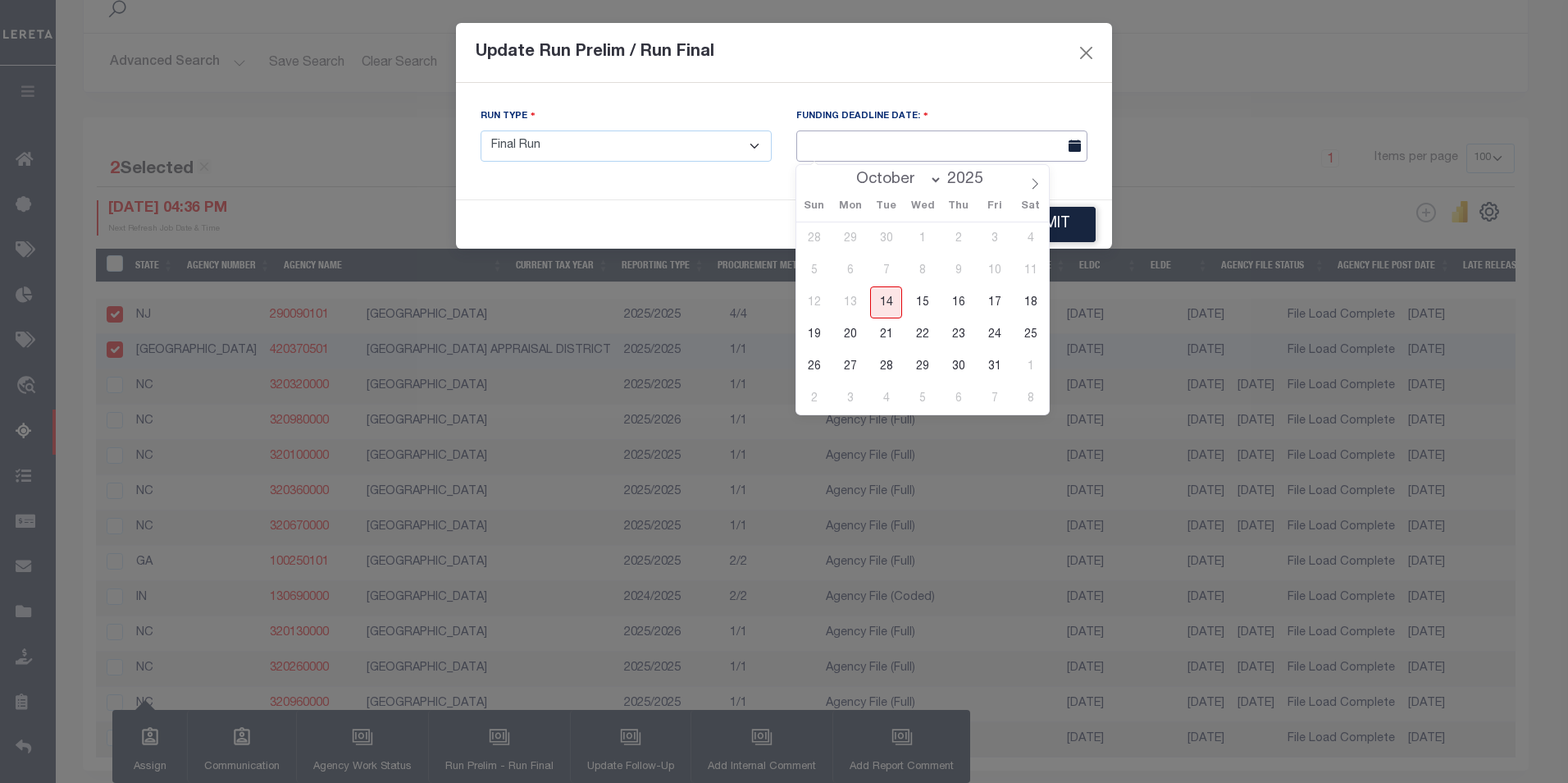
click at [891, 150] on input "text" at bounding box center [941, 146] width 291 height 32
click at [918, 334] on span "22" at bounding box center [922, 334] width 32 height 32
type input "[DATE]"
click at [926, 339] on span "22" at bounding box center [922, 334] width 32 height 32
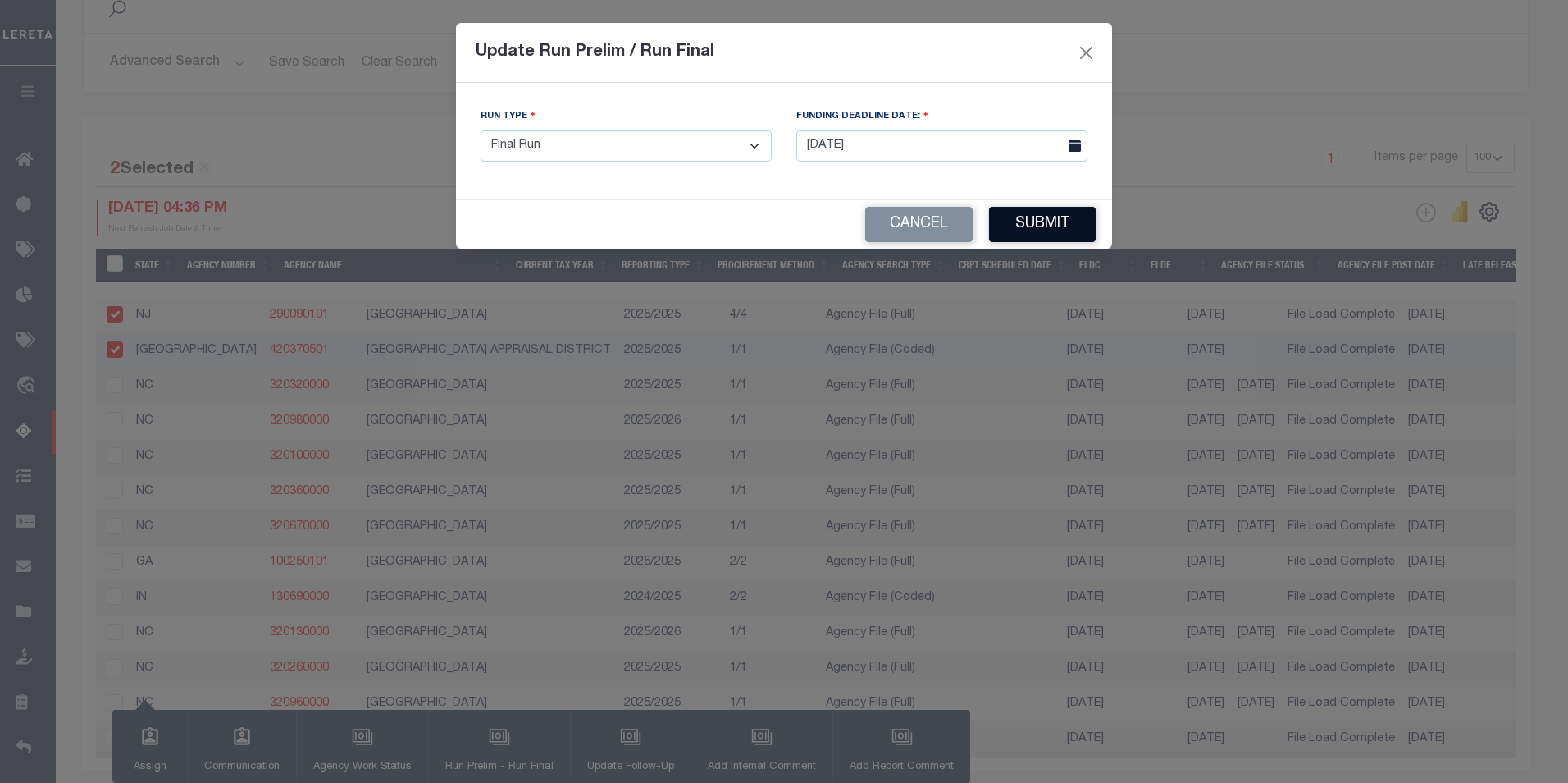
click at [1020, 226] on button "Submit" at bounding box center [1042, 224] width 107 height 36
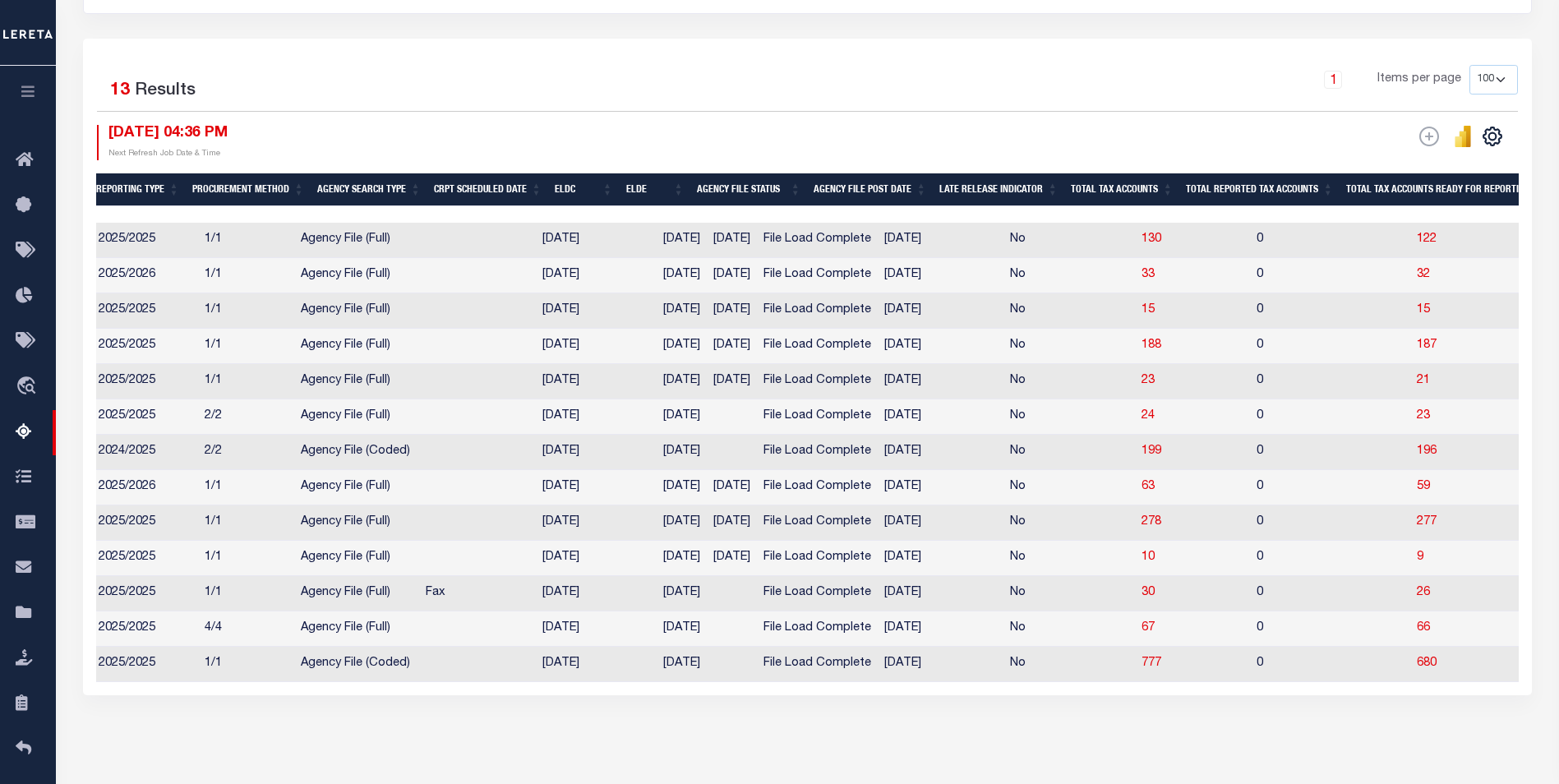
scroll to position [0, 0]
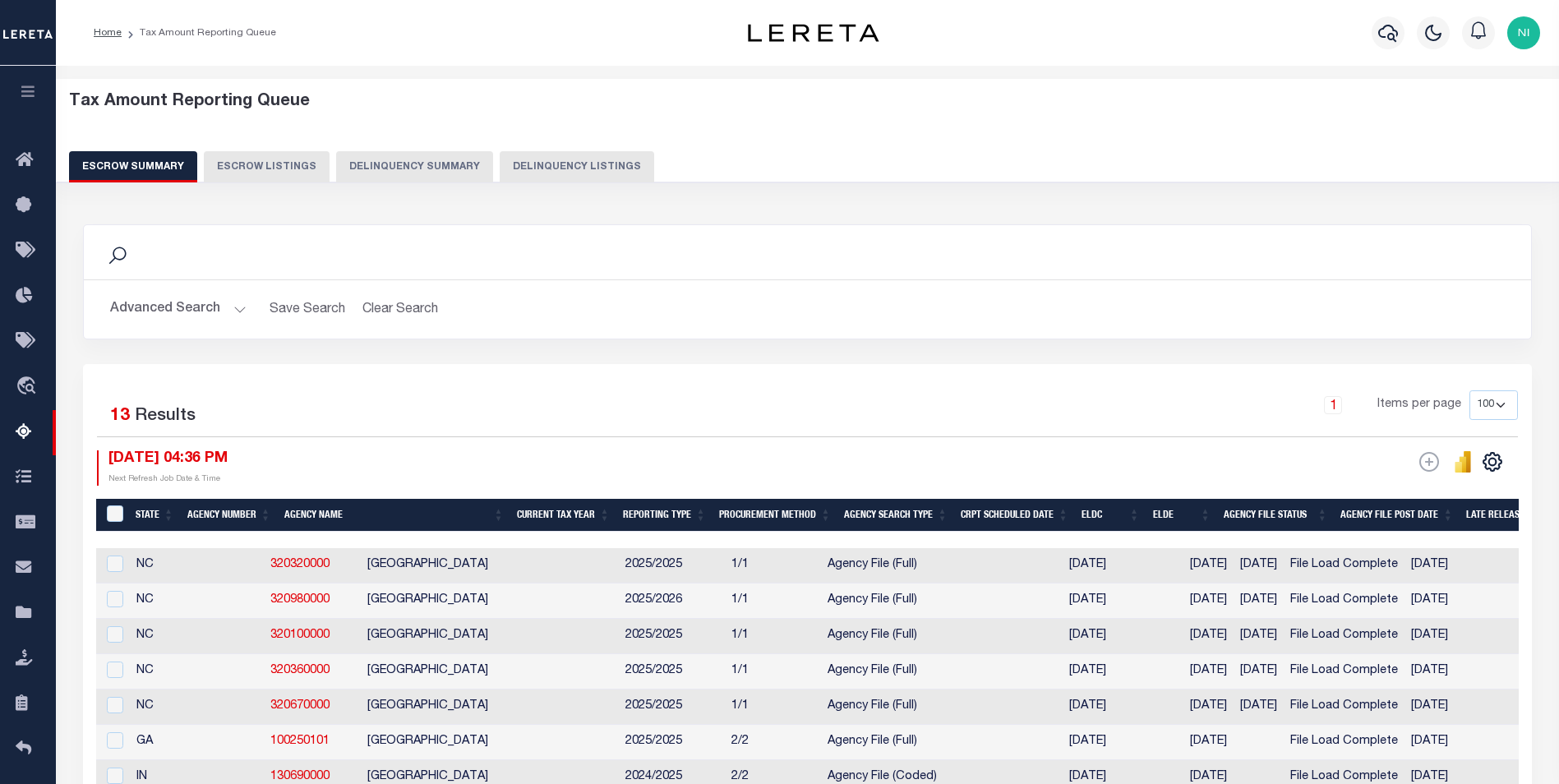
drag, startPoint x: 232, startPoint y: 312, endPoint x: 277, endPoint y: 338, distance: 52.0
click at [232, 312] on button "Advanced Search" at bounding box center [178, 309] width 136 height 32
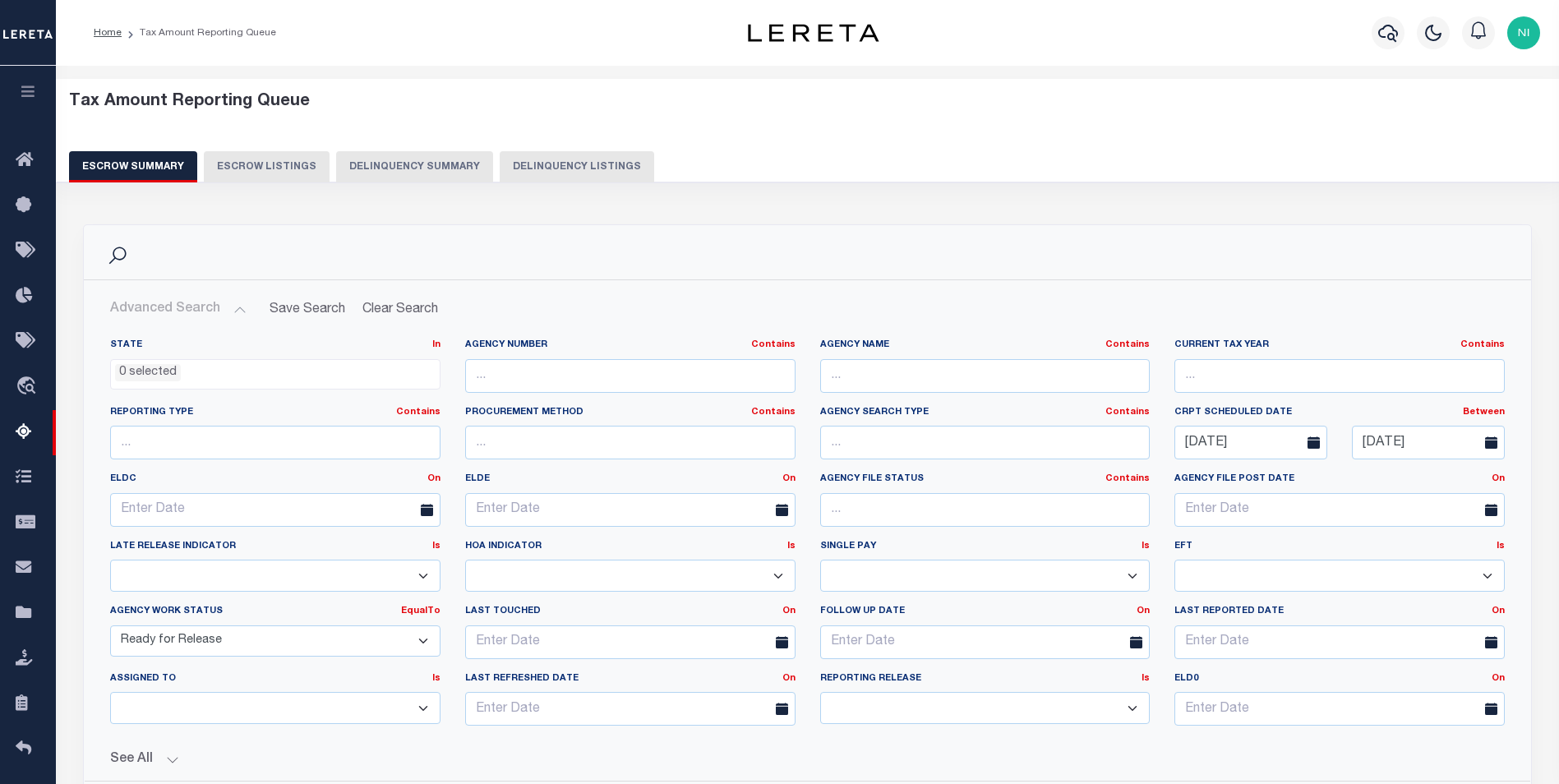
click at [1140, 713] on select "Prelim Final" at bounding box center [985, 708] width 331 height 32
select select "P"
click at [820, 692] on select "Prelim Final" at bounding box center [985, 708] width 331 height 32
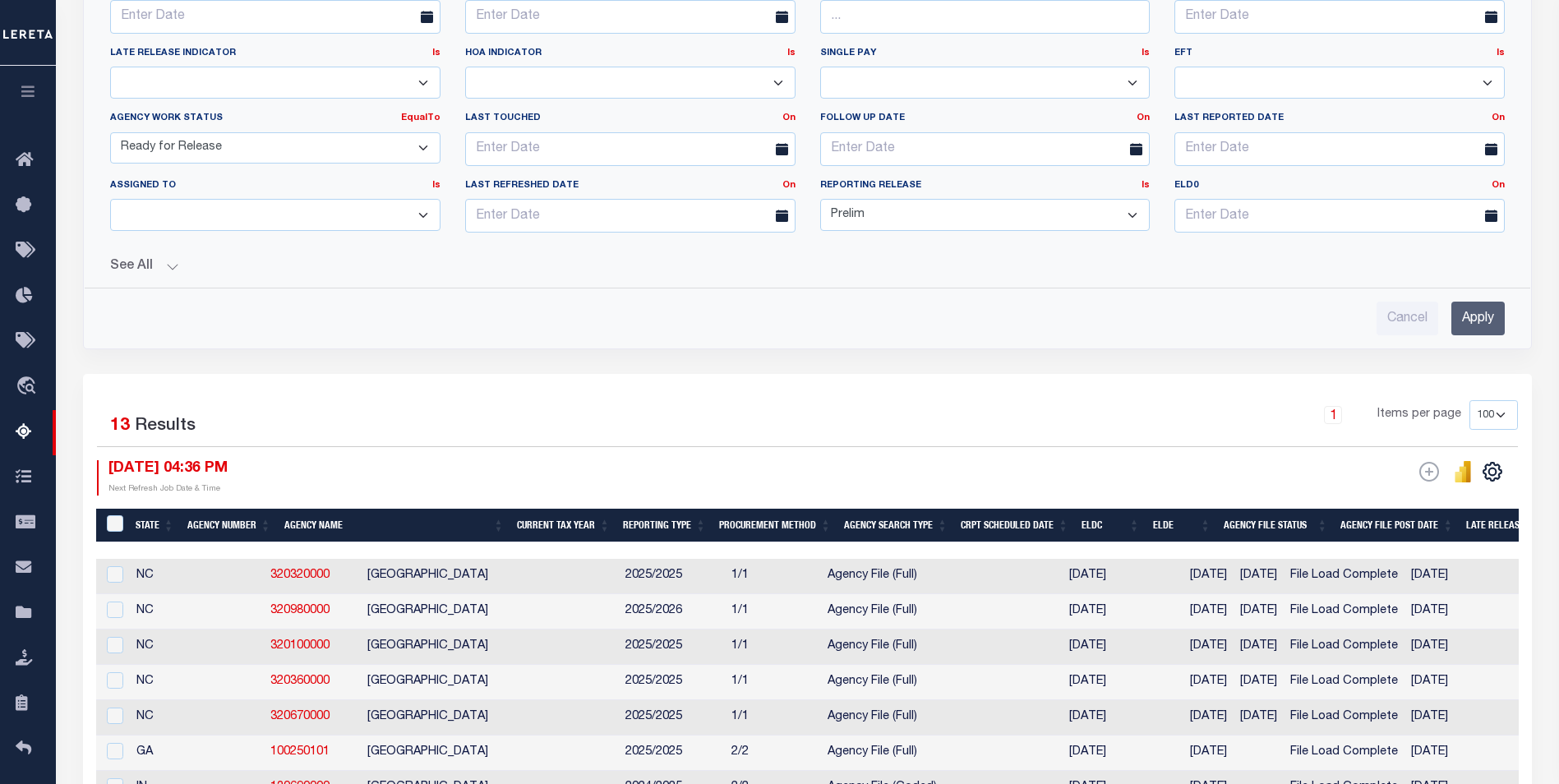
click at [1479, 319] on input "Apply" at bounding box center [1477, 318] width 54 height 34
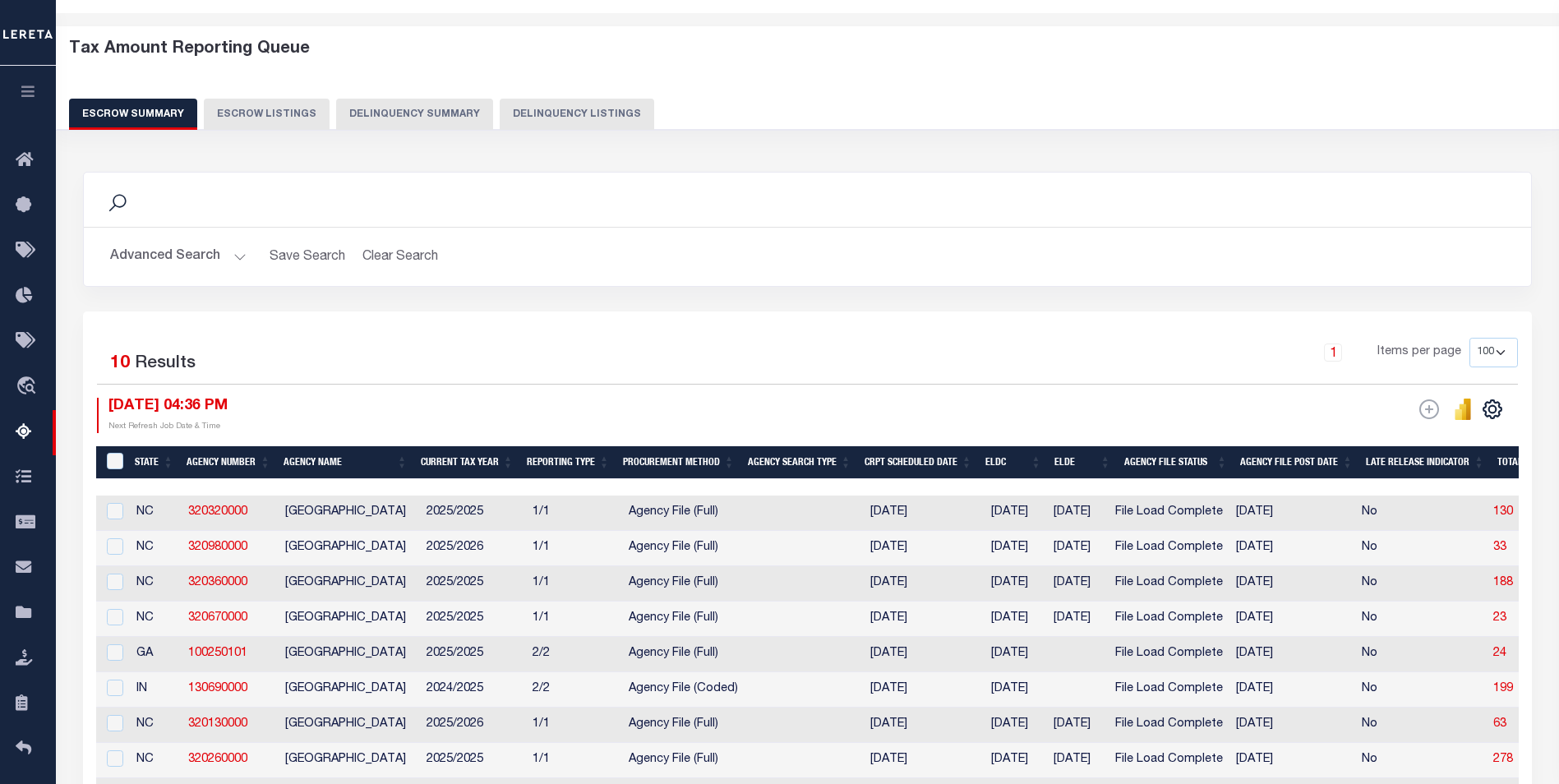
click at [234, 254] on button "Advanced Search" at bounding box center [178, 256] width 136 height 32
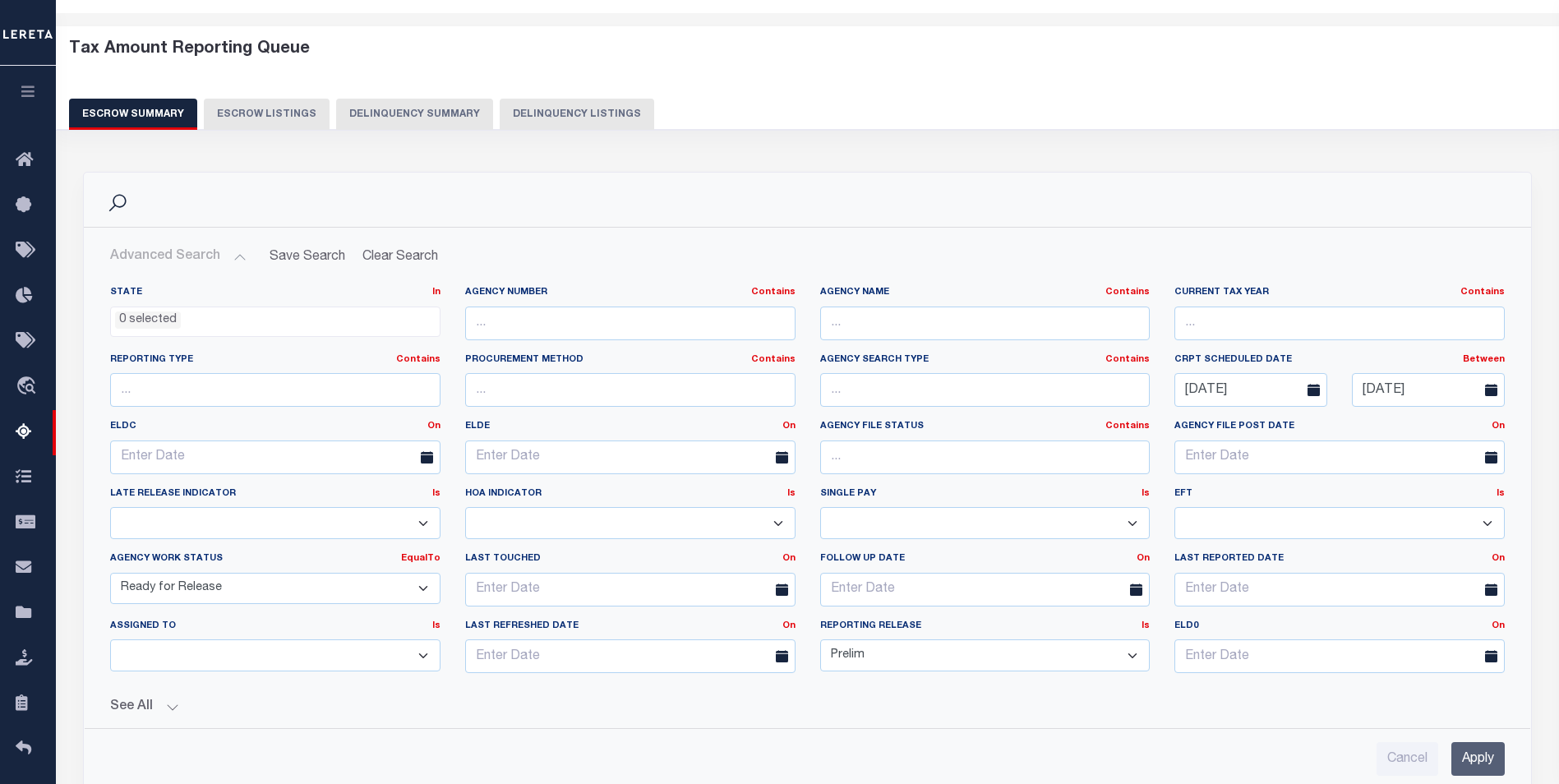
click at [424, 586] on select "New In Progress Pending Agency Follow-up Pending QC Ready for Release Prep for …" at bounding box center [275, 589] width 331 height 32
click at [110, 573] on select "New In Progress Pending Agency Follow-up Pending QC Ready for Release Prep for …" at bounding box center [275, 589] width 331 height 32
click at [1138, 659] on select "Prelim Final" at bounding box center [985, 655] width 331 height 32
select select
click at [820, 639] on select "Prelim Final" at bounding box center [985, 655] width 331 height 32
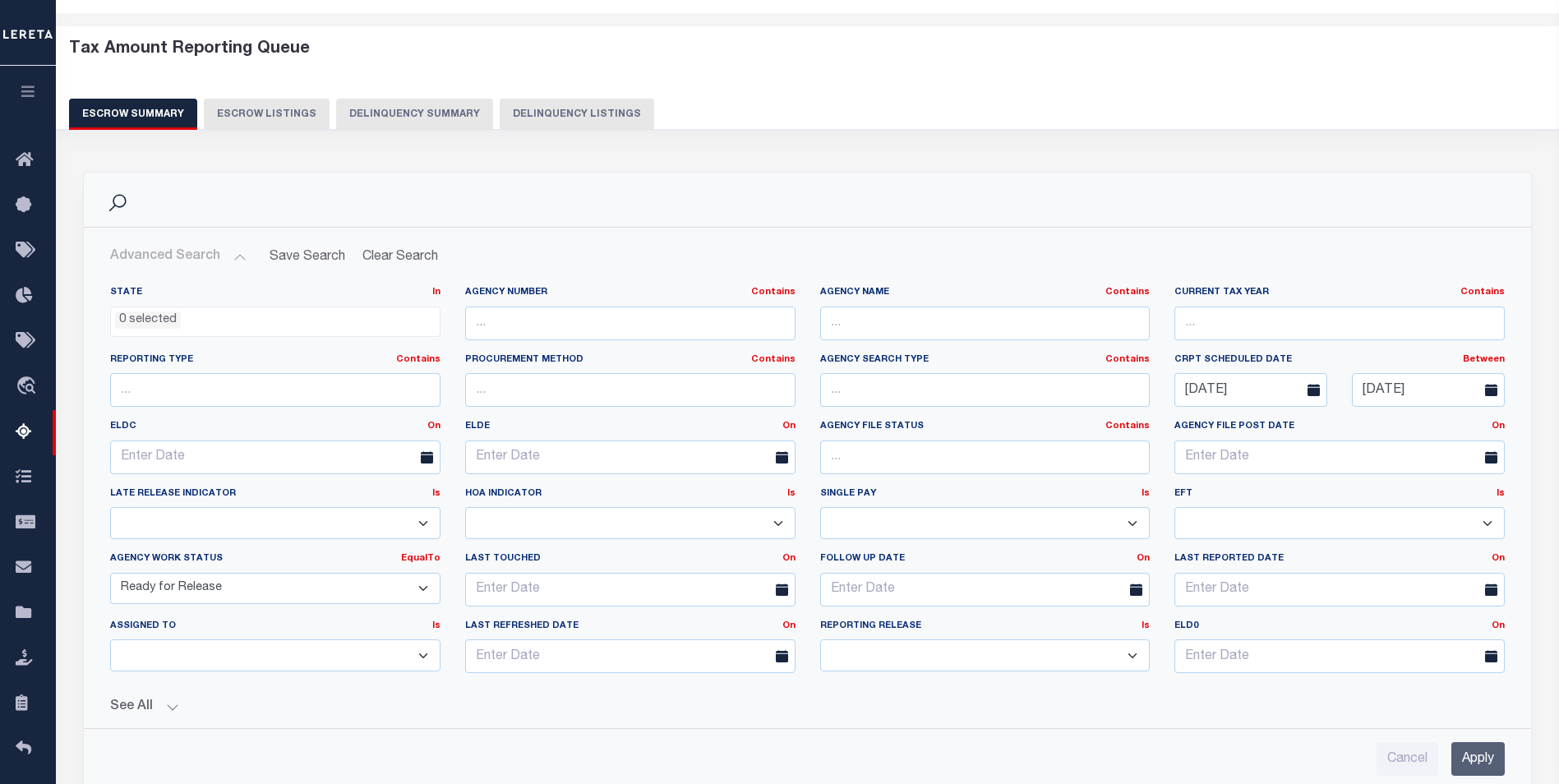
click at [1475, 760] on input "Apply" at bounding box center [1477, 759] width 54 height 34
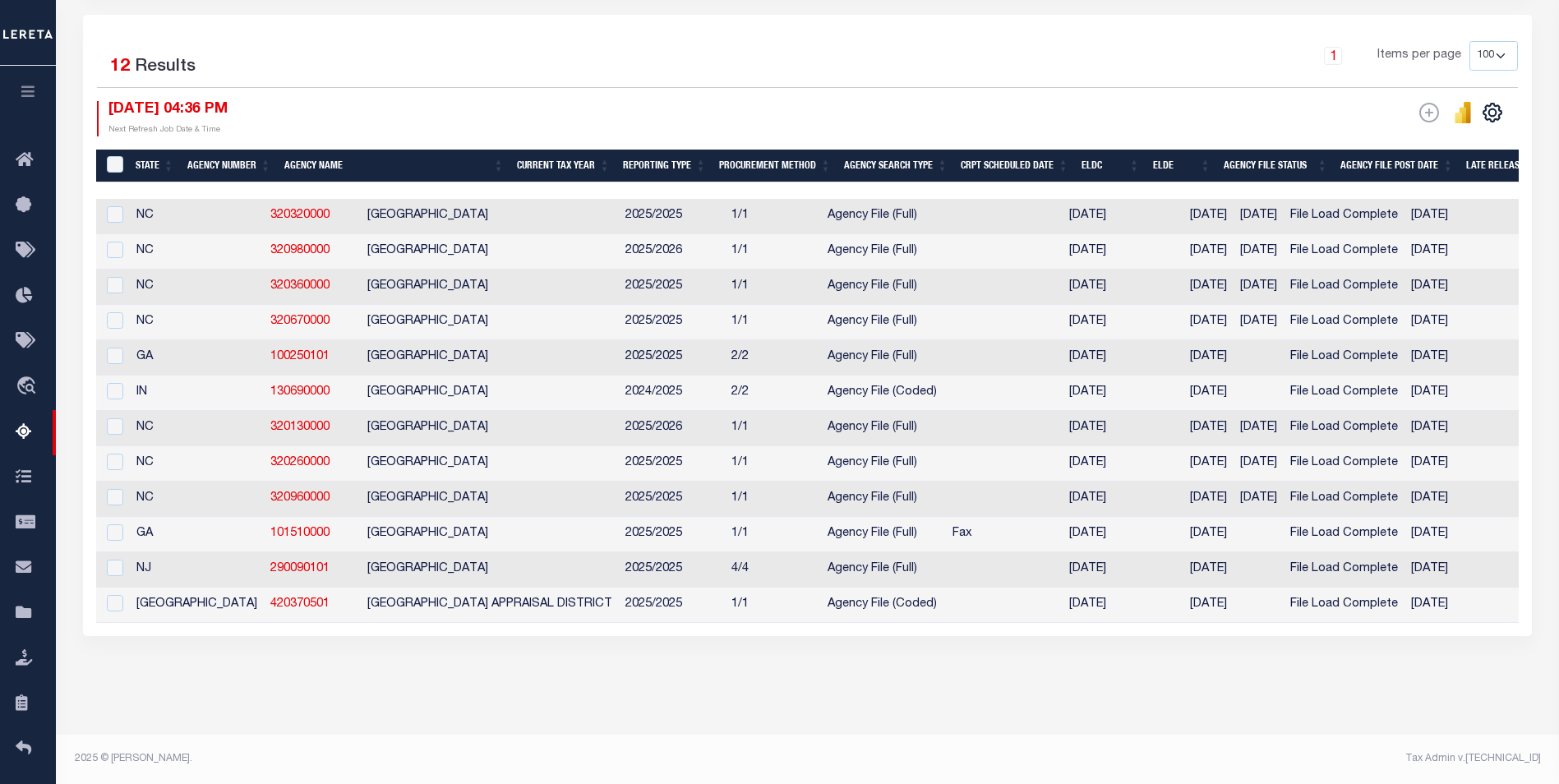
click at [227, 149] on th "Agency Number" at bounding box center [228, 166] width 97 height 34
click at [534, 658] on div "Search Advanced Search Save Search Clear Search EscrowSummaryGridWrapper_dynami…" at bounding box center [808, 272] width 1471 height 826
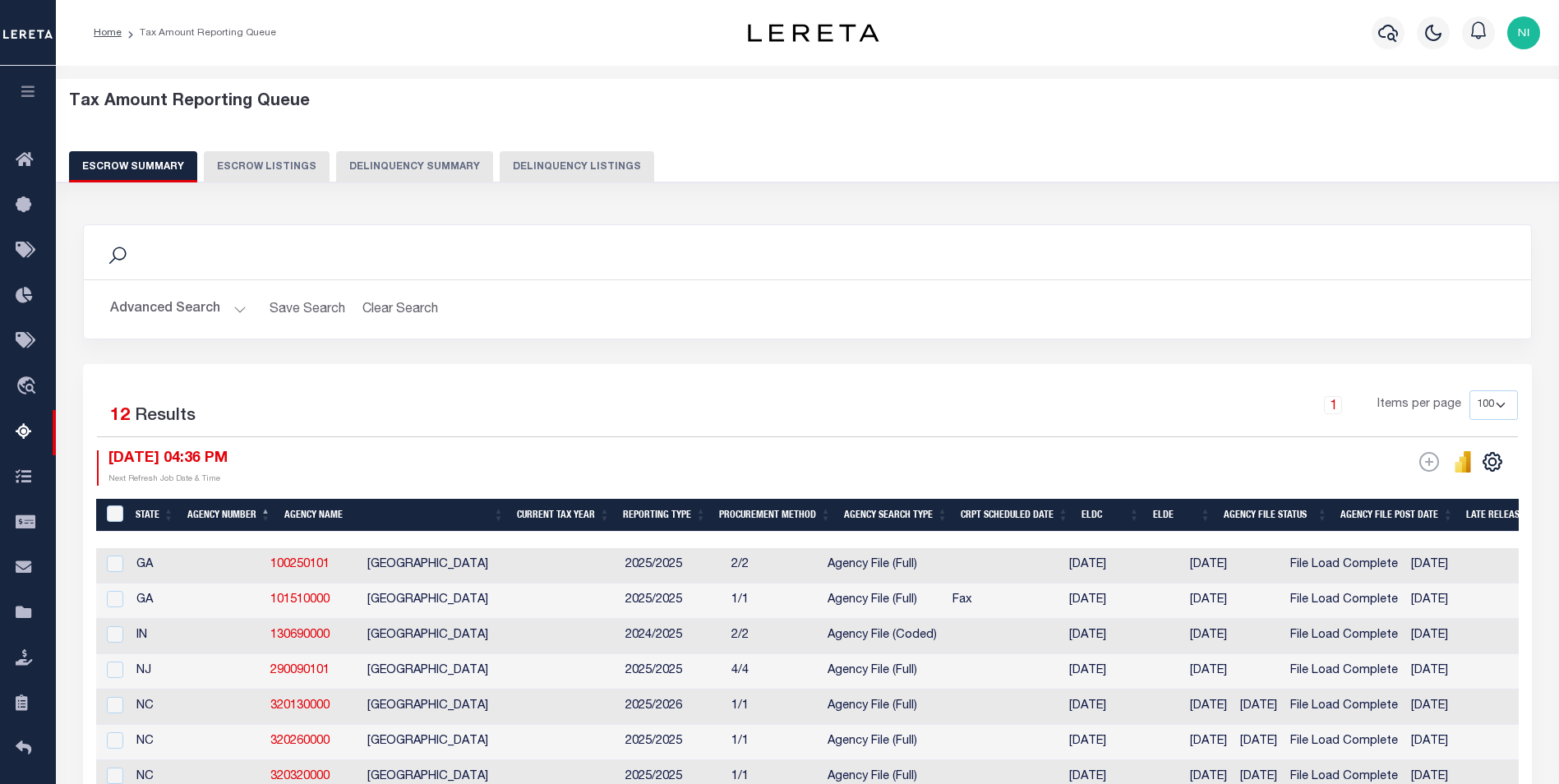
click at [237, 308] on button "Advanced Search" at bounding box center [178, 309] width 136 height 32
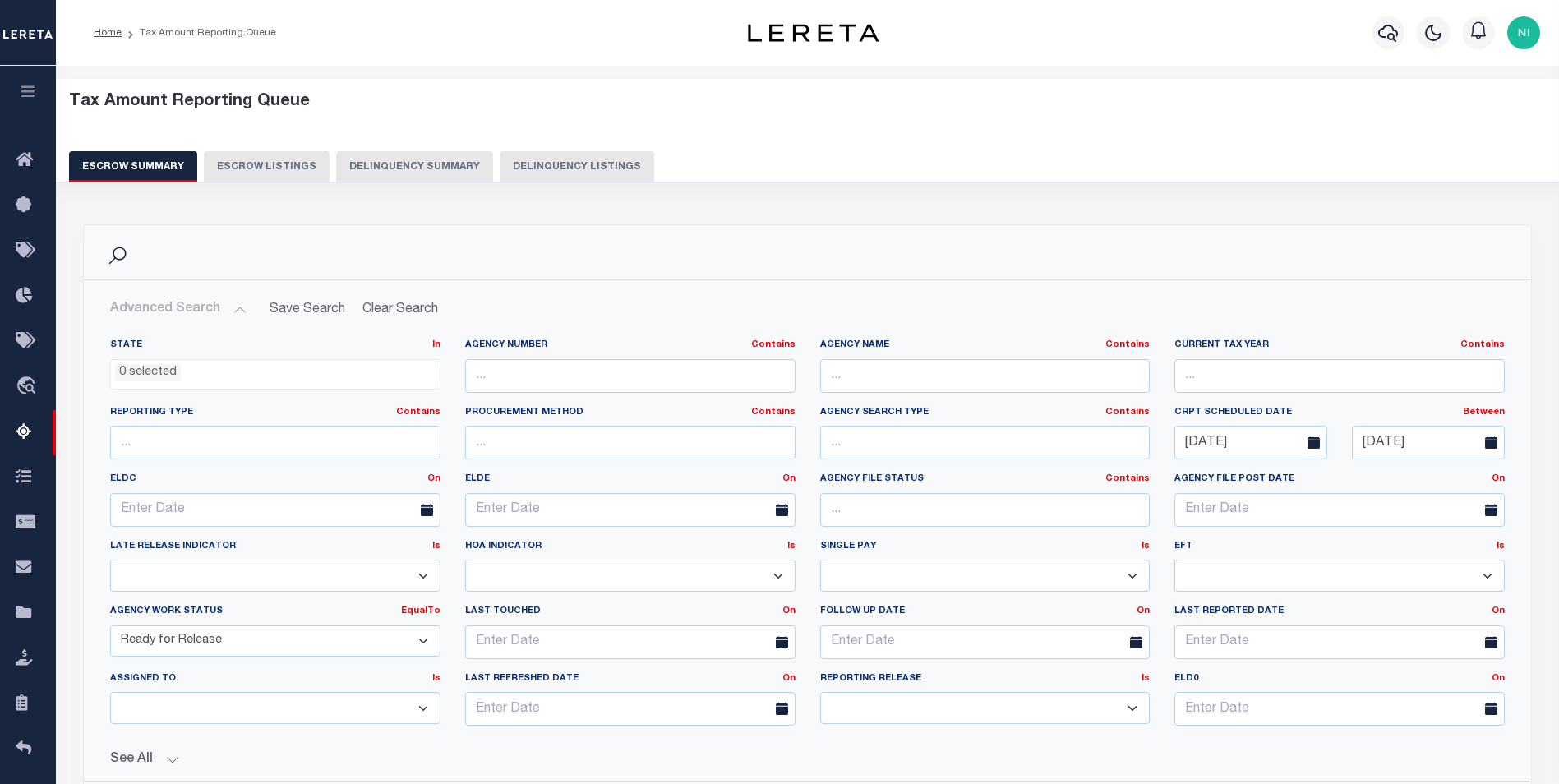
click at [421, 640] on select "New In Progress Pending Agency Follow-up Pending QC Ready for Release Prep for …" at bounding box center [275, 641] width 331 height 32
select select "7"
click at [110, 625] on select "New In Progress Pending Agency Follow-up Pending QC Ready for Release Prep for …" at bounding box center [275, 641] width 331 height 32
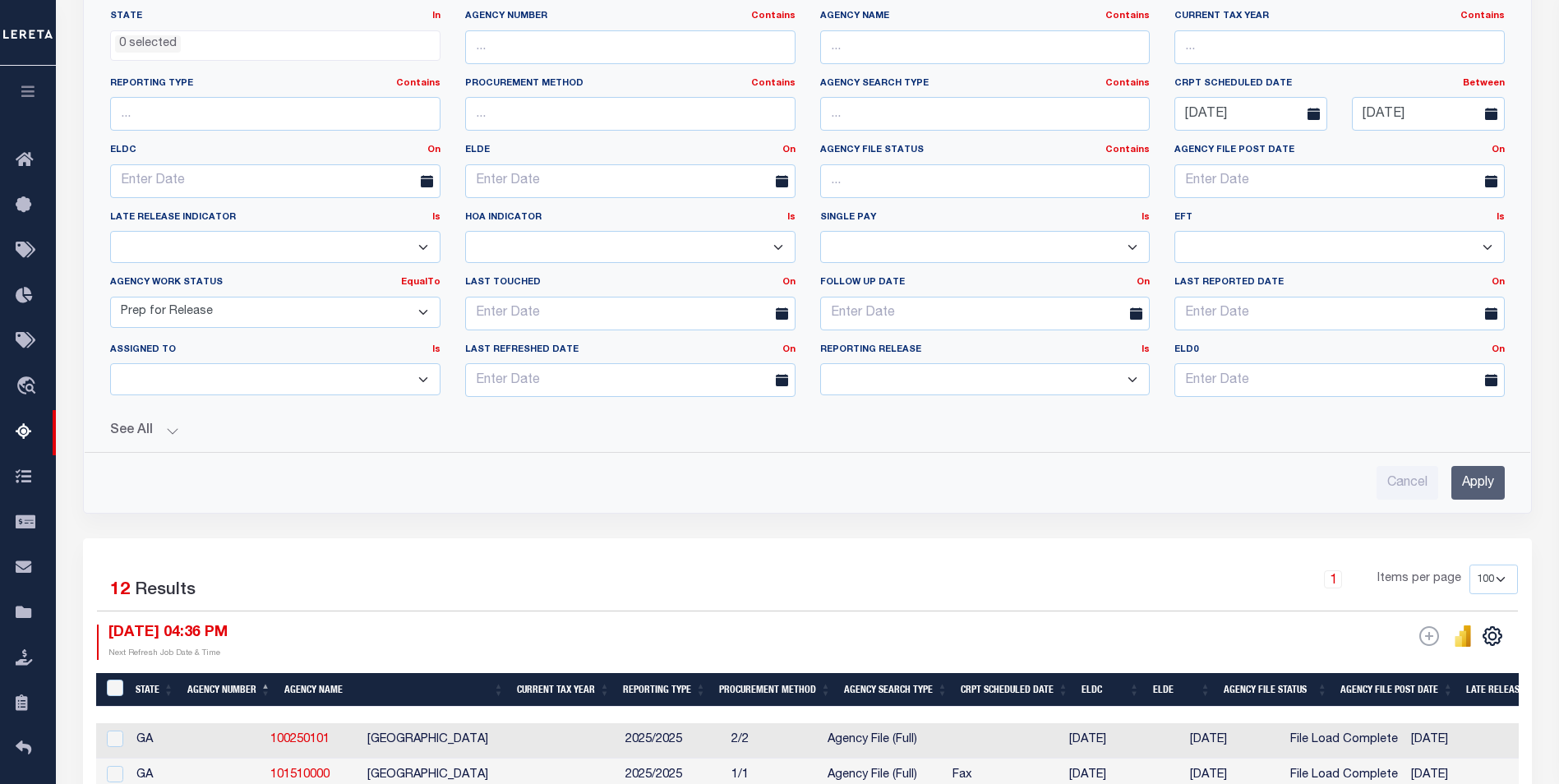
click at [1485, 486] on input "Apply" at bounding box center [1477, 483] width 54 height 34
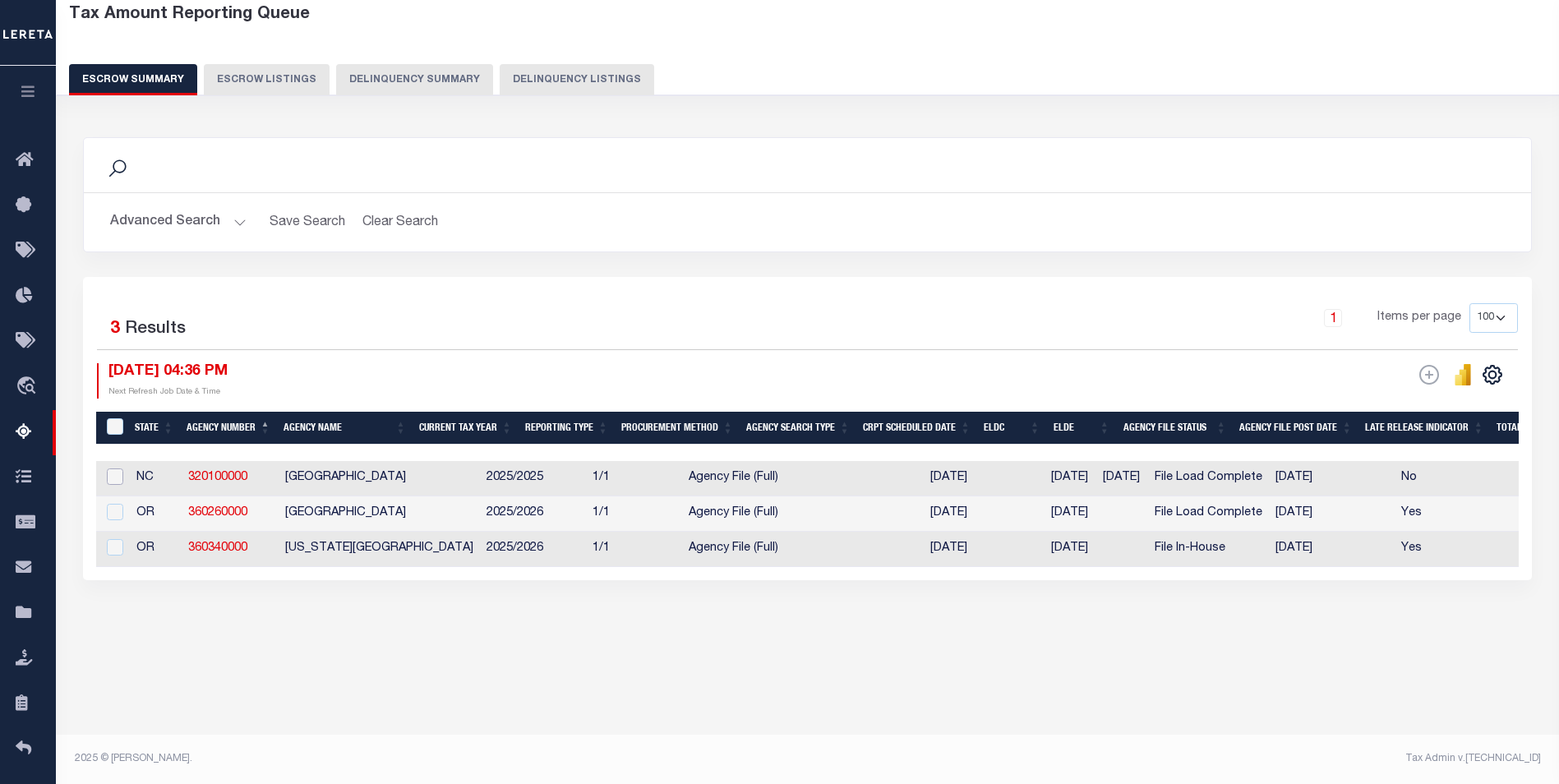
drag, startPoint x: 115, startPoint y: 482, endPoint x: 131, endPoint y: 503, distance: 26.4
click at [116, 484] on input "checkbox" at bounding box center [115, 476] width 16 height 16
checkbox input "true"
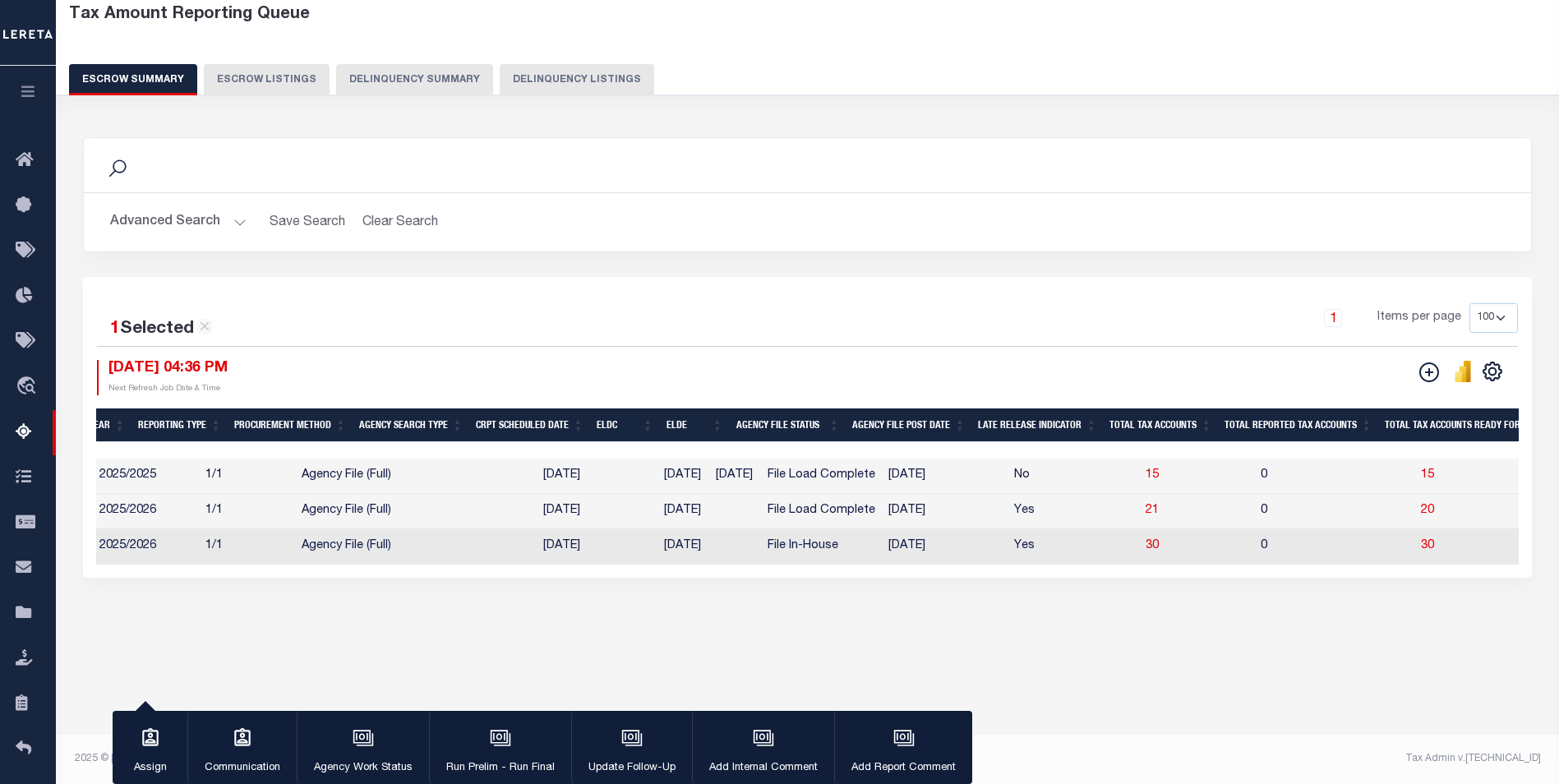
scroll to position [0, 490]
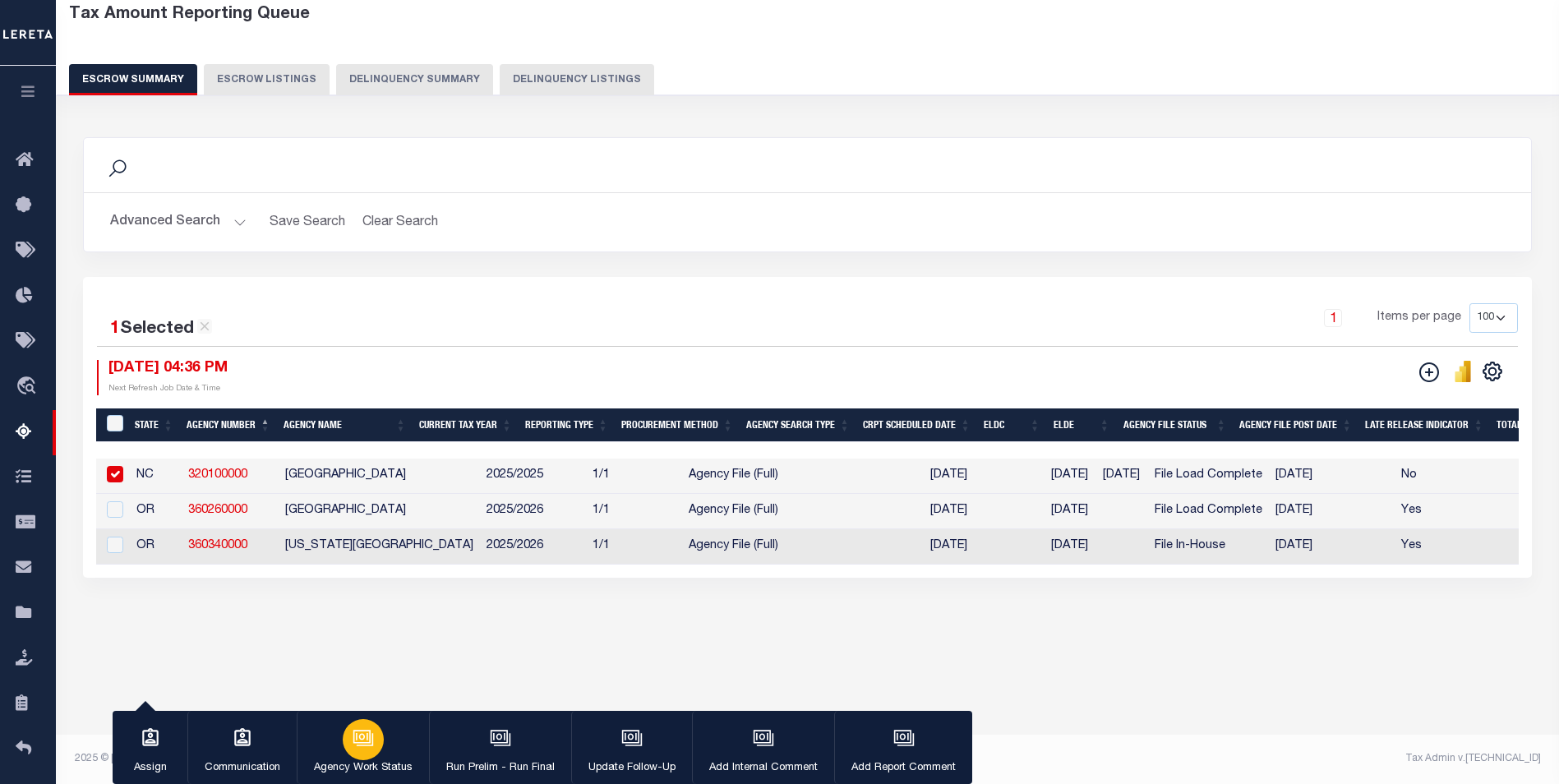
click at [361, 735] on icon "button" at bounding box center [362, 736] width 12 height 8
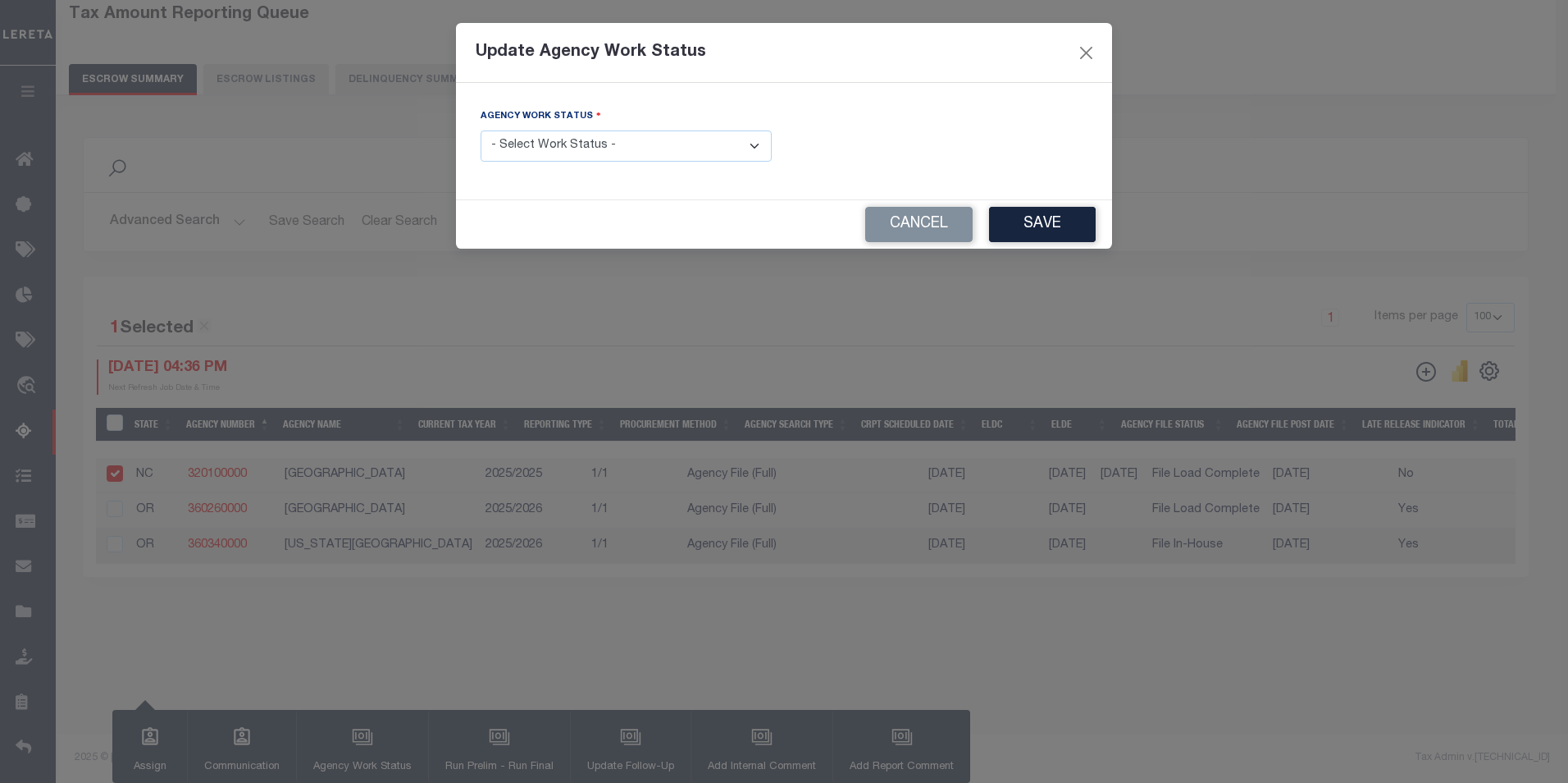
click at [759, 146] on select "- Select Work Status - New In Progress Pending Agency Follow-up Pending QC Read…" at bounding box center [626, 146] width 291 height 32
select select "6"
click at [481, 130] on select "- Select Work Status - New In Progress Pending Agency Follow-up Pending QC Read…" at bounding box center [626, 146] width 291 height 32
click at [1019, 213] on button "Save" at bounding box center [1042, 224] width 107 height 36
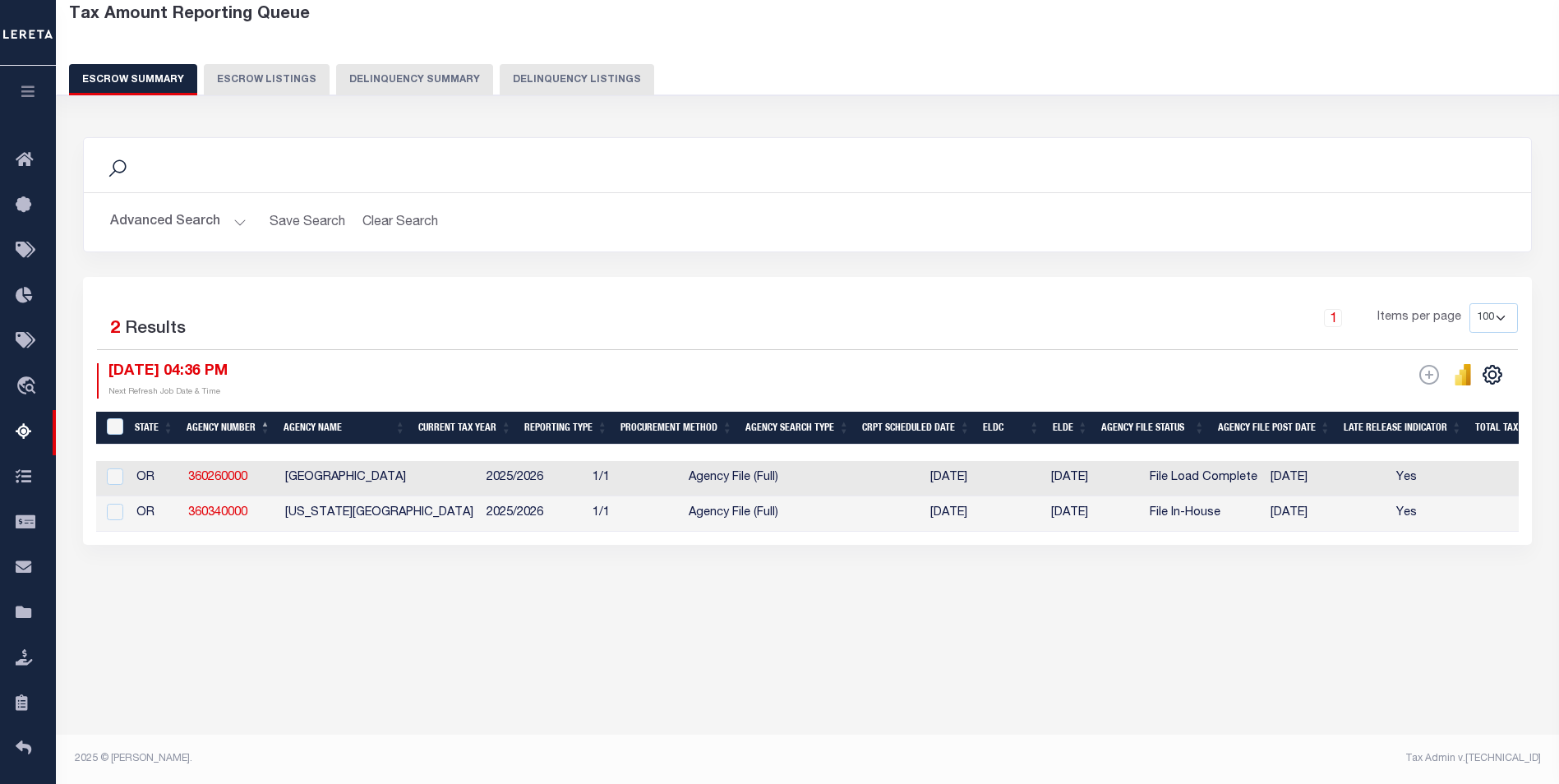
click at [212, 216] on button "Advanced Search" at bounding box center [178, 223] width 136 height 32
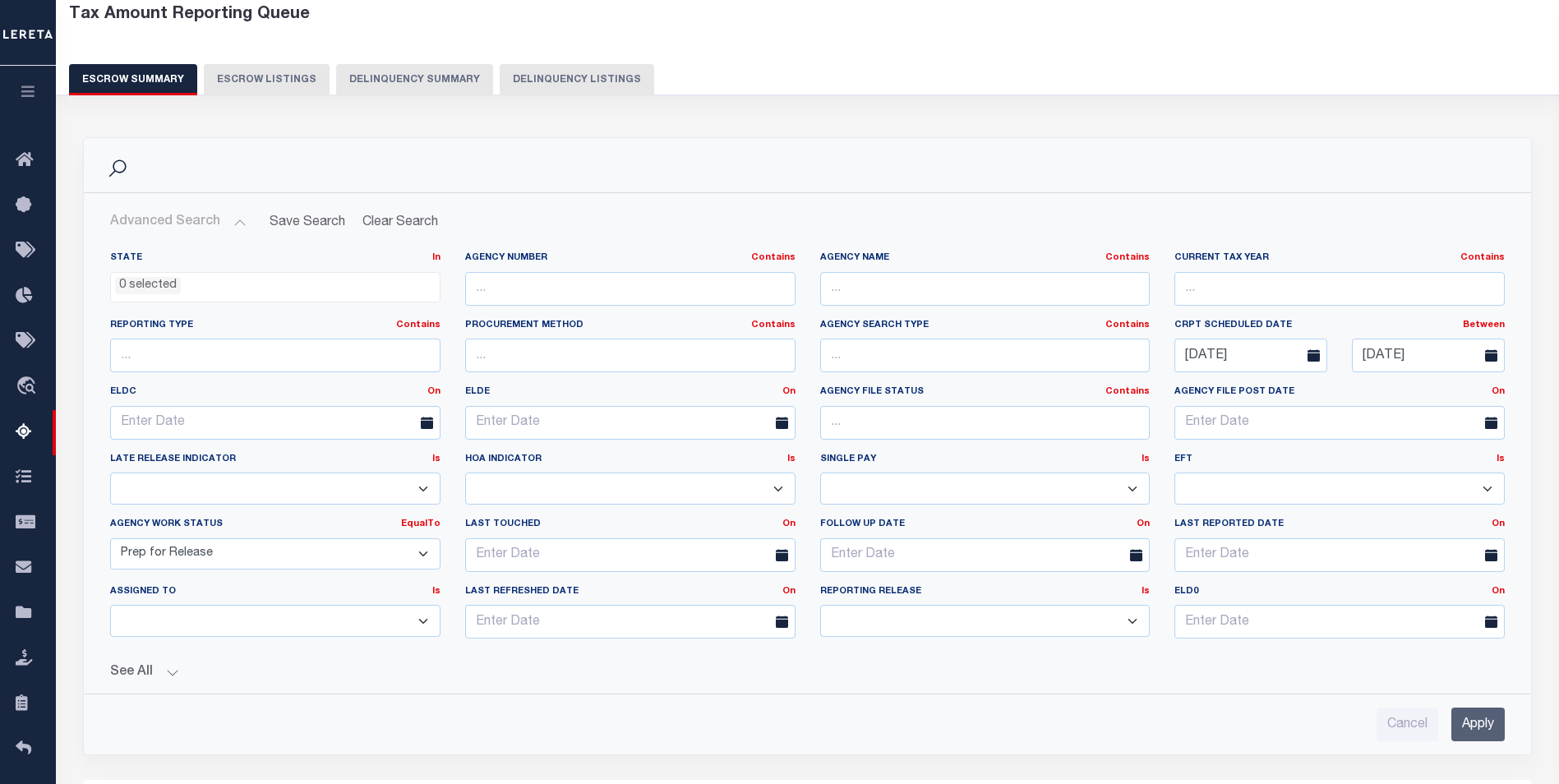
click at [417, 554] on select "New In Progress Pending Agency Follow-up Pending QC Ready for Release Prep for …" at bounding box center [275, 554] width 331 height 32
select select "6"
click at [110, 538] on select "New In Progress Pending Agency Follow-up Pending QC Ready for Release Prep for …" at bounding box center [275, 554] width 331 height 32
click at [1135, 623] on select "Prelim Final" at bounding box center [985, 621] width 331 height 32
select select "P"
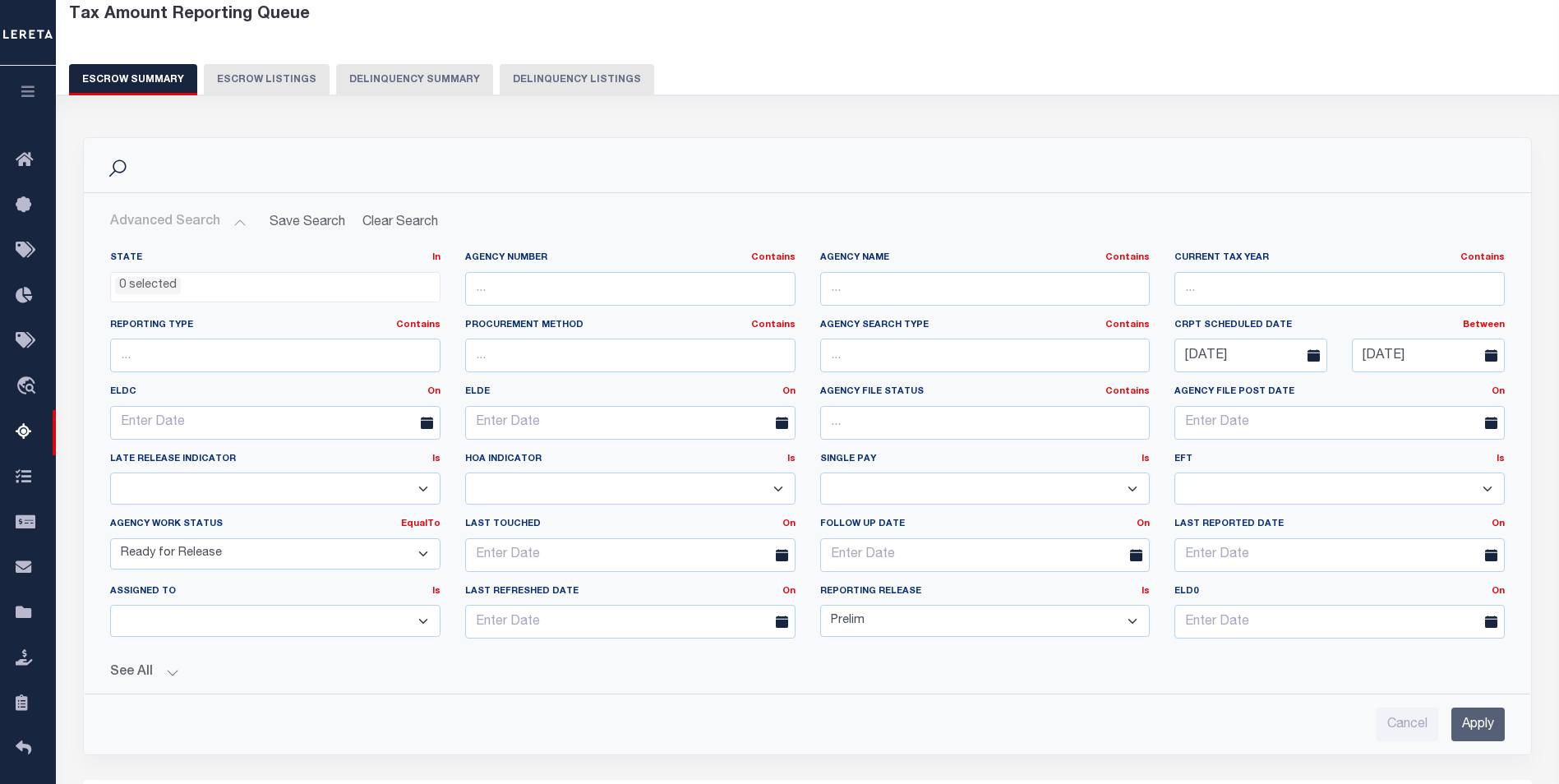
click at [820, 605] on select "Prelim Final" at bounding box center [985, 621] width 331 height 32
click at [1466, 709] on input "Apply" at bounding box center [1477, 724] width 54 height 34
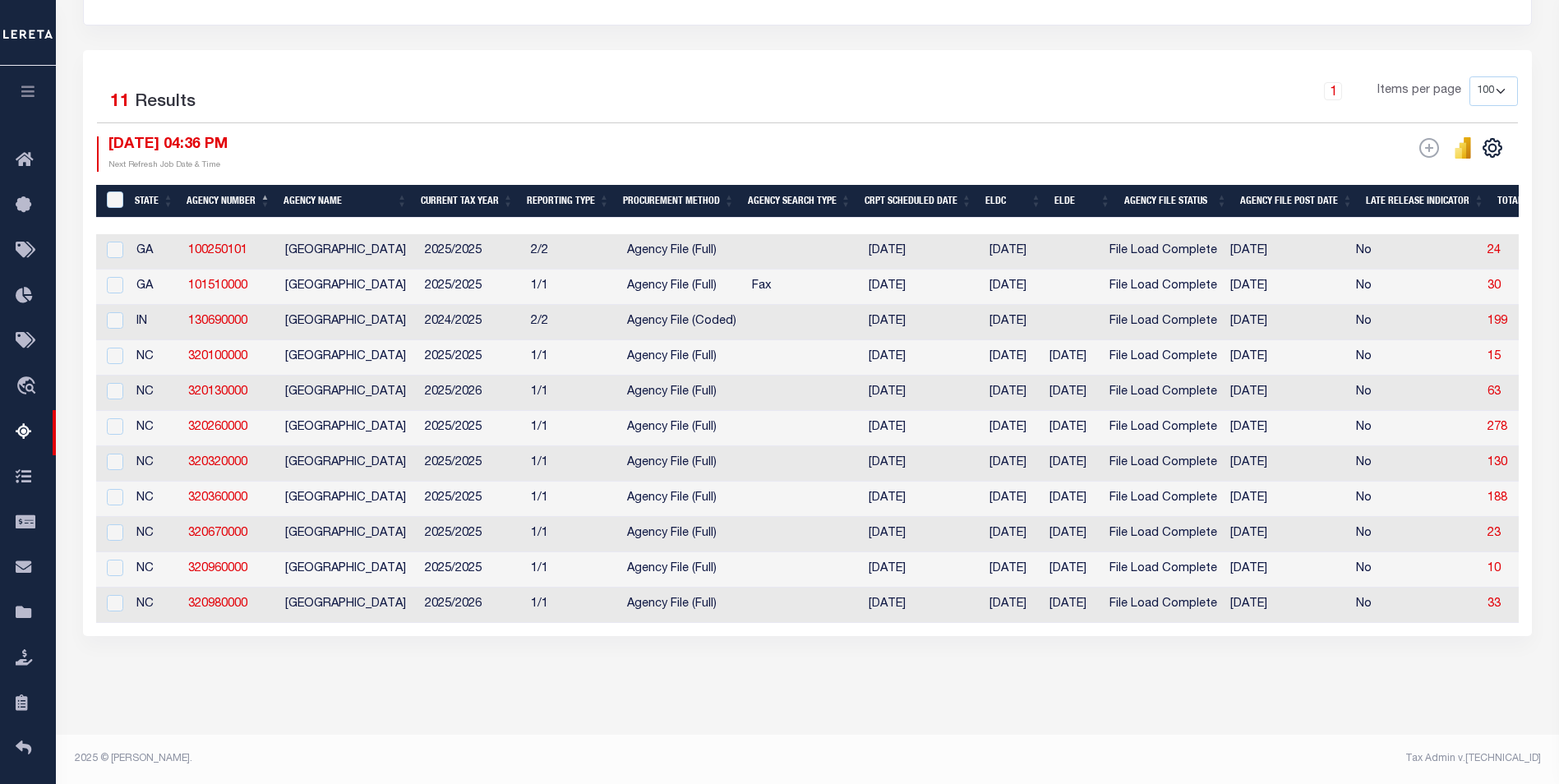
click at [213, 185] on th "Agency Number" at bounding box center [228, 202] width 97 height 34
click at [218, 185] on th "Agency Number" at bounding box center [228, 202] width 97 height 34
click at [109, 192] on input "&nbsp;" at bounding box center [115, 199] width 16 height 16
checkbox input "true"
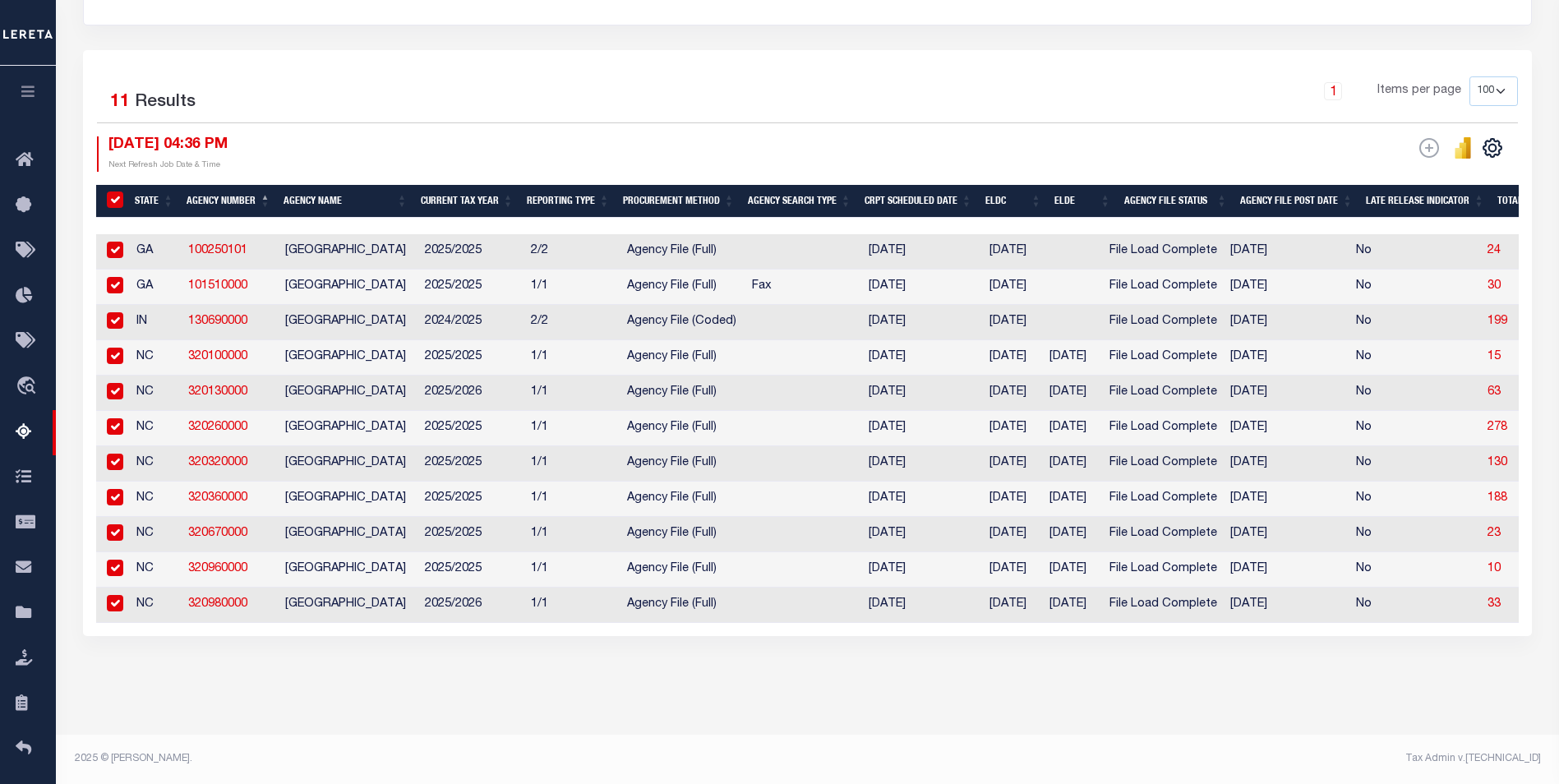
checkbox input "true"
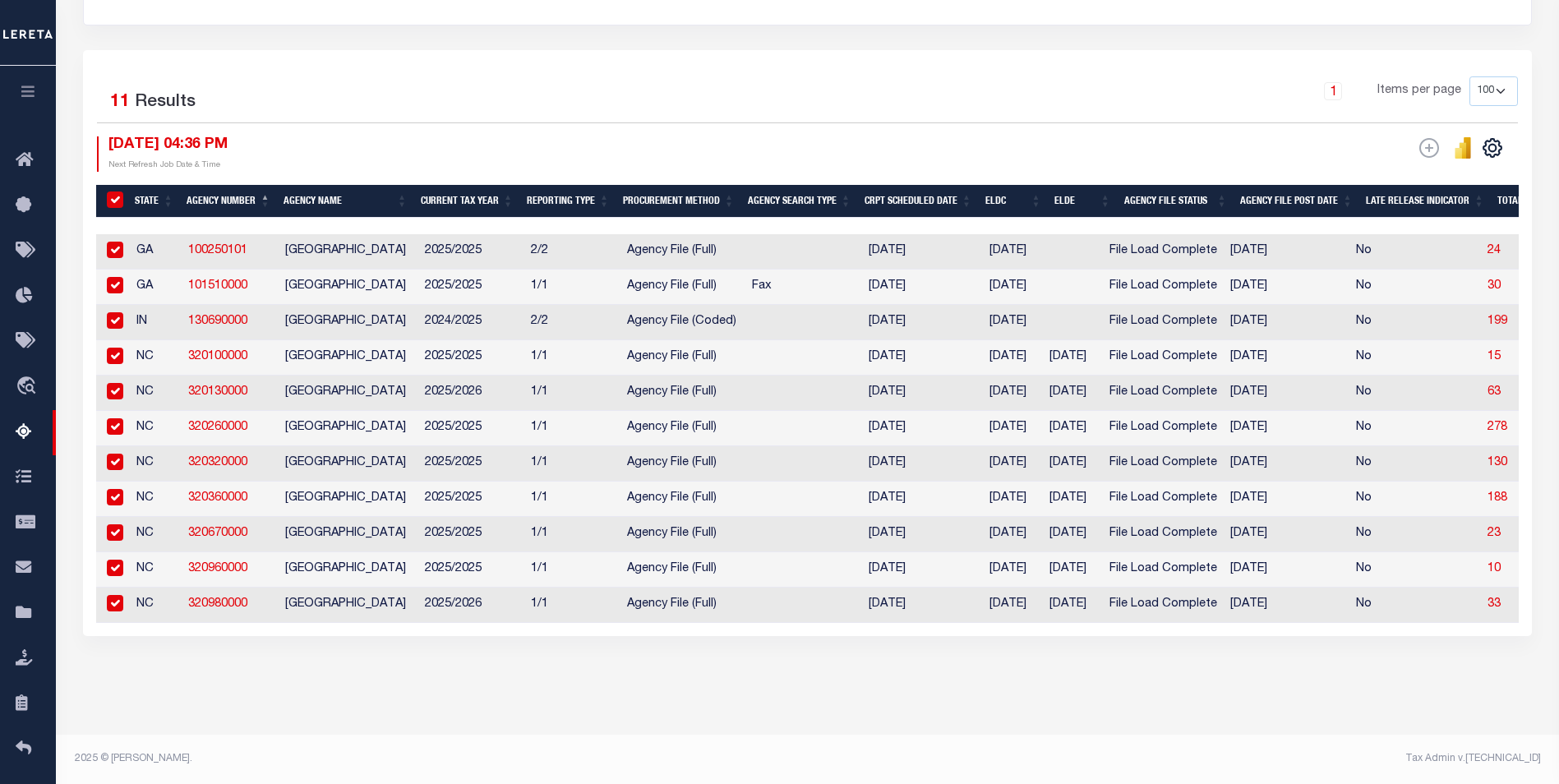
checkbox input "true"
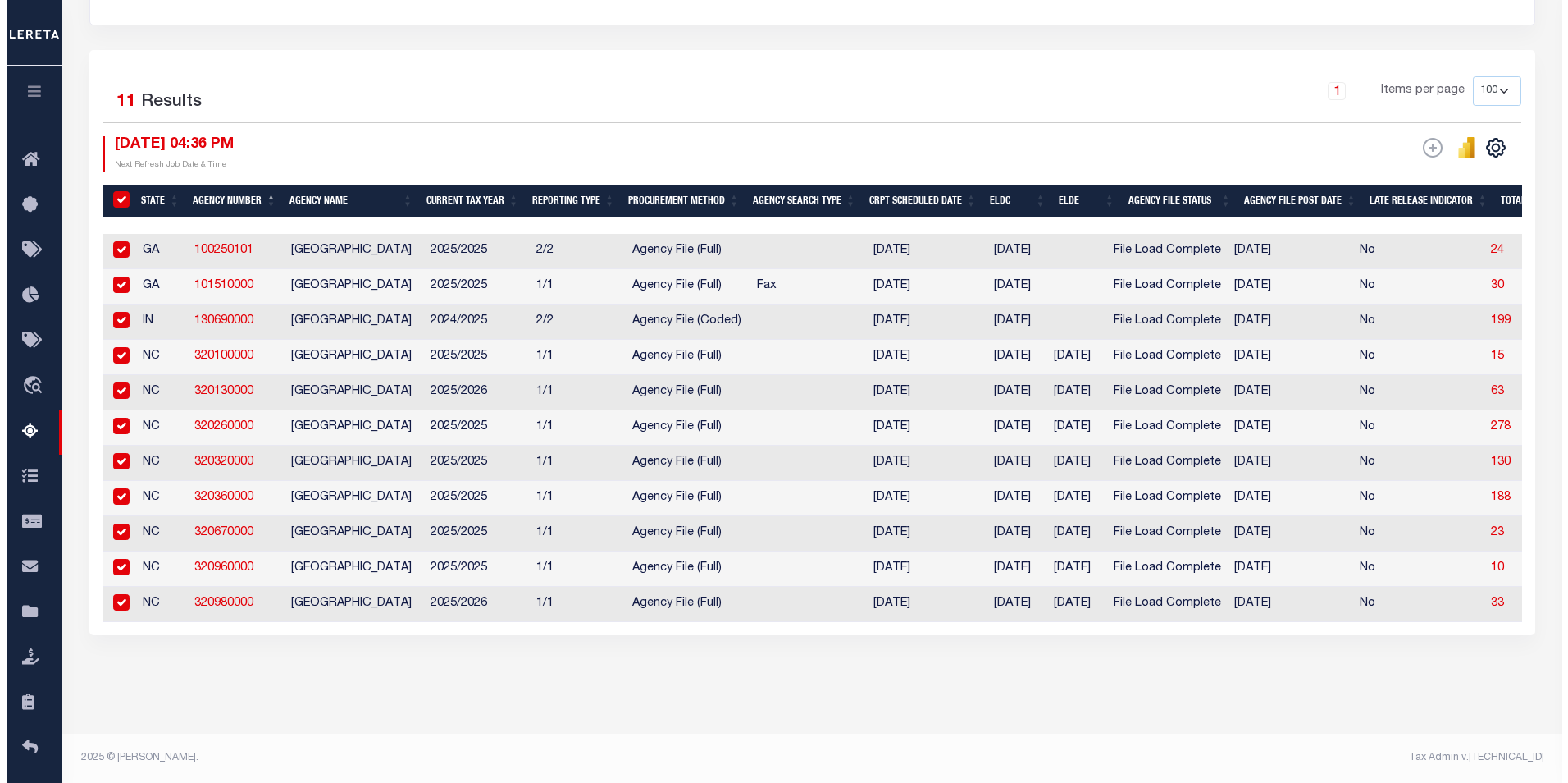
scroll to position [332, 0]
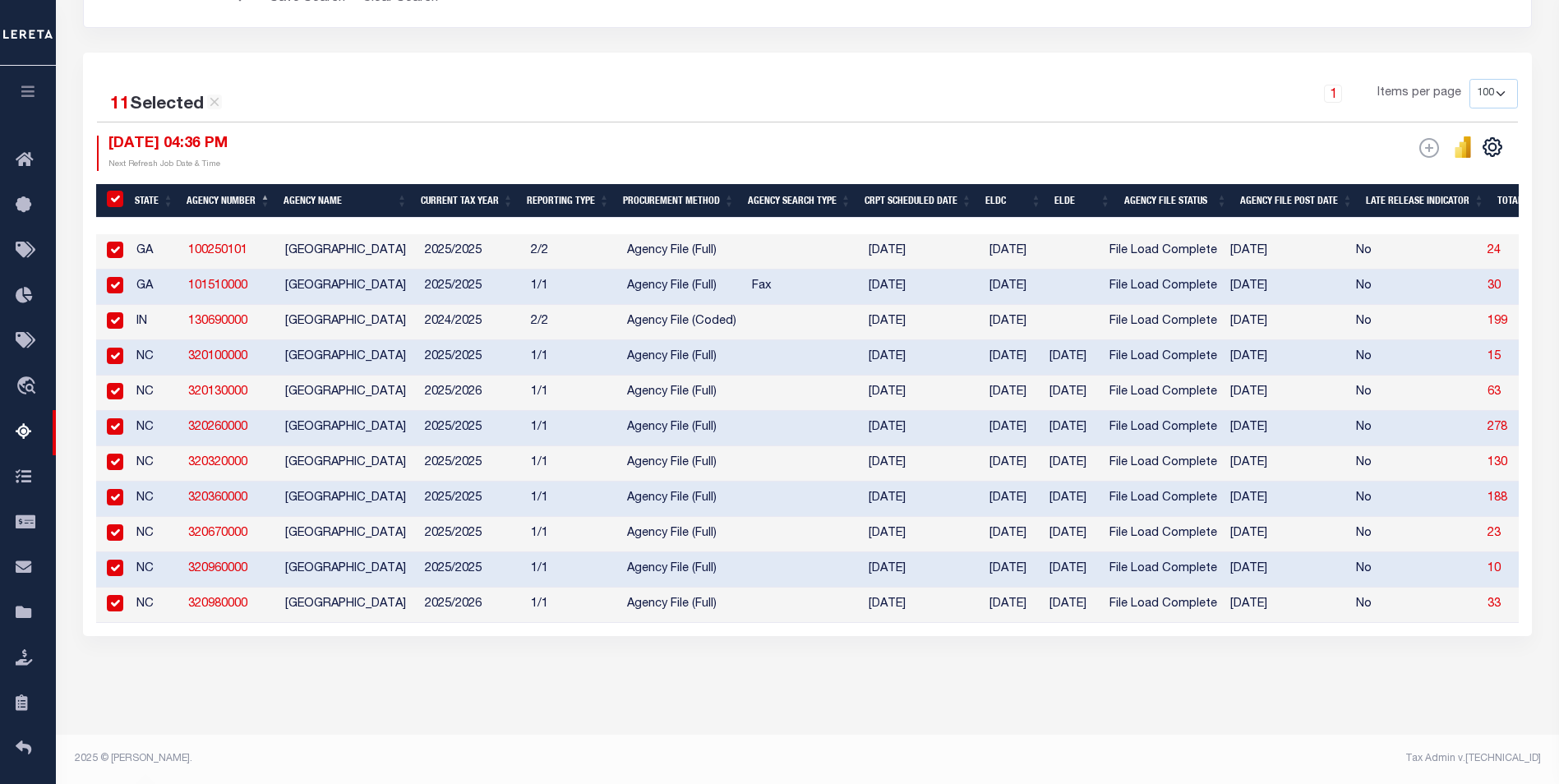
click at [476, 757] on button "Run Prelim - Run Final" at bounding box center [500, 747] width 142 height 74
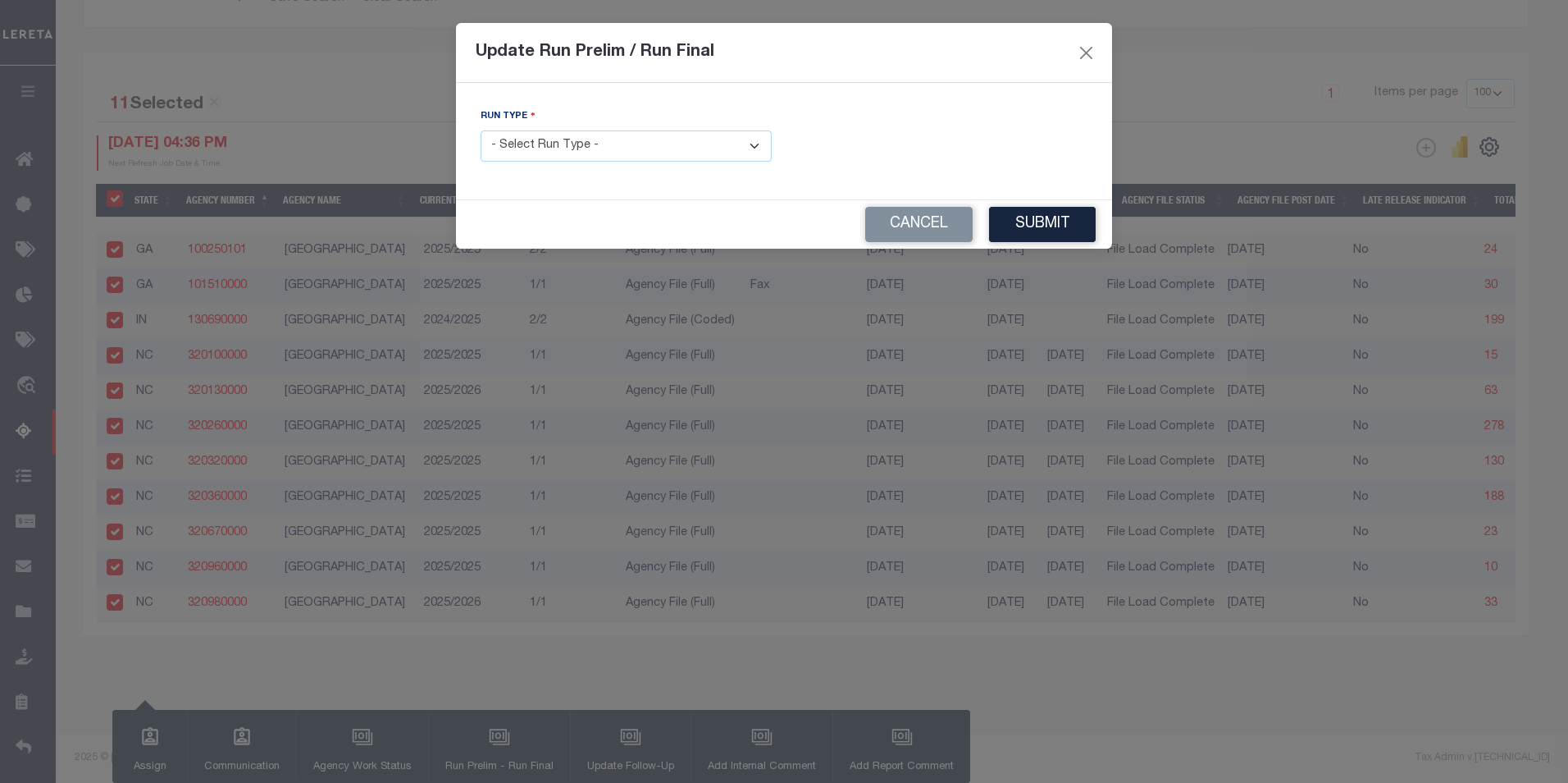
click at [750, 143] on select "- Select Run Type - Prelim Run Final Run" at bounding box center [626, 146] width 291 height 32
select select "F"
click at [481, 130] on select "- Select Run Type - Prelim Run Final Run" at bounding box center [626, 146] width 291 height 32
click at [847, 147] on input "text" at bounding box center [941, 146] width 291 height 32
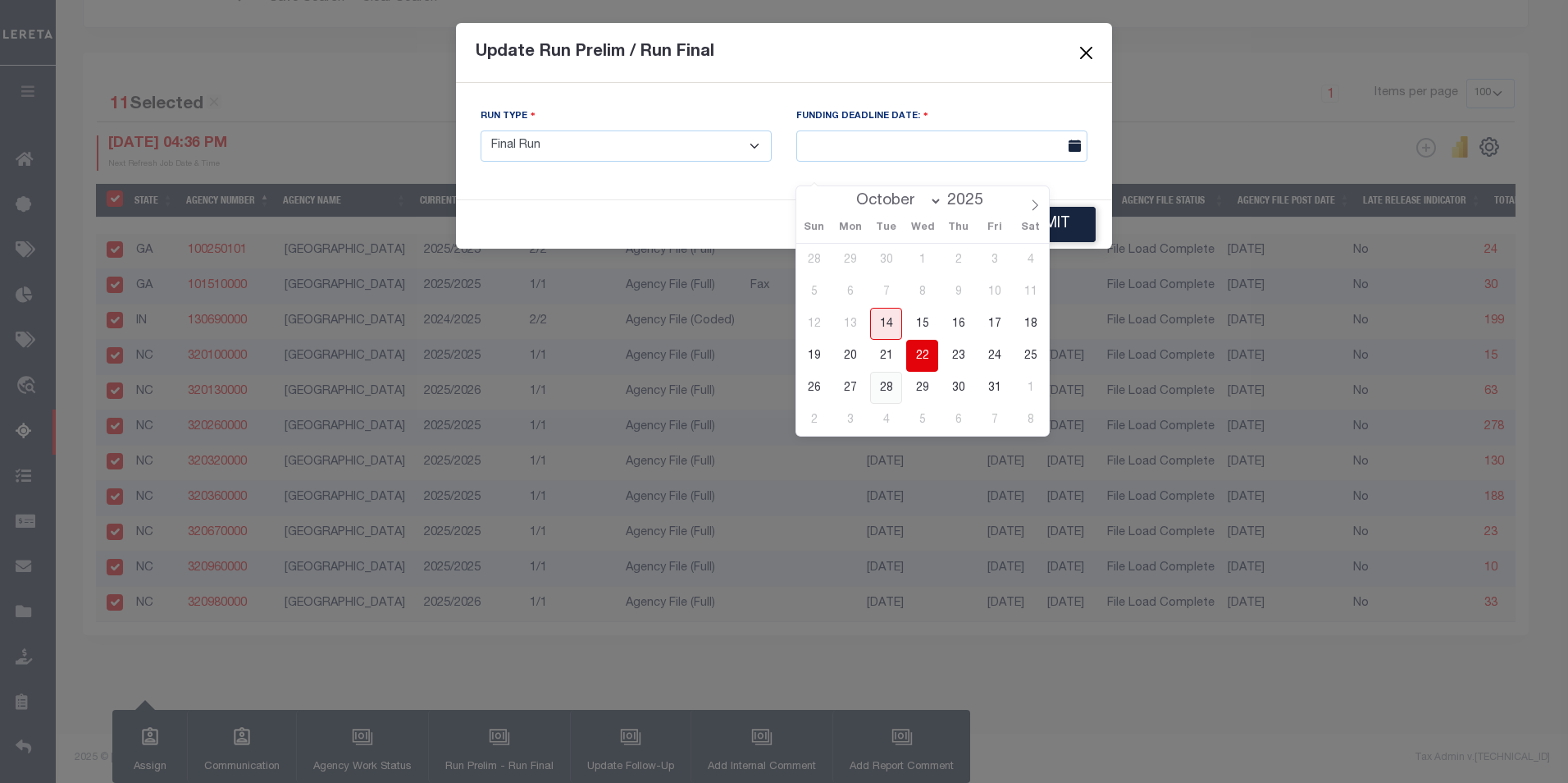
click at [889, 371] on span "28" at bounding box center [886, 387] width 32 height 32
type input "[DATE]"
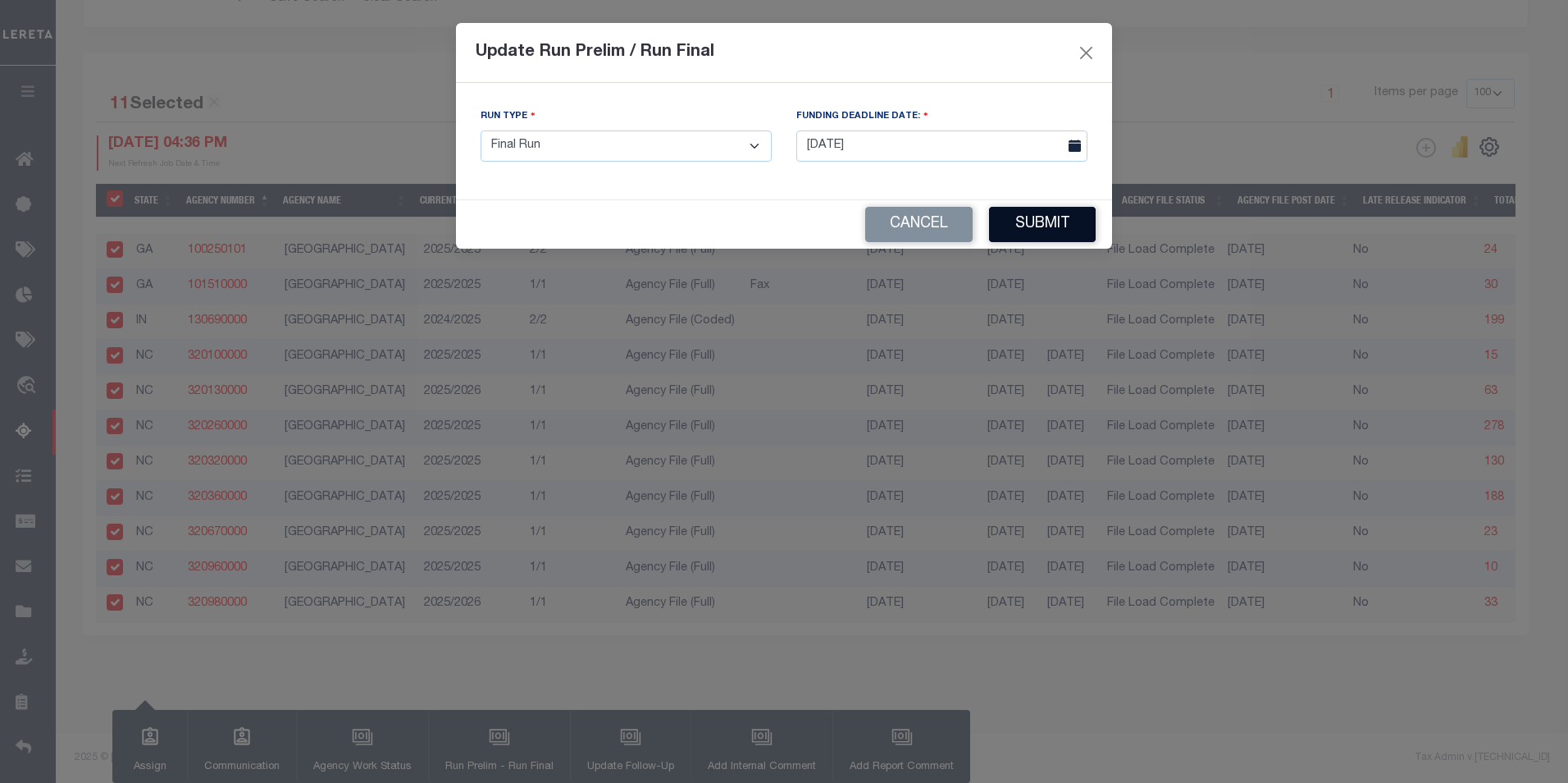
click at [1044, 233] on button "Submit" at bounding box center [1042, 224] width 107 height 36
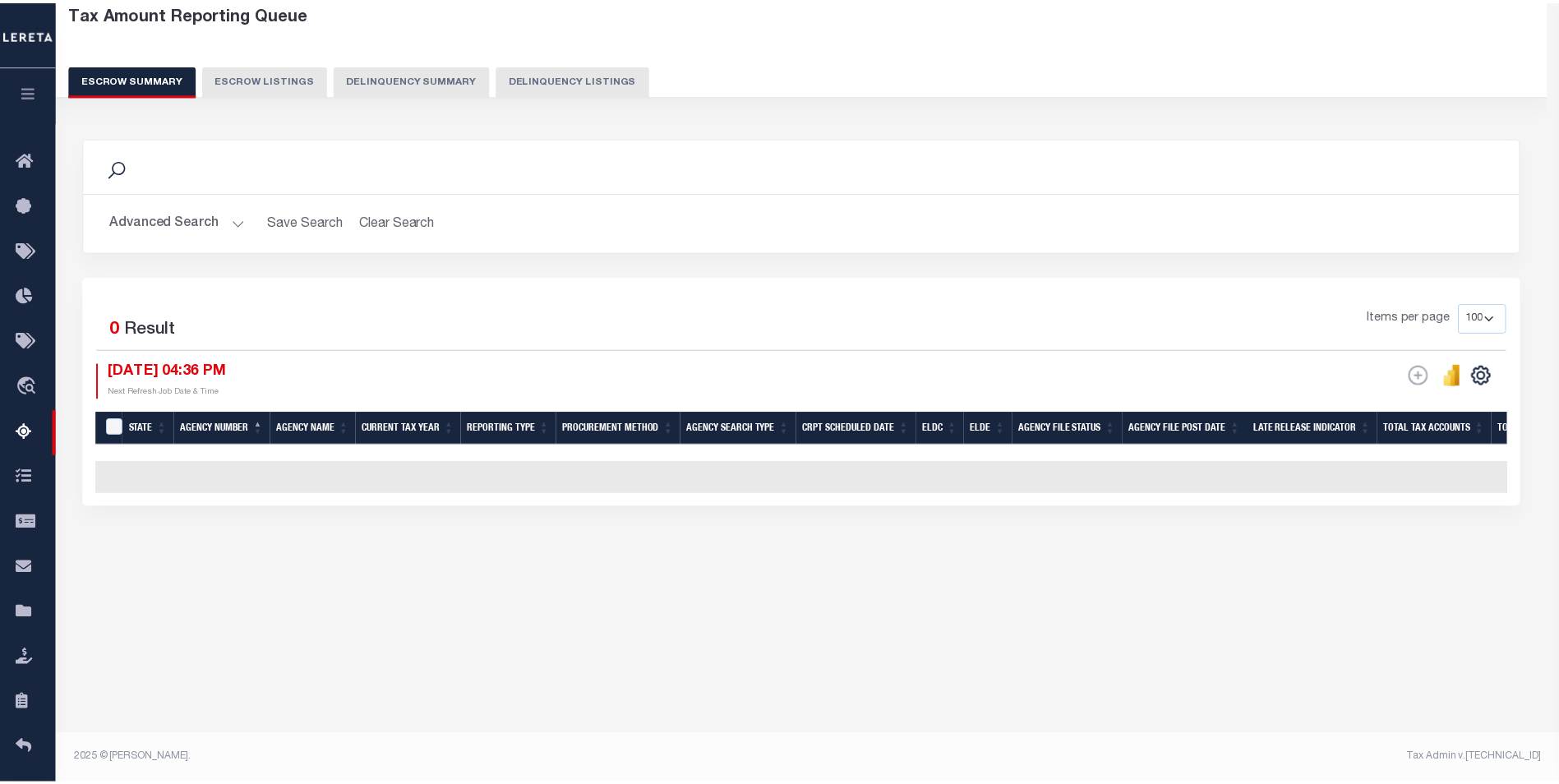
scroll to position [87, 0]
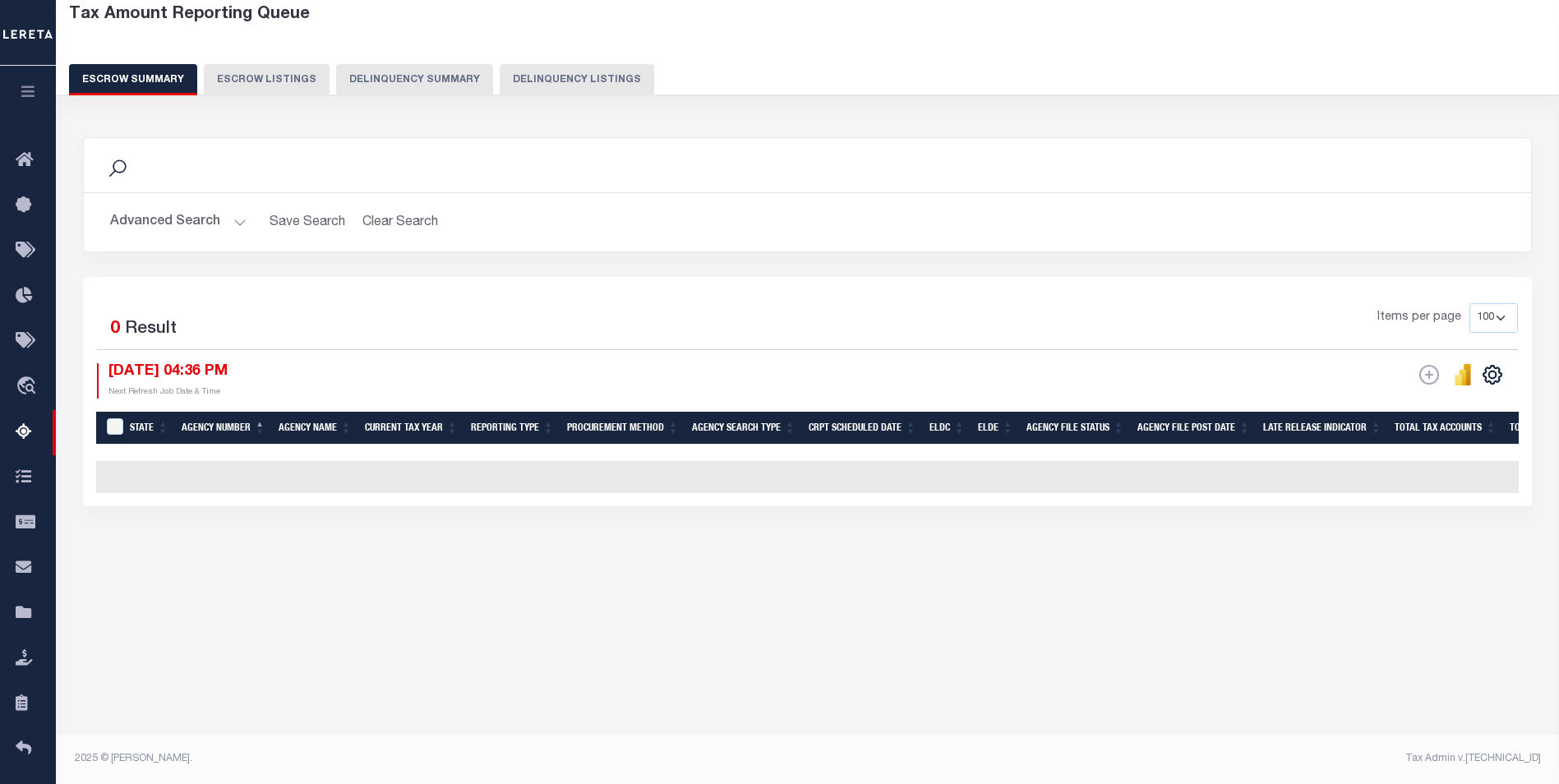
click at [239, 225] on button "Advanced Search" at bounding box center [178, 223] width 136 height 32
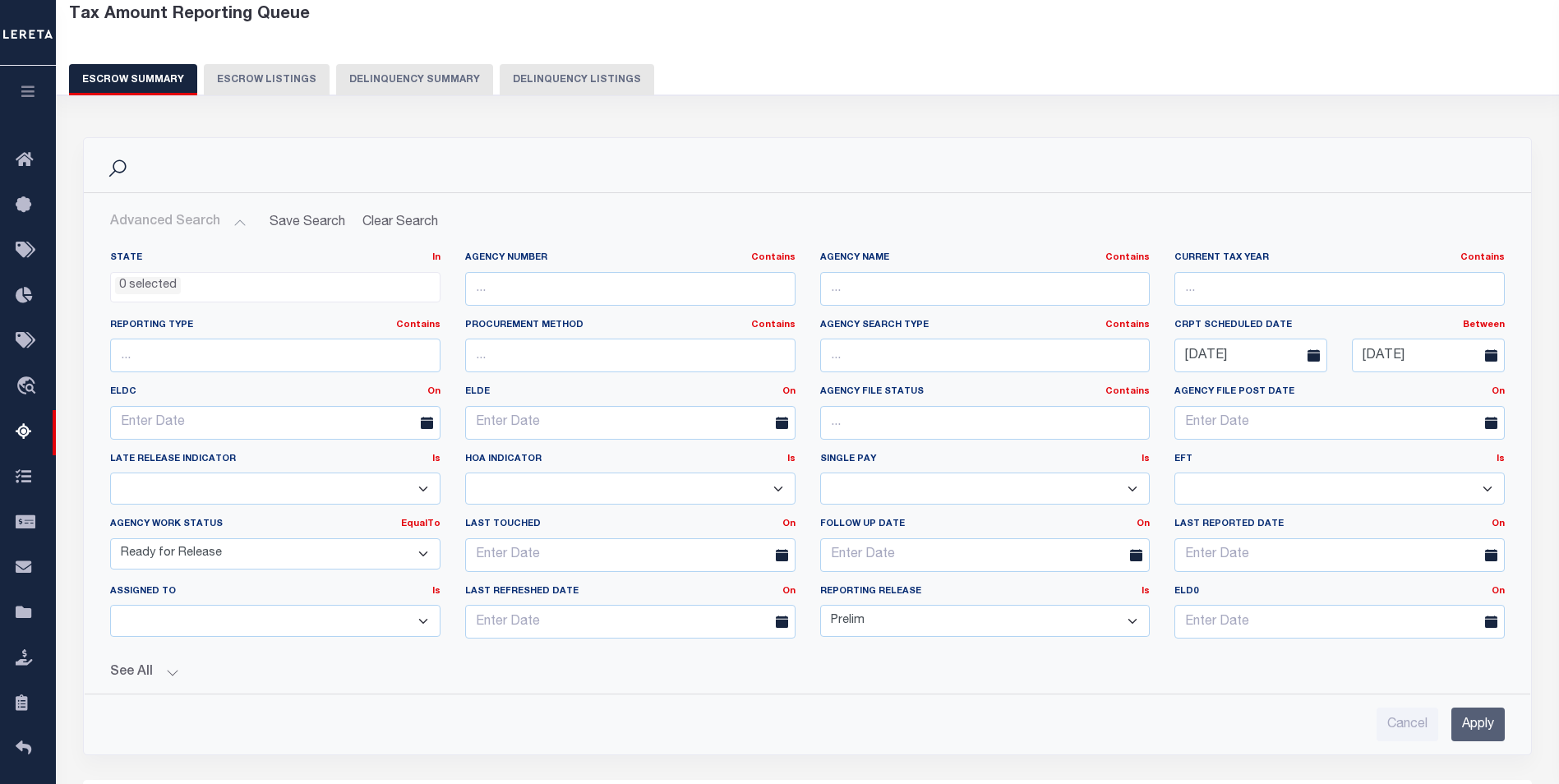
click at [423, 558] on select "New In Progress Pending Agency Follow-up Pending QC Ready for Release Prep for …" at bounding box center [275, 554] width 331 height 32
select select "7"
click at [110, 538] on select "New In Progress Pending Agency Follow-up Pending QC Ready for Release Prep for …" at bounding box center [275, 554] width 331 height 32
click at [1133, 620] on select "Prelim Final" at bounding box center [985, 621] width 331 height 32
select select
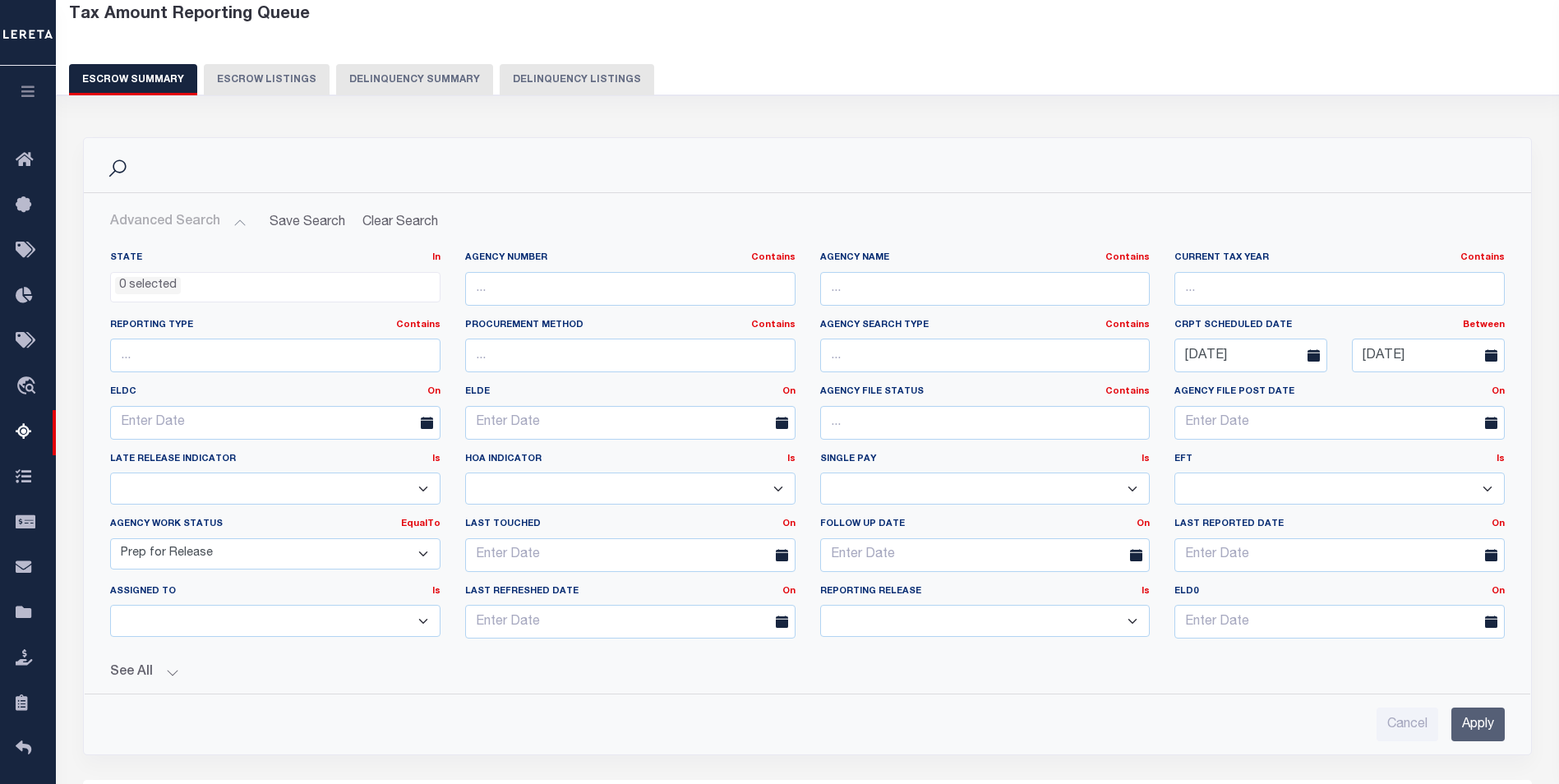
click at [820, 605] on select "Prelim Final" at bounding box center [985, 621] width 331 height 32
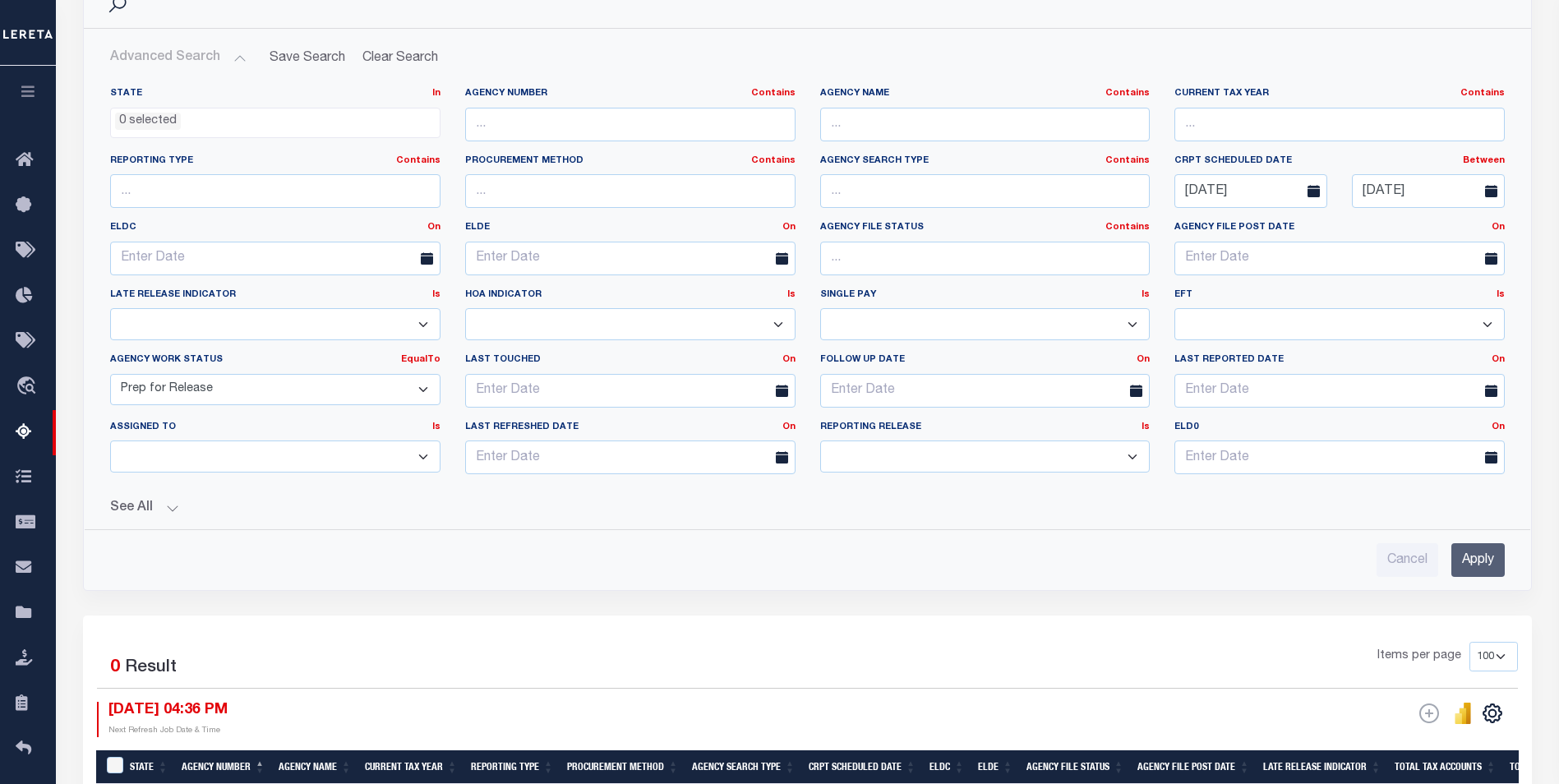
scroll to position [471, 0]
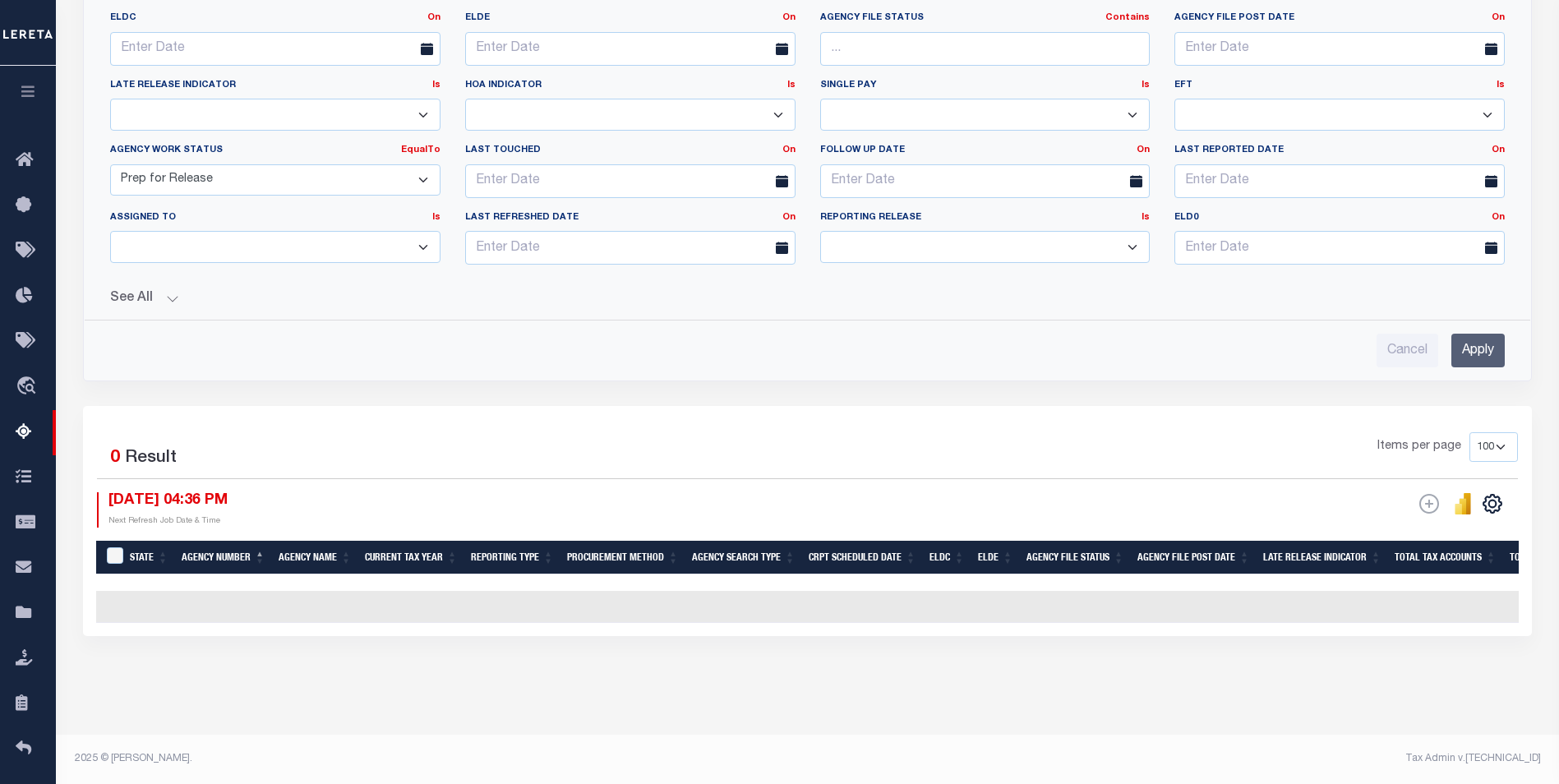
click at [1500, 336] on input "Apply" at bounding box center [1477, 350] width 54 height 34
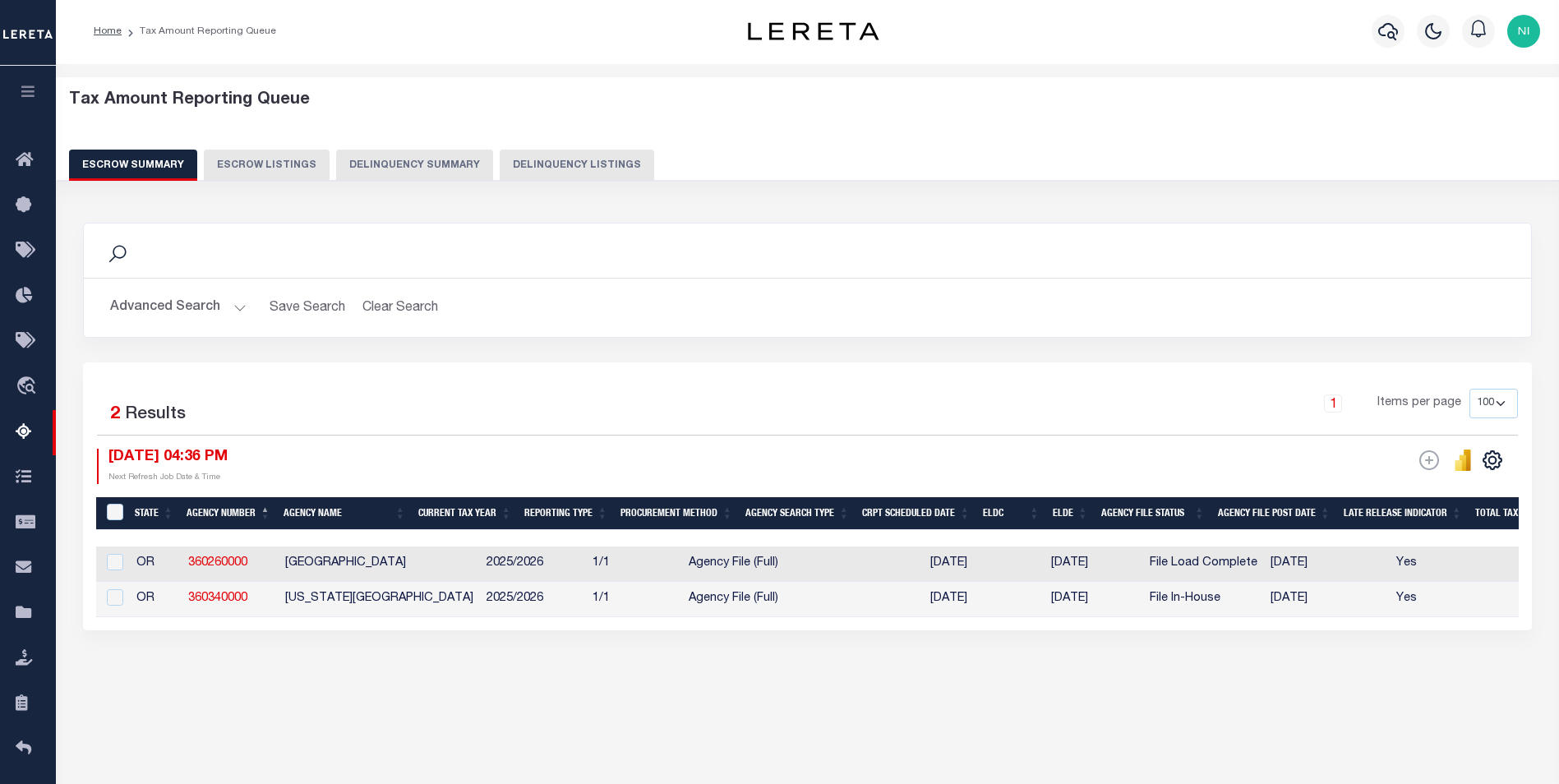
scroll to position [0, 0]
